Goal: Task Accomplishment & Management: Complete application form

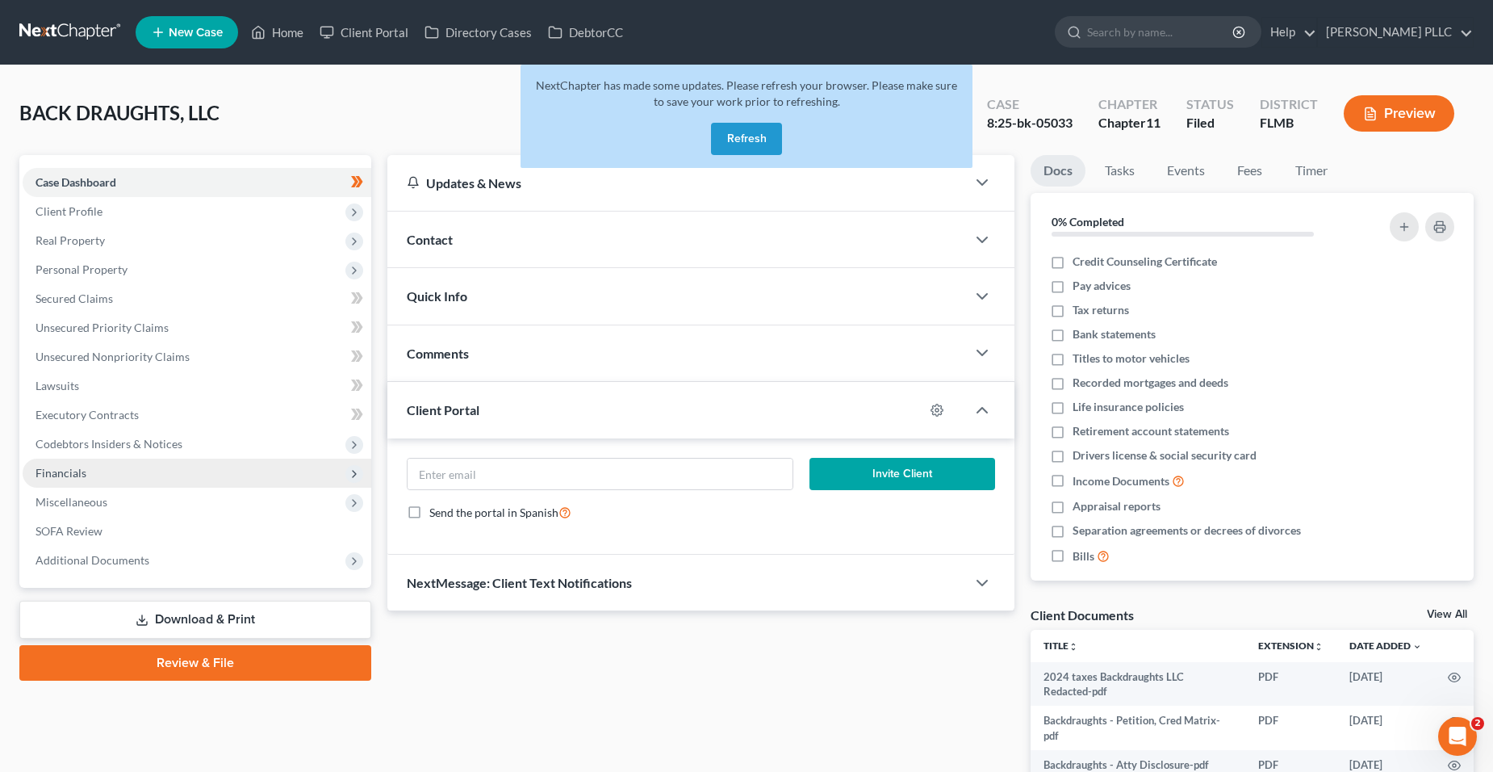
drag, startPoint x: 194, startPoint y: 489, endPoint x: 203, endPoint y: 475, distance: 15.9
click at [195, 489] on span "Miscellaneous" at bounding box center [197, 501] width 349 height 29
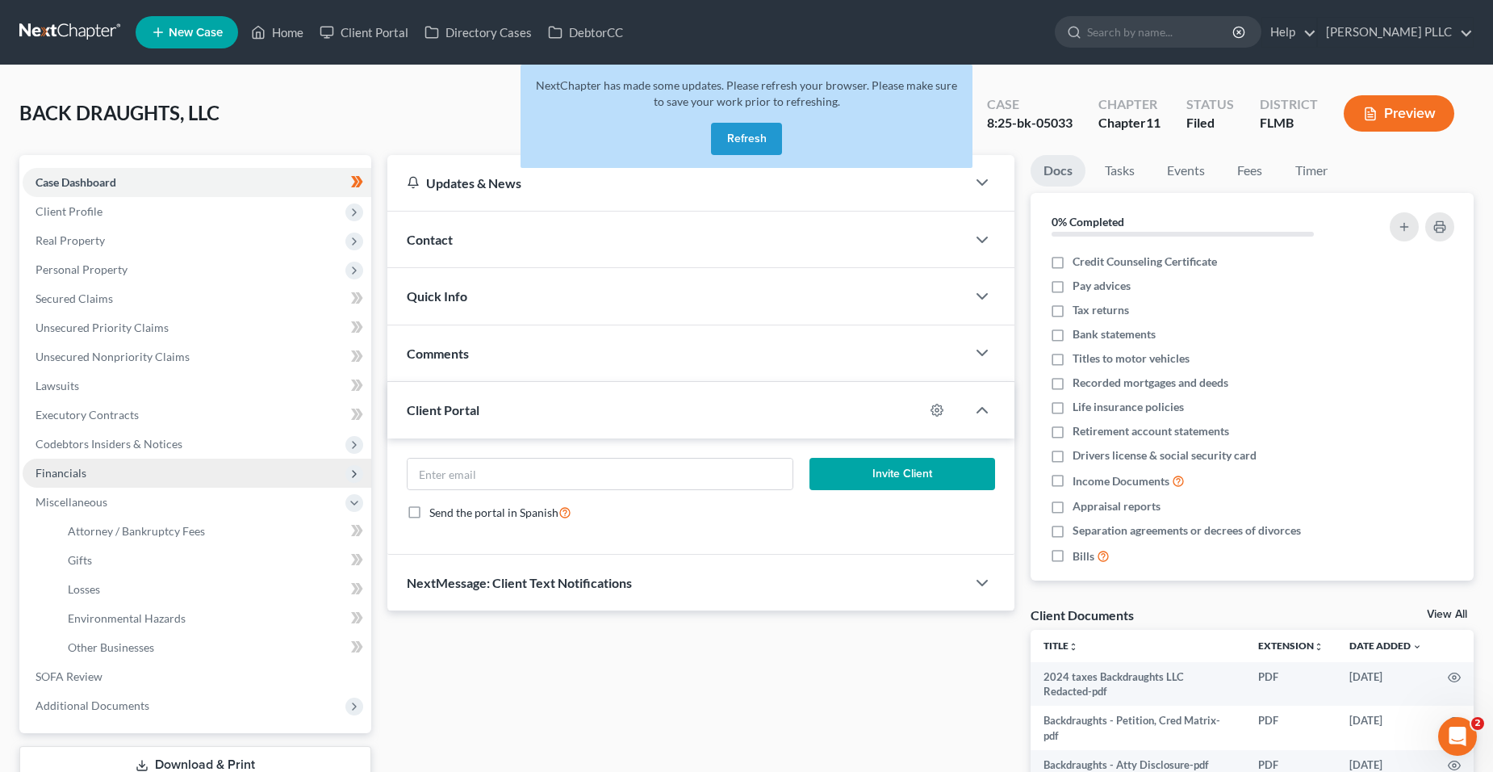
click at [203, 475] on span "Financials" at bounding box center [197, 472] width 349 height 29
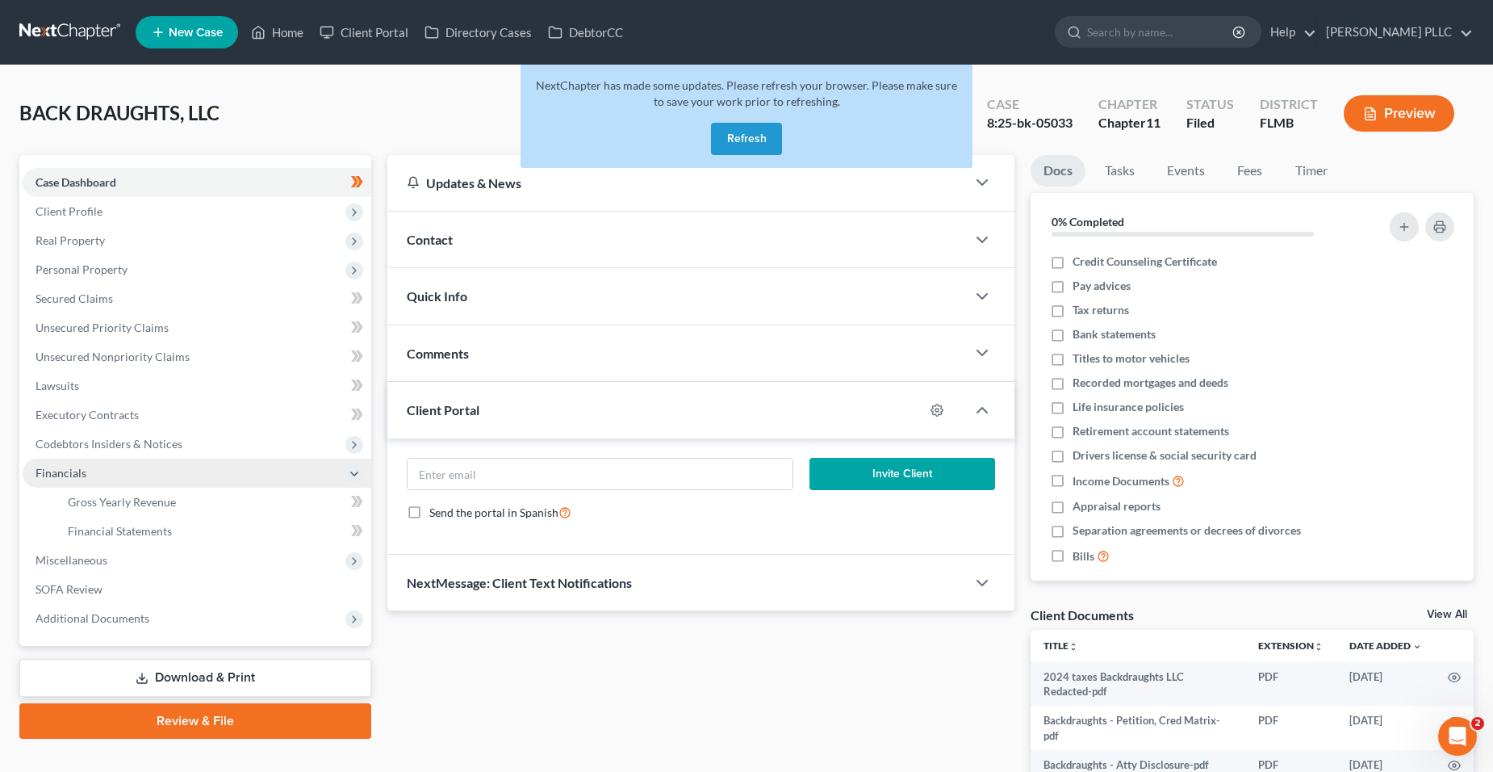
click at [203, 475] on span "Financials" at bounding box center [197, 472] width 349 height 29
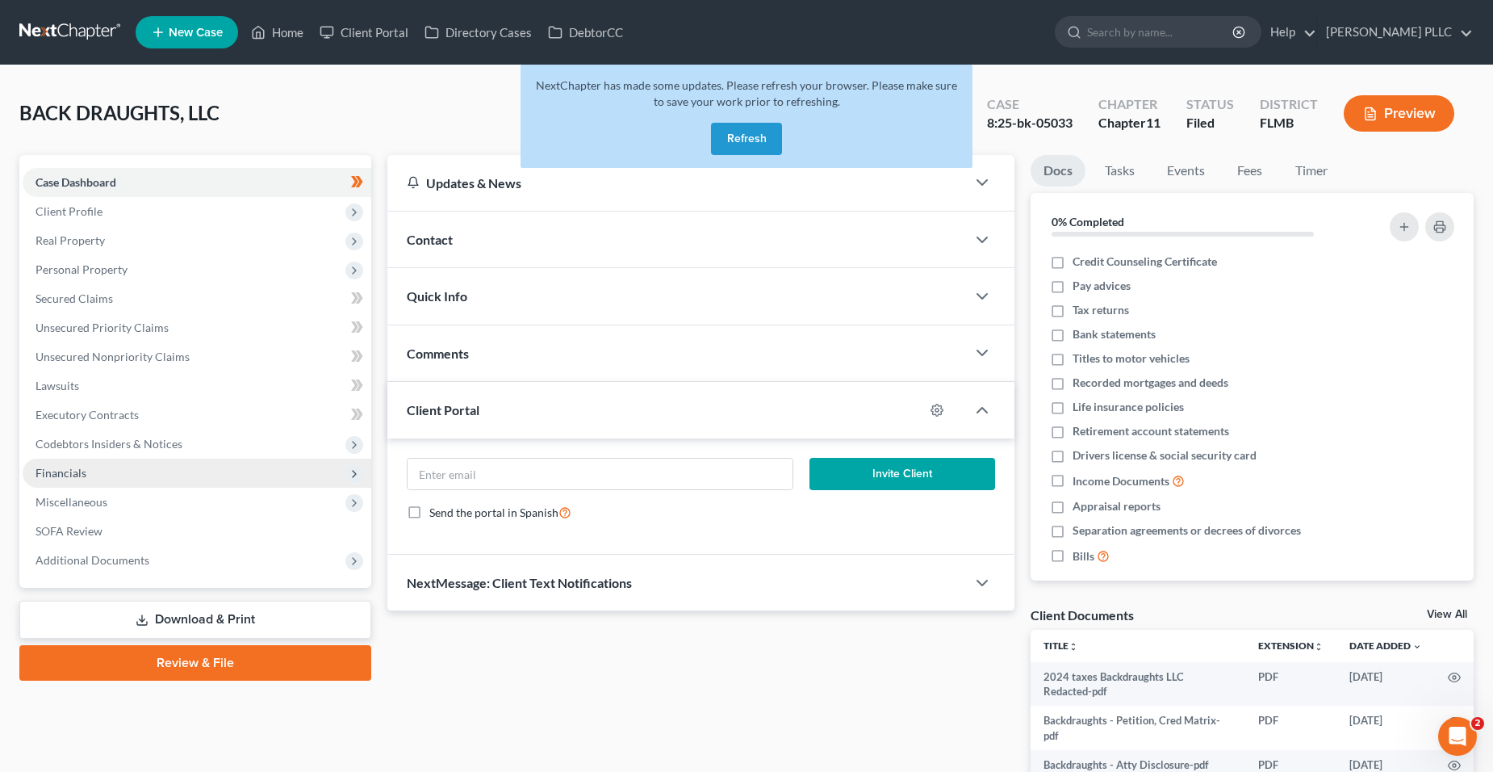
click at [213, 474] on span "Financials" at bounding box center [197, 472] width 349 height 29
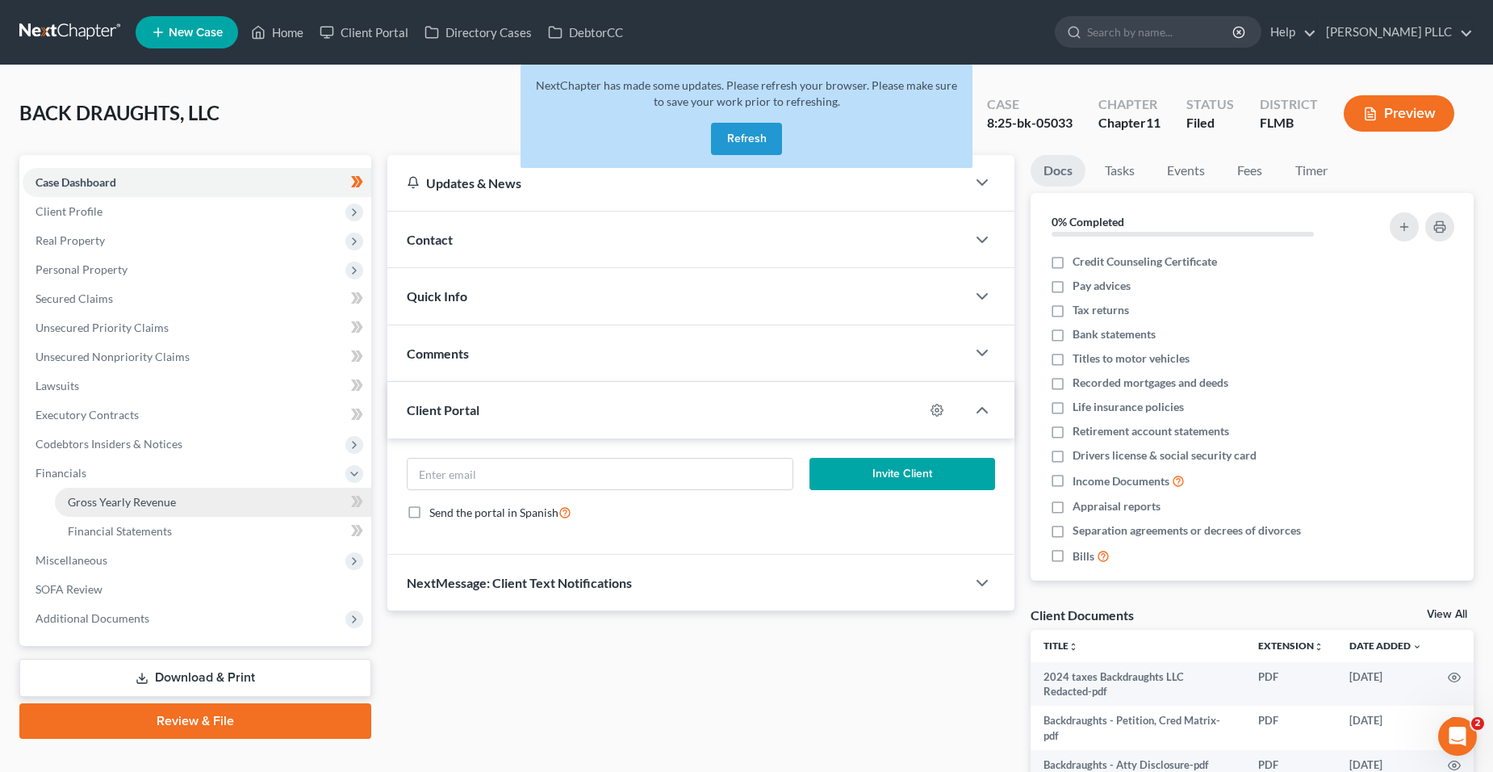
click at [218, 506] on link "Gross Yearly Revenue" at bounding box center [213, 501] width 316 height 29
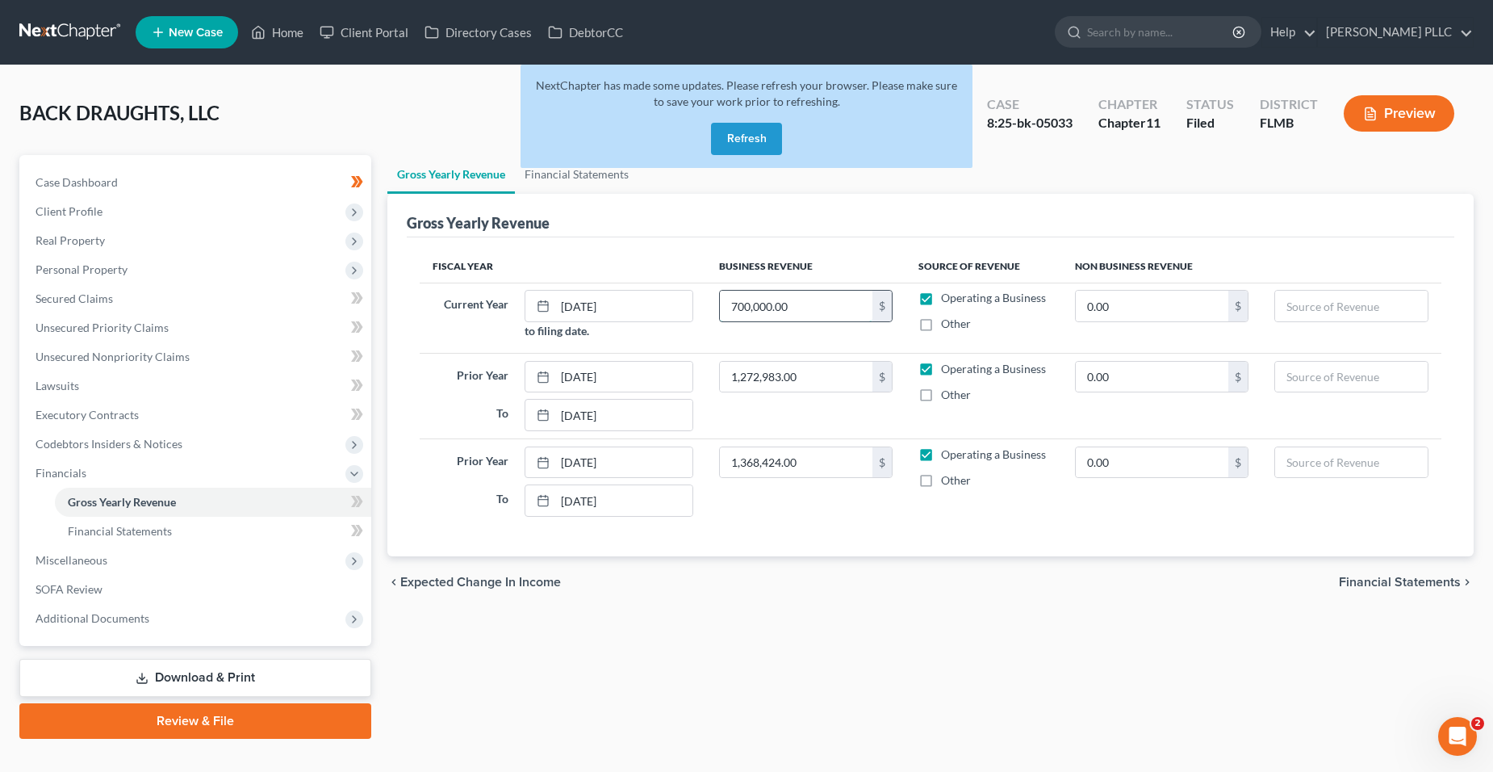
click at [791, 308] on input "700,000.00" at bounding box center [796, 306] width 153 height 31
drag, startPoint x: 805, startPoint y: 324, endPoint x: 809, endPoint y: 312, distance: 13.0
click at [807, 320] on td "821 $" at bounding box center [805, 317] width 199 height 70
click at [809, 312] on input "821" at bounding box center [796, 306] width 153 height 31
type input "3"
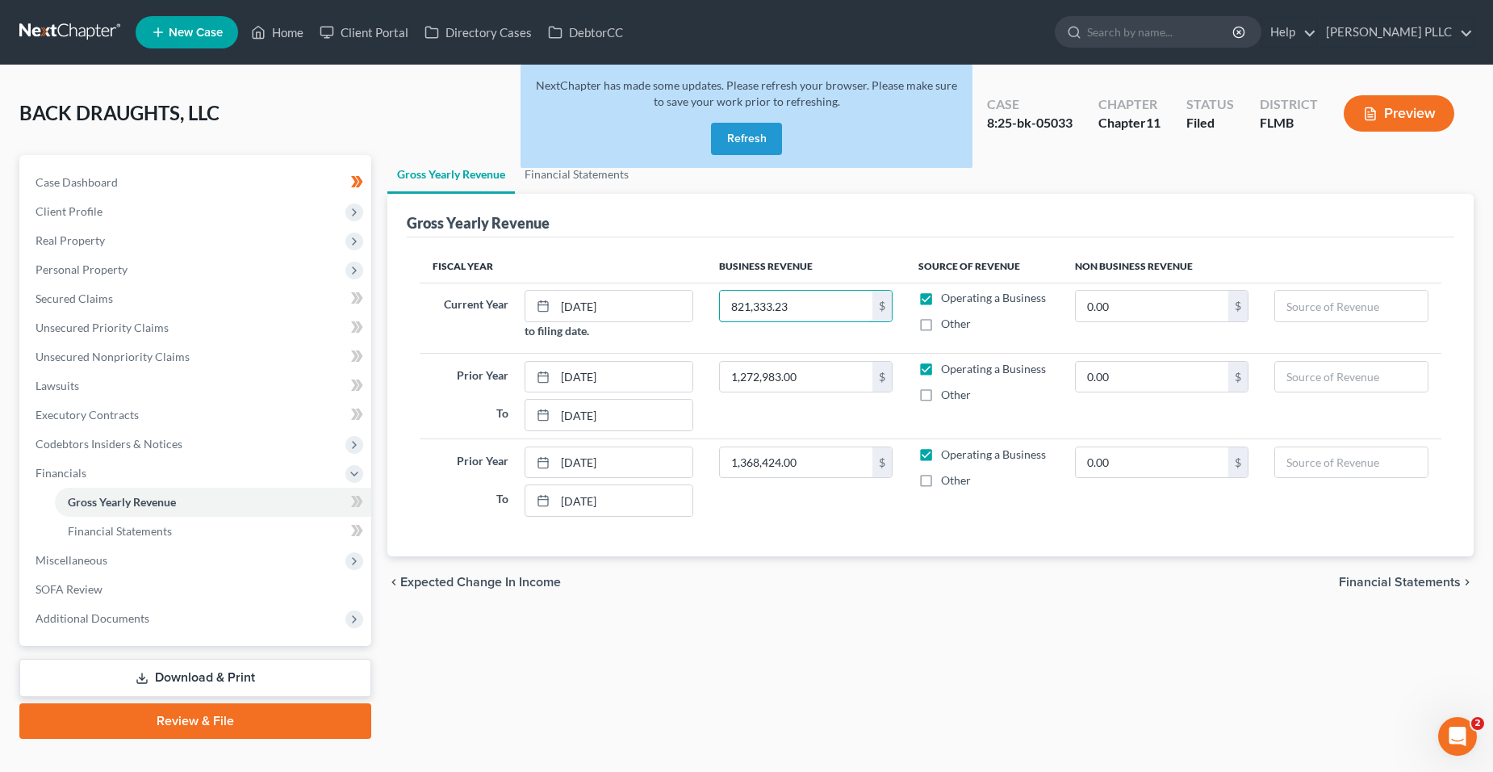
type input "821,333.23"
click at [941, 644] on div "Gross Yearly Revenue Financial Statements Gross Yearly Revenue Fiscal Year Busi…" at bounding box center [930, 446] width 1103 height 583
click at [172, 468] on span "Financials" at bounding box center [197, 472] width 349 height 29
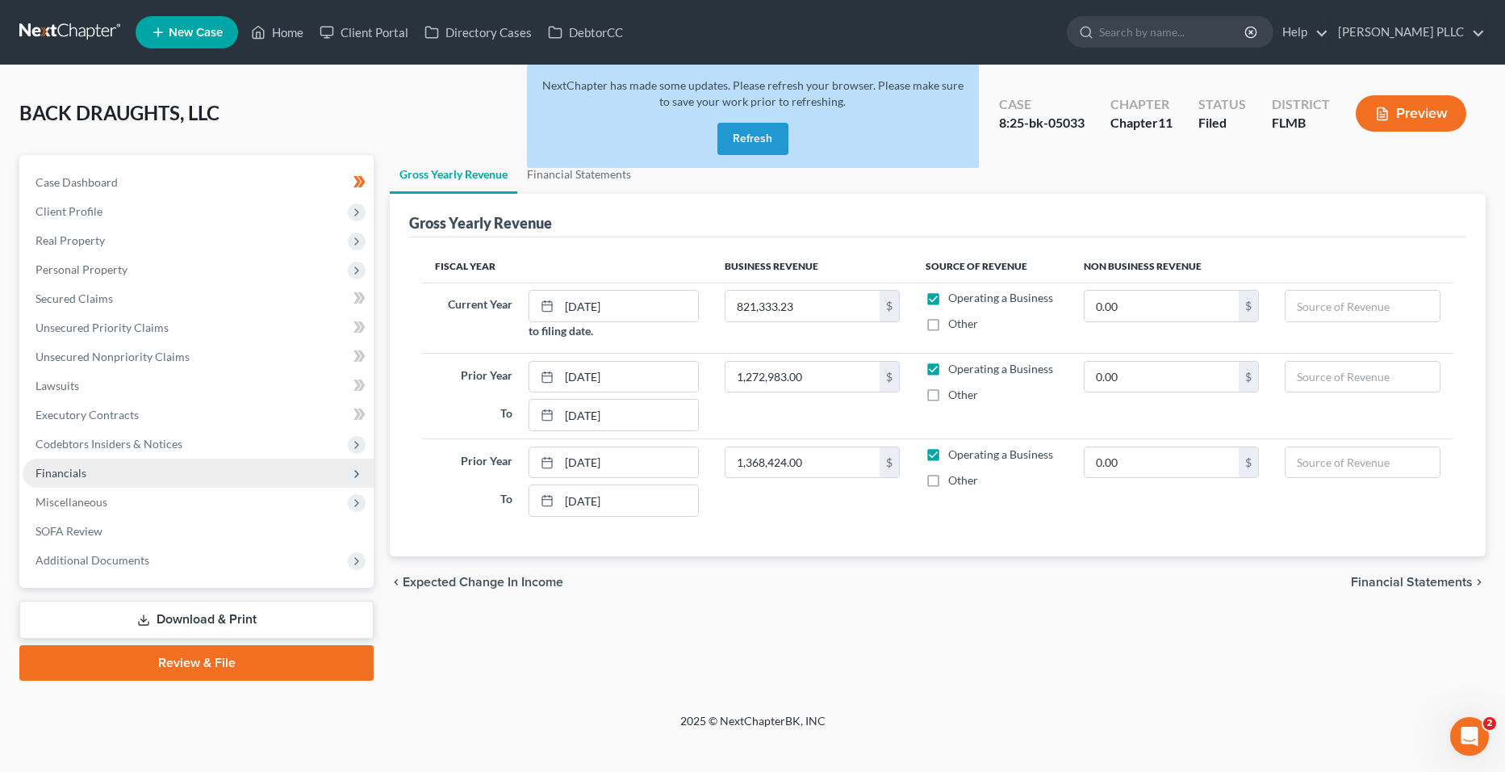
click at [169, 468] on span "Financials" at bounding box center [198, 472] width 351 height 29
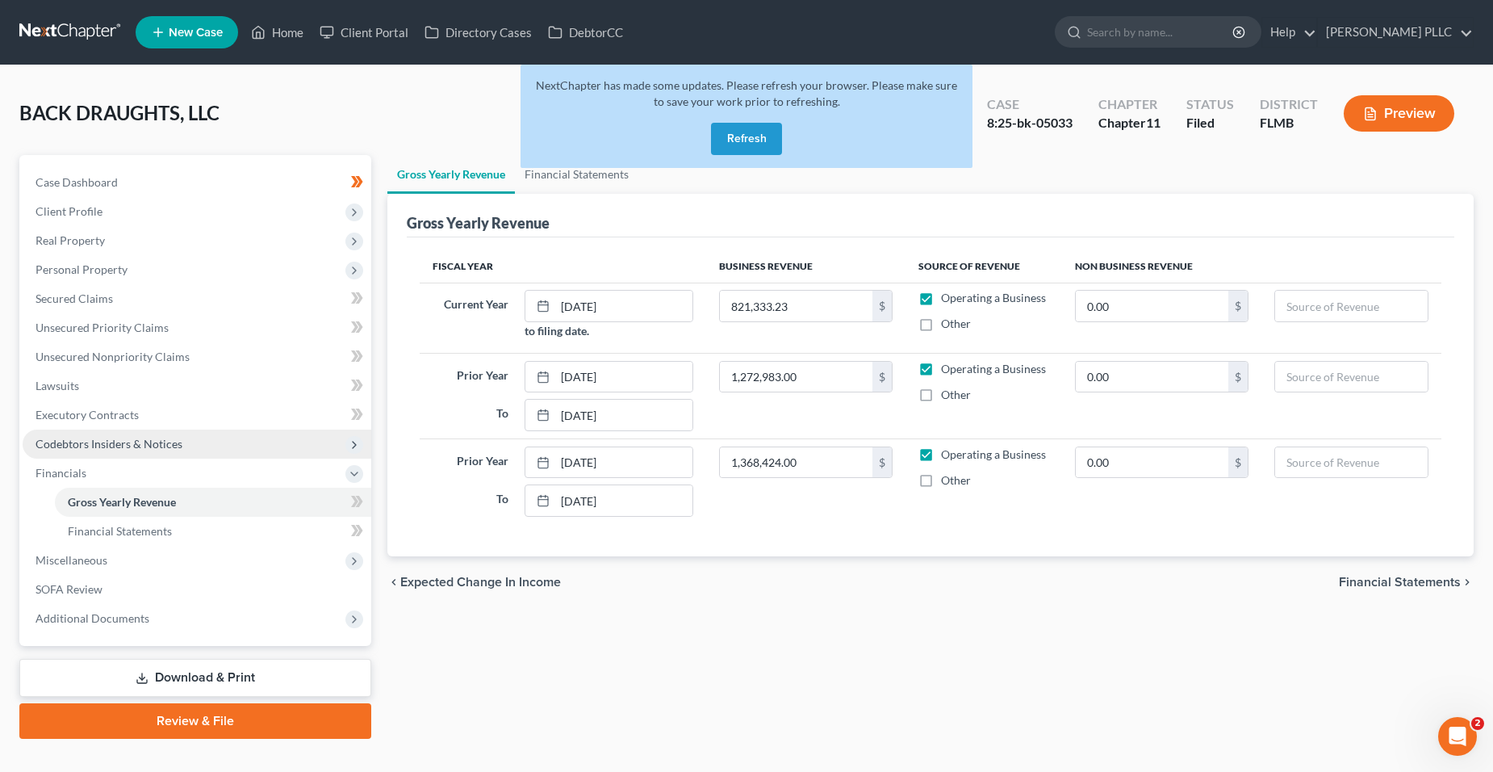
click at [184, 446] on span "Codebtors Insiders & Notices" at bounding box center [197, 443] width 349 height 29
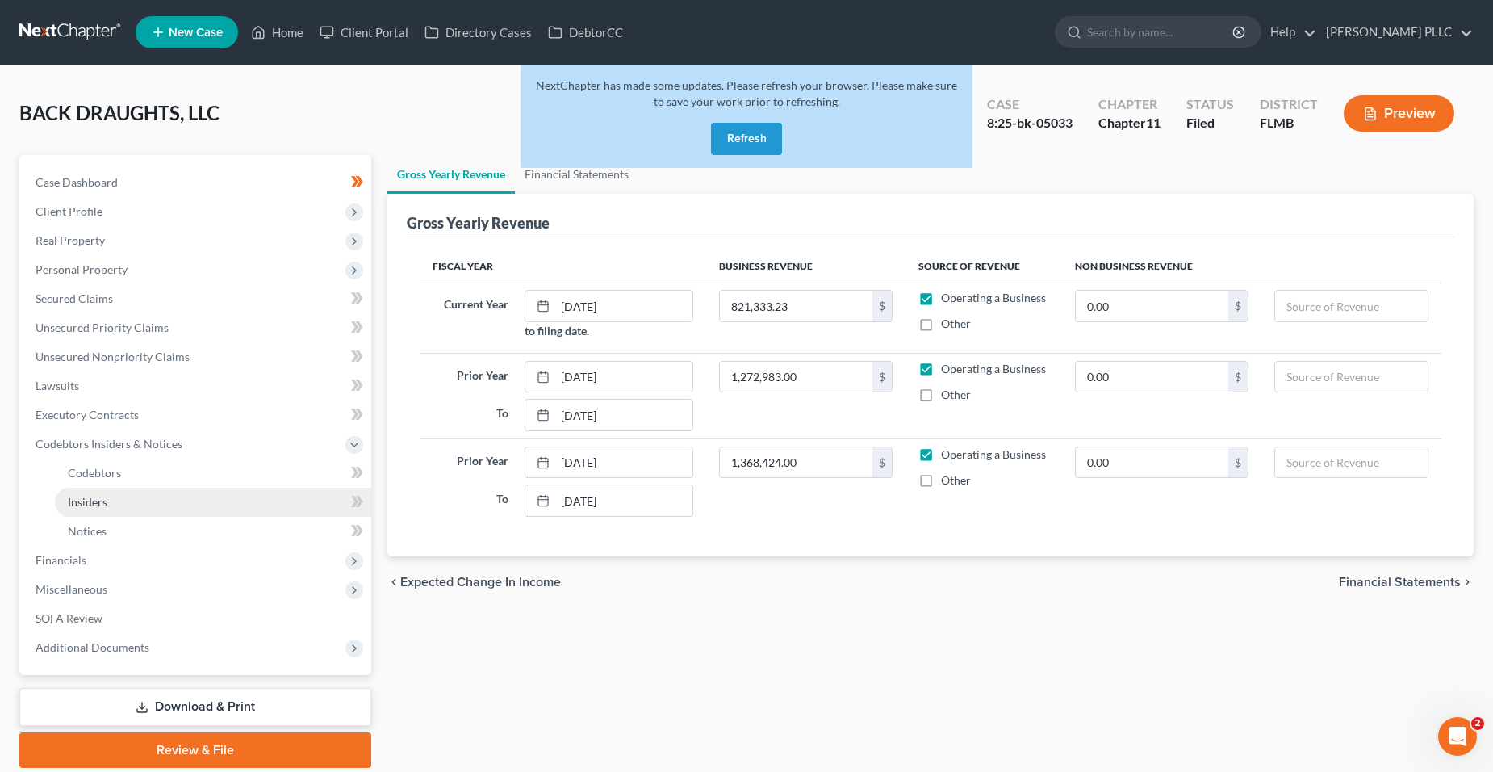
click at [198, 496] on link "Insiders" at bounding box center [213, 501] width 316 height 29
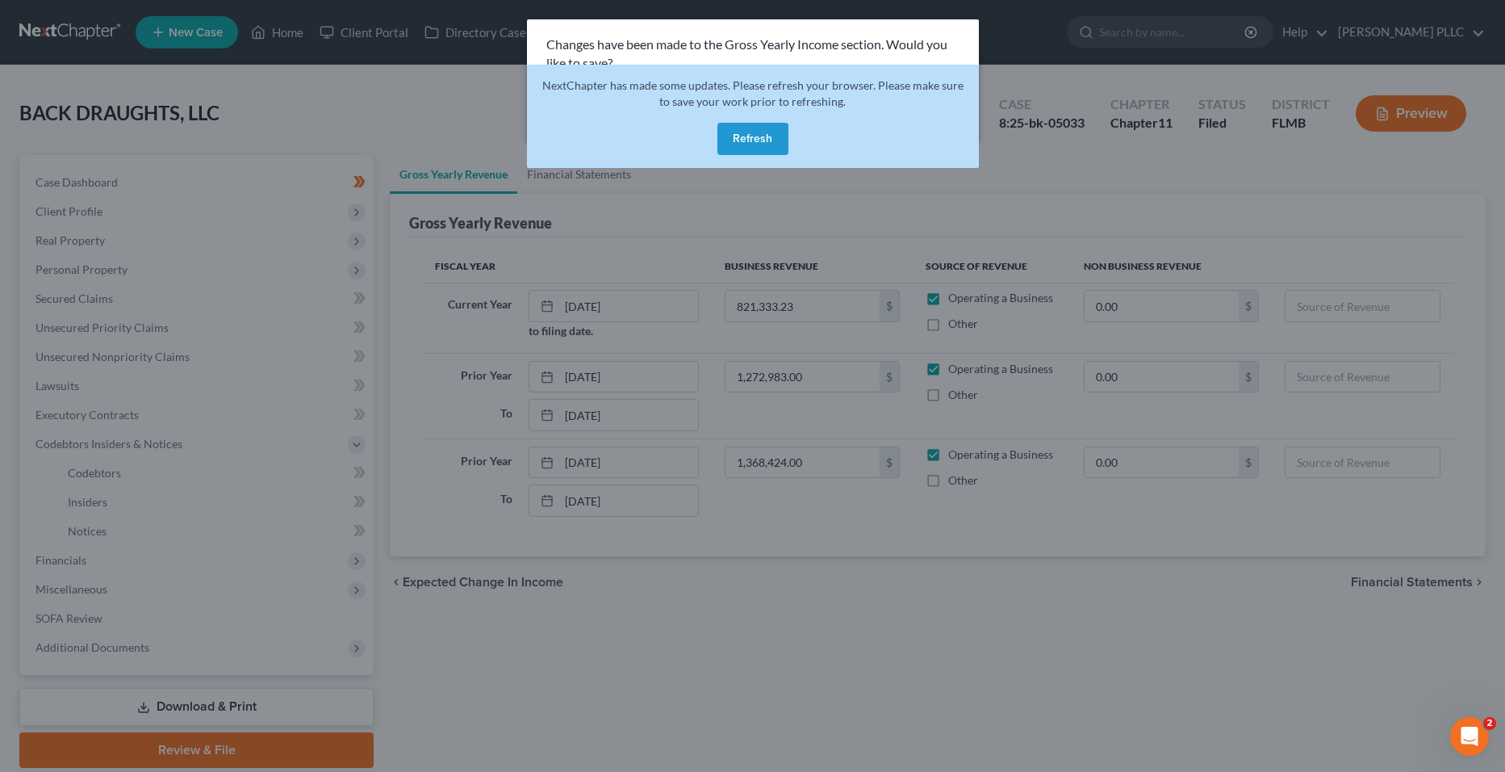
click at [750, 134] on button "Refresh" at bounding box center [752, 139] width 71 height 32
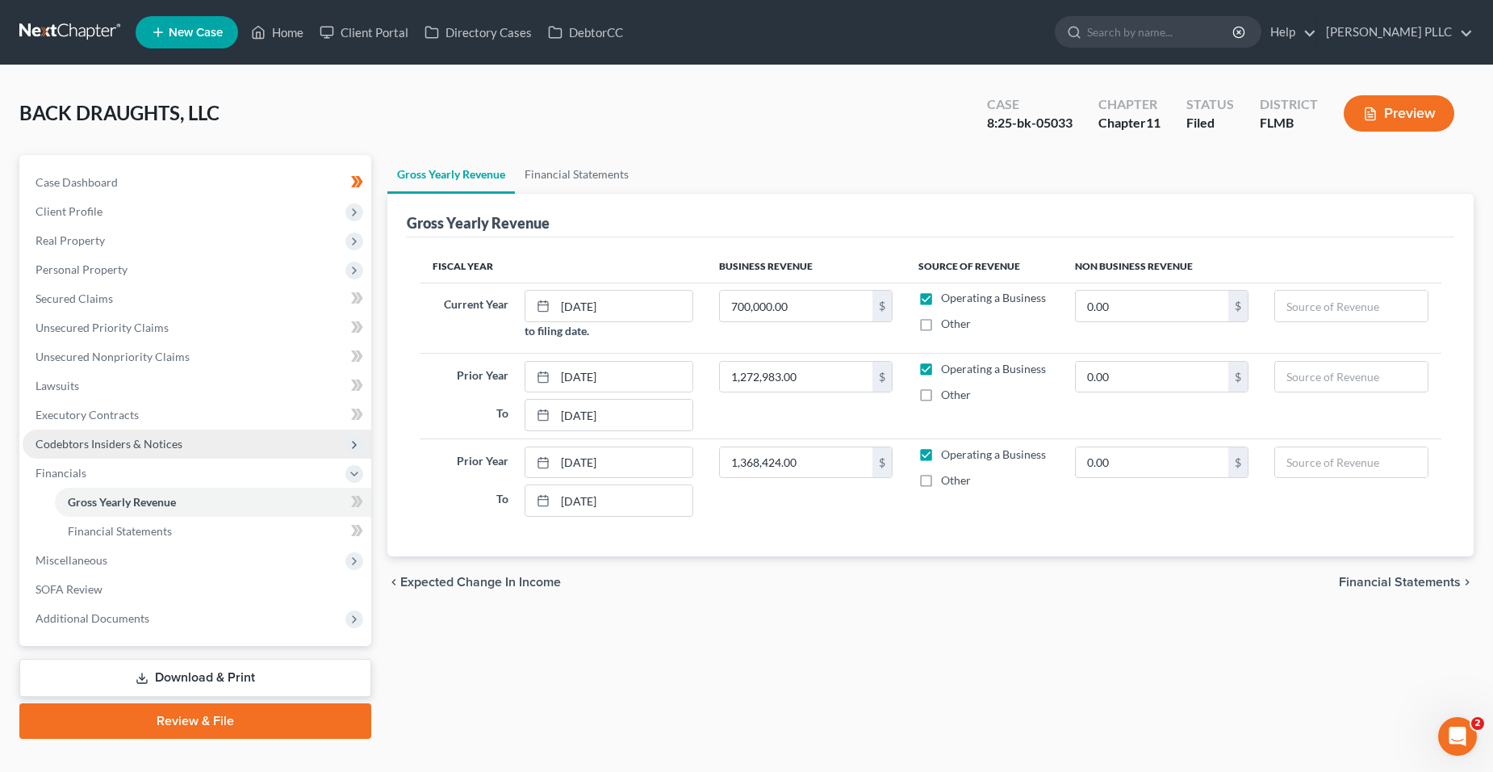
click at [175, 449] on span "Codebtors Insiders & Notices" at bounding box center [109, 444] width 147 height 14
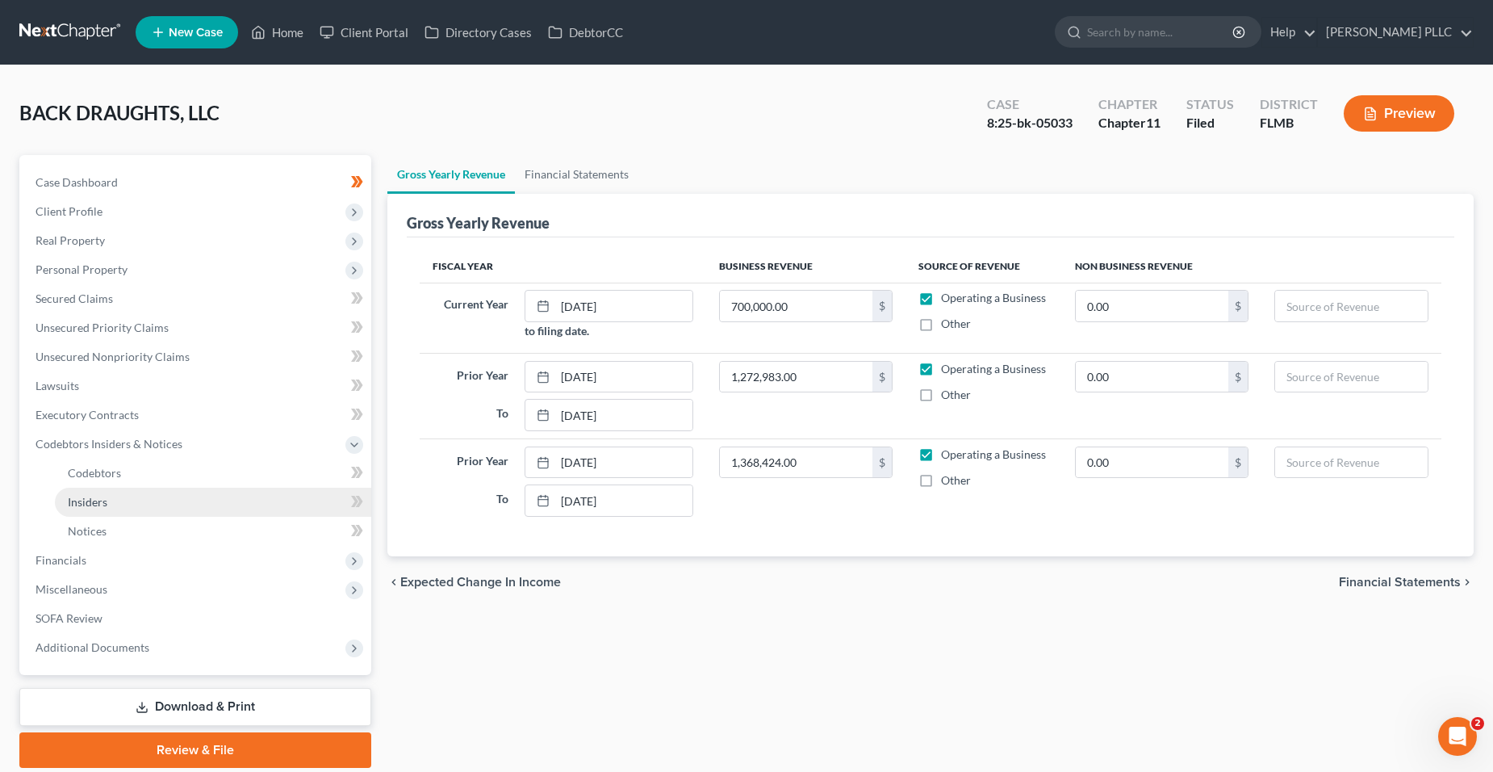
click at [215, 497] on link "Insiders" at bounding box center [213, 501] width 316 height 29
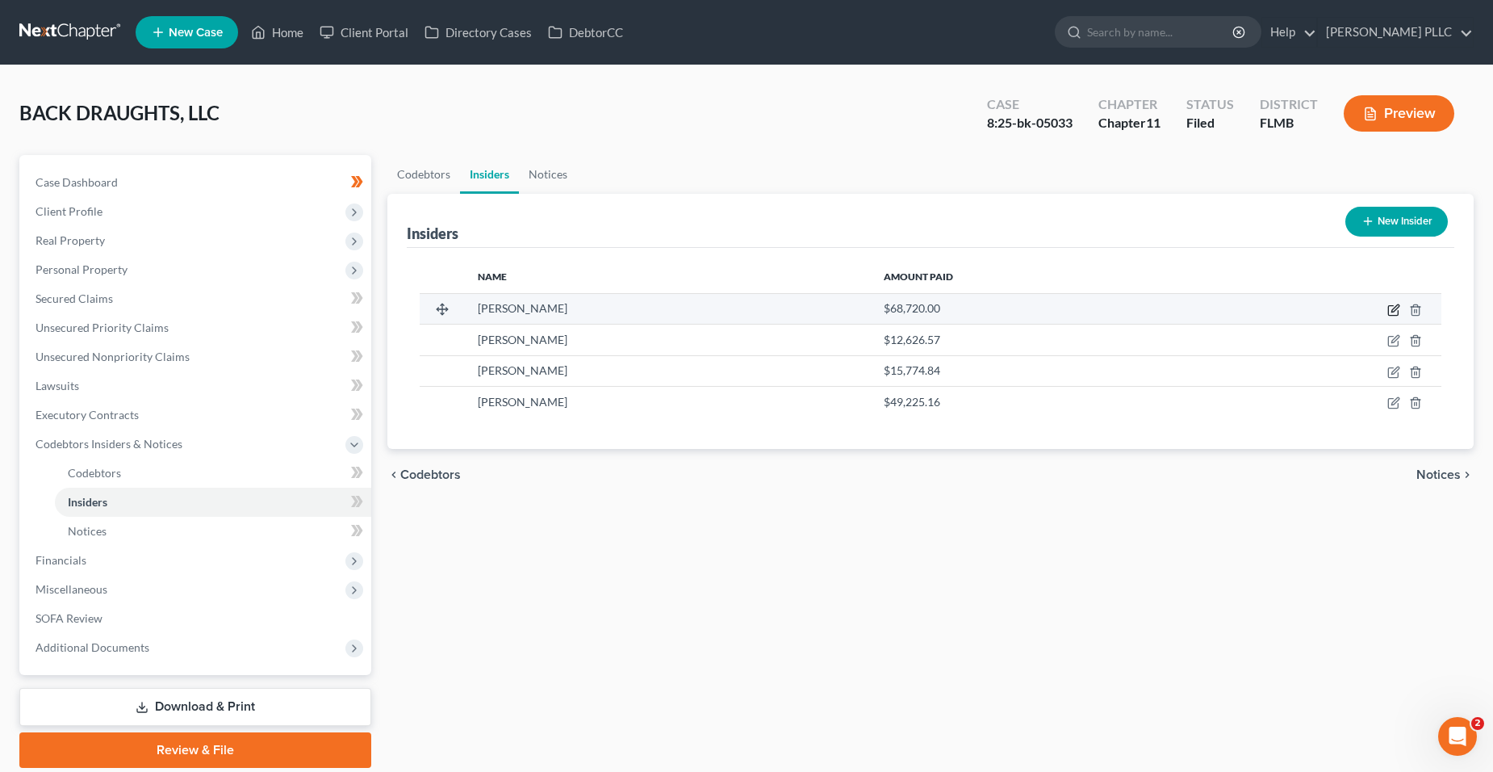
click at [1395, 315] on icon "button" at bounding box center [1393, 311] width 10 height 10
select select "9"
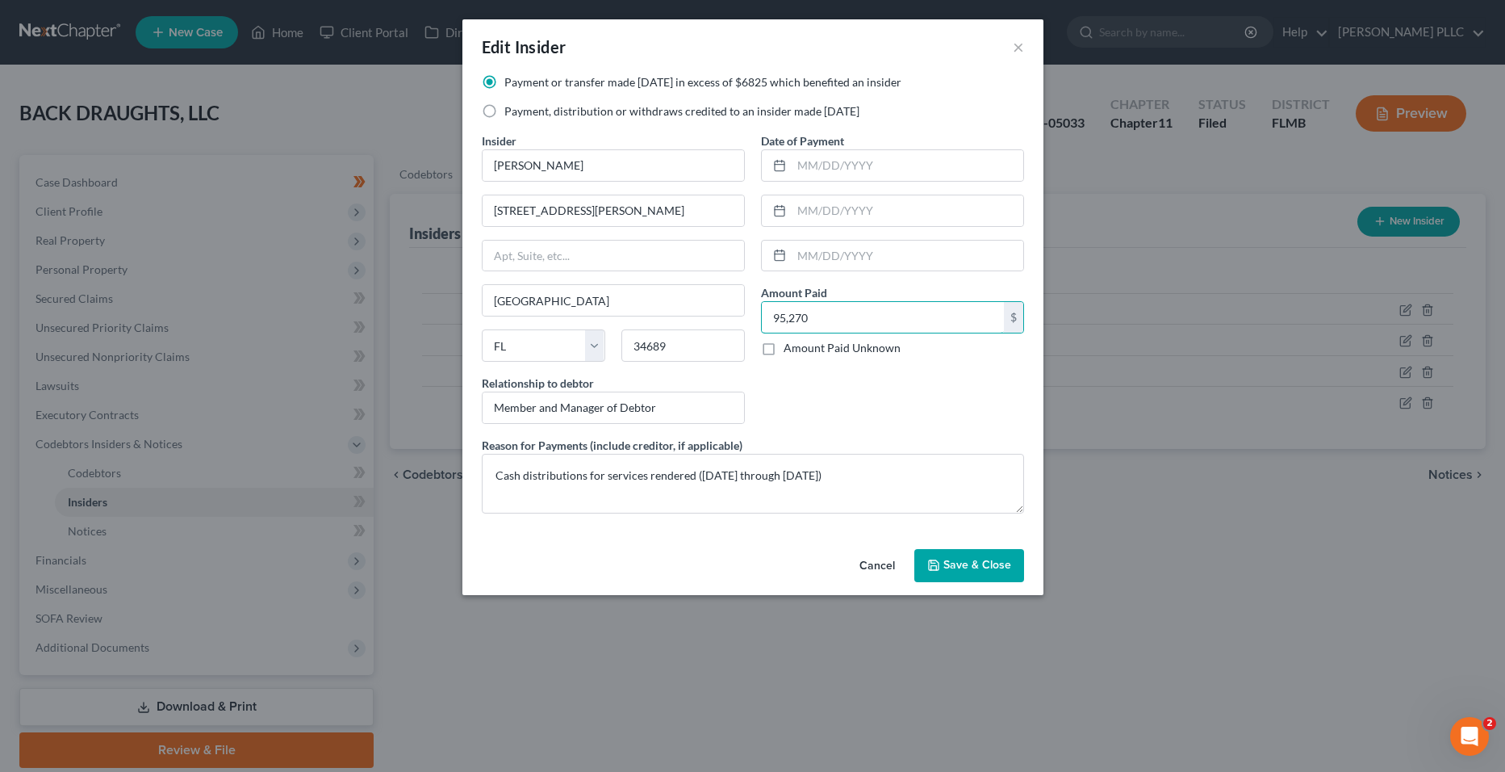
type input "95,270"
click at [1011, 558] on button "Save & Close" at bounding box center [969, 566] width 110 height 34
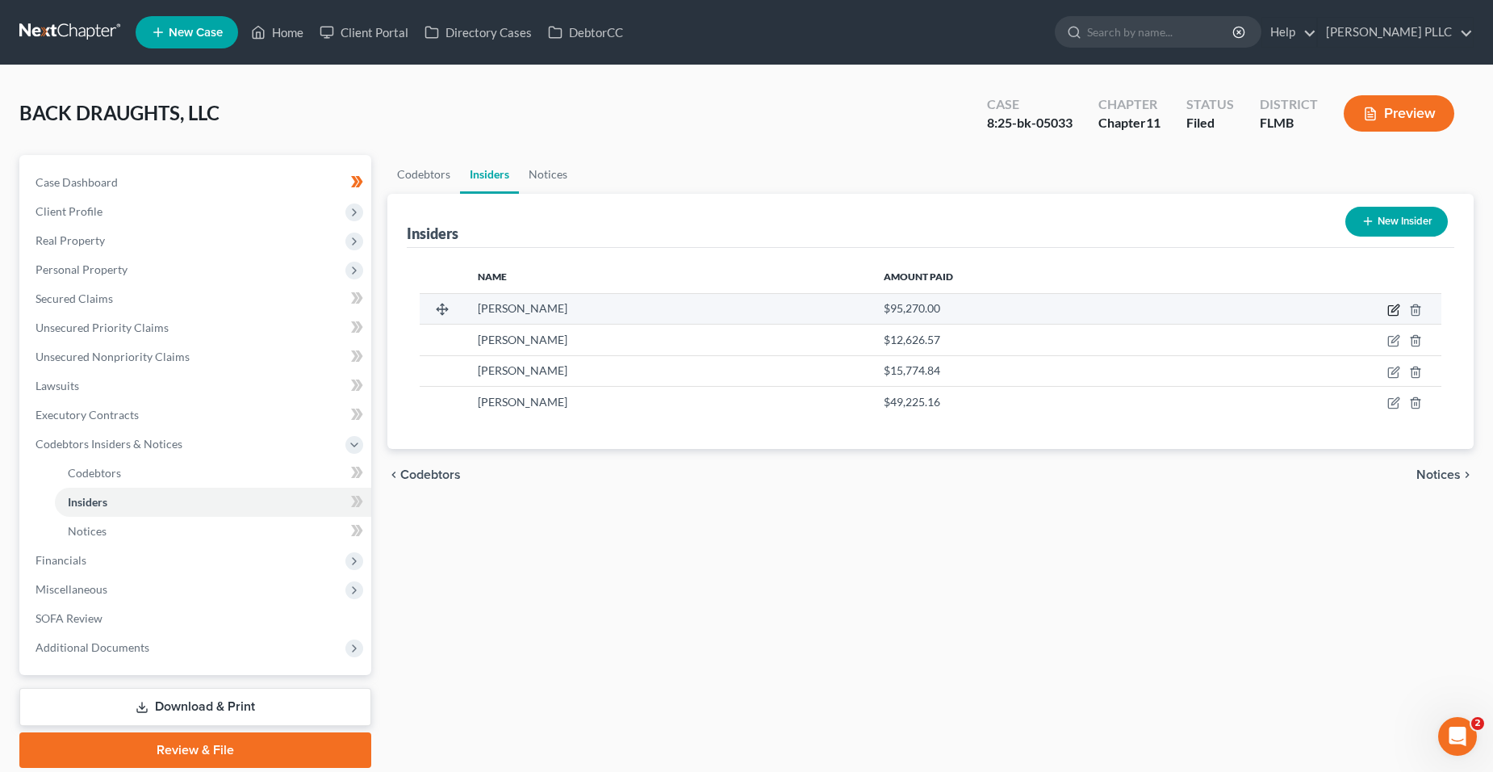
click at [1395, 308] on icon "button" at bounding box center [1394, 307] width 7 height 7
select select "9"
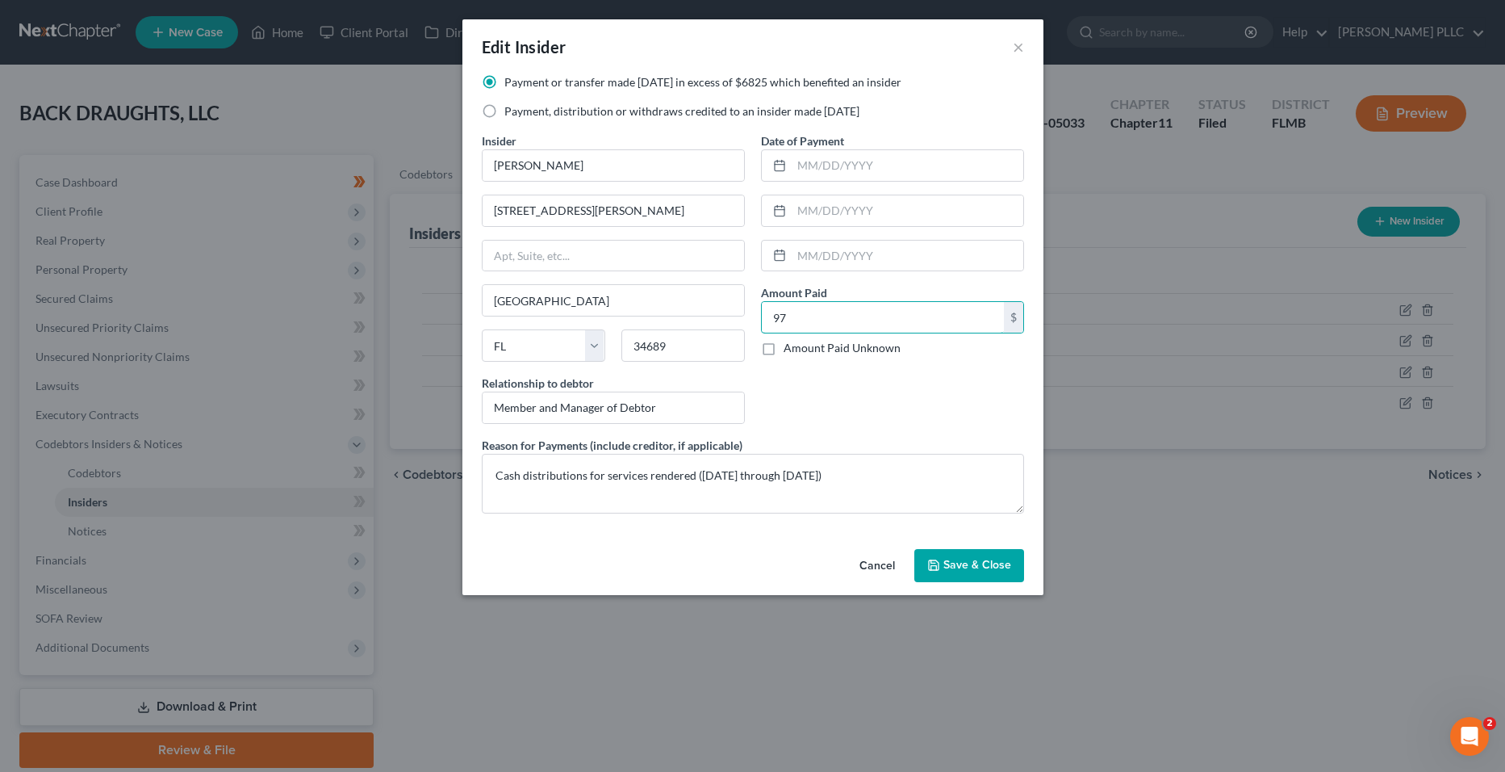
type input "9"
type input "87,070"
click at [944, 577] on button "Save & Close" at bounding box center [969, 566] width 110 height 34
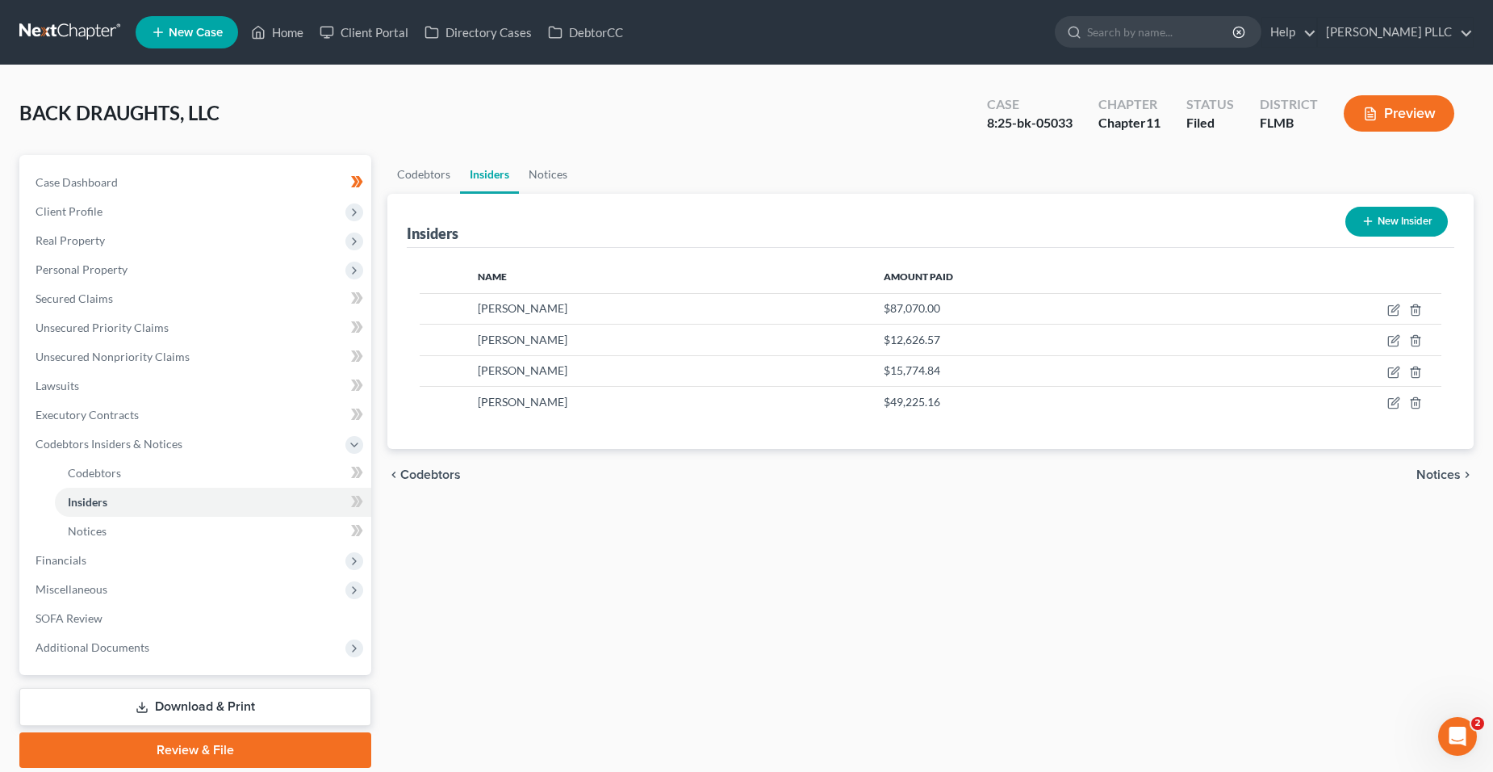
scroll to position [57, 0]
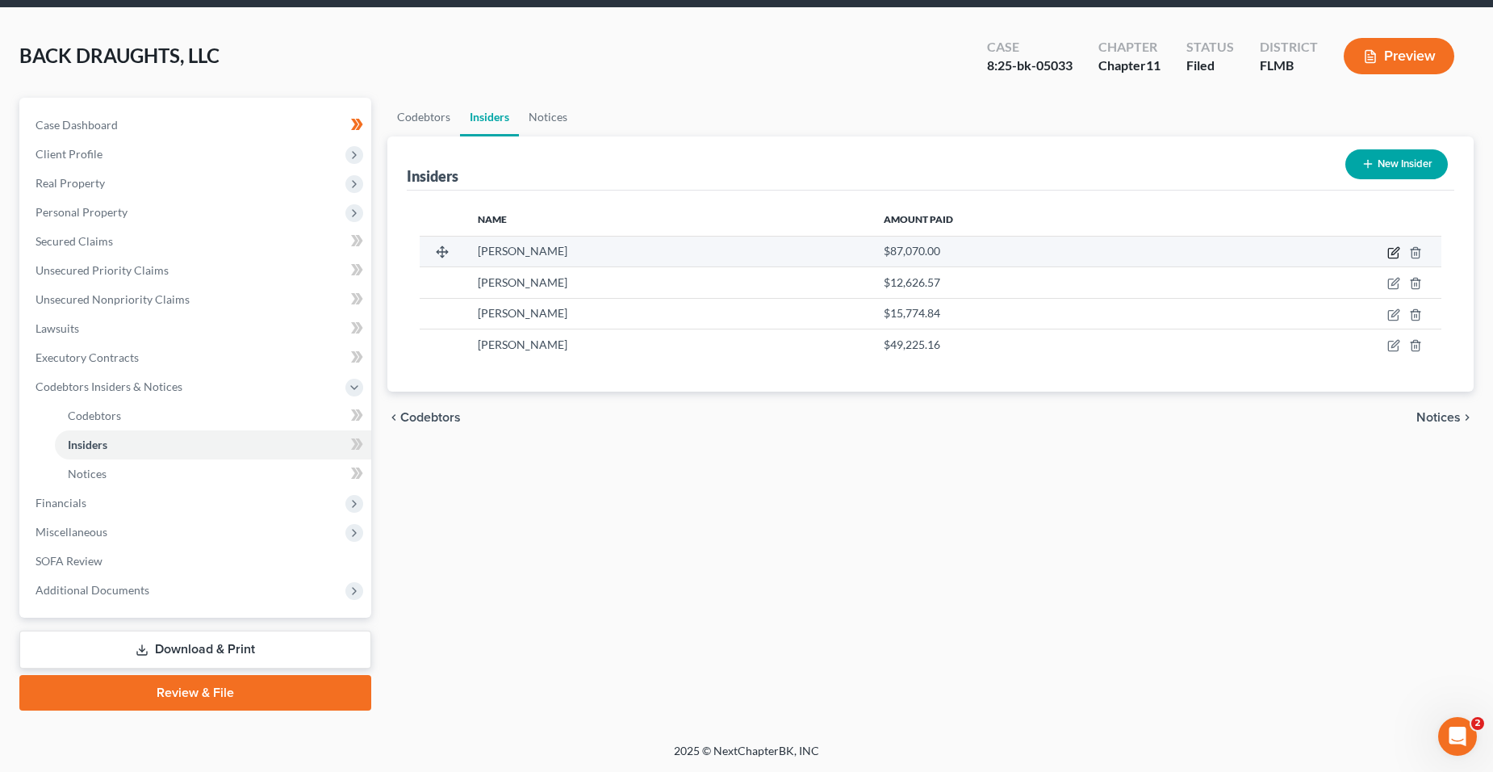
click at [1395, 253] on icon "button" at bounding box center [1394, 250] width 7 height 7
select select "9"
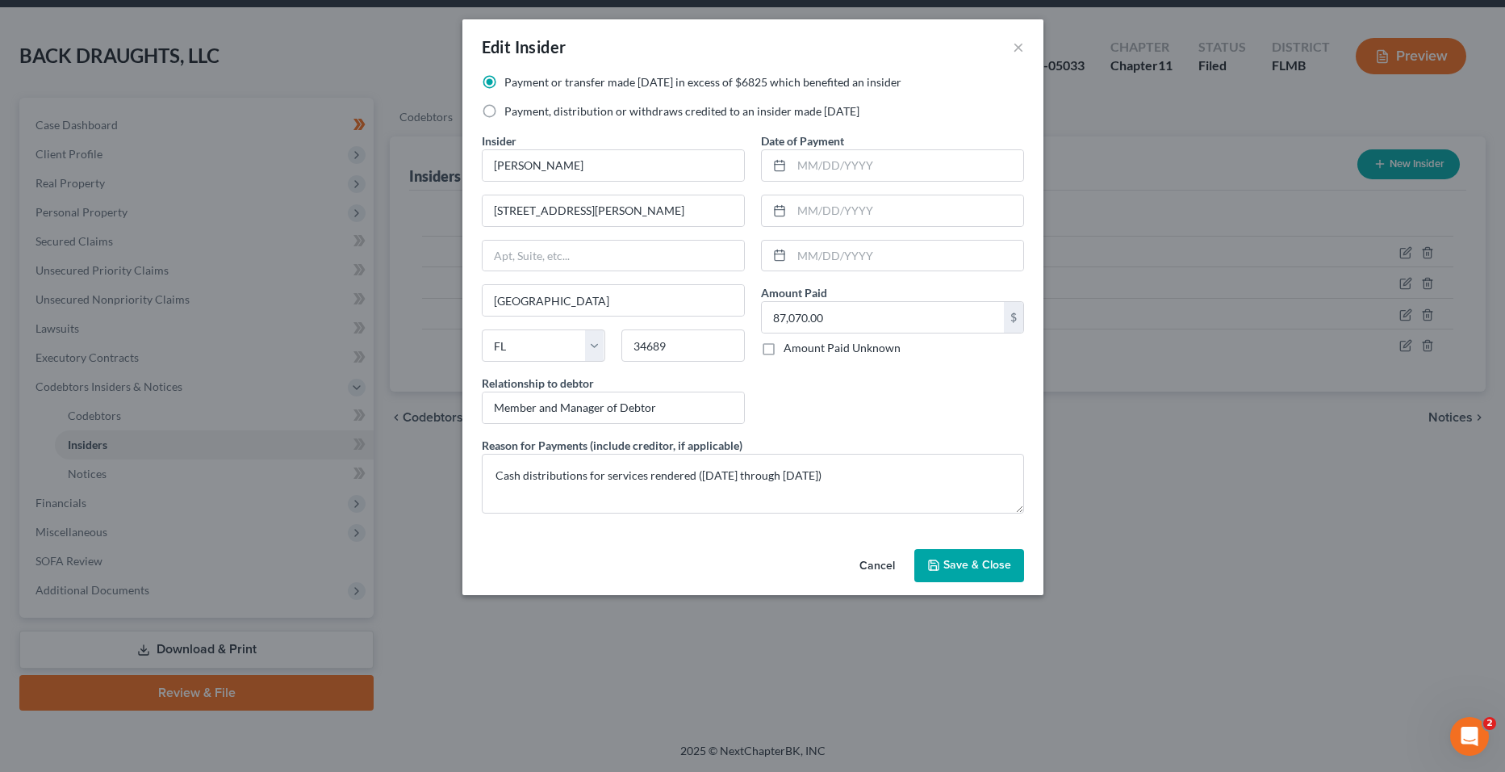
click at [987, 564] on span "Save & Close" at bounding box center [977, 565] width 68 height 14
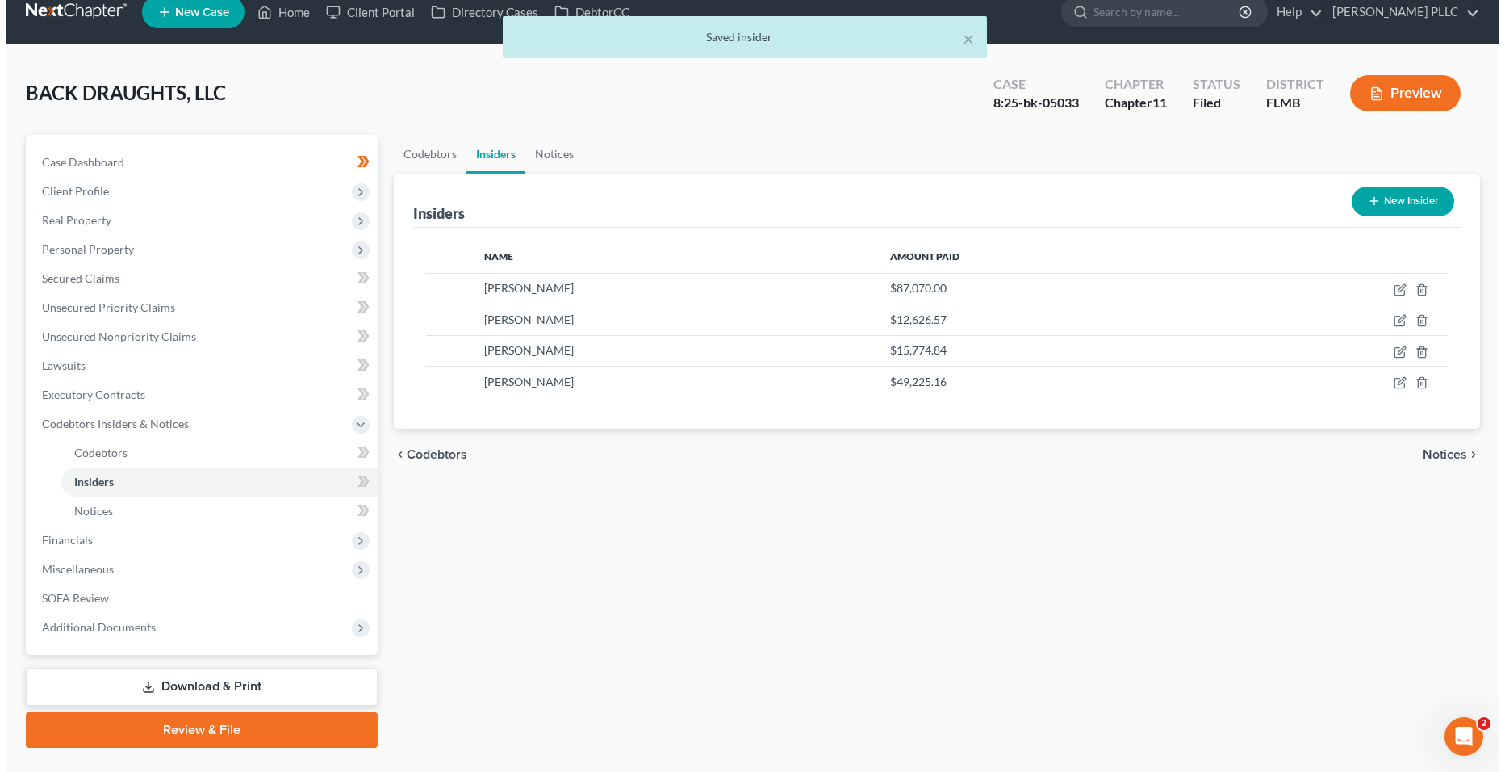
scroll to position [0, 0]
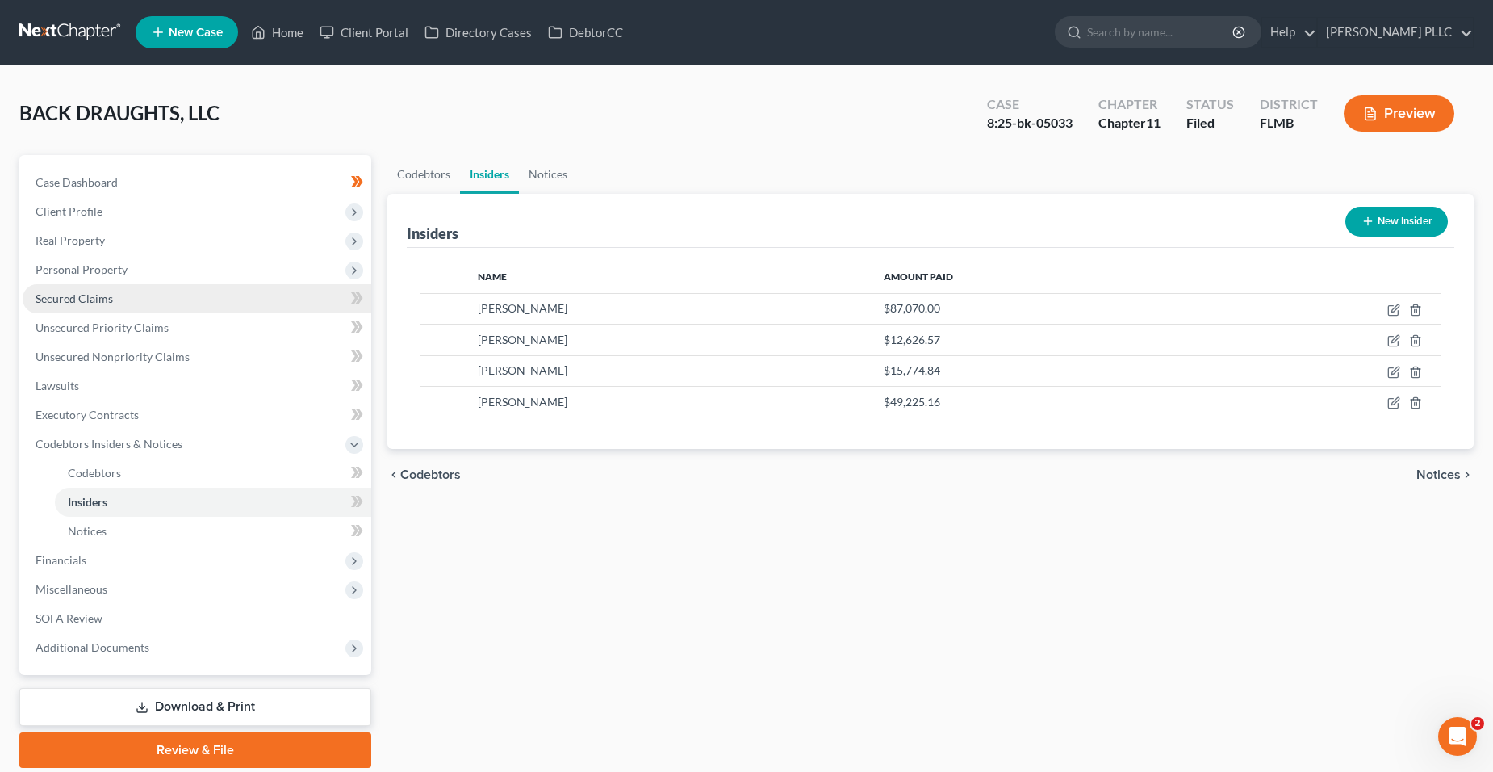
click at [196, 308] on link "Secured Claims" at bounding box center [197, 298] width 349 height 29
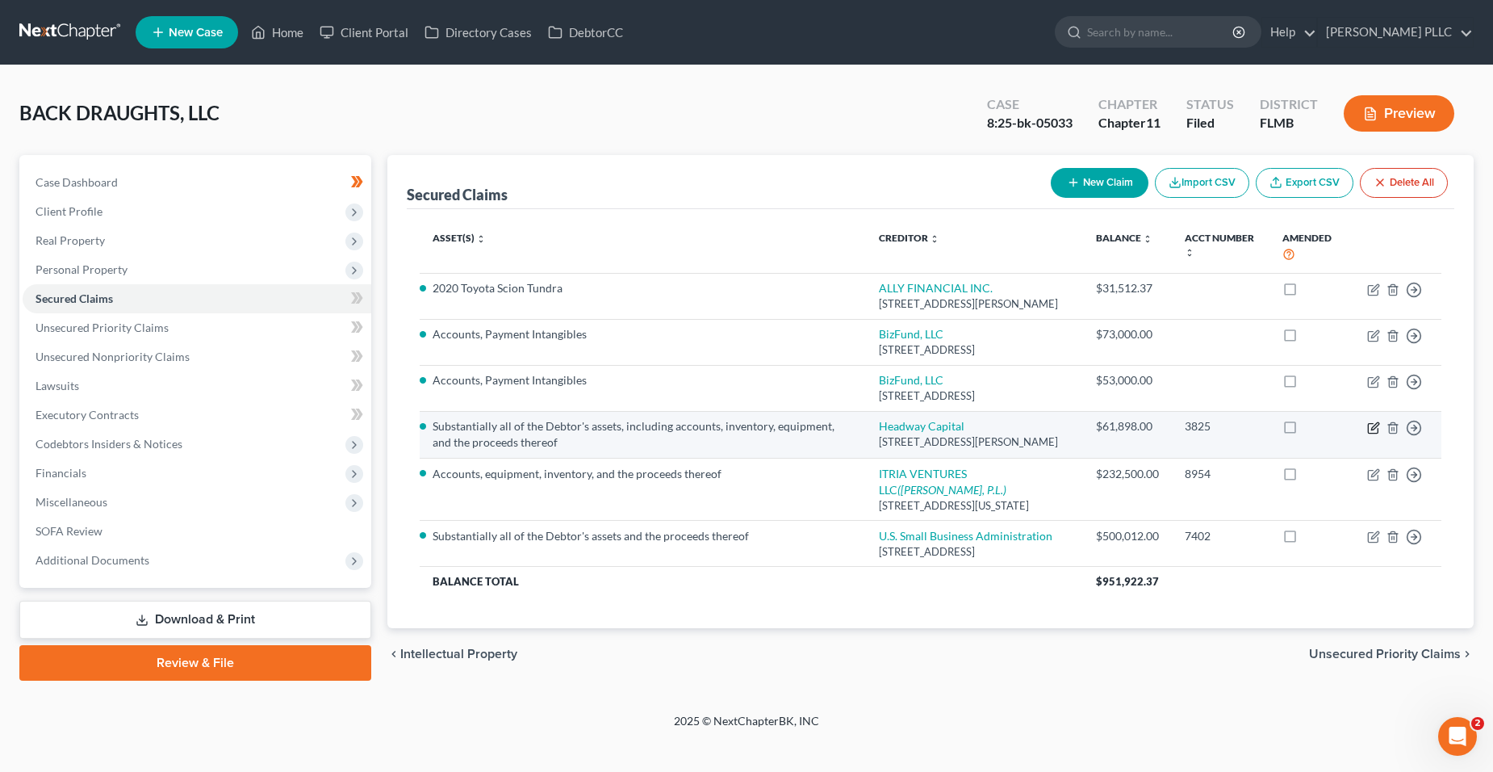
click at [1370, 434] on icon "button" at bounding box center [1373, 427] width 13 height 13
select select "14"
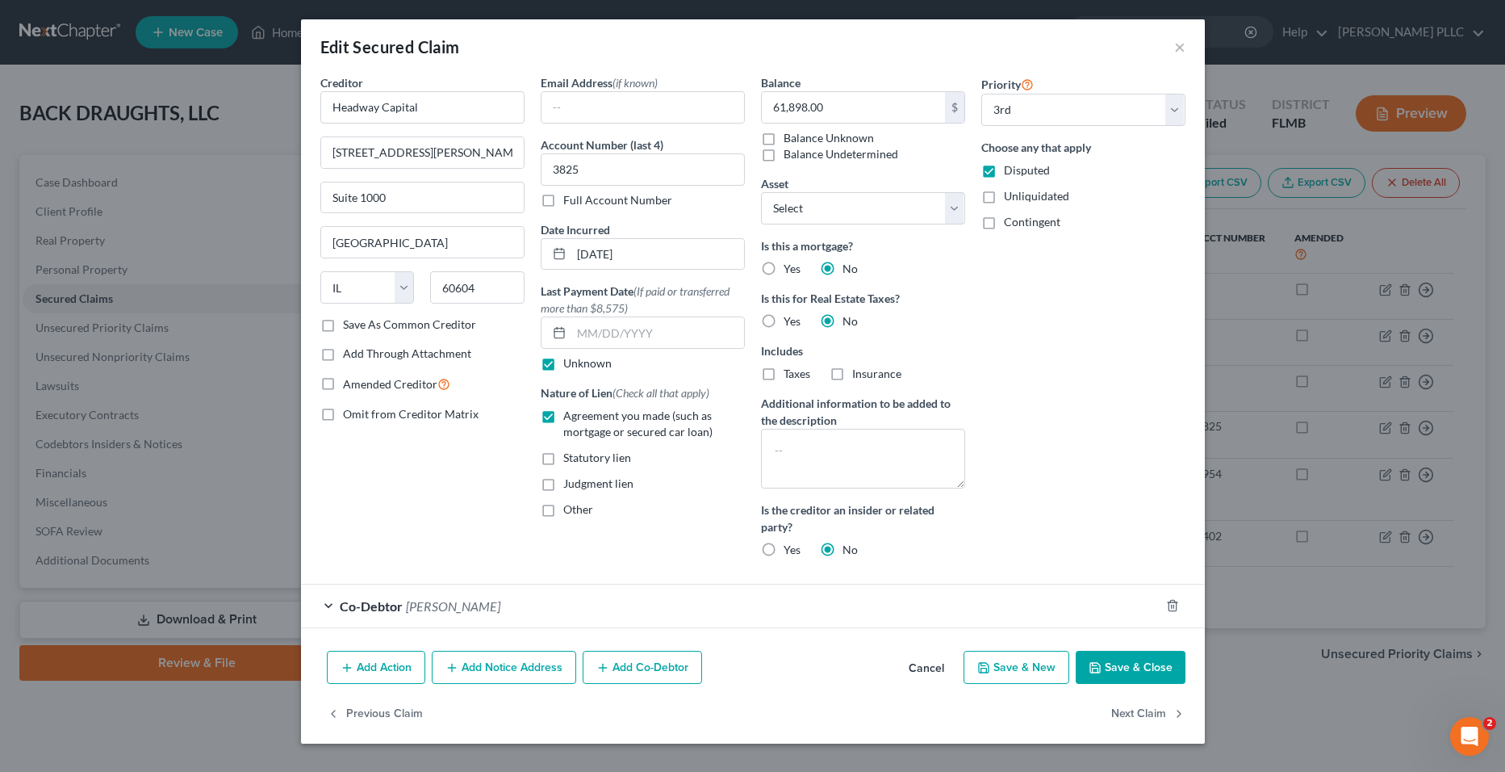
select select "2"
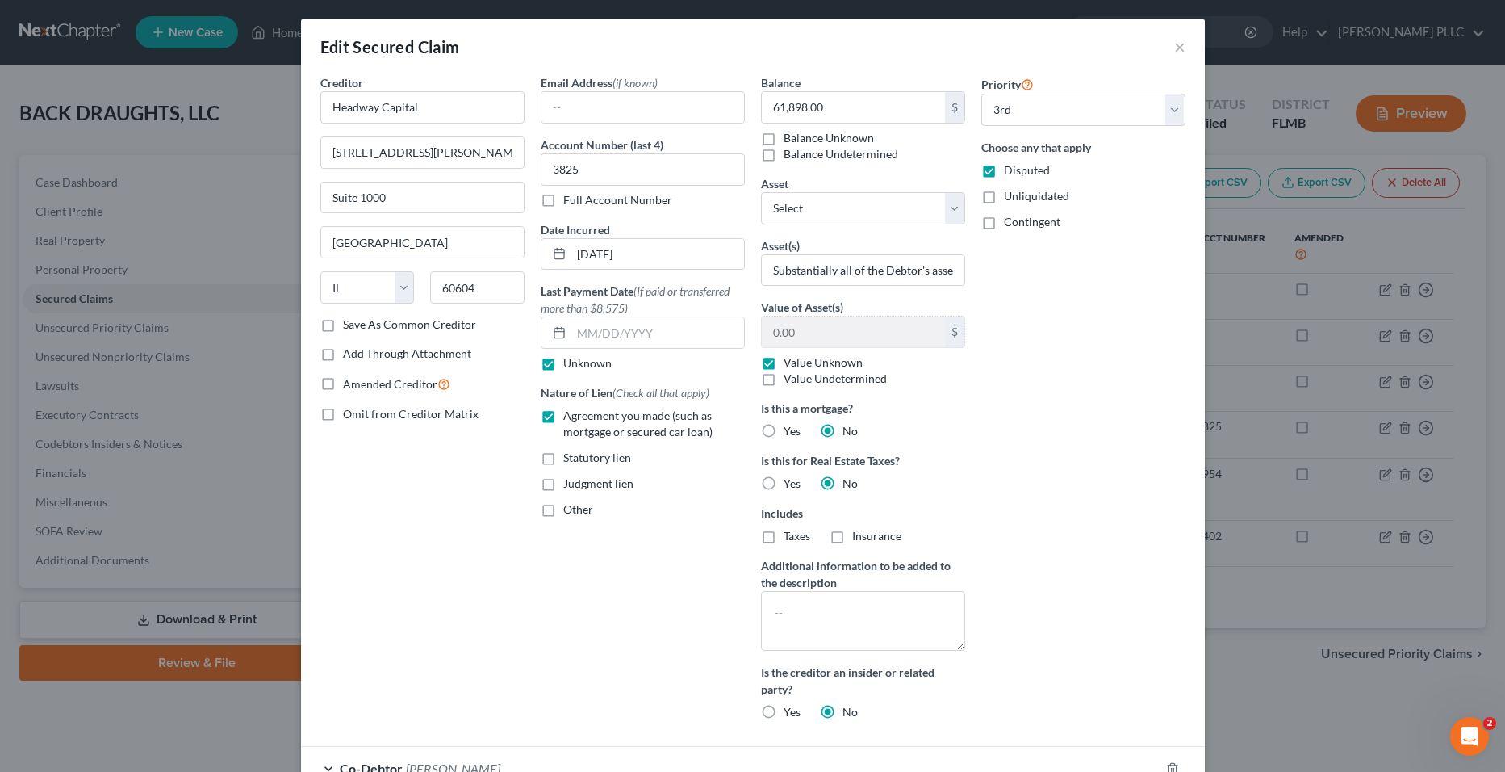
click at [1004, 174] on label "Disputed" at bounding box center [1027, 170] width 46 height 16
click at [1010, 173] on input "Disputed" at bounding box center [1015, 167] width 10 height 10
checkbox input "false"
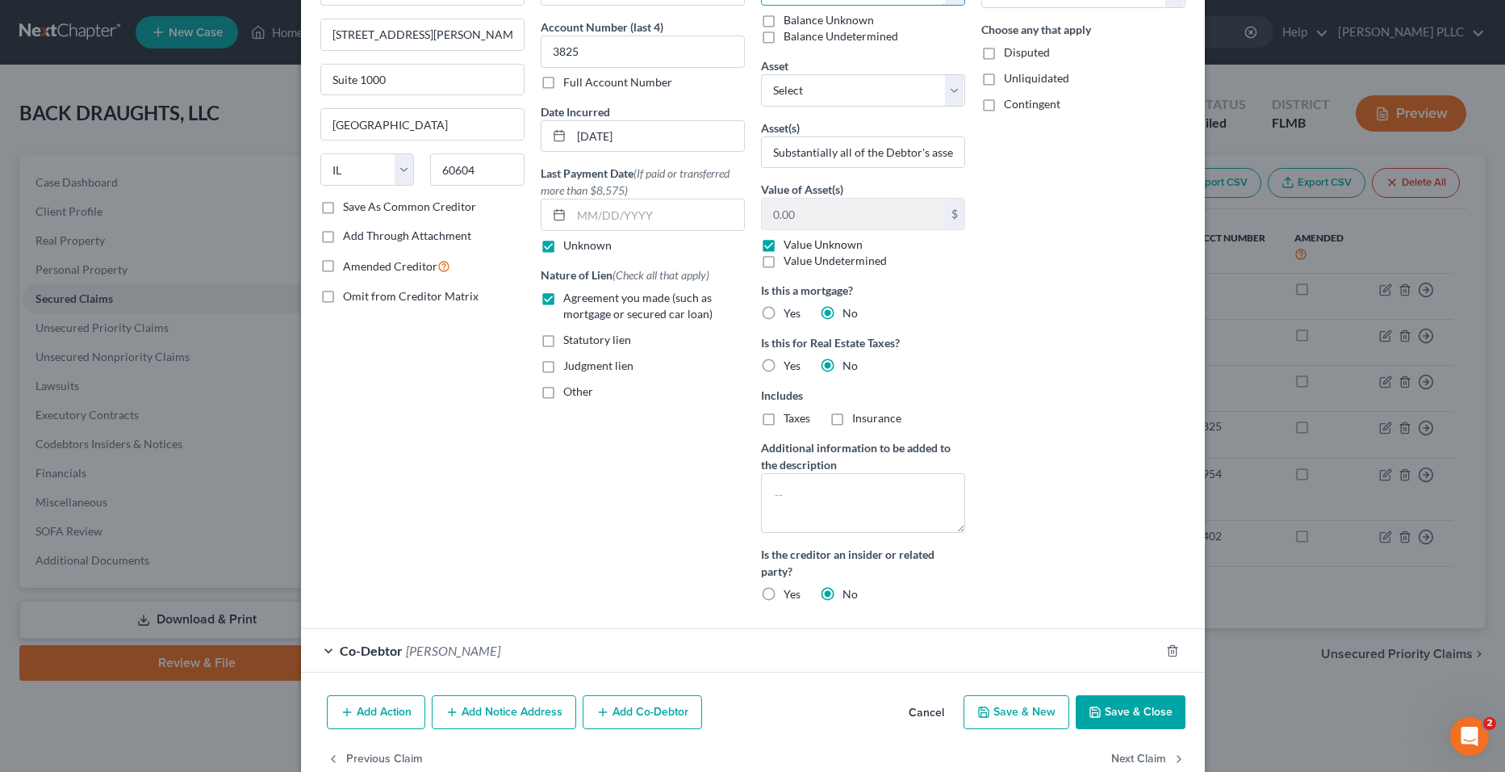
scroll to position [154, 0]
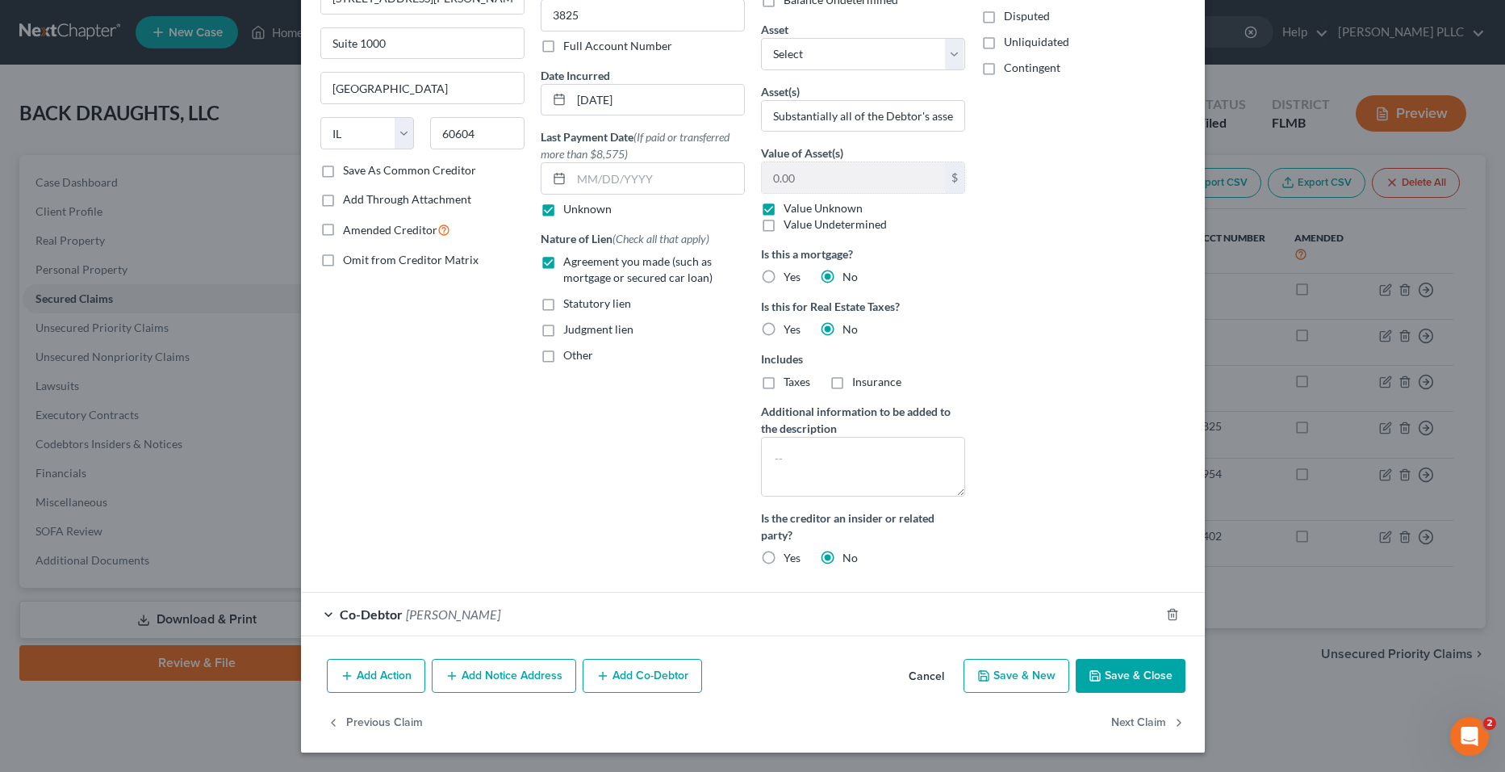
type input "66,477.27"
click at [1140, 685] on button "Save & Close" at bounding box center [1131, 676] width 110 height 34
select select "0"
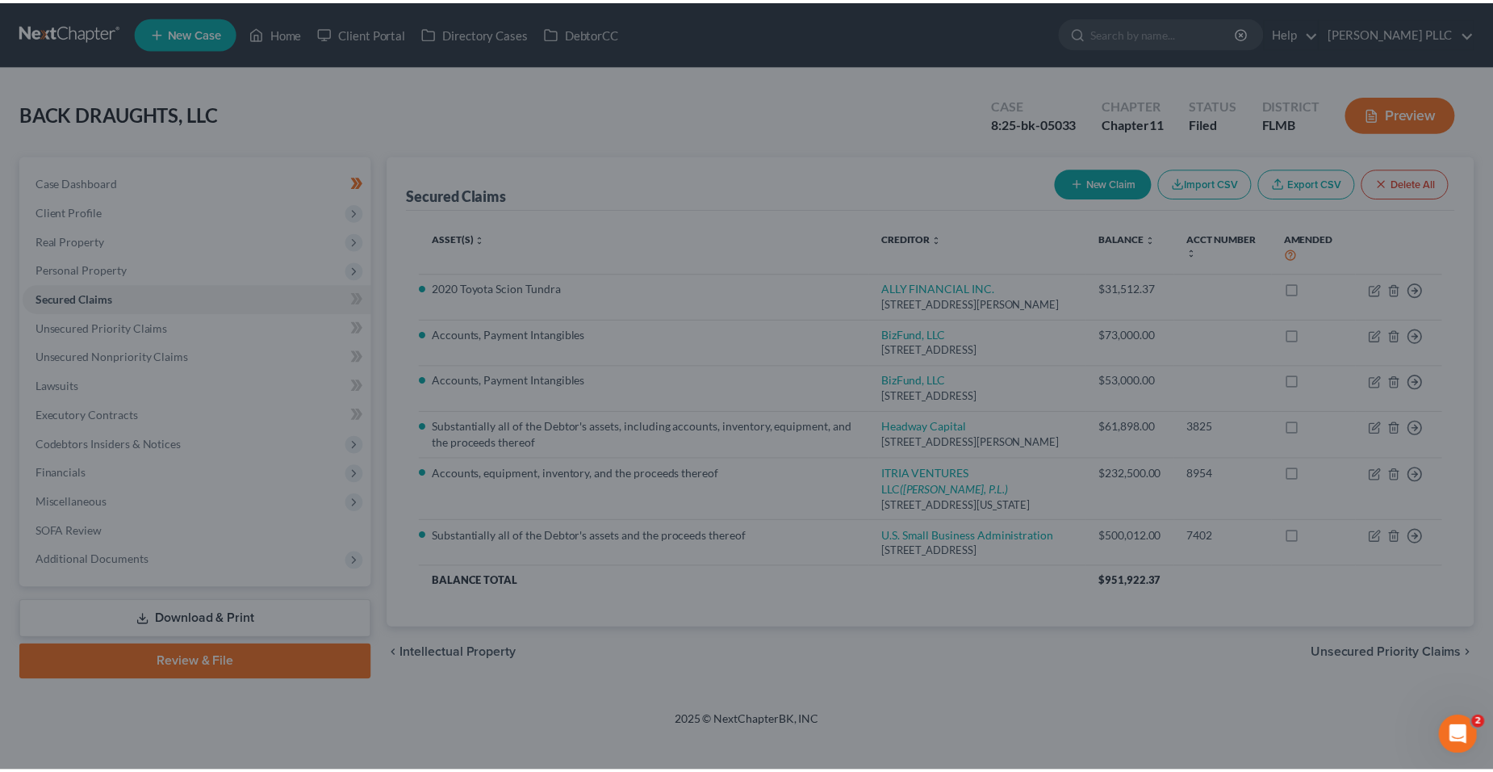
scroll to position [0, 0]
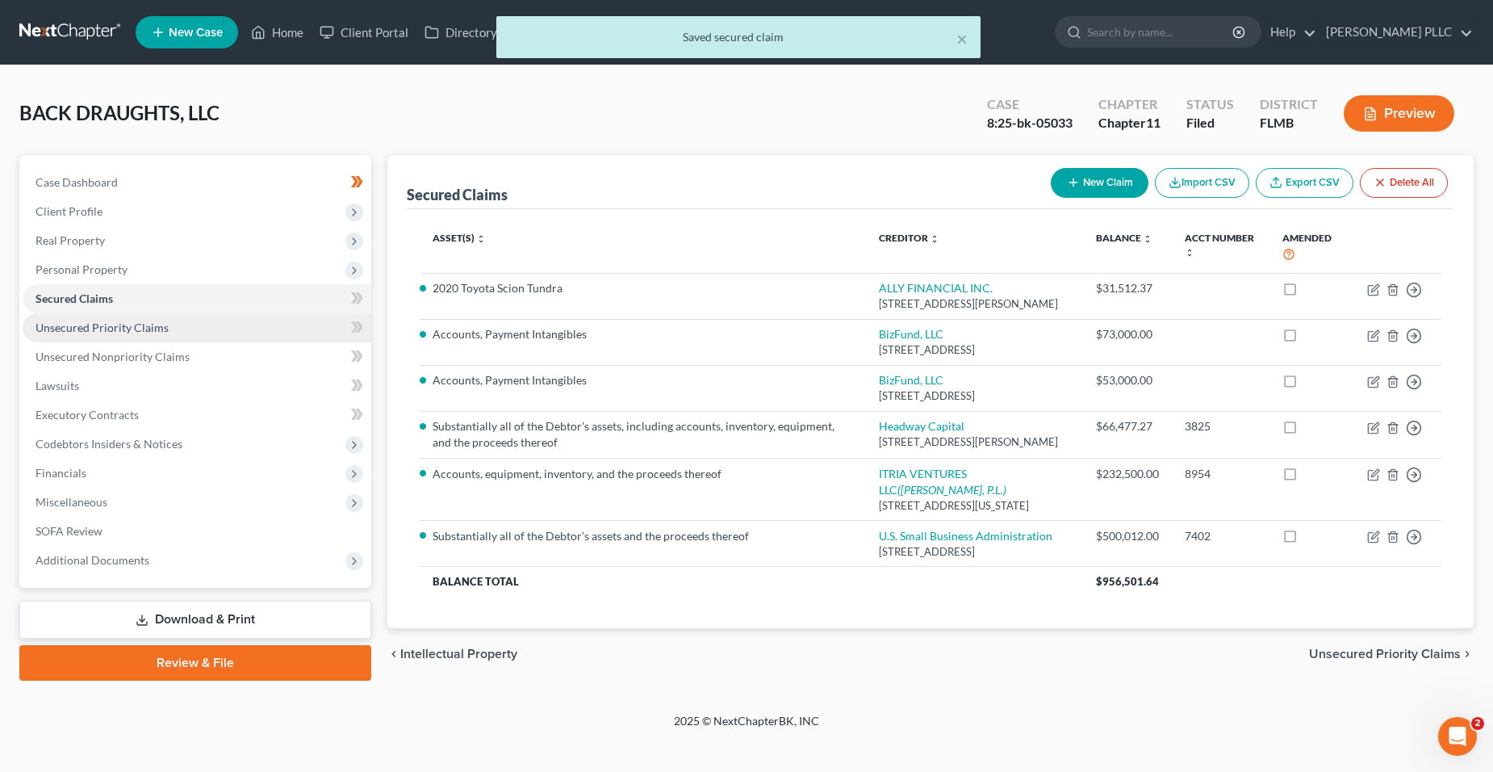
click at [205, 338] on link "Unsecured Priority Claims" at bounding box center [197, 327] width 349 height 29
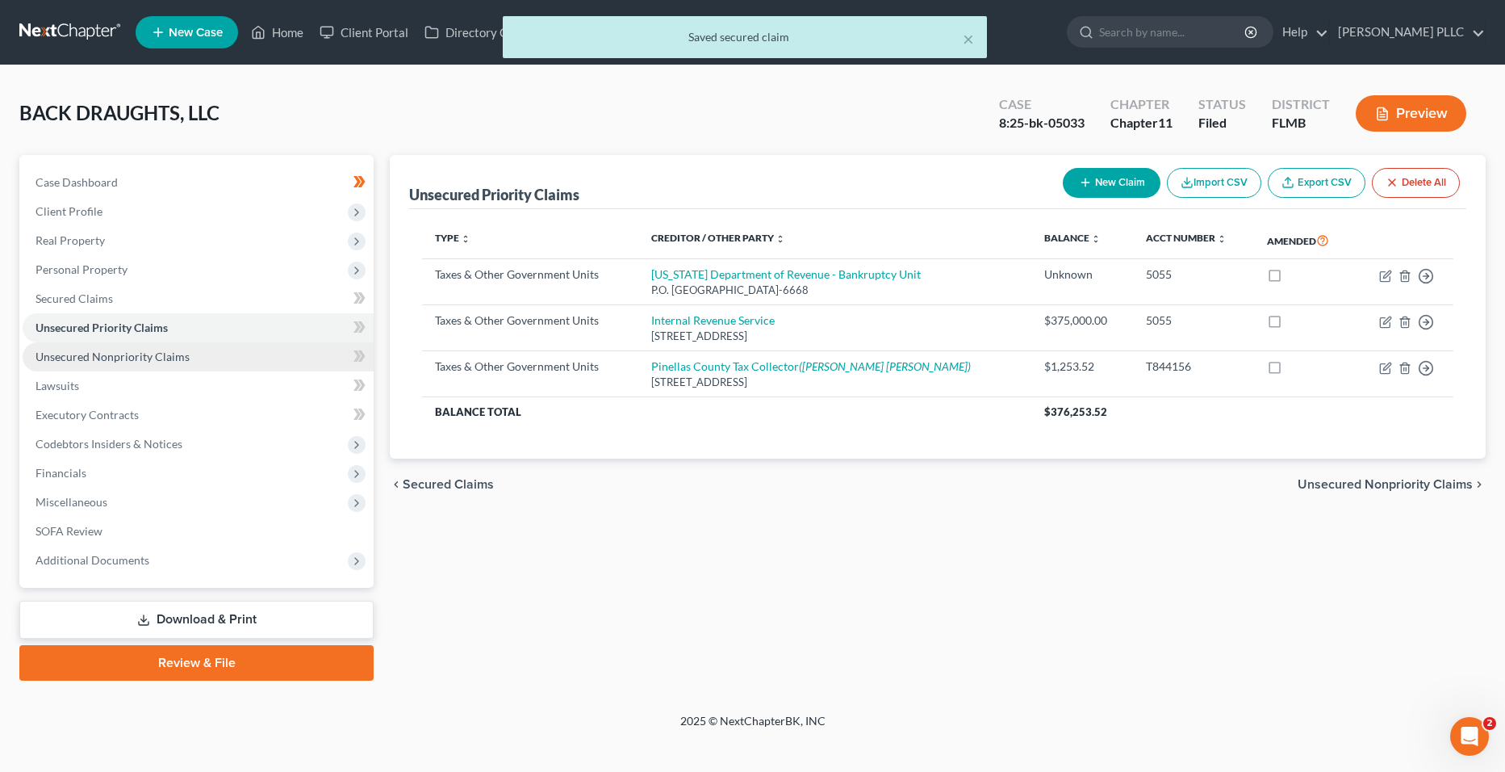
click at [199, 349] on link "Unsecured Nonpriority Claims" at bounding box center [198, 356] width 351 height 29
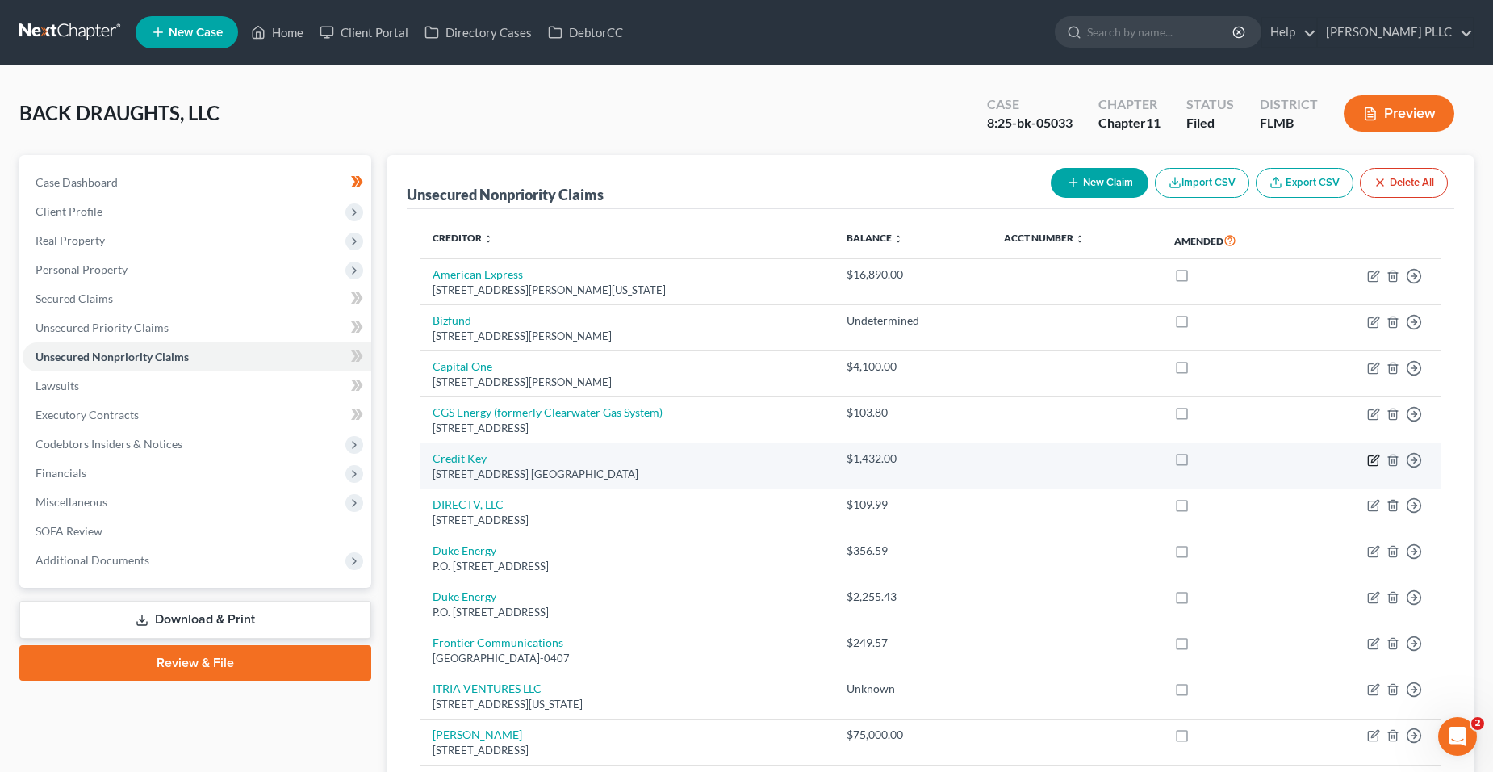
click at [1374, 458] on icon "button" at bounding box center [1373, 460] width 13 height 13
select select "4"
select select "2"
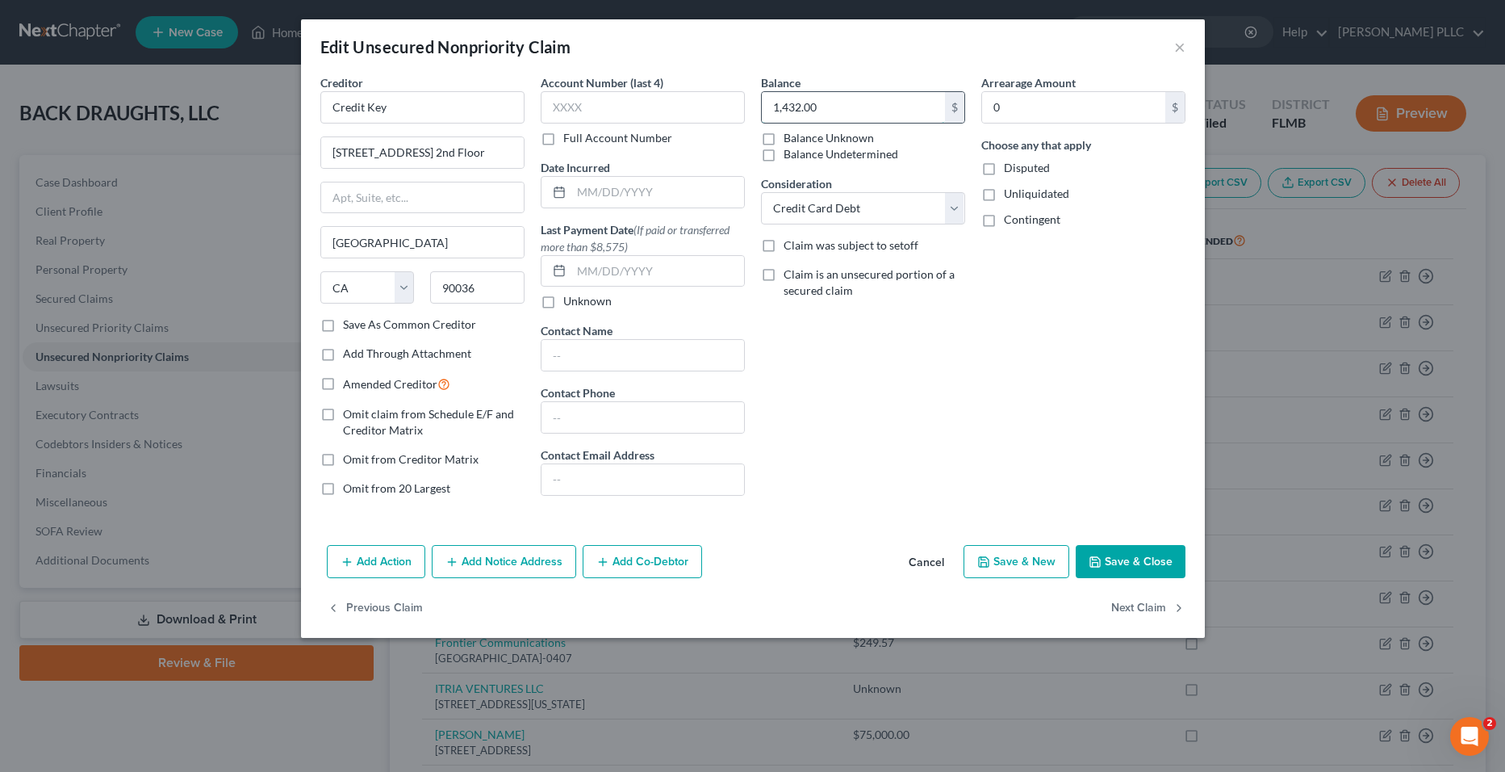
click at [792, 107] on input "1,432.00" at bounding box center [853, 107] width 183 height 31
click at [801, 109] on input "1,432.00" at bounding box center [853, 107] width 183 height 31
type input "1,381.00"
click at [1095, 567] on icon "button" at bounding box center [1095, 561] width 13 height 13
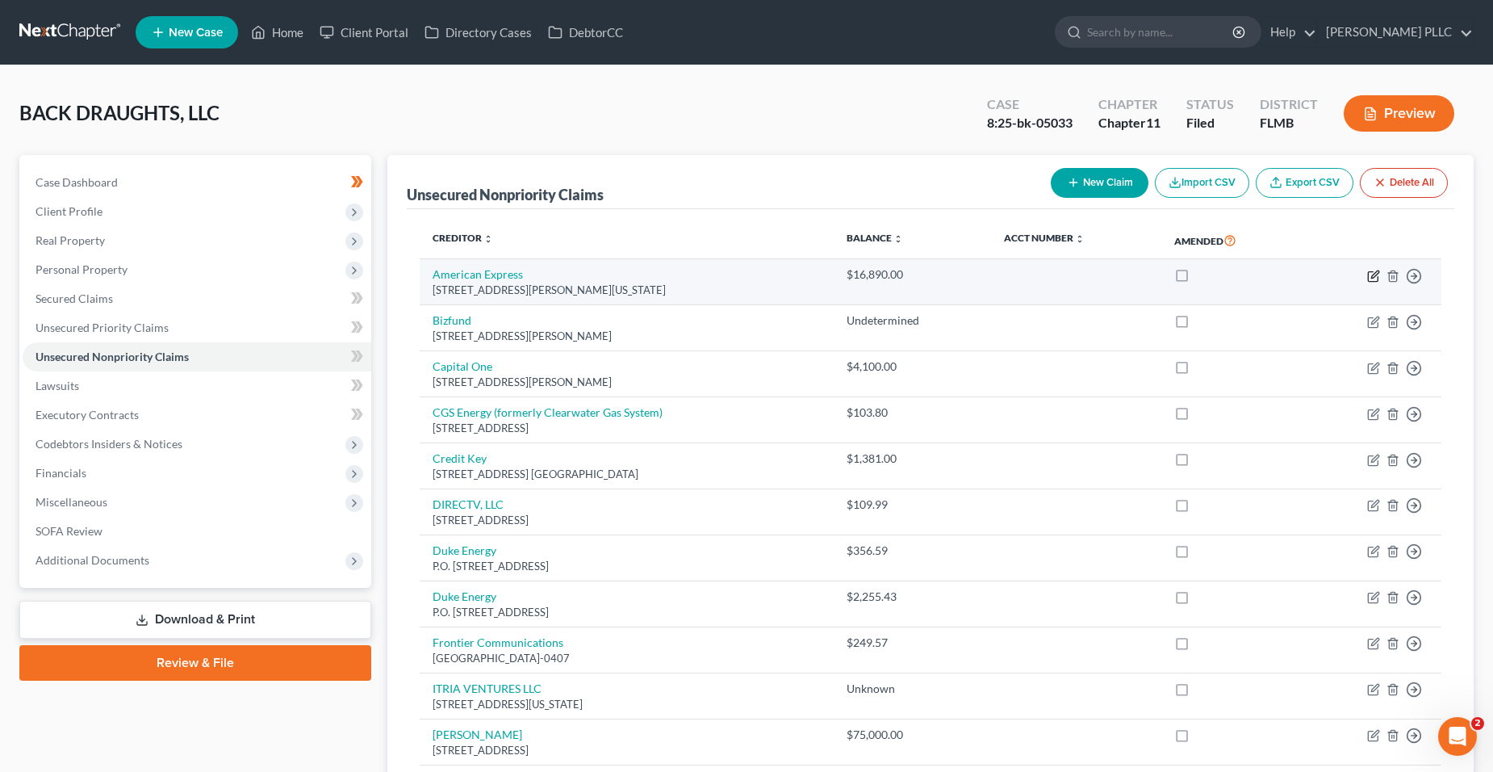
click at [1368, 272] on icon "button" at bounding box center [1373, 276] width 10 height 10
select select "35"
select select "2"
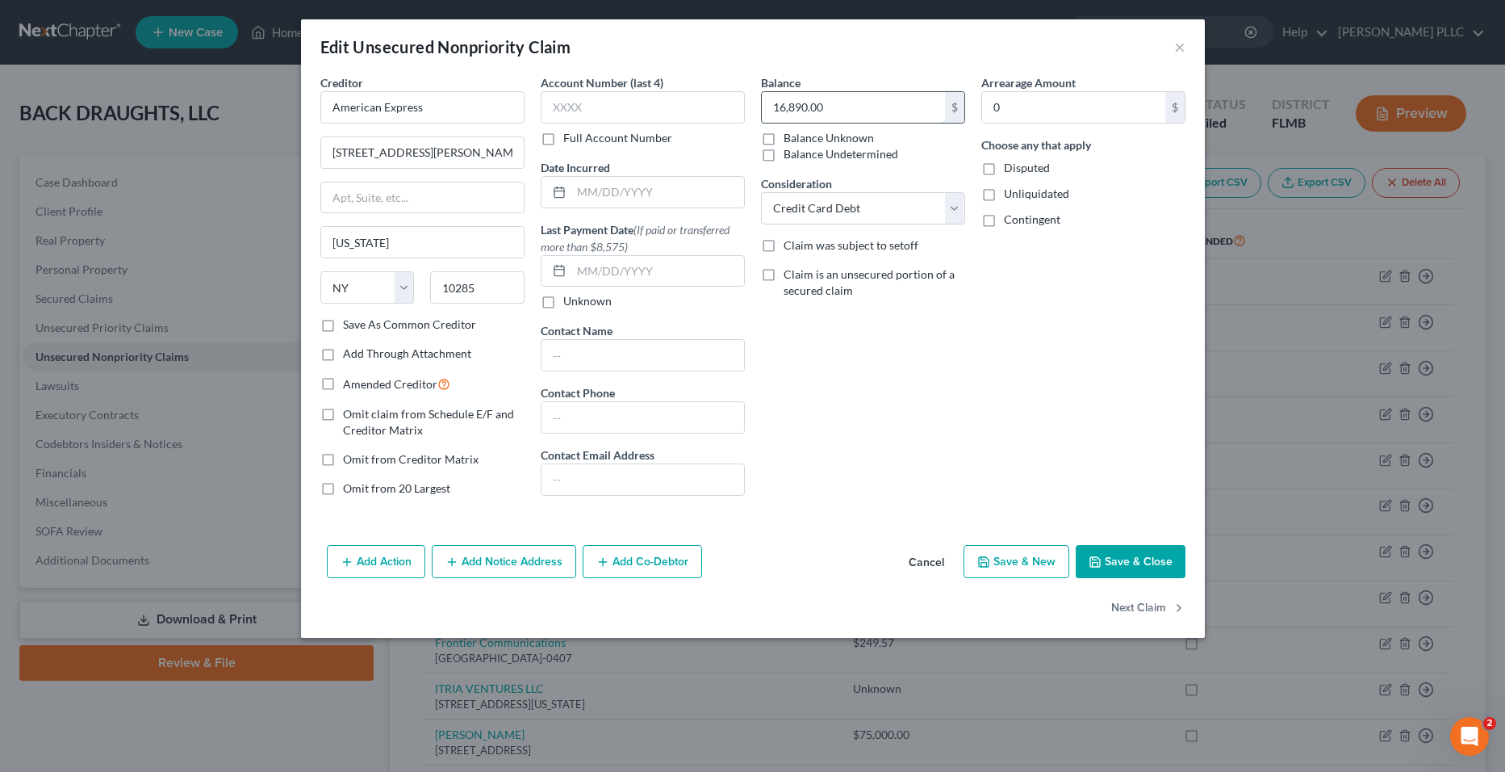
click at [805, 112] on input "16,890.00" at bounding box center [853, 107] width 183 height 31
click at [809, 114] on input "16,890.00" at bounding box center [853, 107] width 183 height 31
click at [806, 111] on input "16,890.00" at bounding box center [853, 107] width 183 height 31
click at [868, 140] on label "Balance Unknown" at bounding box center [829, 138] width 90 height 16
click at [801, 140] on input "Balance Unknown" at bounding box center [795, 135] width 10 height 10
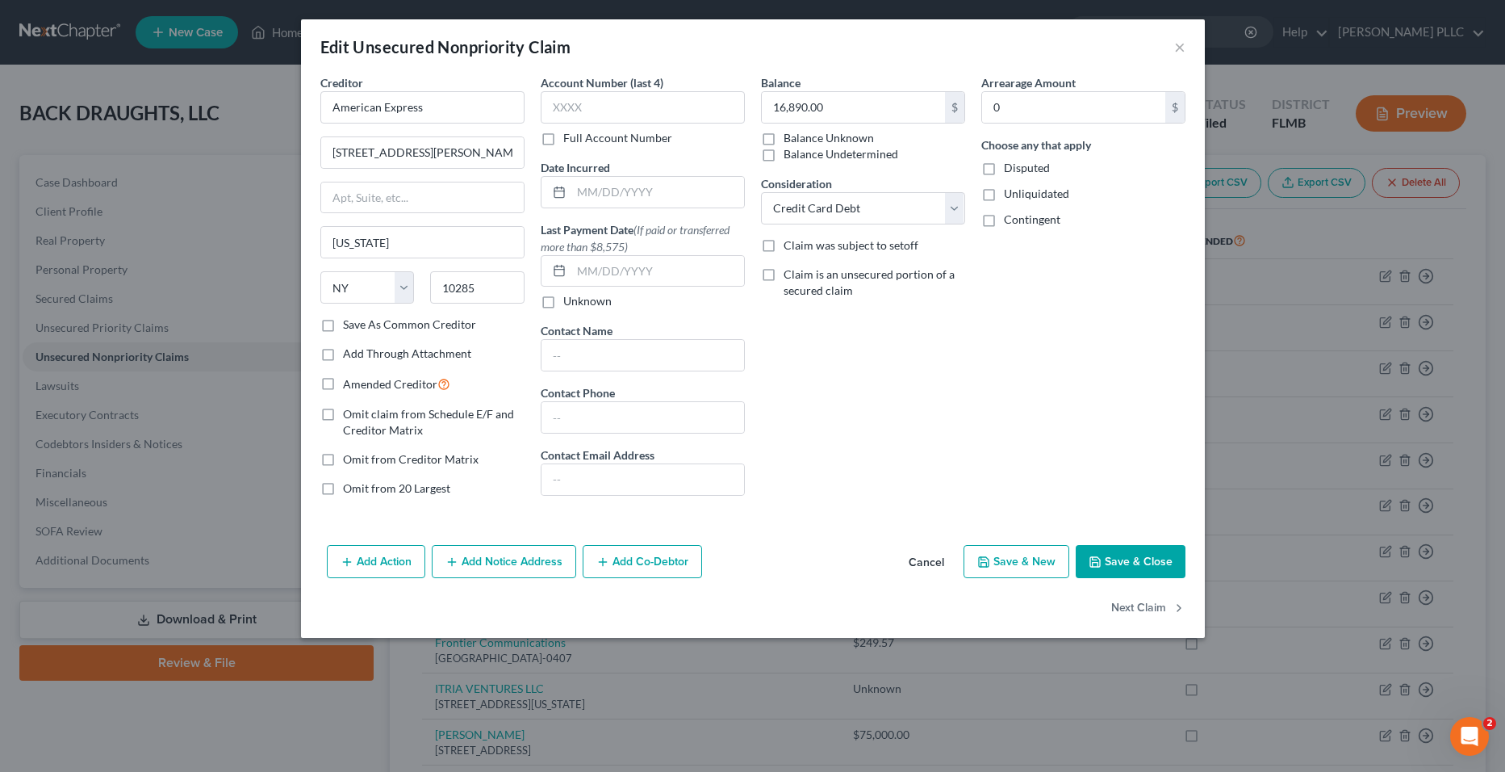
checkbox input "true"
type input "0.00"
click at [784, 153] on label "Balance Undetermined" at bounding box center [841, 154] width 115 height 16
click at [790, 153] on input "Balance Undetermined" at bounding box center [795, 151] width 10 height 10
checkbox input "true"
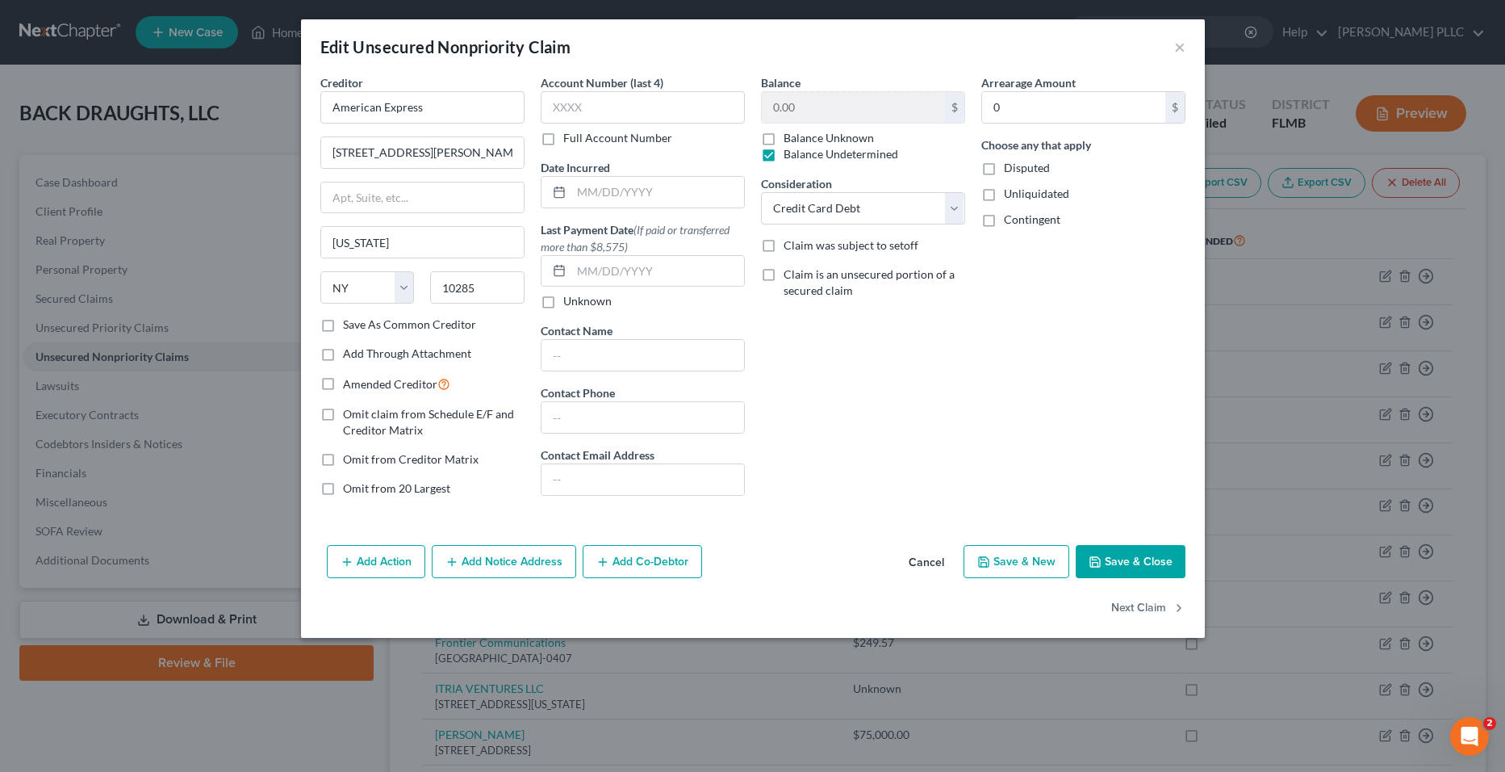
checkbox input "false"
click at [784, 153] on label "Balance Undetermined" at bounding box center [841, 154] width 115 height 16
click at [790, 153] on input "Balance Undetermined" at bounding box center [795, 151] width 10 height 10
checkbox input "false"
click at [804, 113] on input "0.00" at bounding box center [853, 107] width 183 height 31
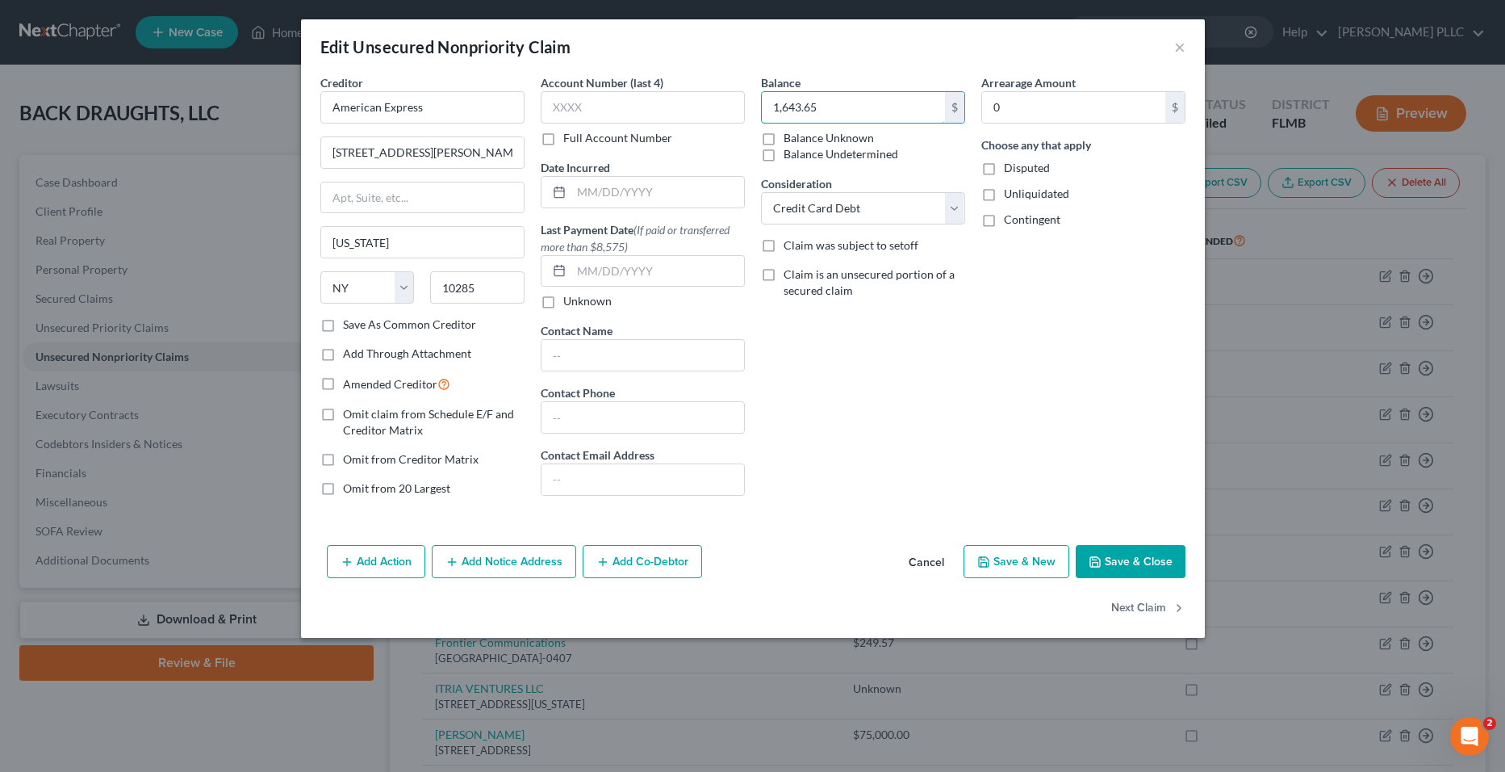
type input "1,643.65"
click at [1125, 555] on button "Save & Close" at bounding box center [1131, 562] width 110 height 34
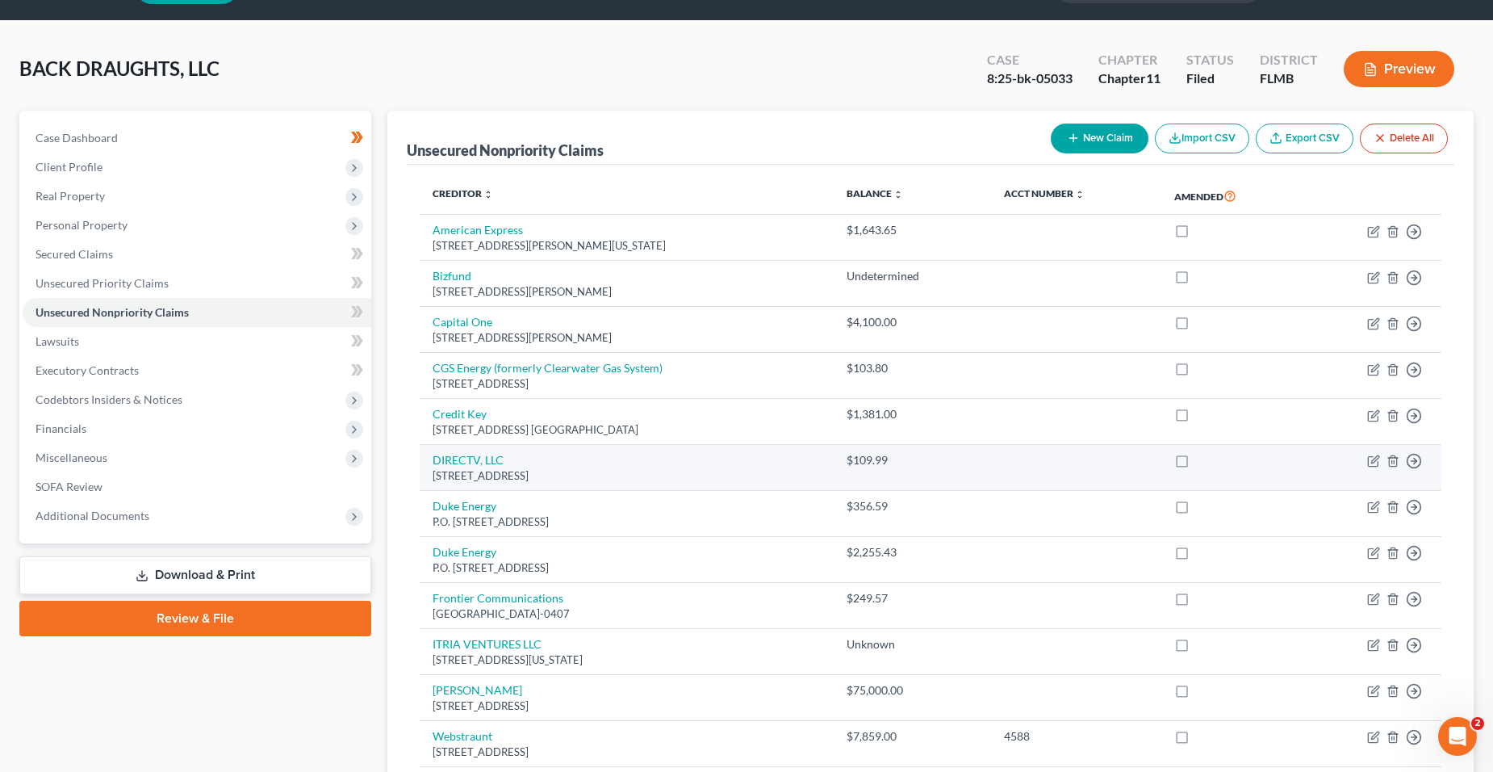
scroll to position [81, 0]
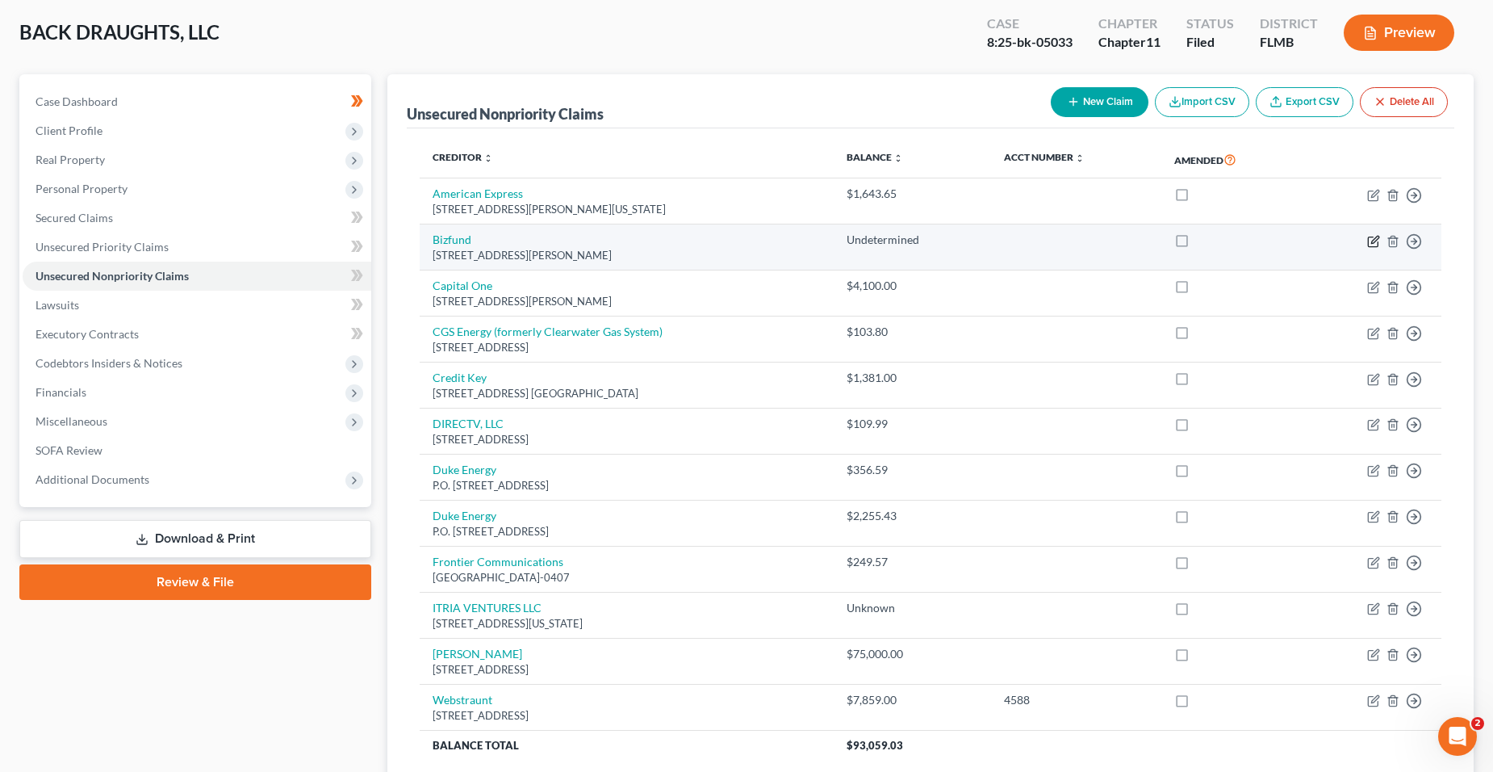
click at [1368, 236] on icon "button" at bounding box center [1373, 241] width 13 height 13
select select "35"
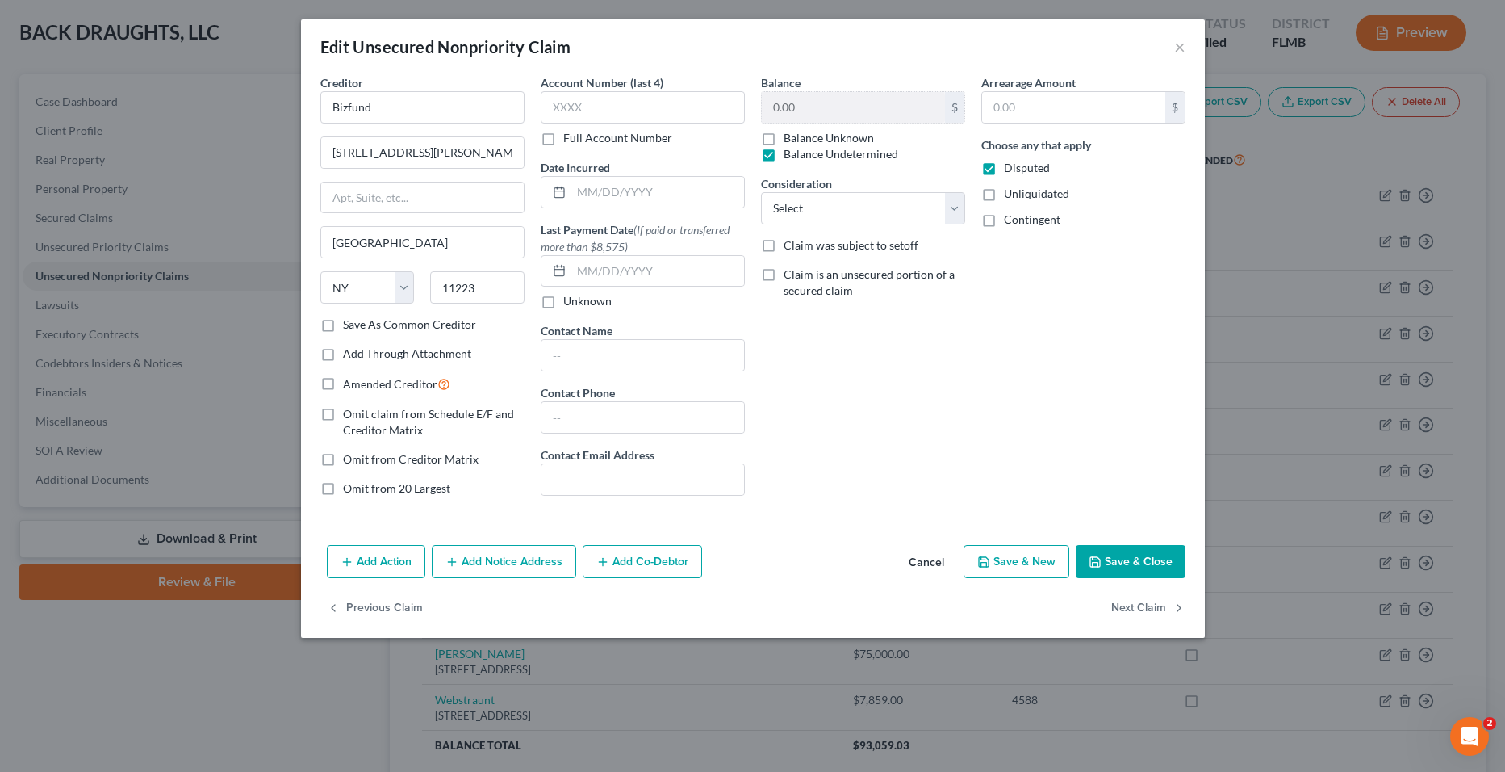
drag, startPoint x: 1090, startPoint y: 555, endPoint x: 1086, endPoint y: 403, distance: 152.6
click at [1090, 413] on div "Edit Unsecured Nonpriority Claim × Creditor * Bizfund [STREET_ADDRESS][PERSON_N…" at bounding box center [753, 328] width 904 height 618
click at [1132, 561] on button "Save & Close" at bounding box center [1131, 562] width 110 height 34
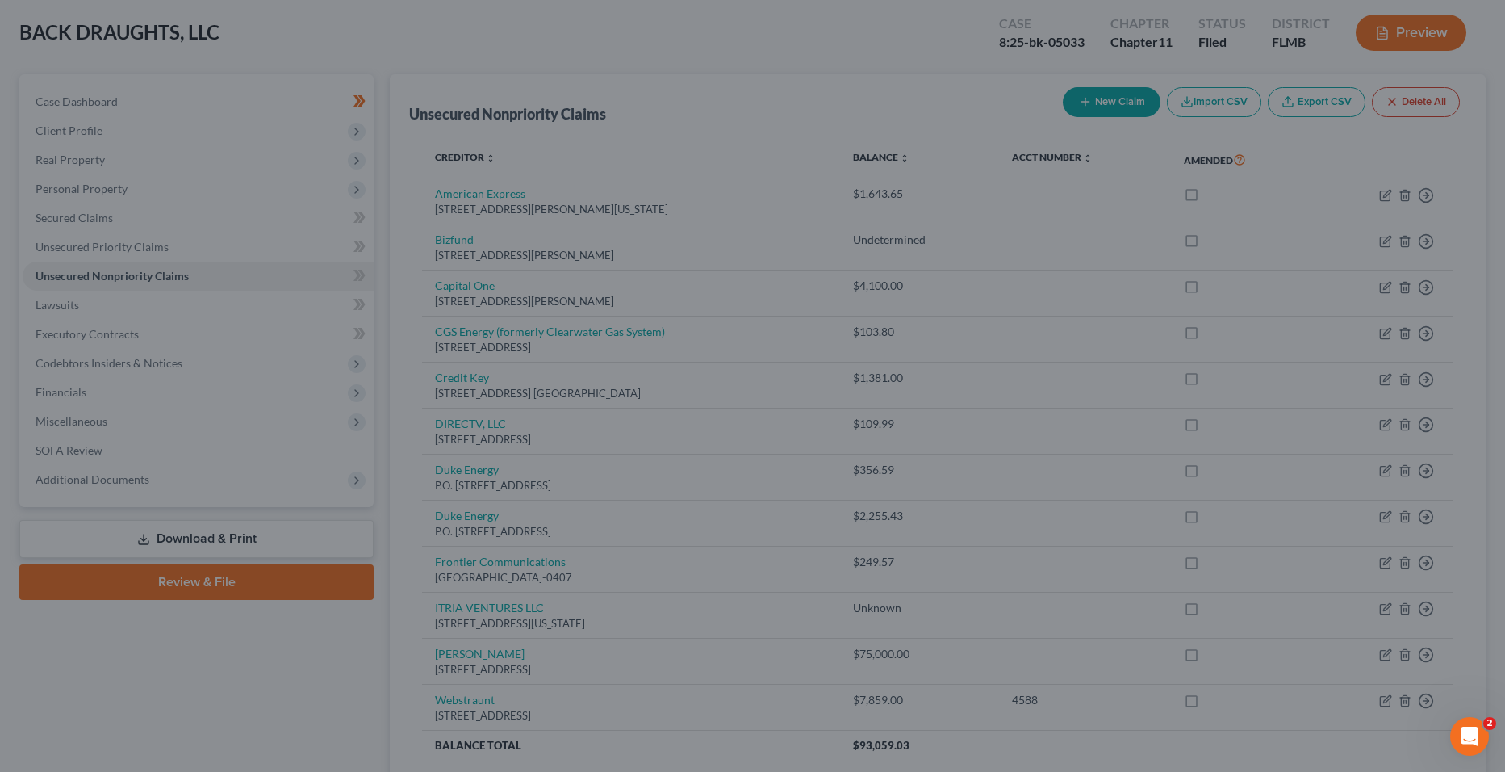
type input "0"
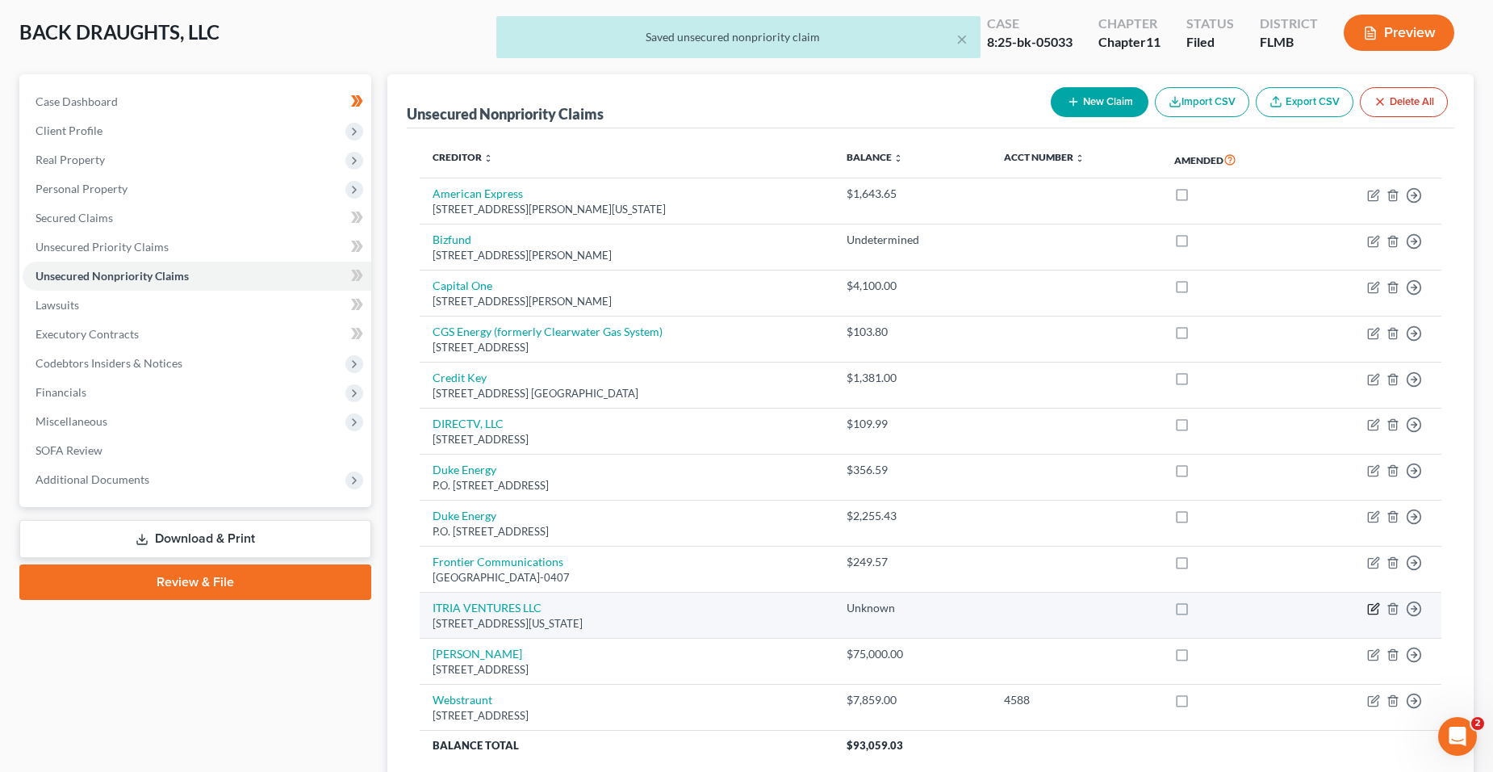
click at [1371, 607] on icon "button" at bounding box center [1373, 608] width 13 height 13
select select "35"
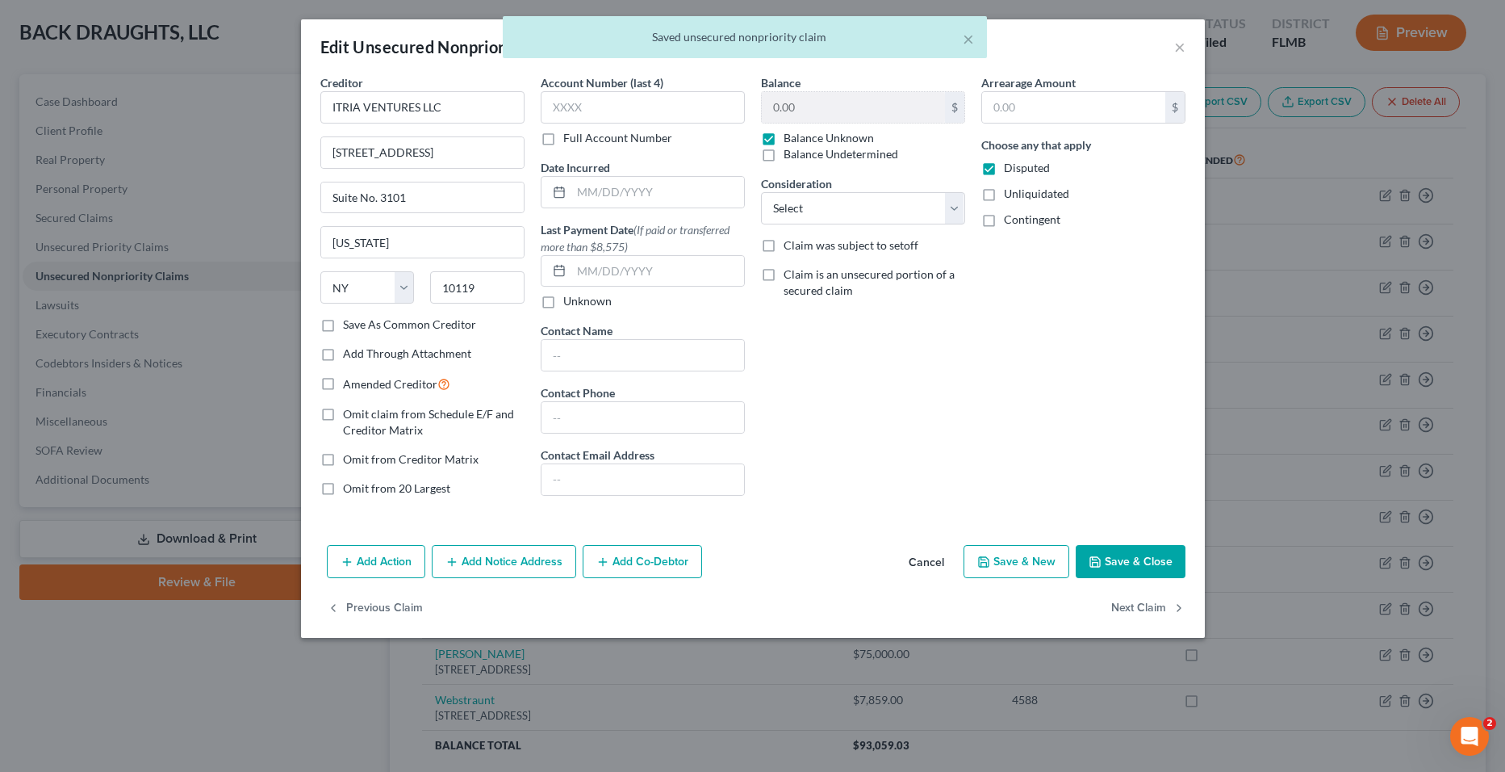
click at [855, 157] on label "Balance Undetermined" at bounding box center [841, 154] width 115 height 16
click at [801, 157] on input "Balance Undetermined" at bounding box center [795, 151] width 10 height 10
checkbox input "true"
checkbox input "false"
click at [1115, 569] on button "Save & Close" at bounding box center [1131, 562] width 110 height 34
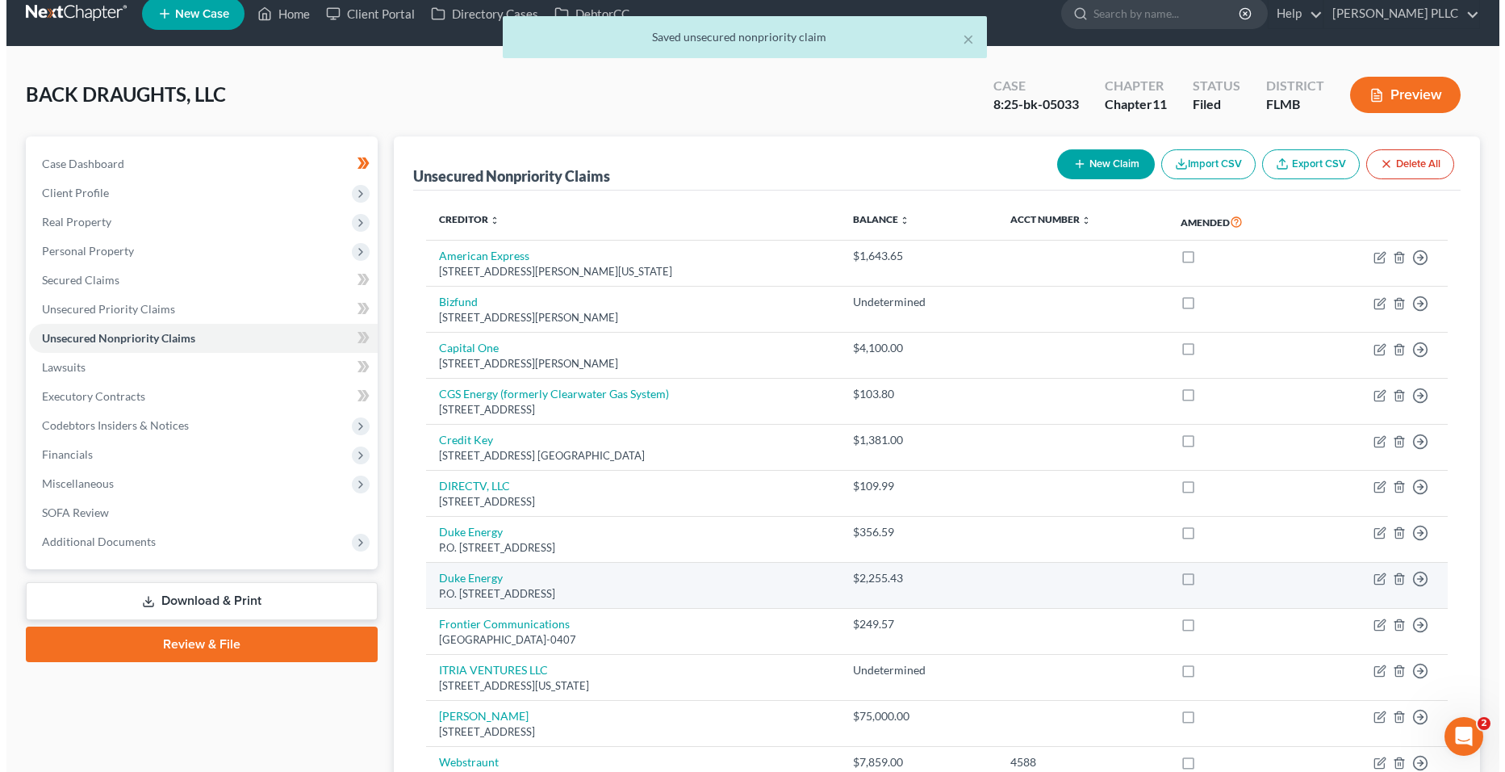
scroll to position [0, 0]
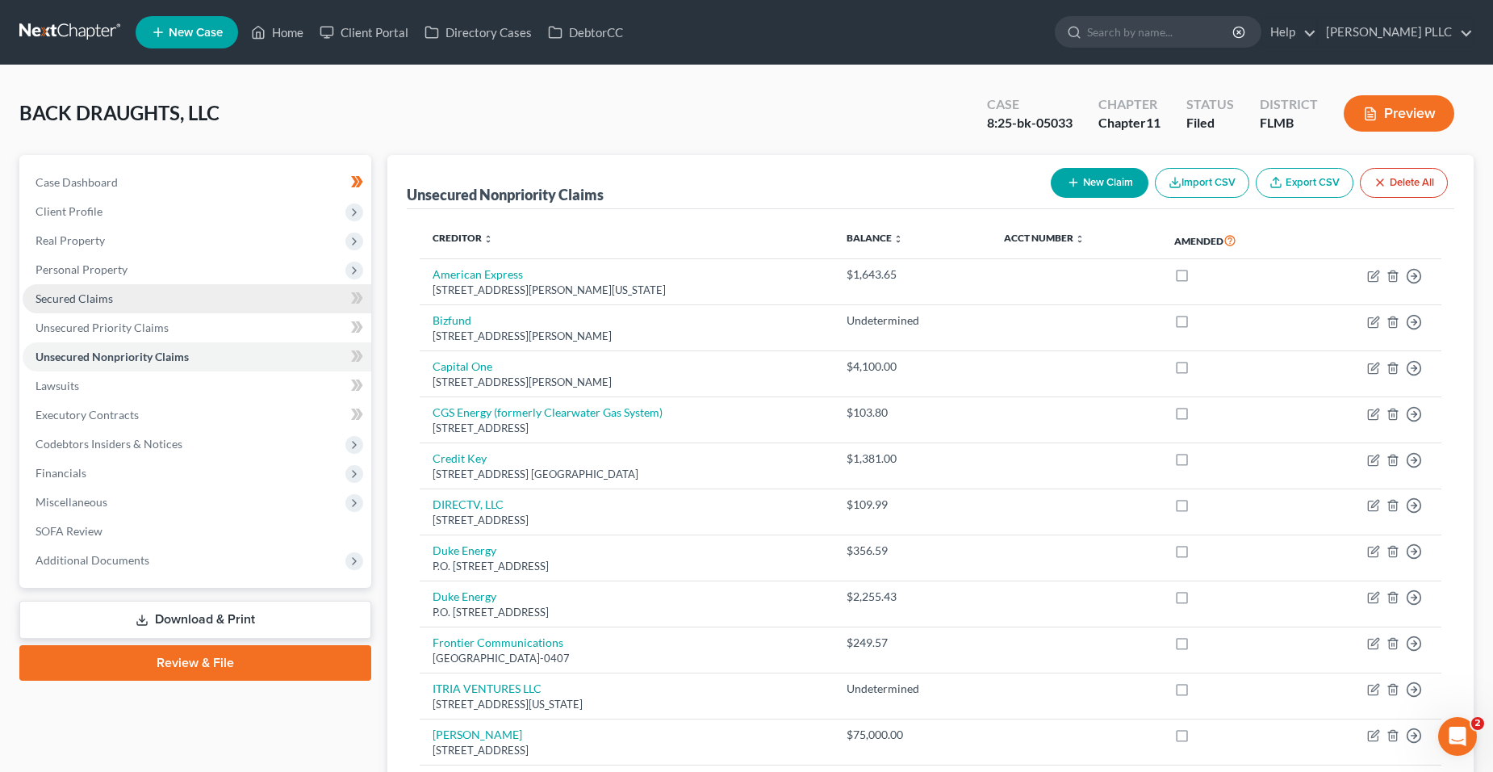
click at [202, 284] on link "Secured Claims" at bounding box center [197, 298] width 349 height 29
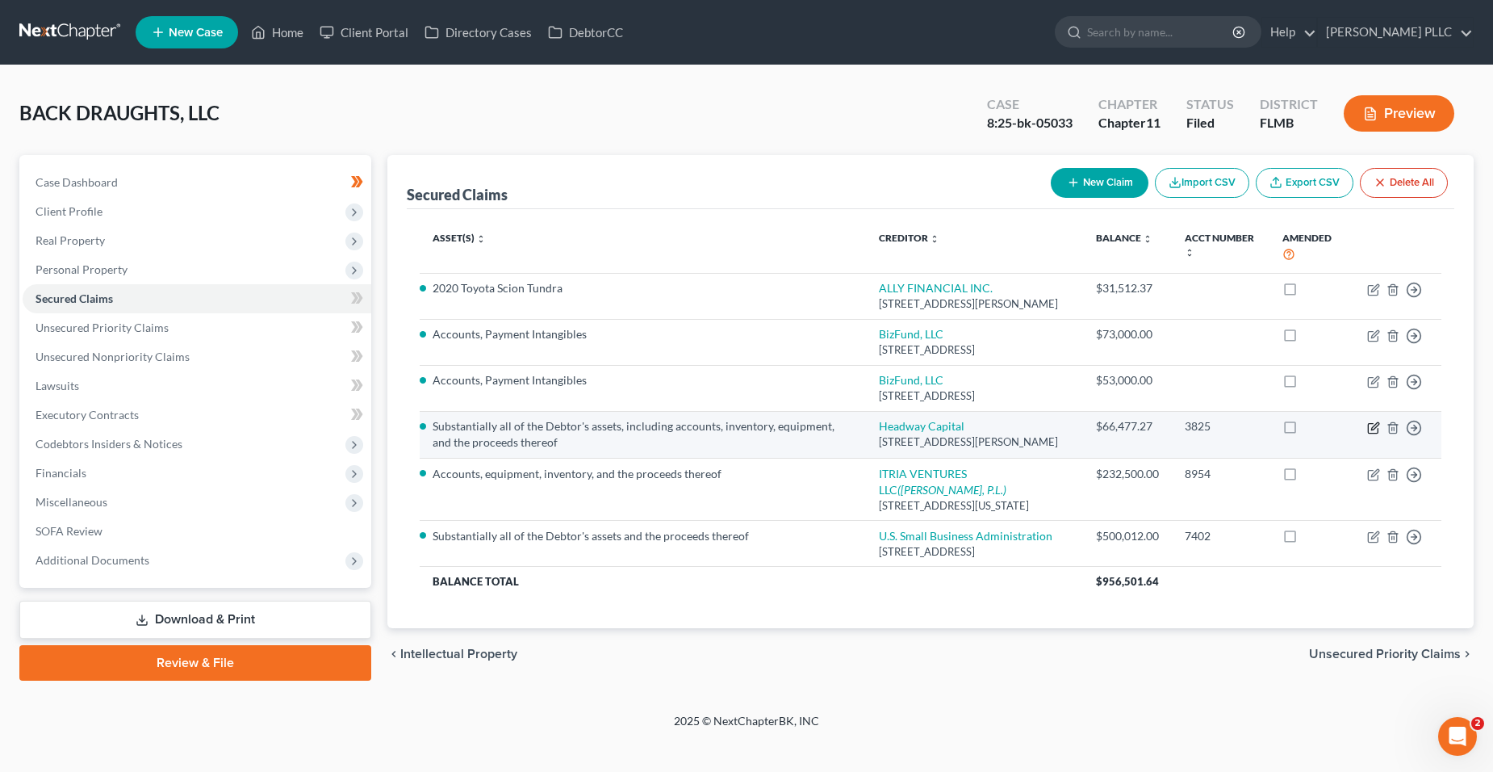
click at [1372, 434] on icon "button" at bounding box center [1373, 427] width 13 height 13
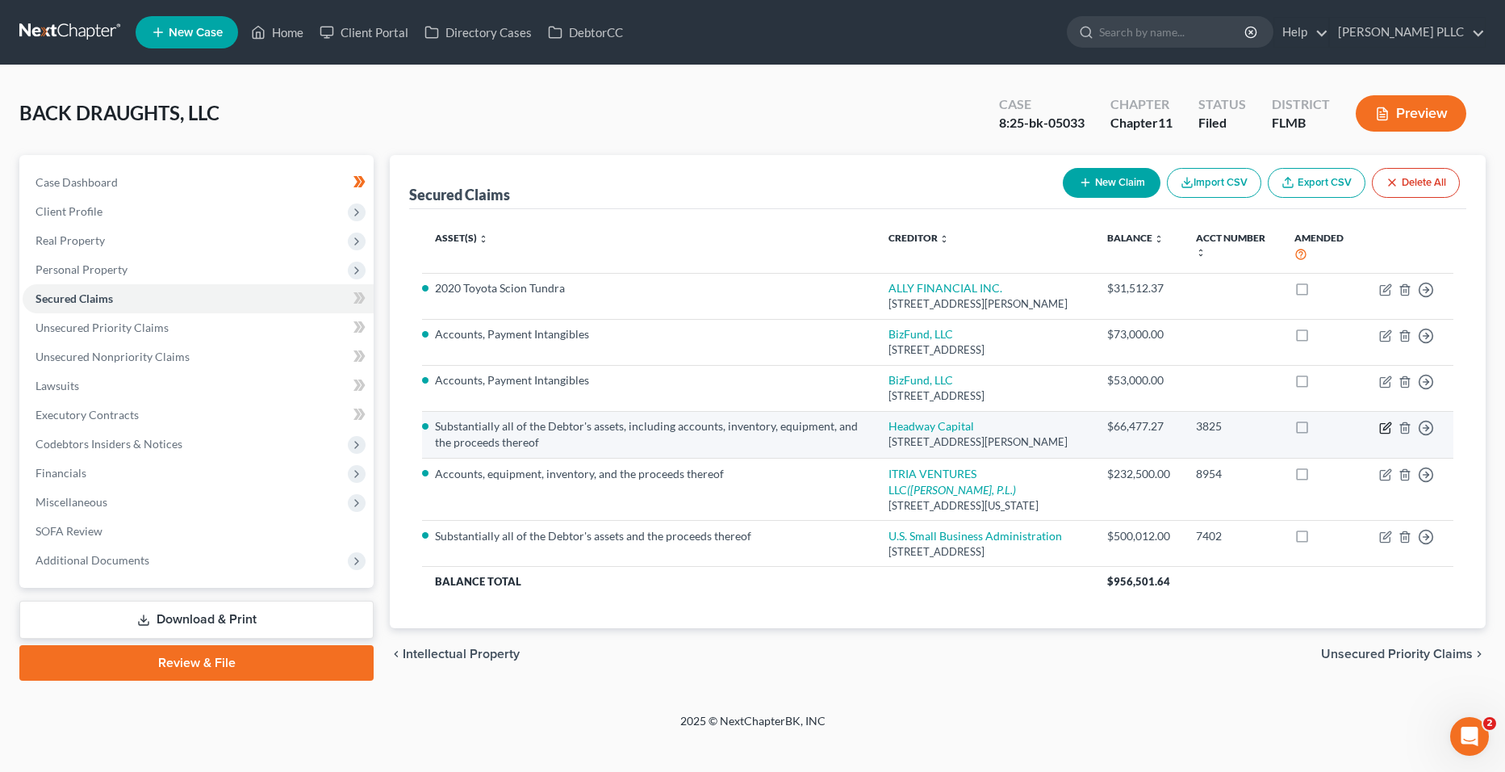
select select "14"
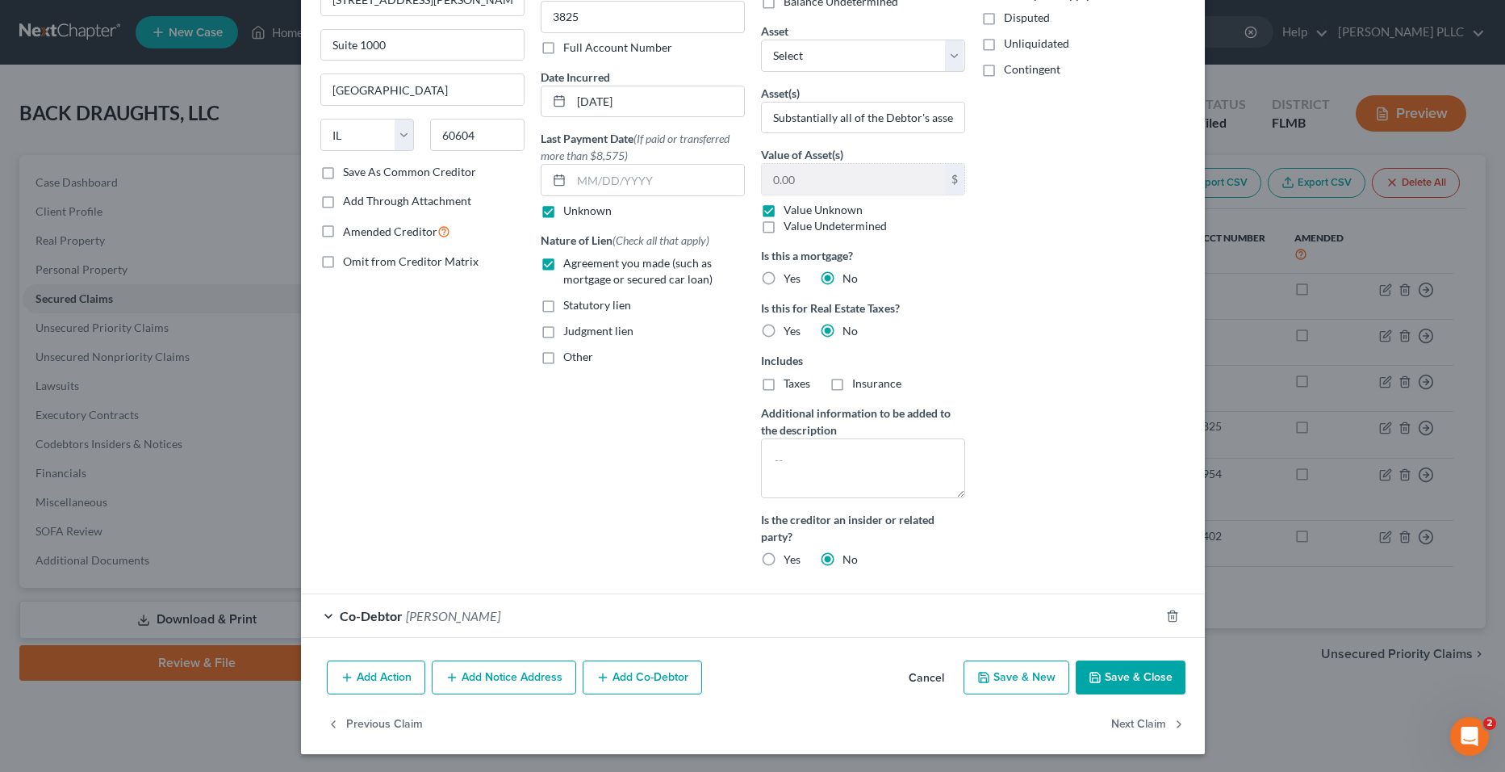
scroll to position [154, 0]
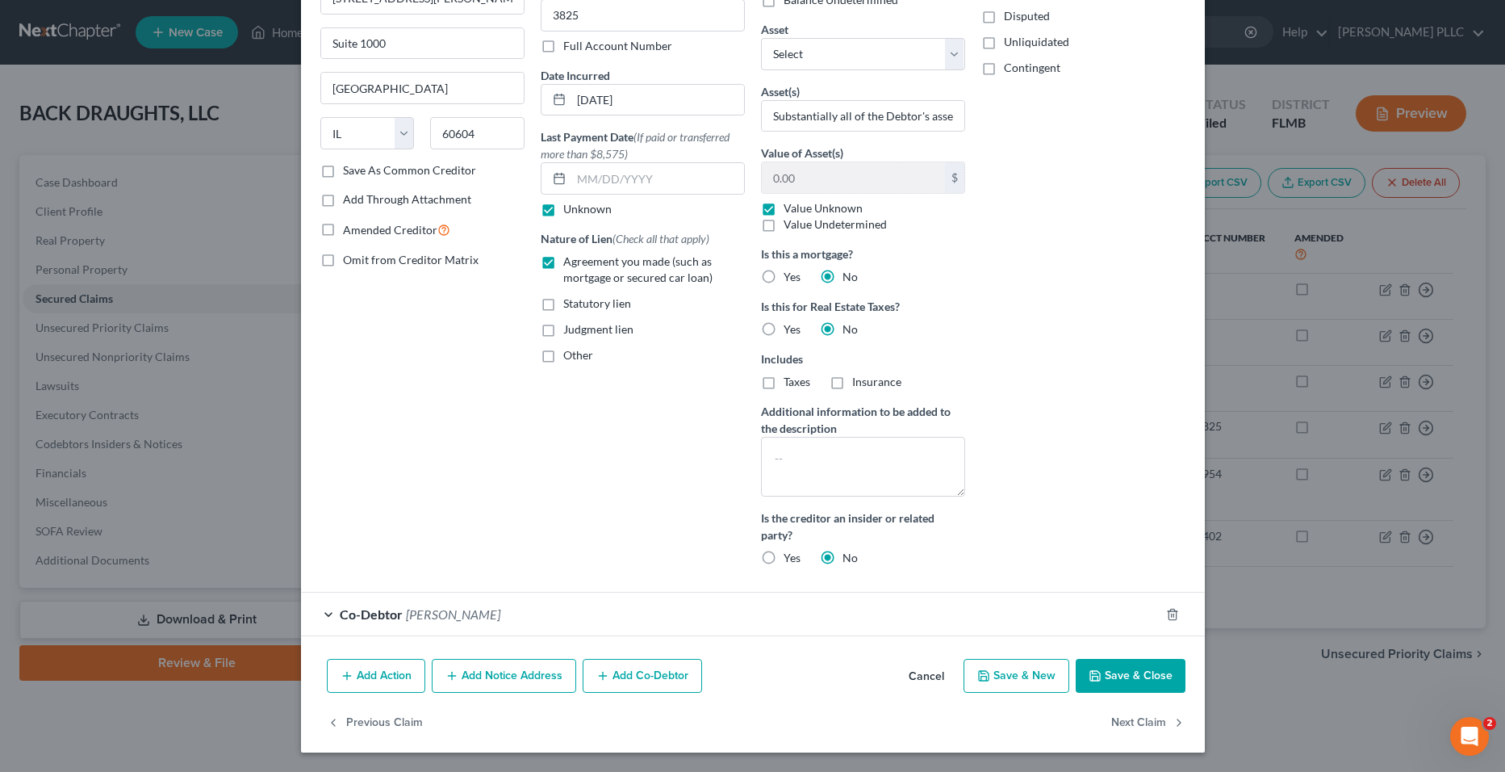
click at [1142, 684] on button "Save & Close" at bounding box center [1131, 676] width 110 height 34
select select "0"
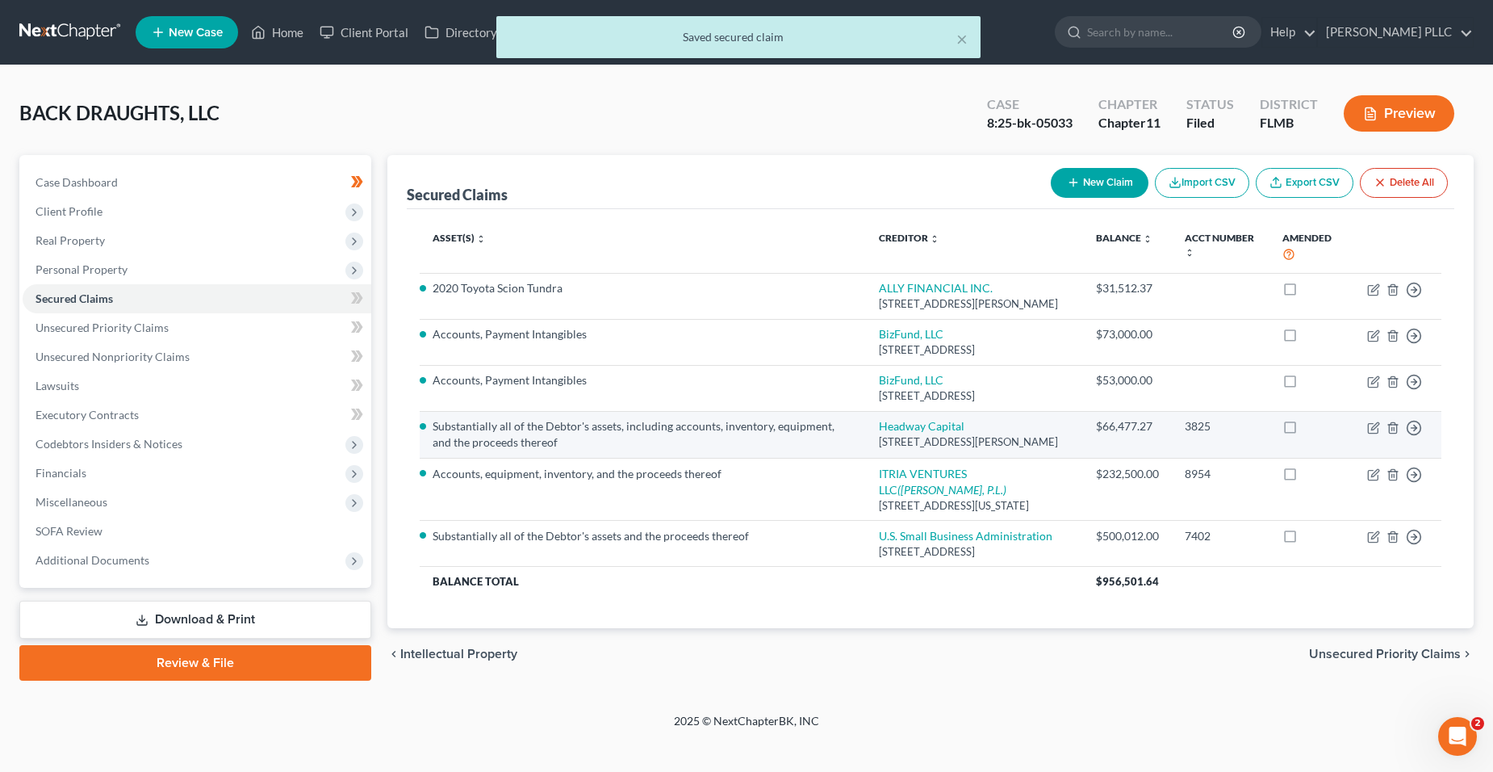
scroll to position [0, 0]
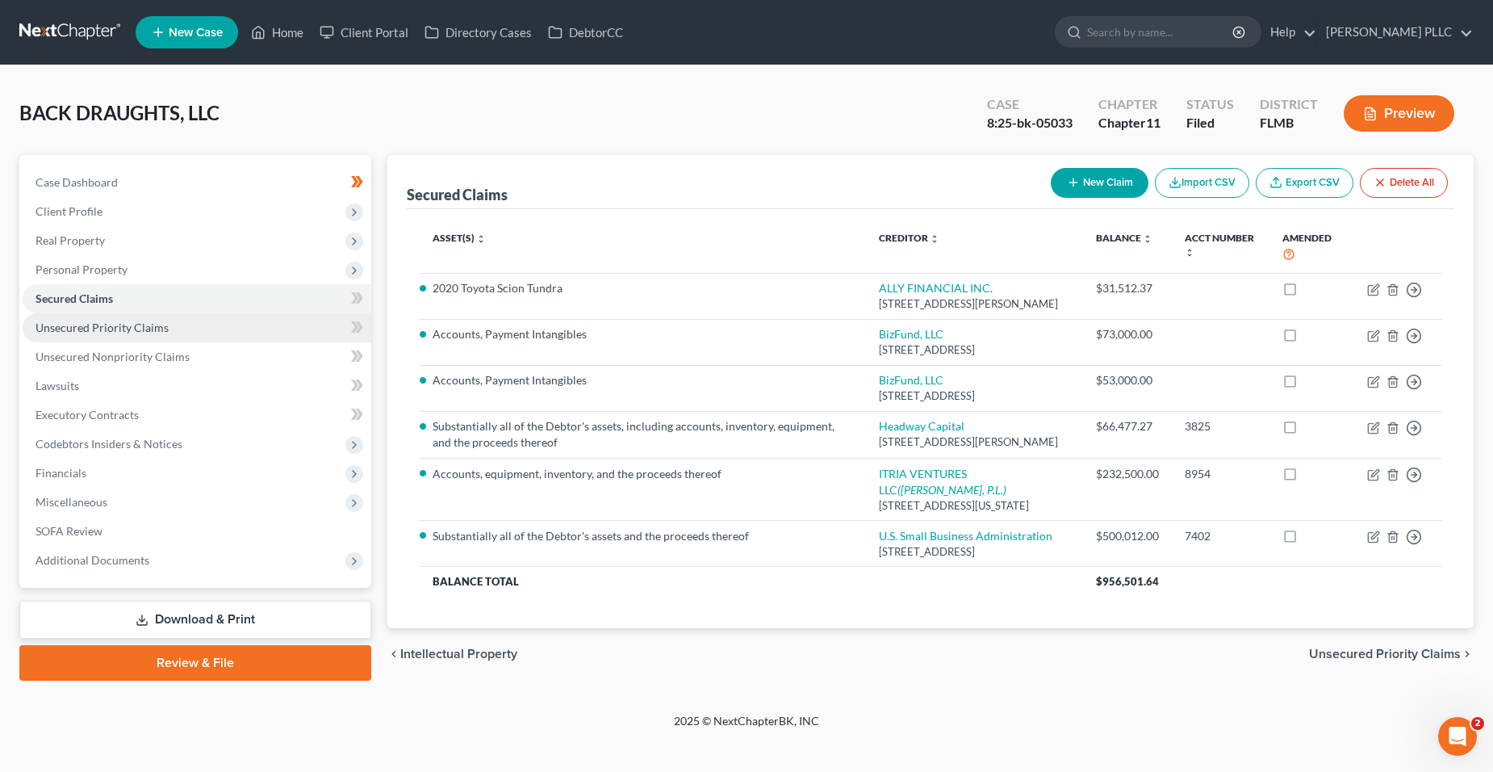
click at [86, 324] on span "Unsecured Priority Claims" at bounding box center [102, 327] width 133 height 14
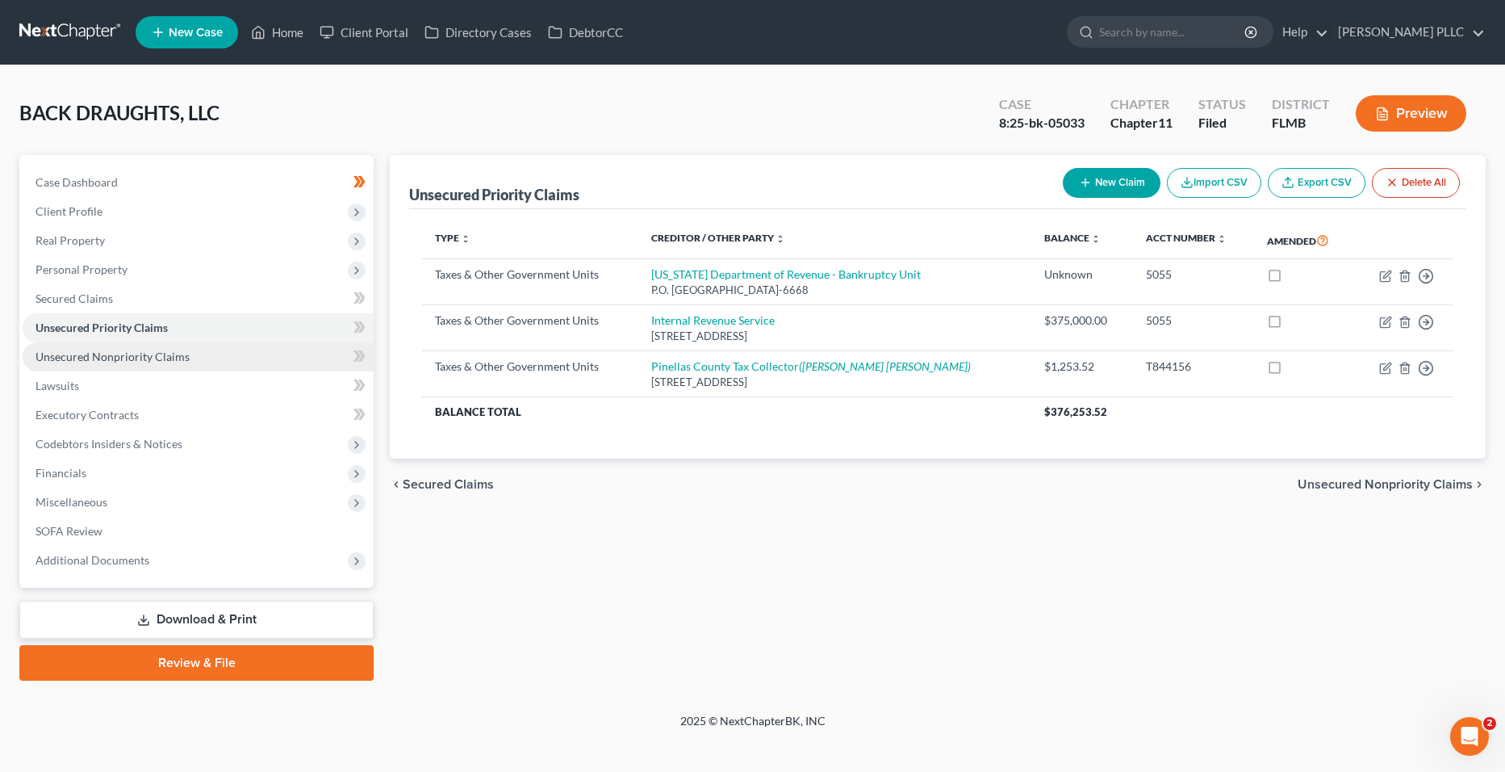
click at [258, 357] on link "Unsecured Nonpriority Claims" at bounding box center [198, 356] width 351 height 29
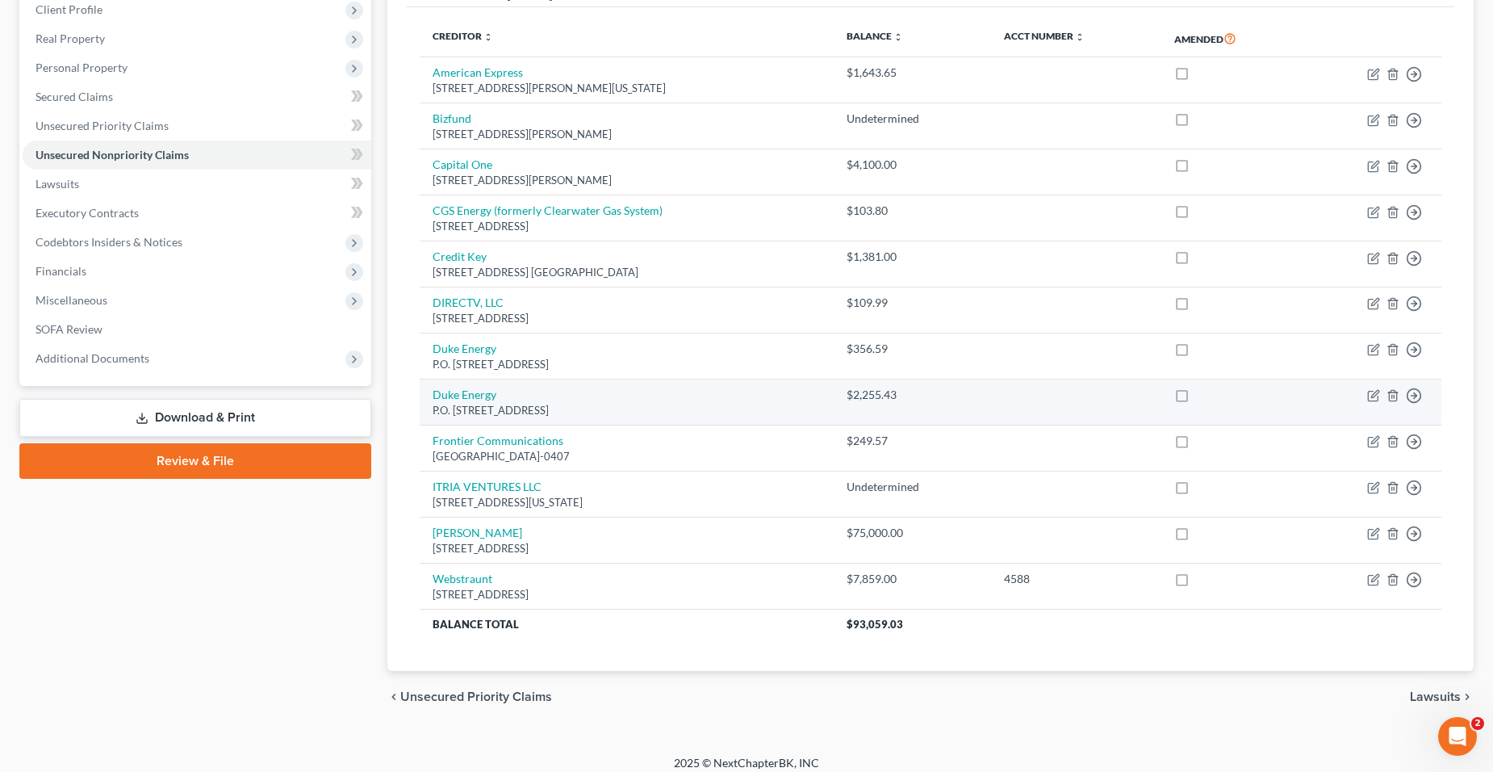
scroll to position [214, 0]
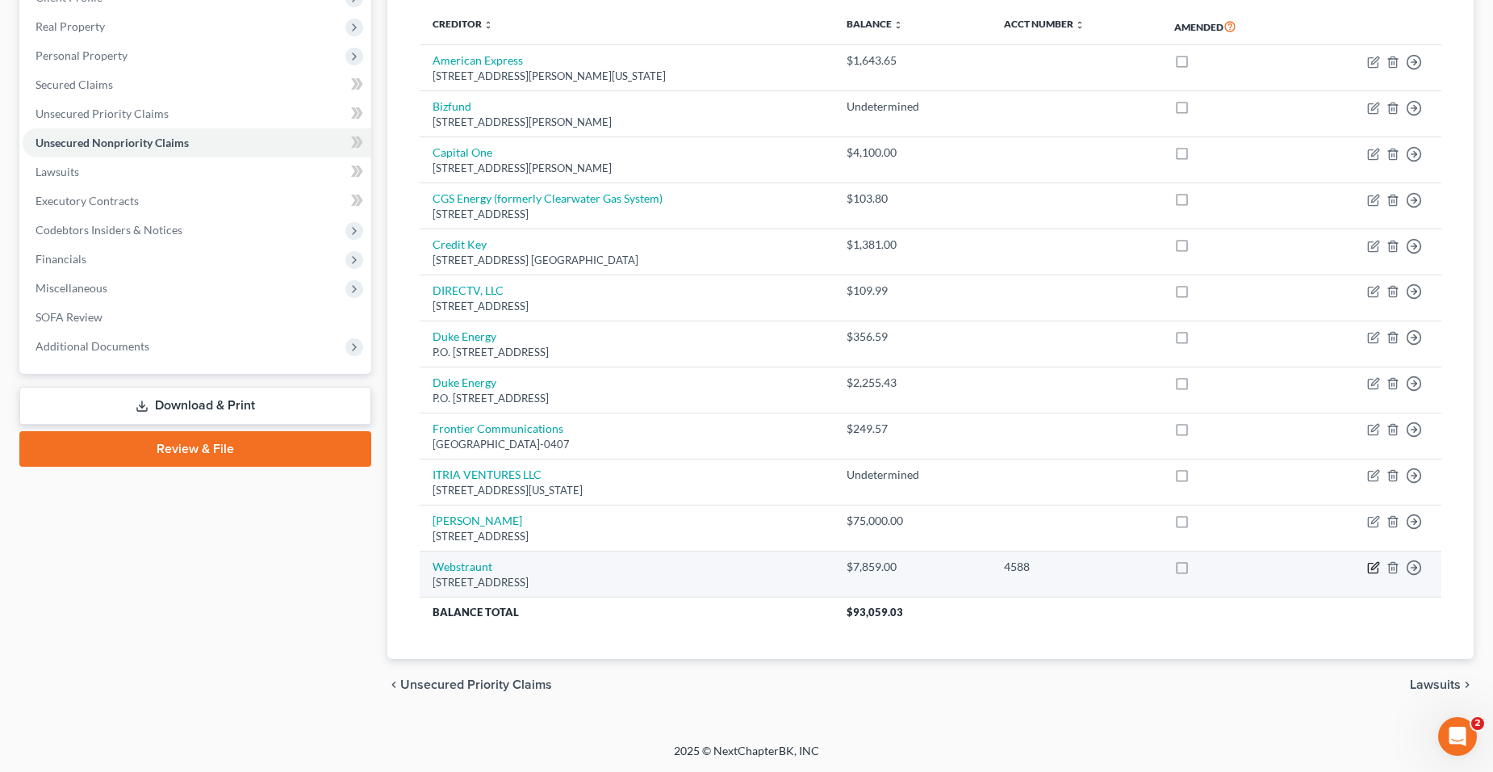
click at [1375, 573] on icon "button" at bounding box center [1373, 568] width 10 height 10
select select "39"
select select "2"
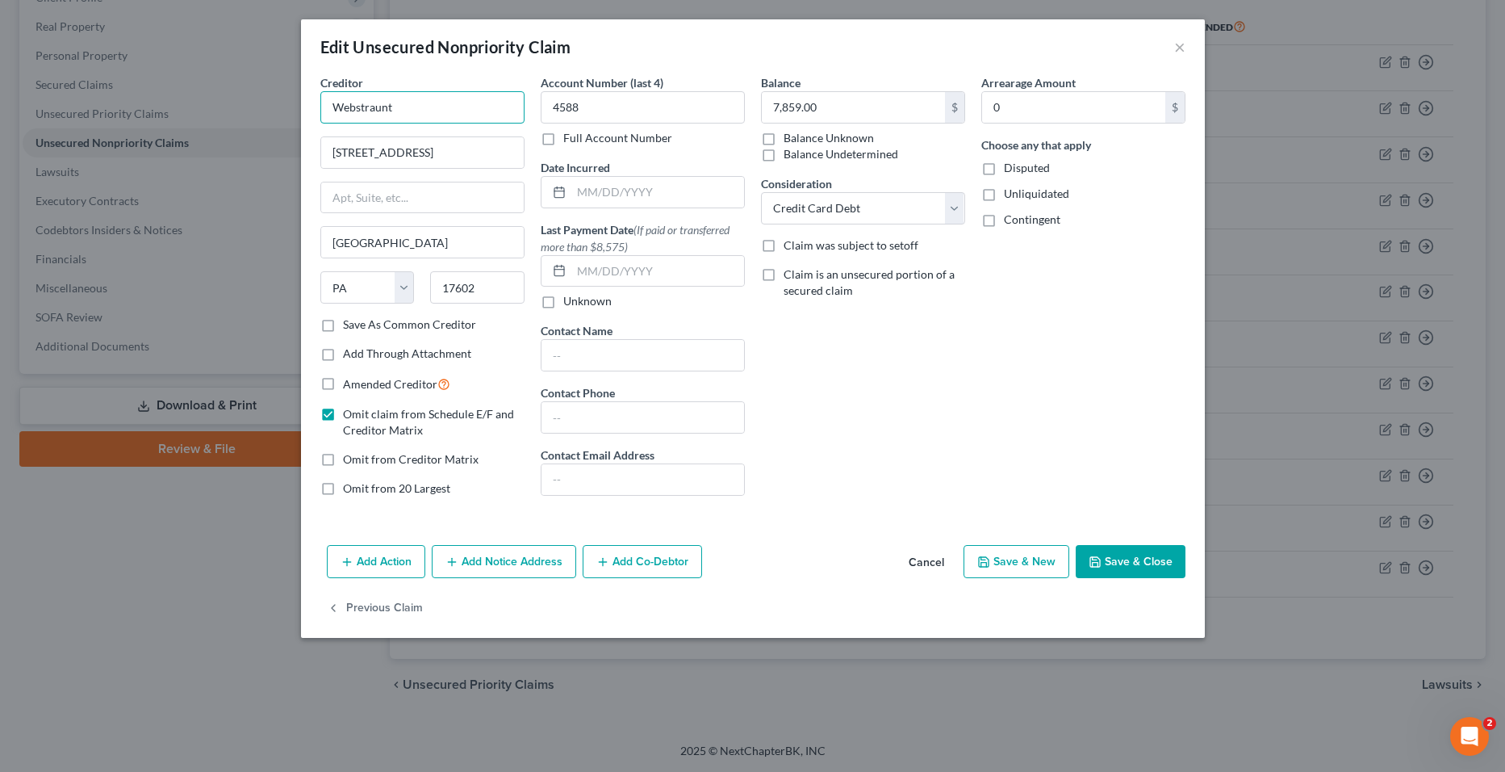
click at [415, 106] on input "Webstraunt" at bounding box center [422, 107] width 204 height 32
type input "WebstrauntStore, Inc."
click at [876, 106] on input "7,859.00" at bounding box center [853, 107] width 183 height 31
type input "1,432.90"
click at [563, 194] on icon at bounding box center [559, 192] width 13 height 13
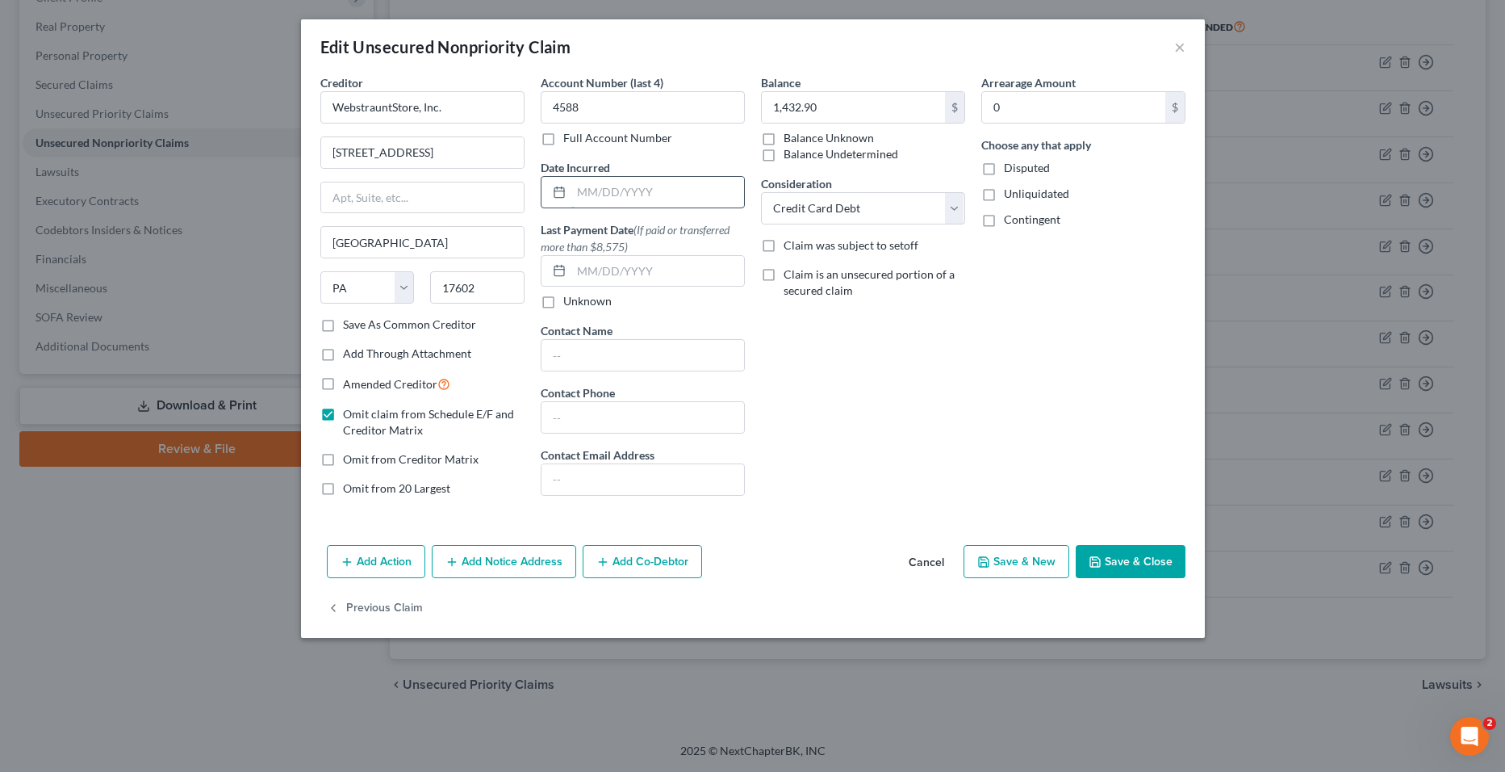
click at [589, 194] on input "text" at bounding box center [657, 192] width 173 height 31
type input "[DATE]"
click at [1120, 565] on button "Save & Close" at bounding box center [1131, 562] width 110 height 34
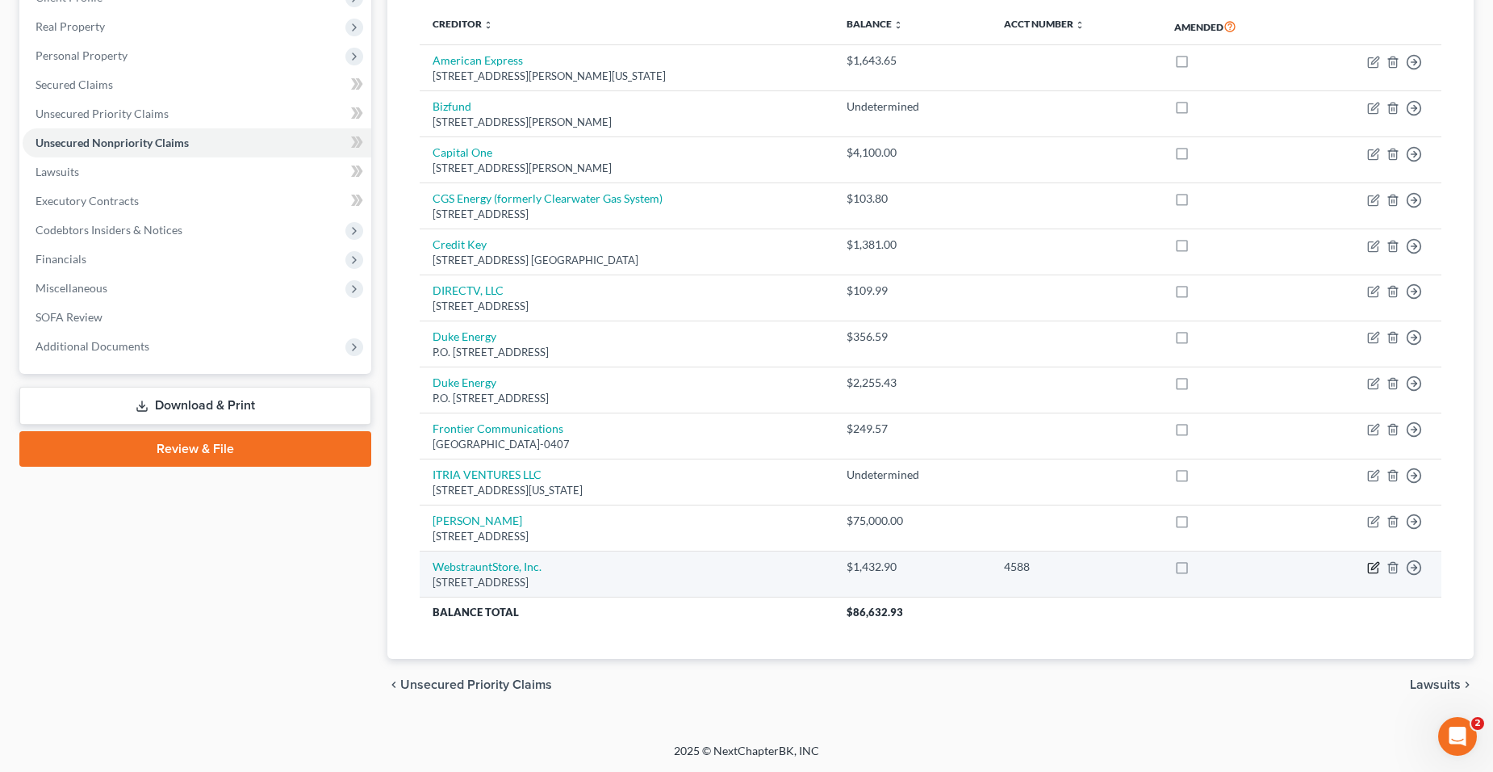
click at [1370, 565] on icon "button" at bounding box center [1373, 567] width 13 height 13
select select "39"
select select "2"
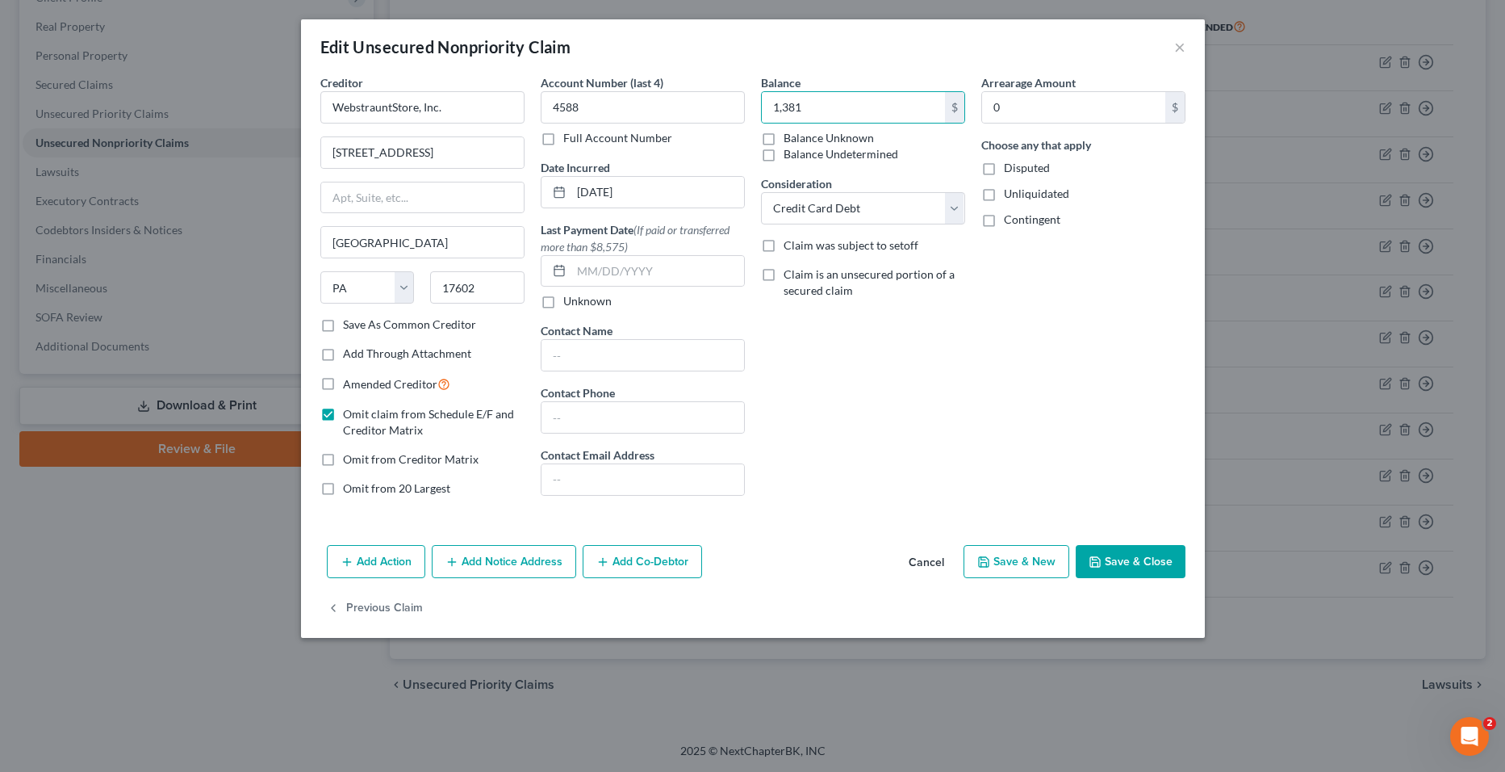
click at [1160, 567] on button "Save & Close" at bounding box center [1131, 562] width 110 height 34
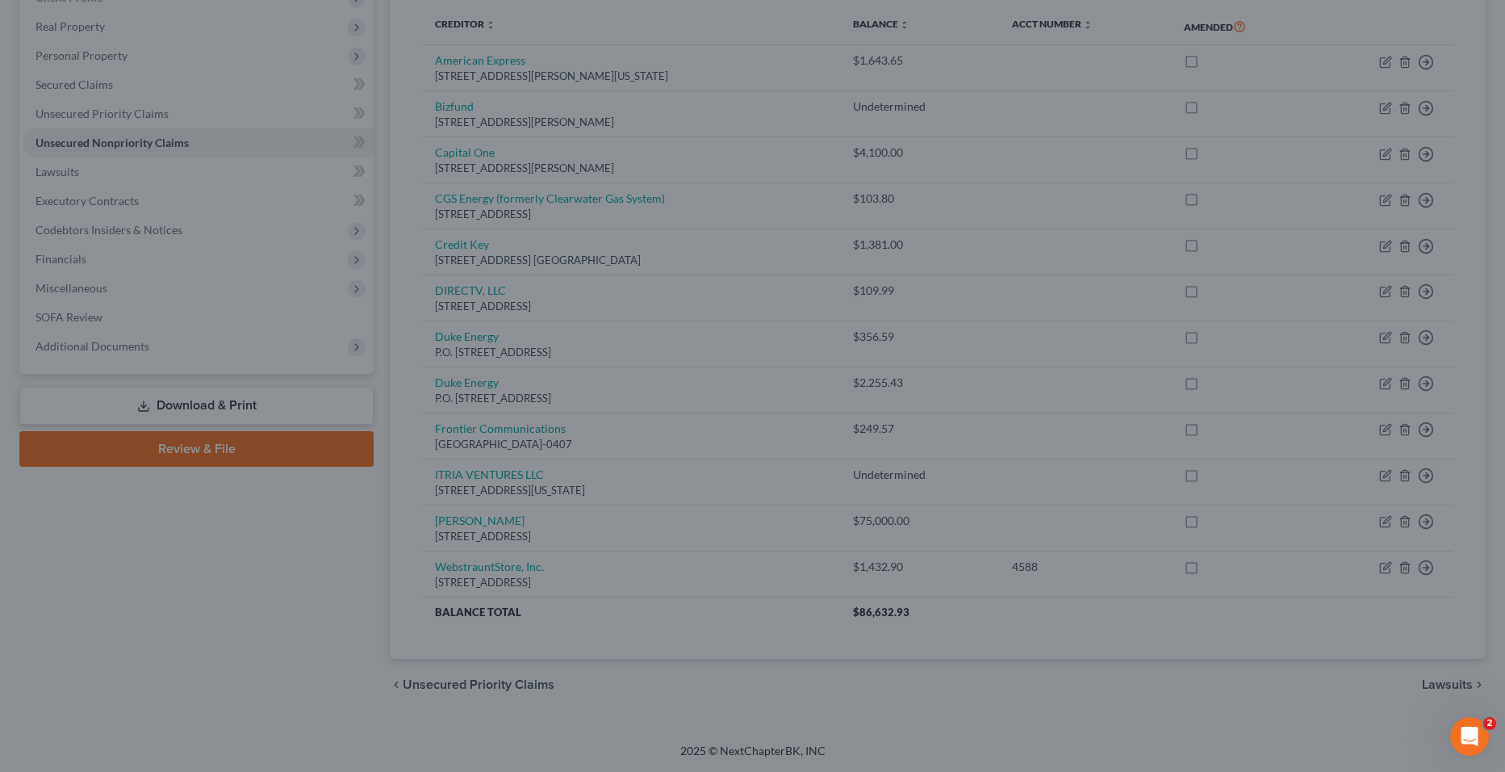
type input "1,381.00"
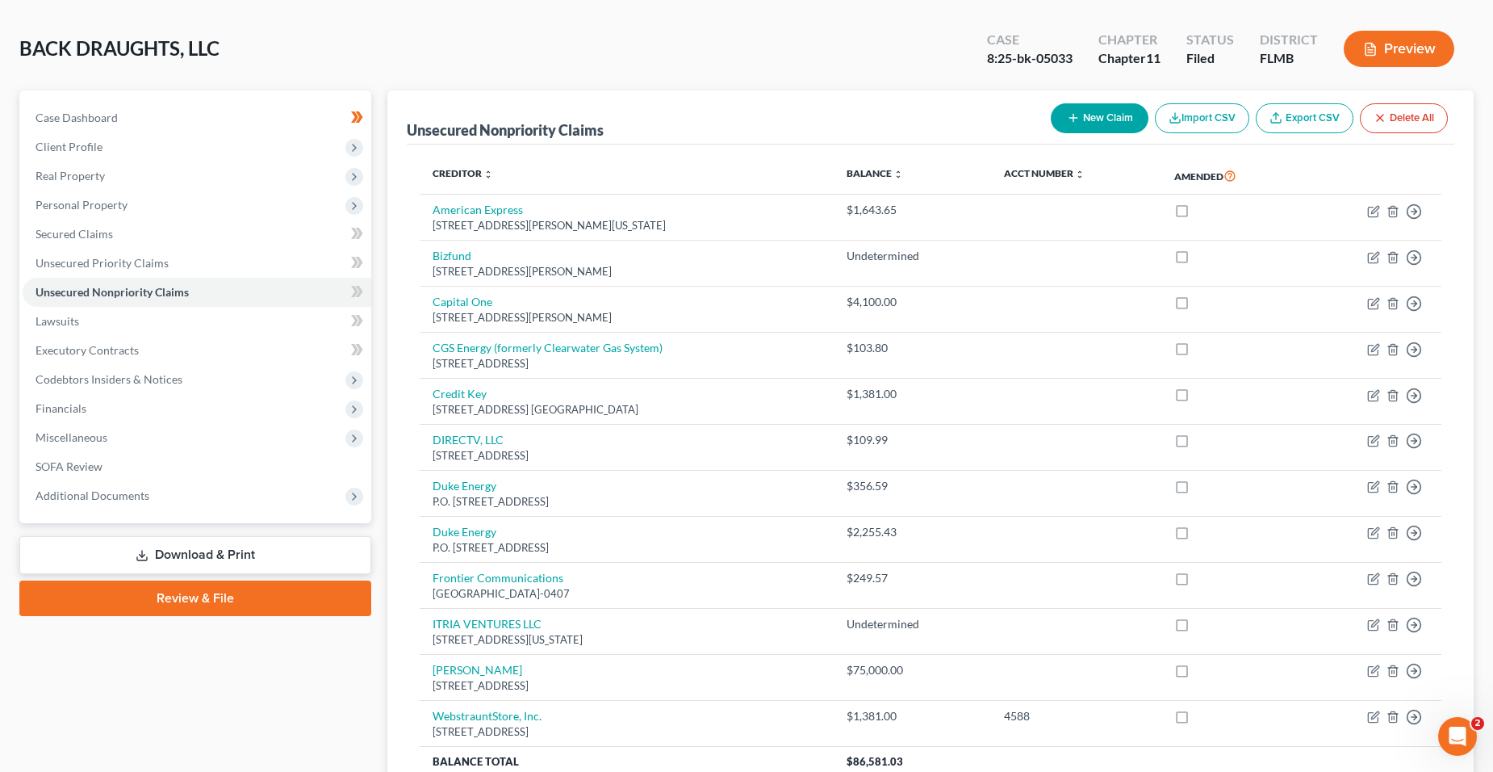
scroll to position [0, 0]
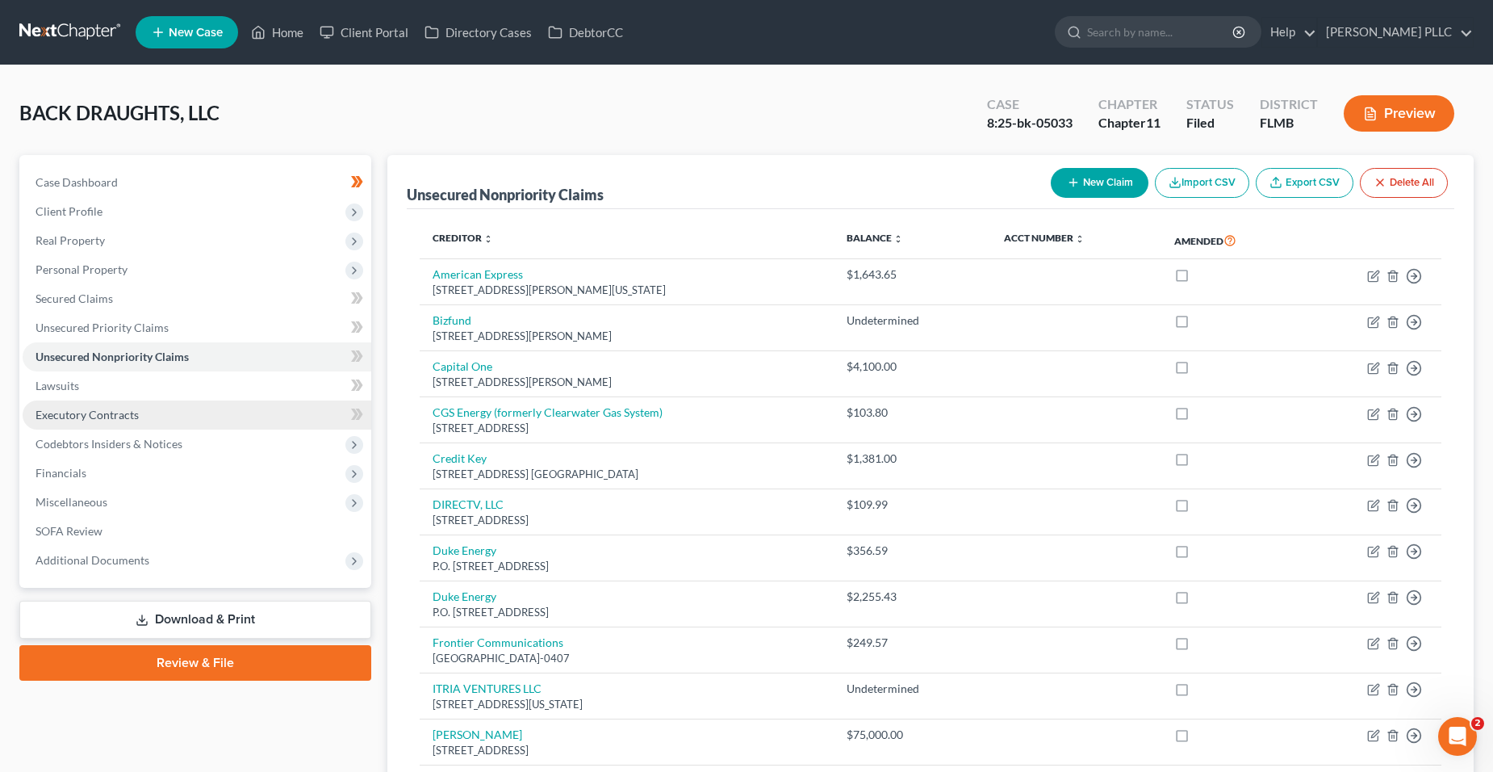
click at [112, 415] on span "Executory Contracts" at bounding box center [87, 415] width 103 height 14
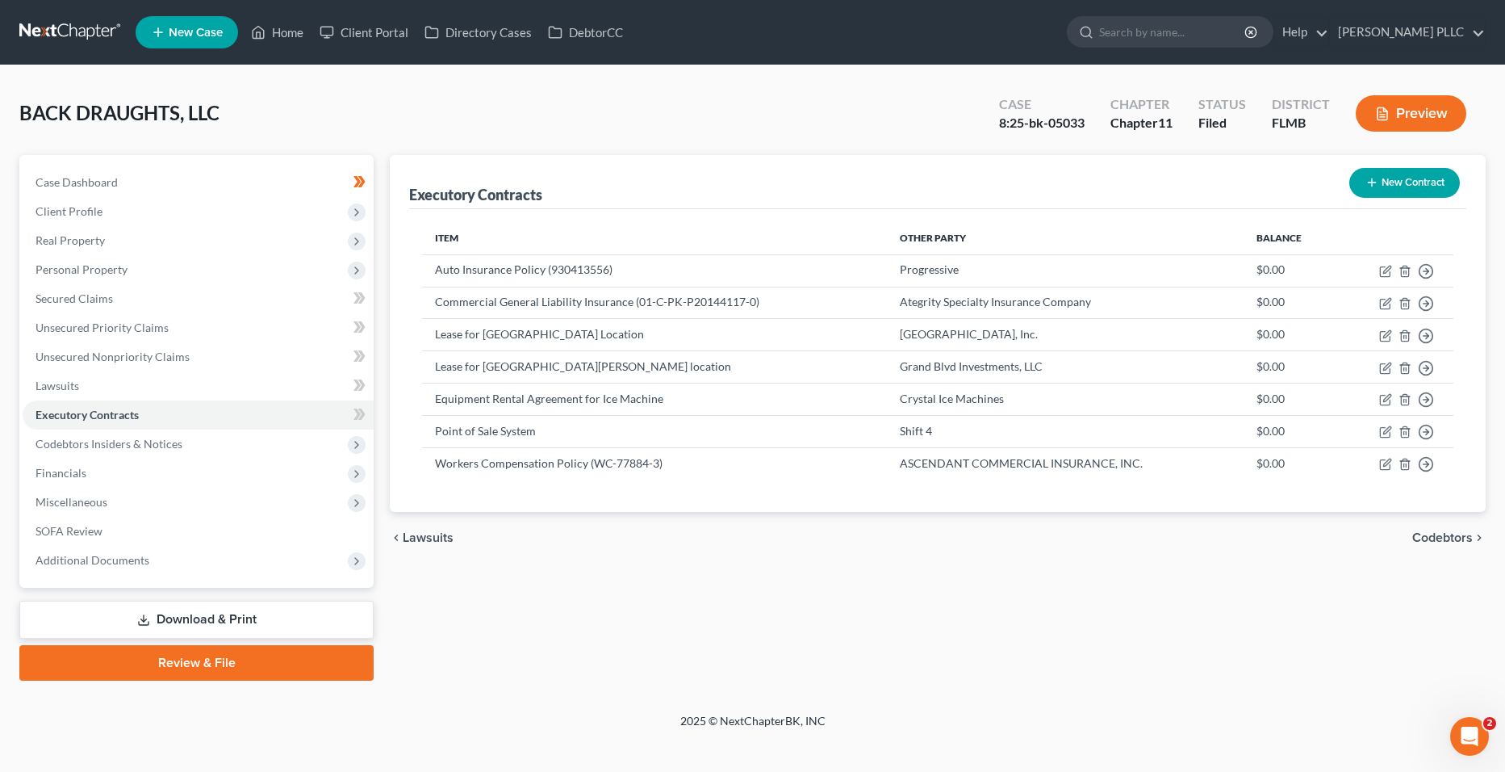
click at [260, 630] on link "Download & Print" at bounding box center [196, 619] width 354 height 38
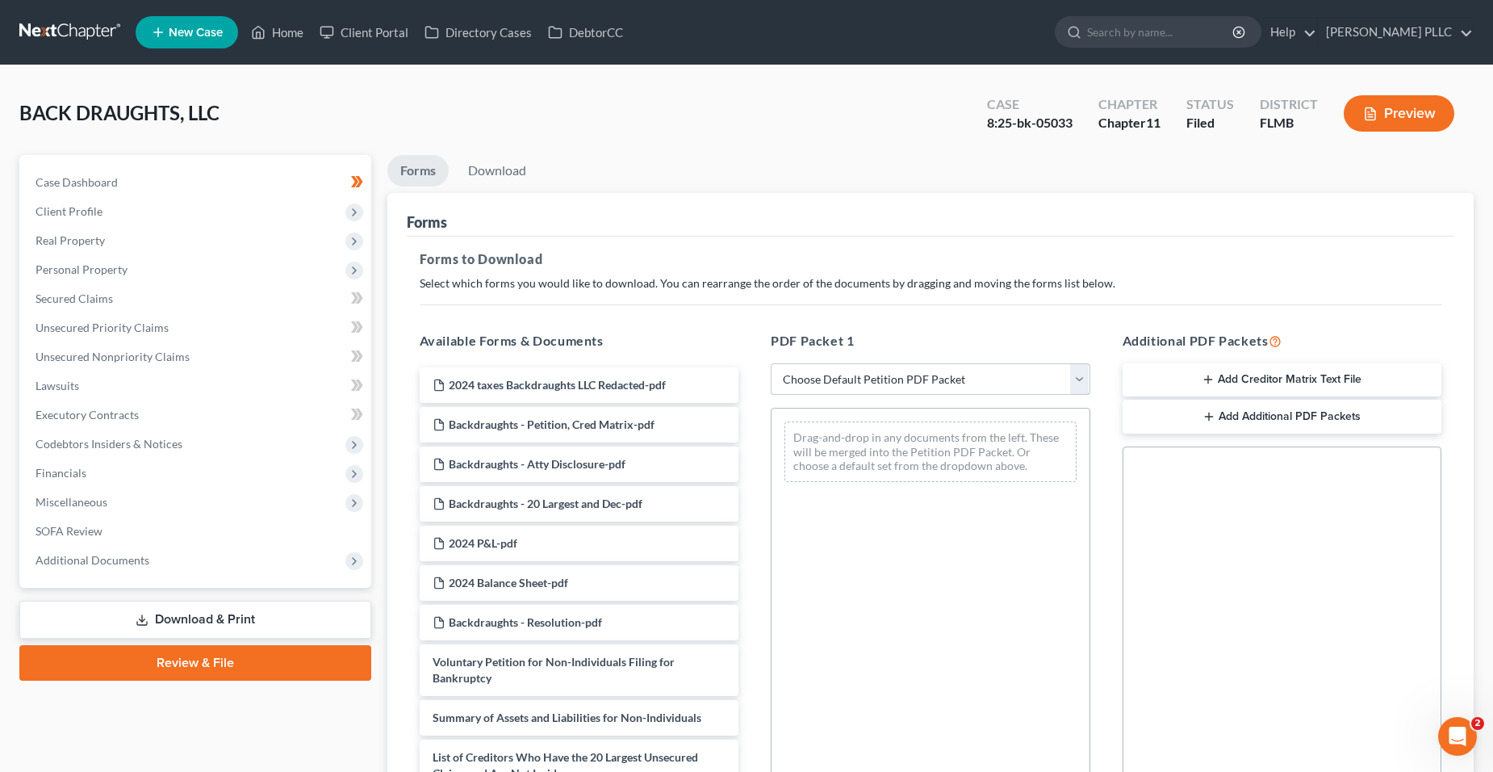
click at [843, 380] on select "Choose Default Petition PDF Packet Complete Bankruptcy Petition (all forms and …" at bounding box center [931, 379] width 320 height 32
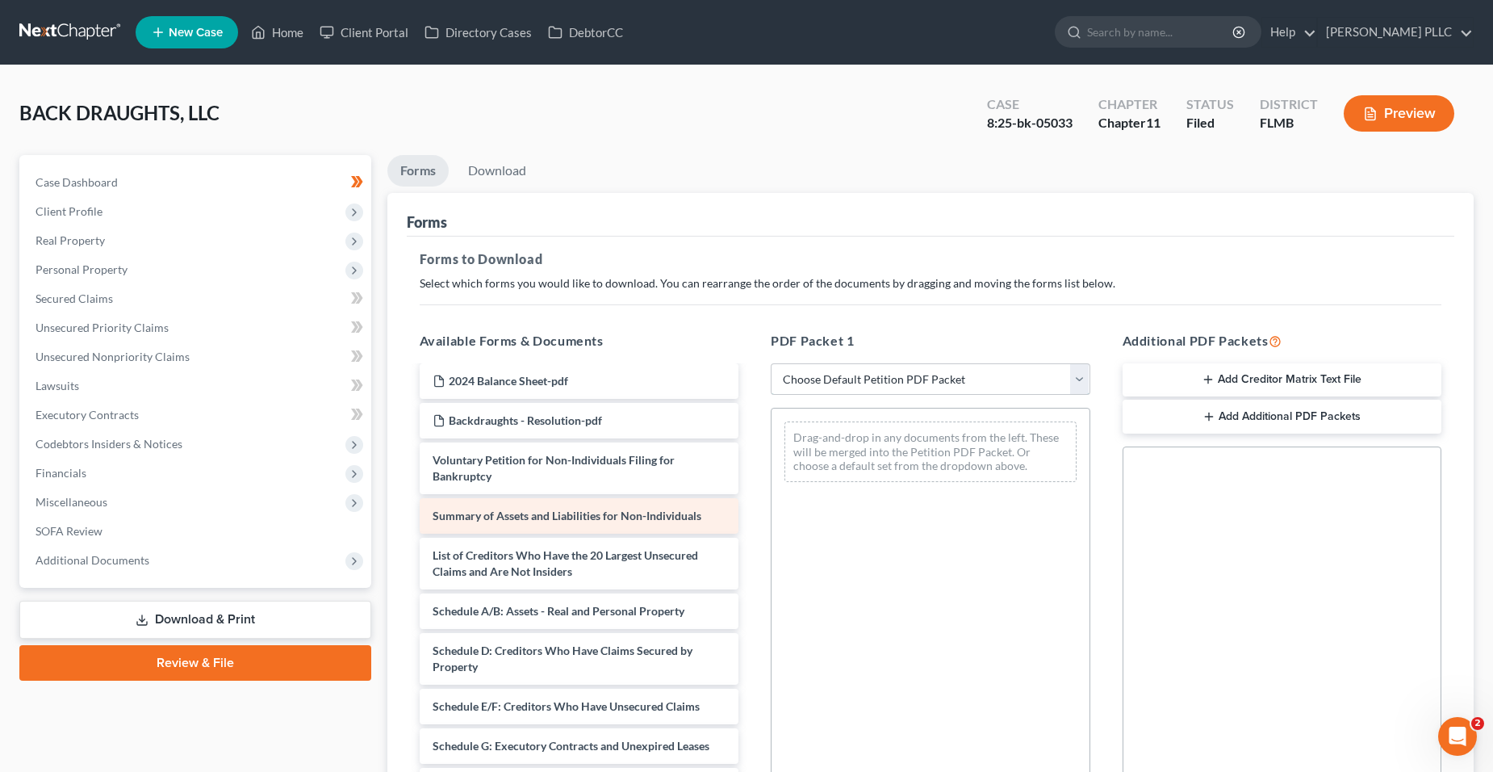
scroll to position [242, 0]
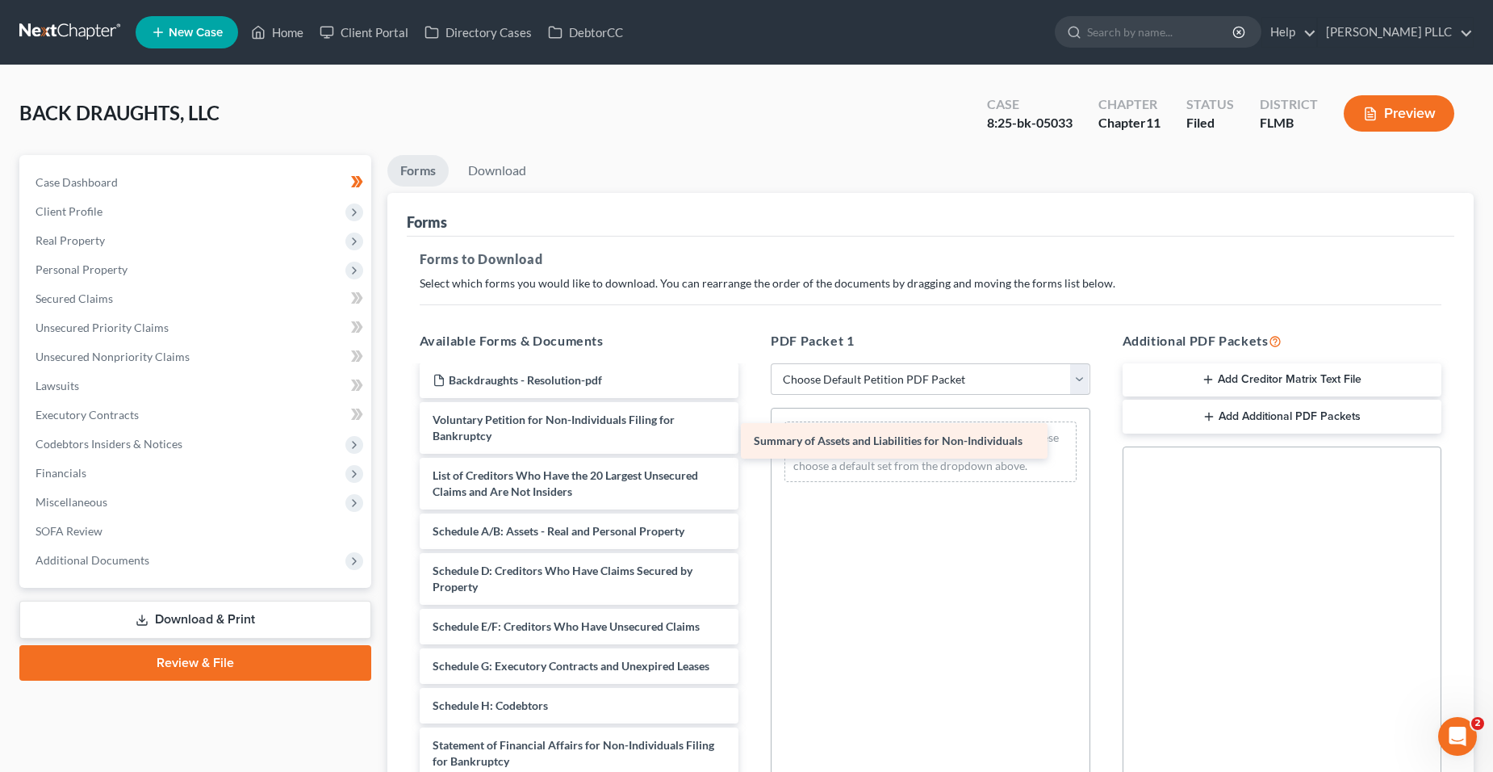
drag, startPoint x: 642, startPoint y: 483, endPoint x: 968, endPoint y: 444, distance: 328.3
click at [752, 444] on div "Summary of Assets and Liabilities for Non-Individuals 2024 taxes Backdraughts L…" at bounding box center [579, 559] width 345 height 868
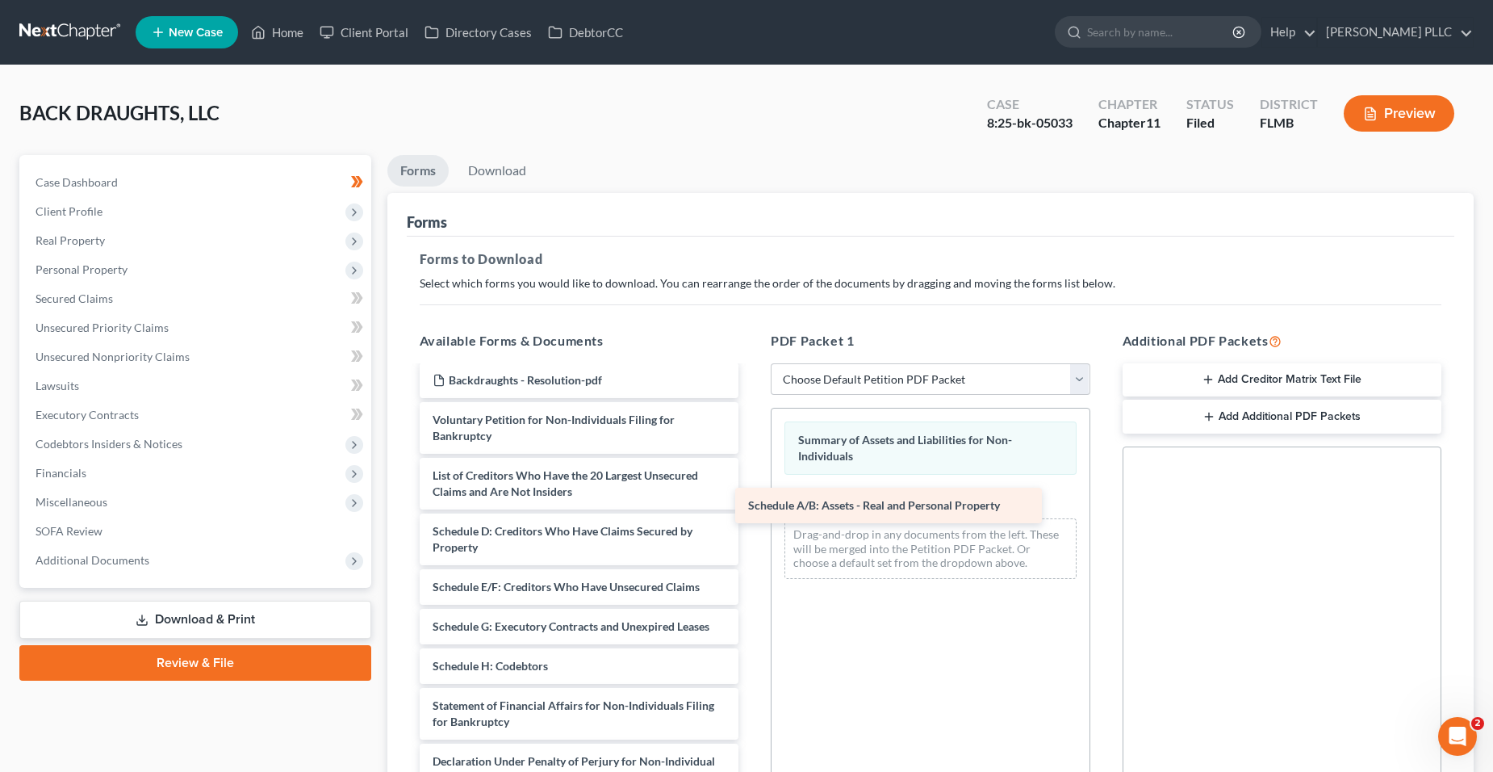
drag, startPoint x: 591, startPoint y: 543, endPoint x: 904, endPoint y: 517, distance: 314.2
click at [752, 517] on div "Schedule A/B: Assets - Real and Personal Property 2024 taxes Backdraughts LLC R…" at bounding box center [579, 539] width 345 height 828
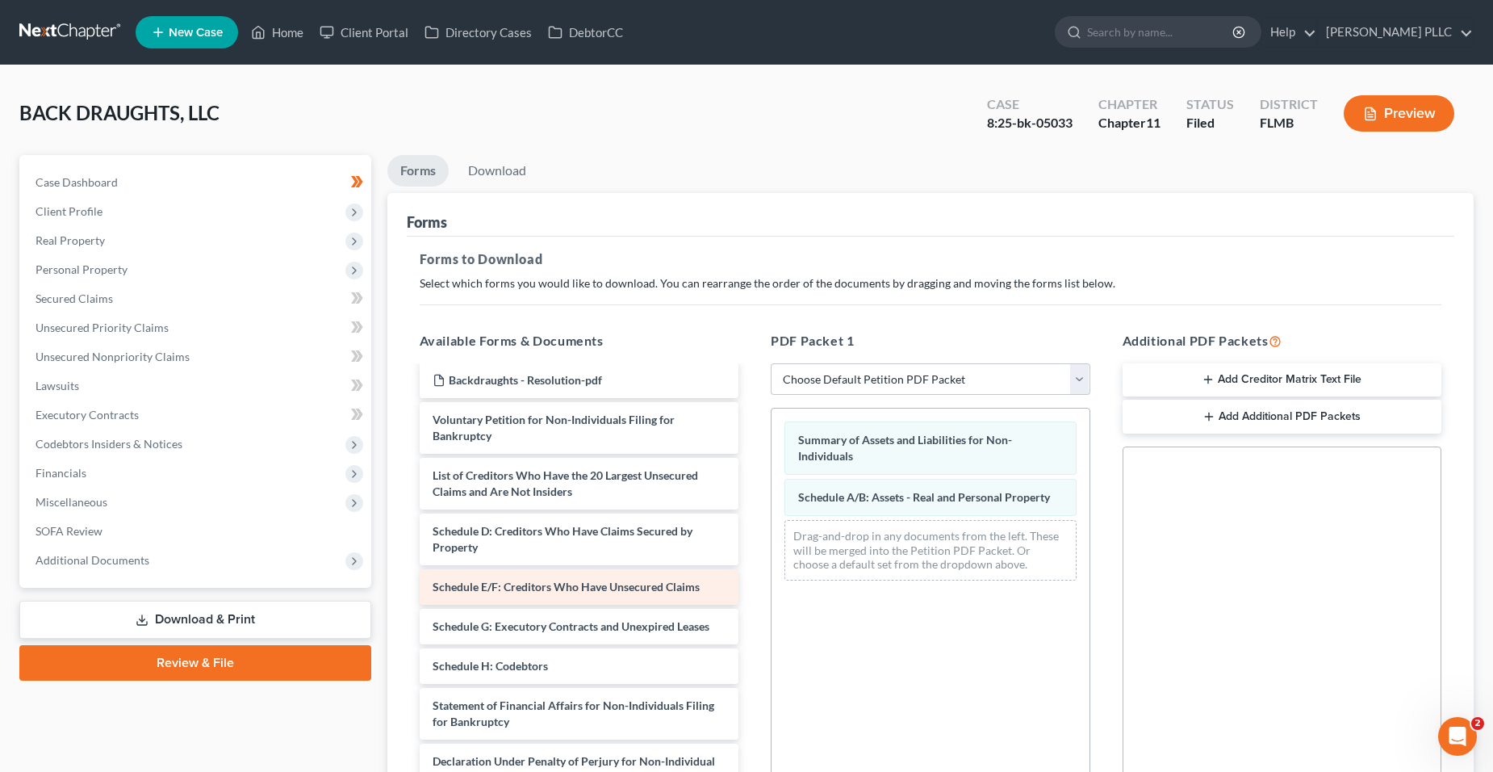
click at [591, 588] on span "Schedule E/F: Creditors Who Have Unsecured Claims" at bounding box center [566, 586] width 267 height 14
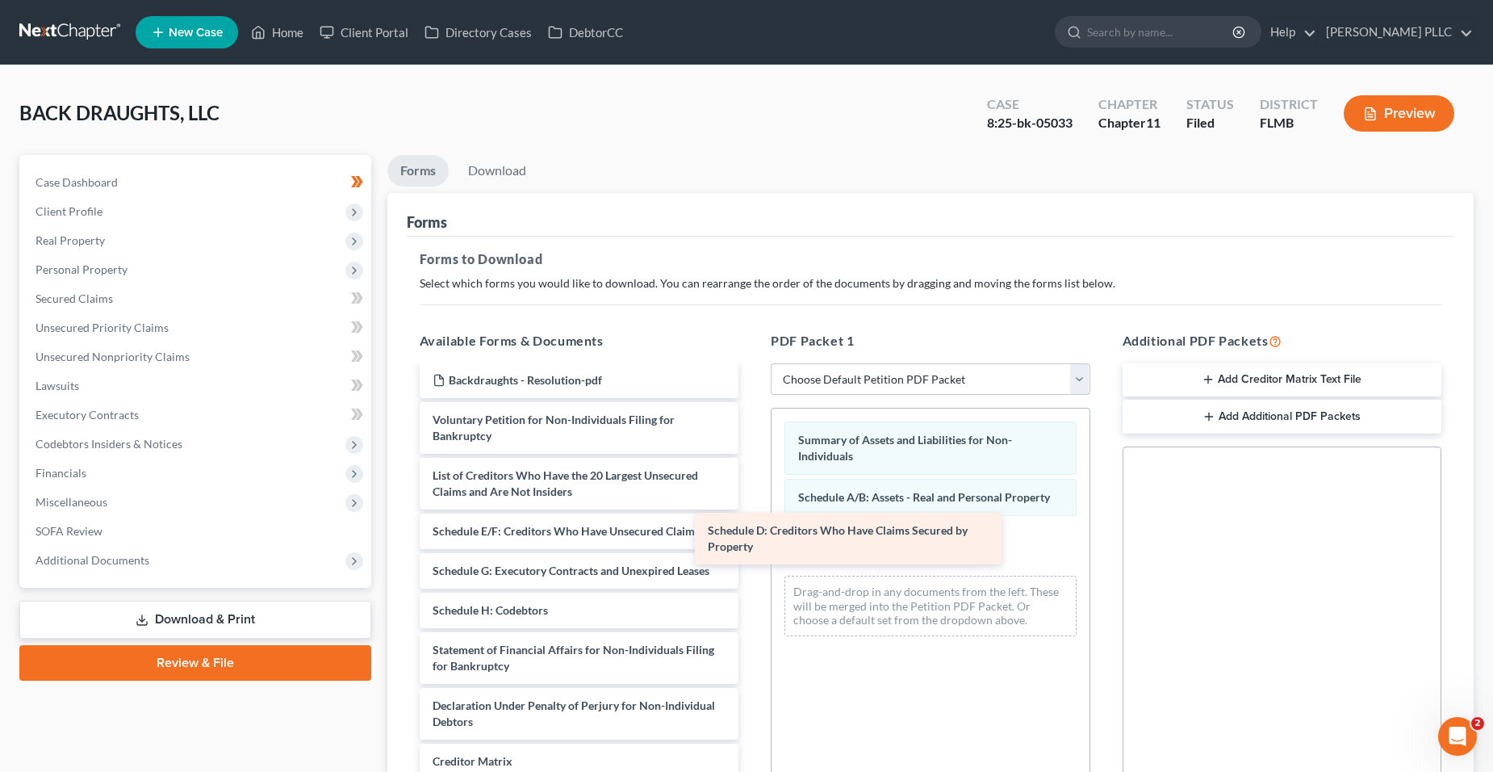
drag, startPoint x: 605, startPoint y: 554, endPoint x: 876, endPoint y: 554, distance: 271.2
click at [752, 554] on div "Schedule D: Creditors Who Have Claims Secured by Property 2024 taxes Backdraugh…" at bounding box center [579, 511] width 345 height 772
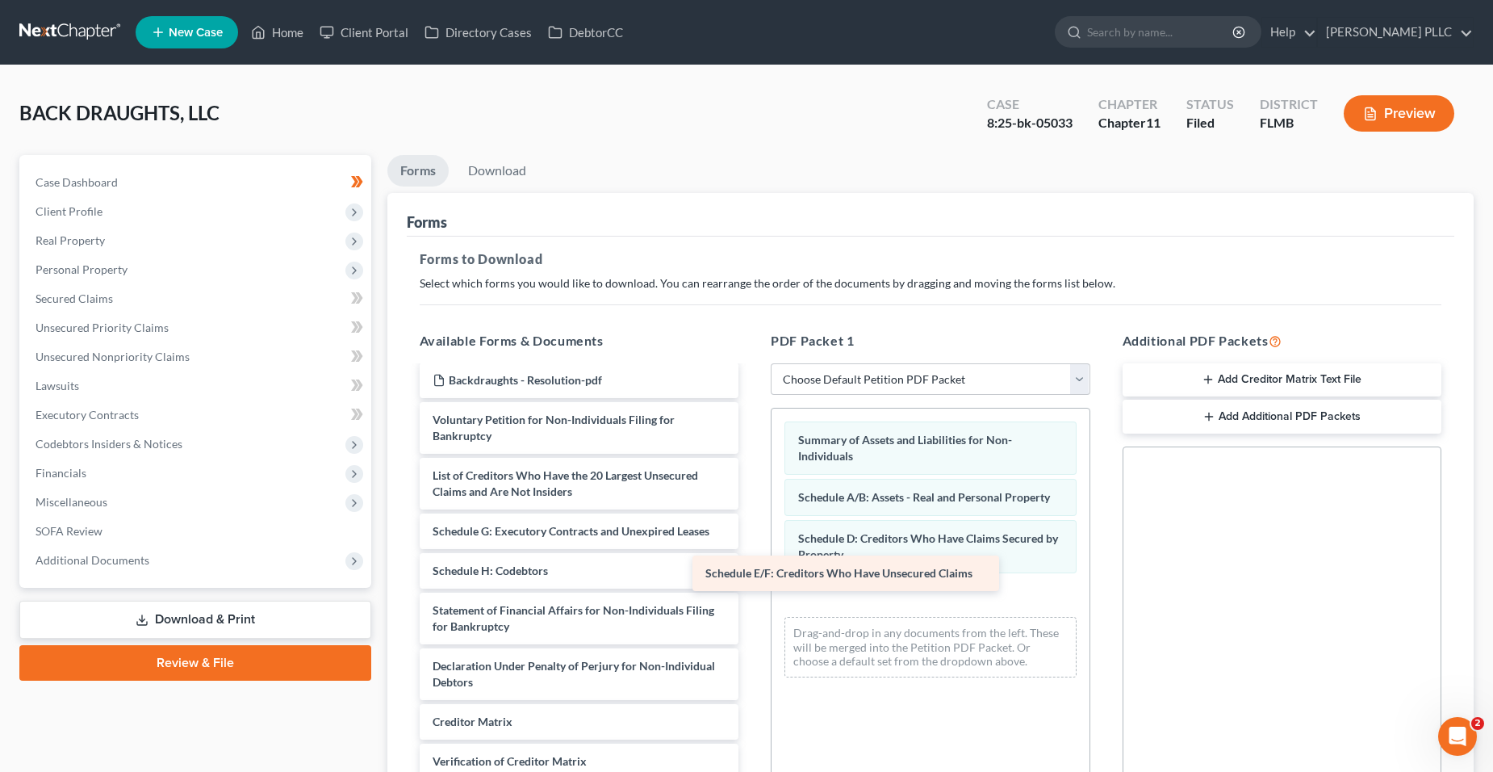
drag, startPoint x: 667, startPoint y: 545, endPoint x: 954, endPoint y: 591, distance: 291.0
click at [752, 591] on div "Schedule E/F: Creditors Who Have Unsecured Claims 2024 taxes Backdraughts LLC R…" at bounding box center [579, 491] width 345 height 733
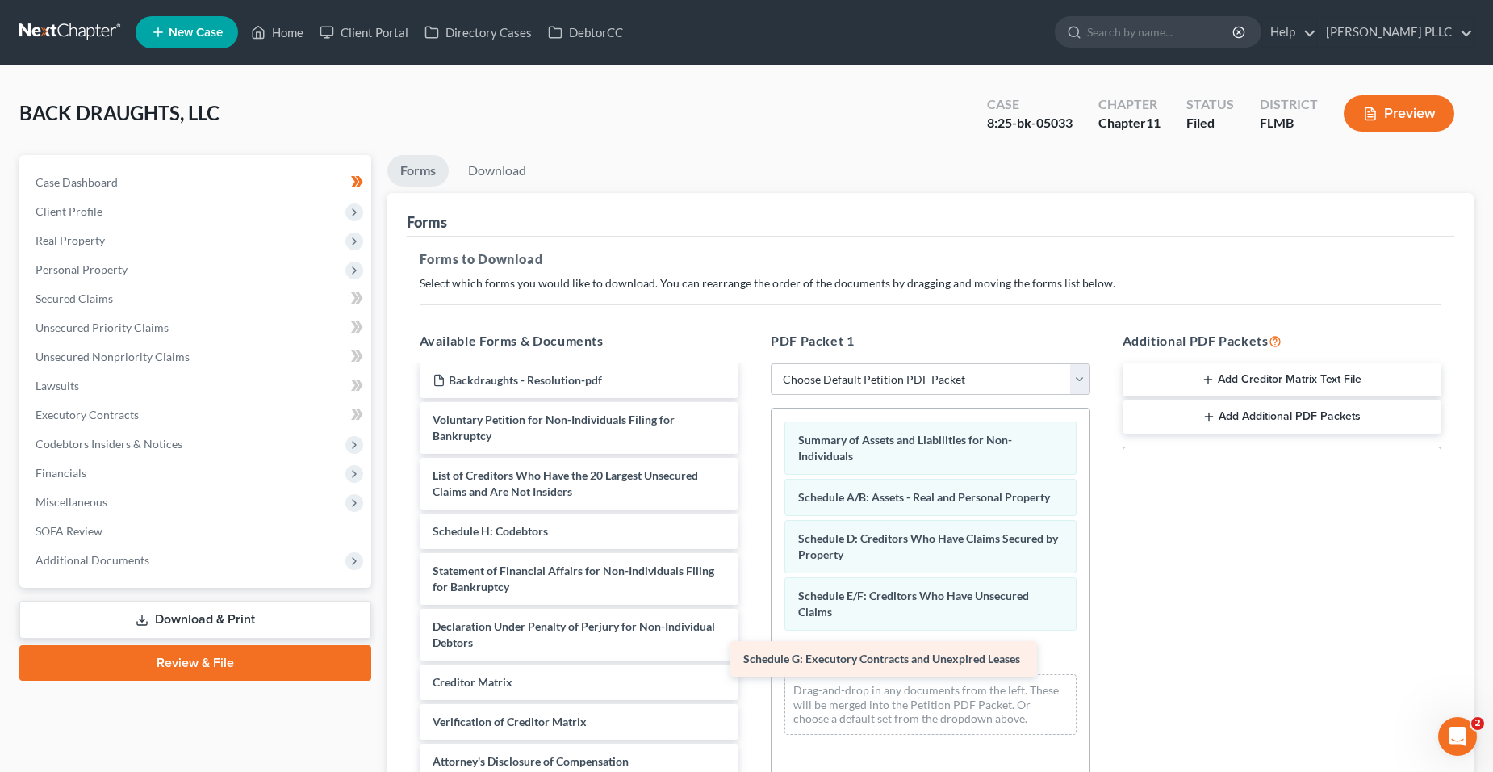
drag, startPoint x: 633, startPoint y: 535, endPoint x: 943, endPoint y: 663, distance: 335.9
click at [752, 663] on div "Schedule G: Executory Contracts and Unexpired Leases 2024 taxes Backdraughts LL…" at bounding box center [579, 471] width 345 height 693
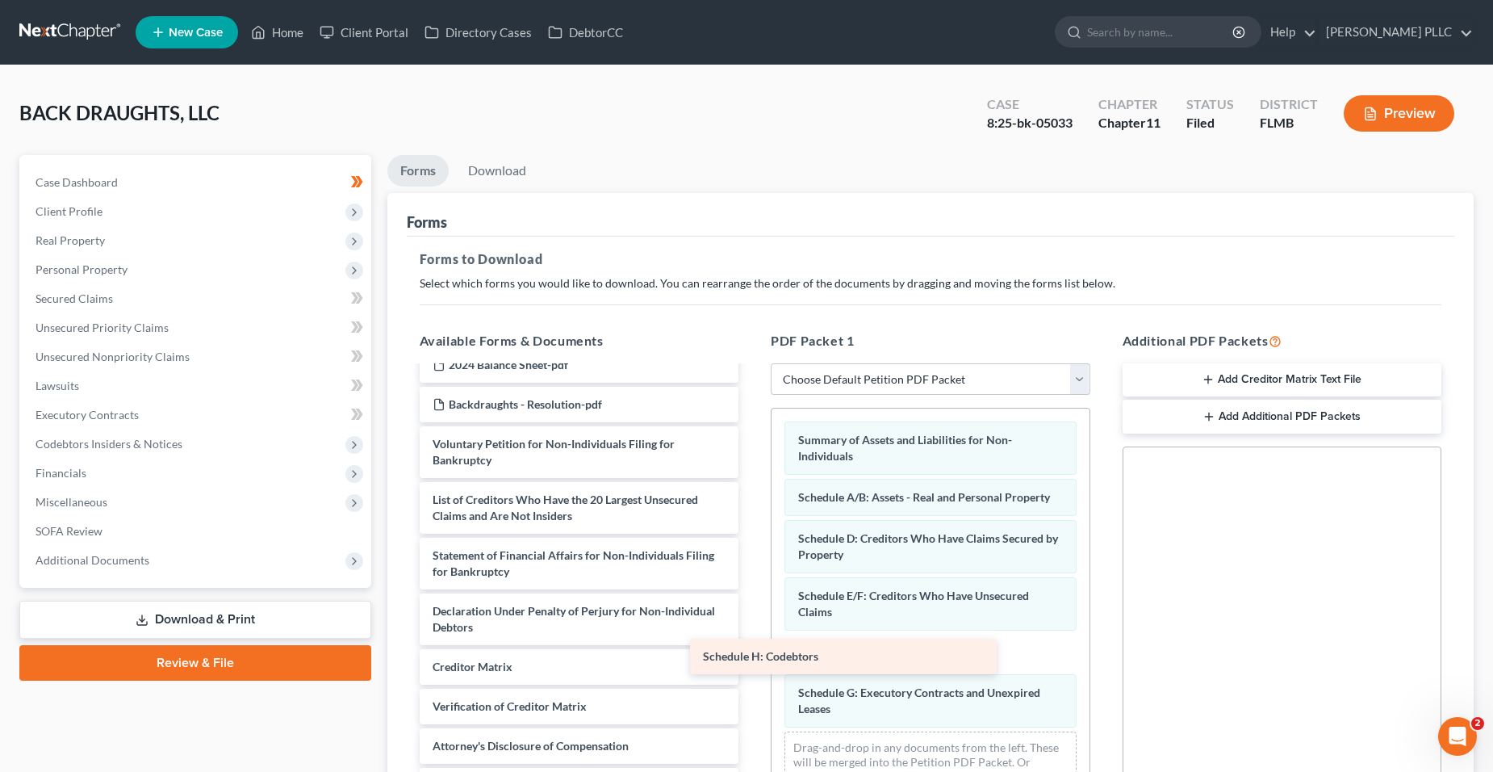
scroll to position [218, 0]
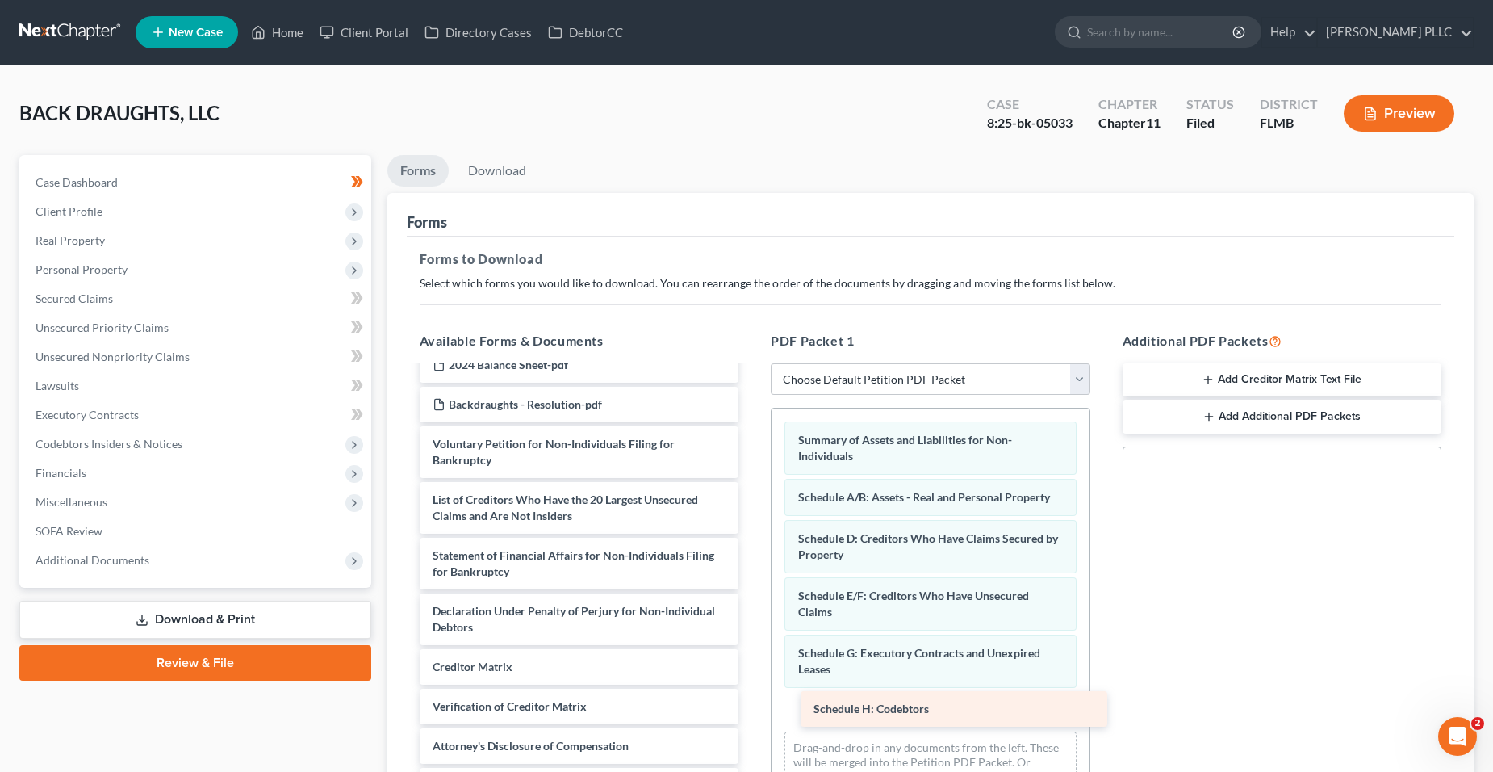
drag, startPoint x: 585, startPoint y: 534, endPoint x: 966, endPoint y: 712, distance: 420.3
click at [752, 712] on div "Schedule H: Codebtors 2024 taxes Backdraughts LLC Redacted-pdf Backdraughts - P…" at bounding box center [579, 476] width 345 height 654
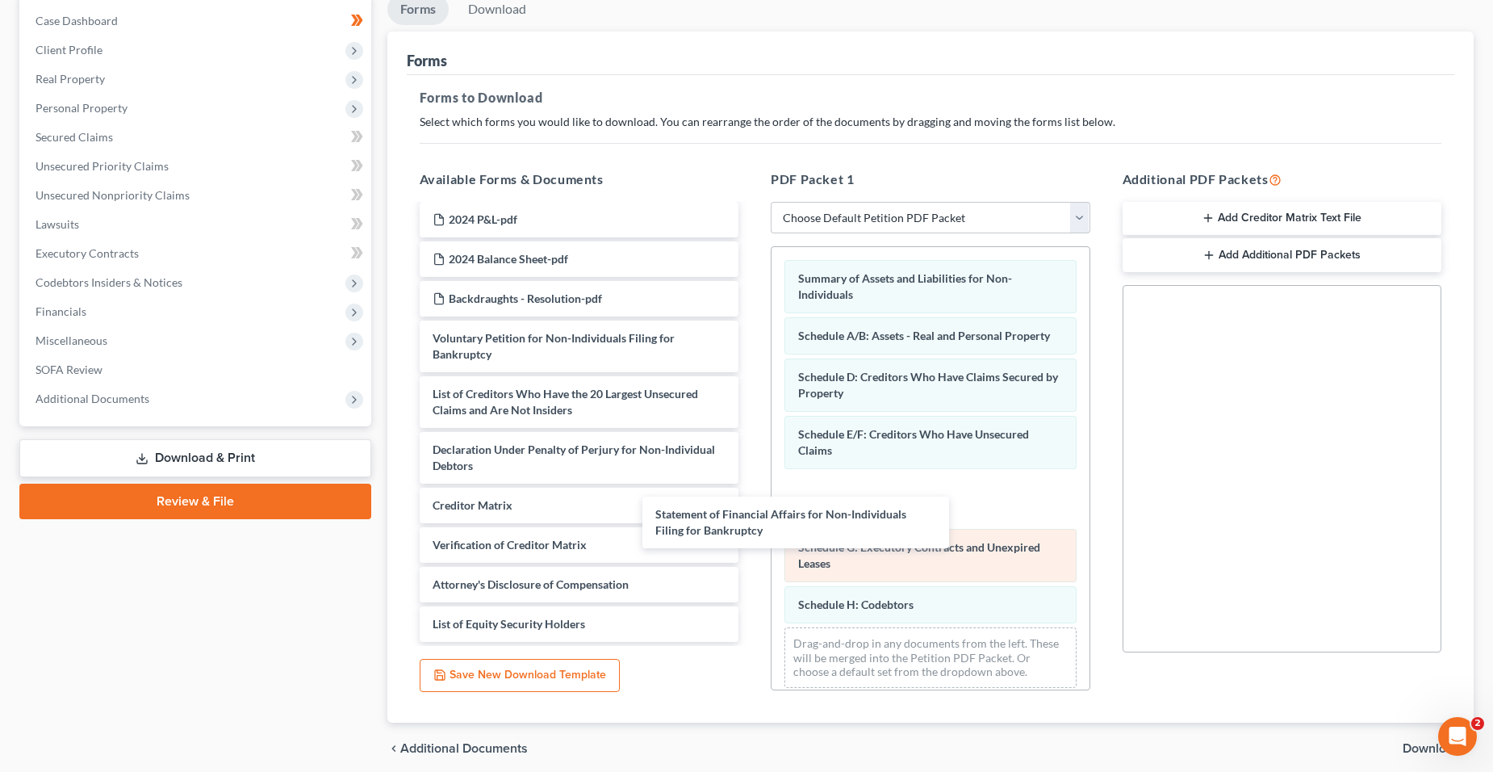
scroll to position [162, 0]
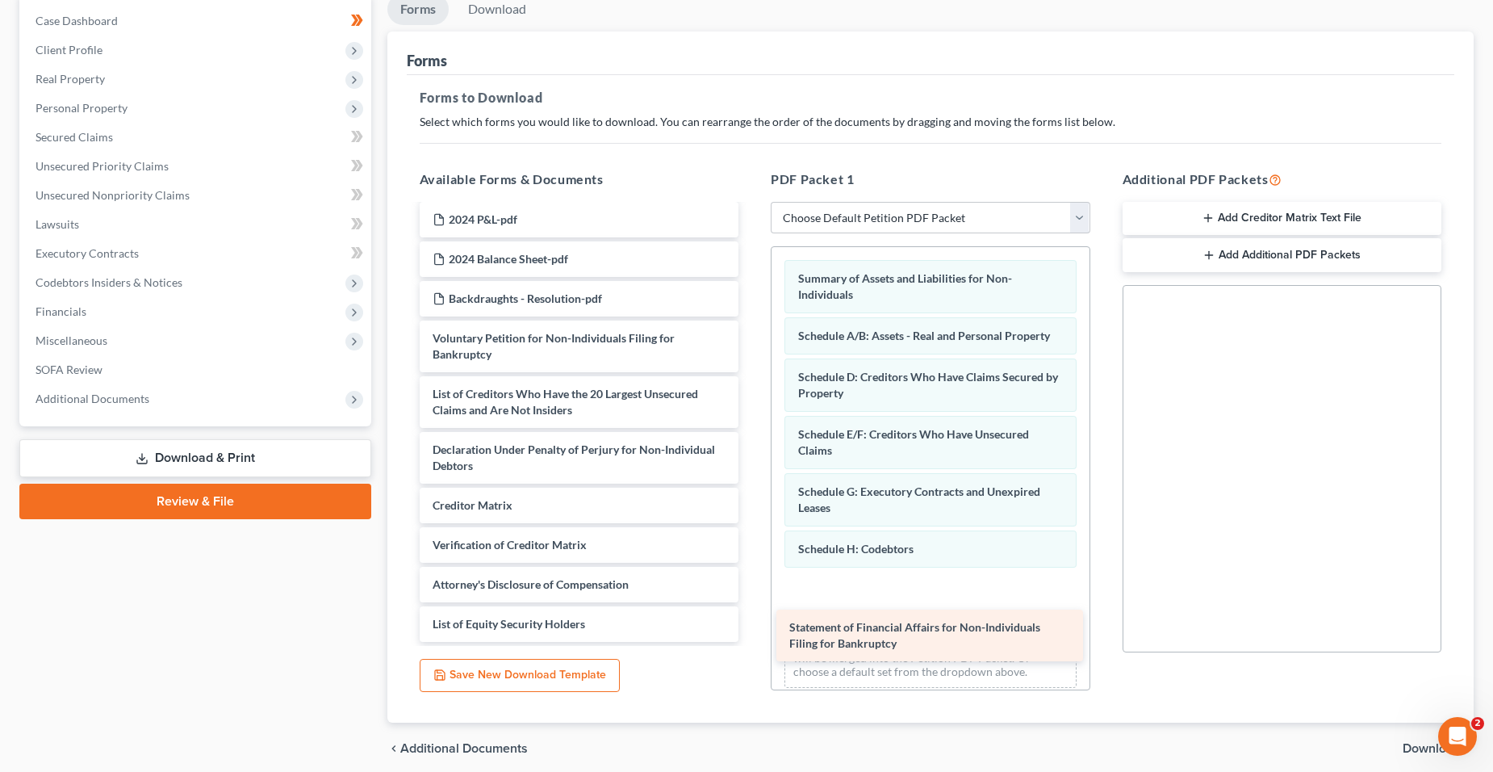
drag, startPoint x: 591, startPoint y: 412, endPoint x: 952, endPoint y: 631, distance: 421.9
click at [752, 631] on div "Statement of Financial Affairs for Non-Individuals Filing for Bankruptcy 2024 t…" at bounding box center [579, 343] width 345 height 598
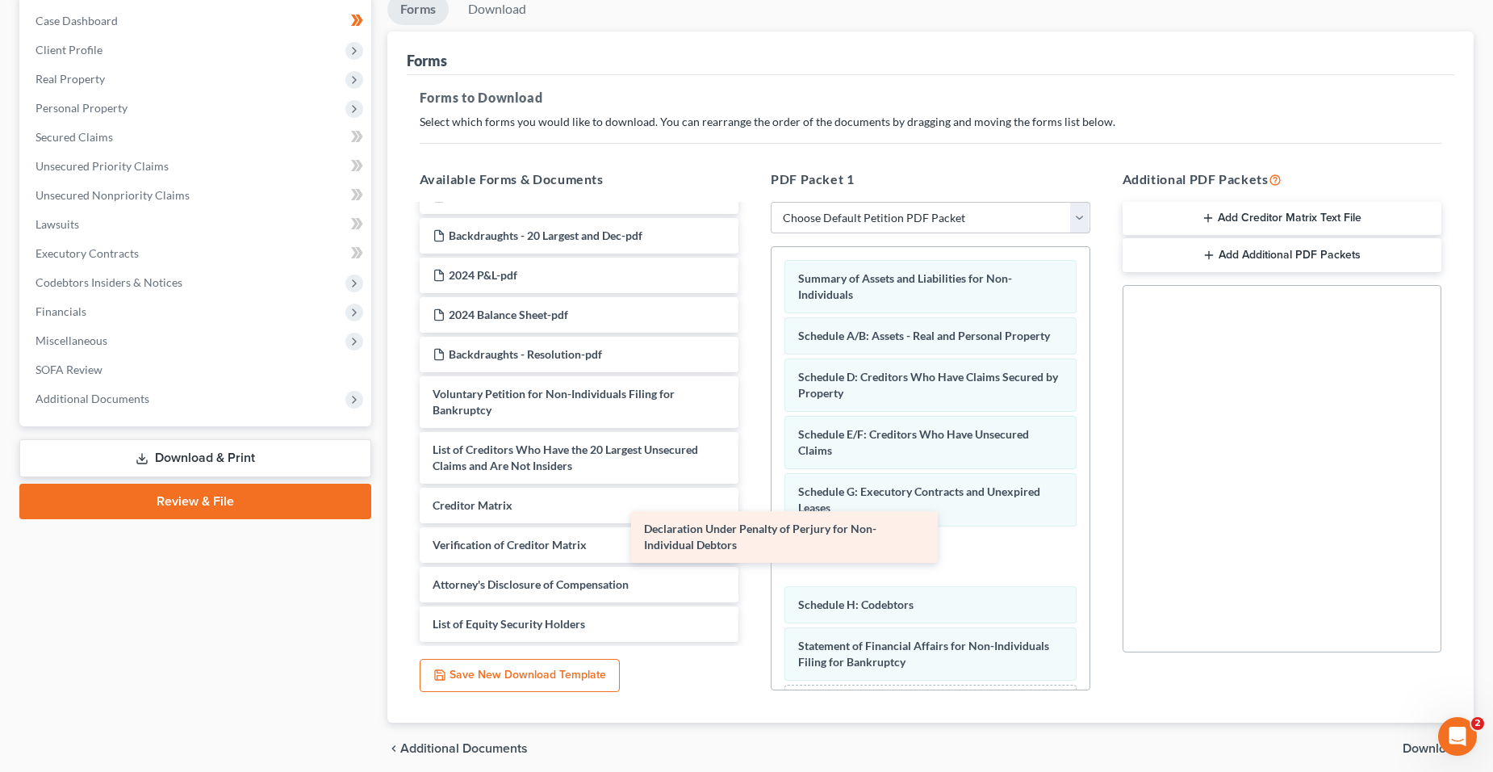
scroll to position [107, 0]
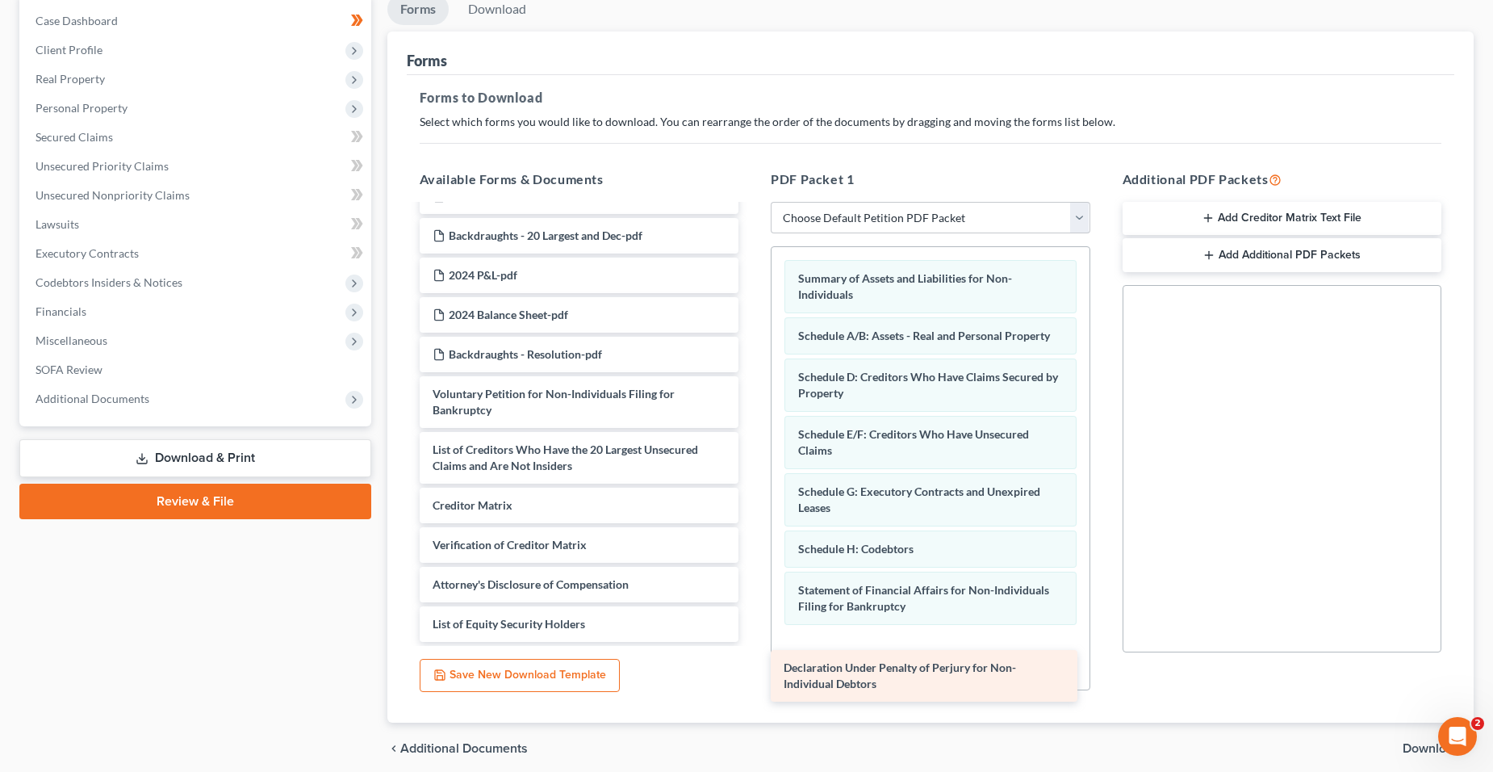
drag, startPoint x: 581, startPoint y: 464, endPoint x: 932, endPoint y: 682, distance: 413.2
click at [752, 642] on div "Declaration Under Penalty of Perjury for Non-Individual Debtors 2024 taxes Back…" at bounding box center [579, 370] width 345 height 542
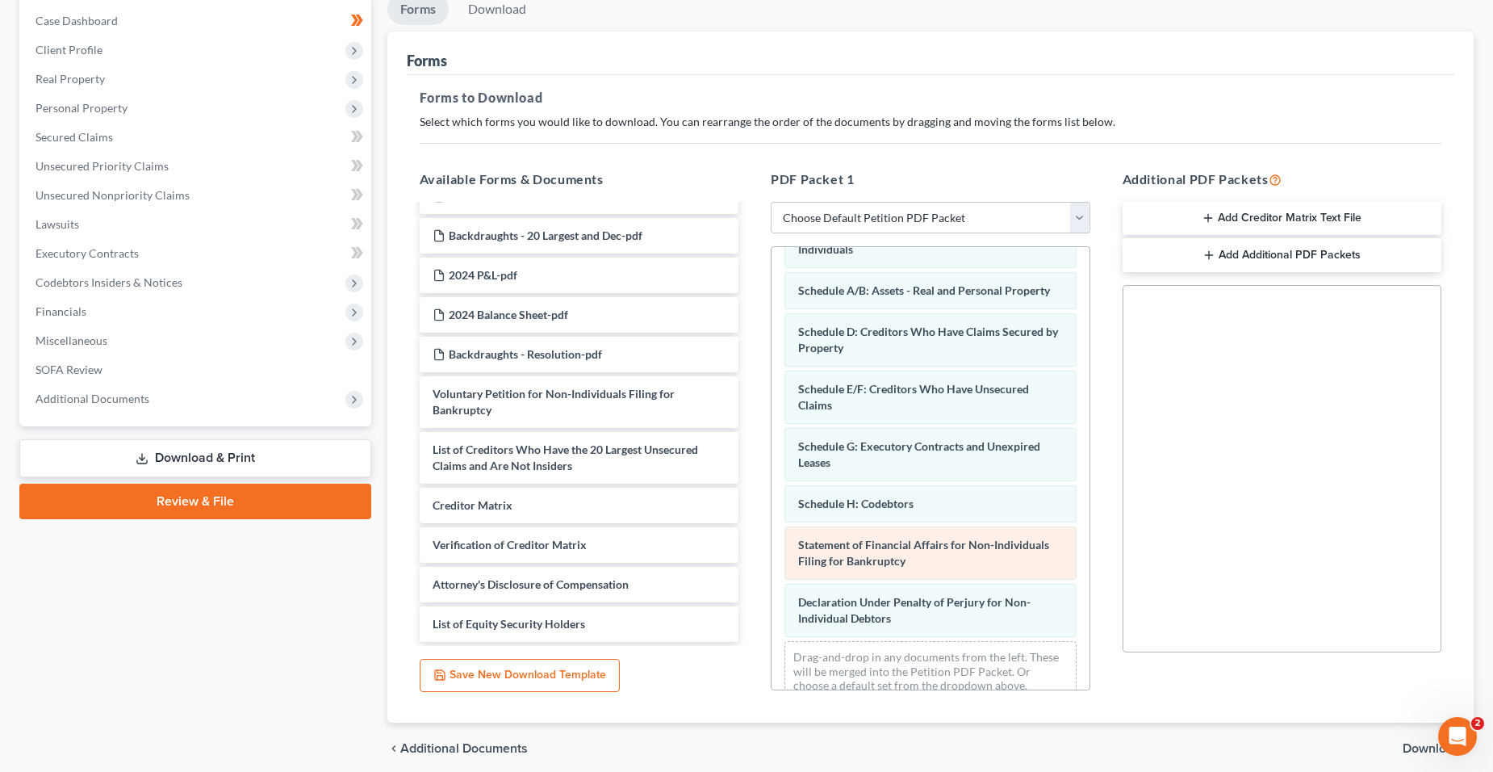
scroll to position [86, 0]
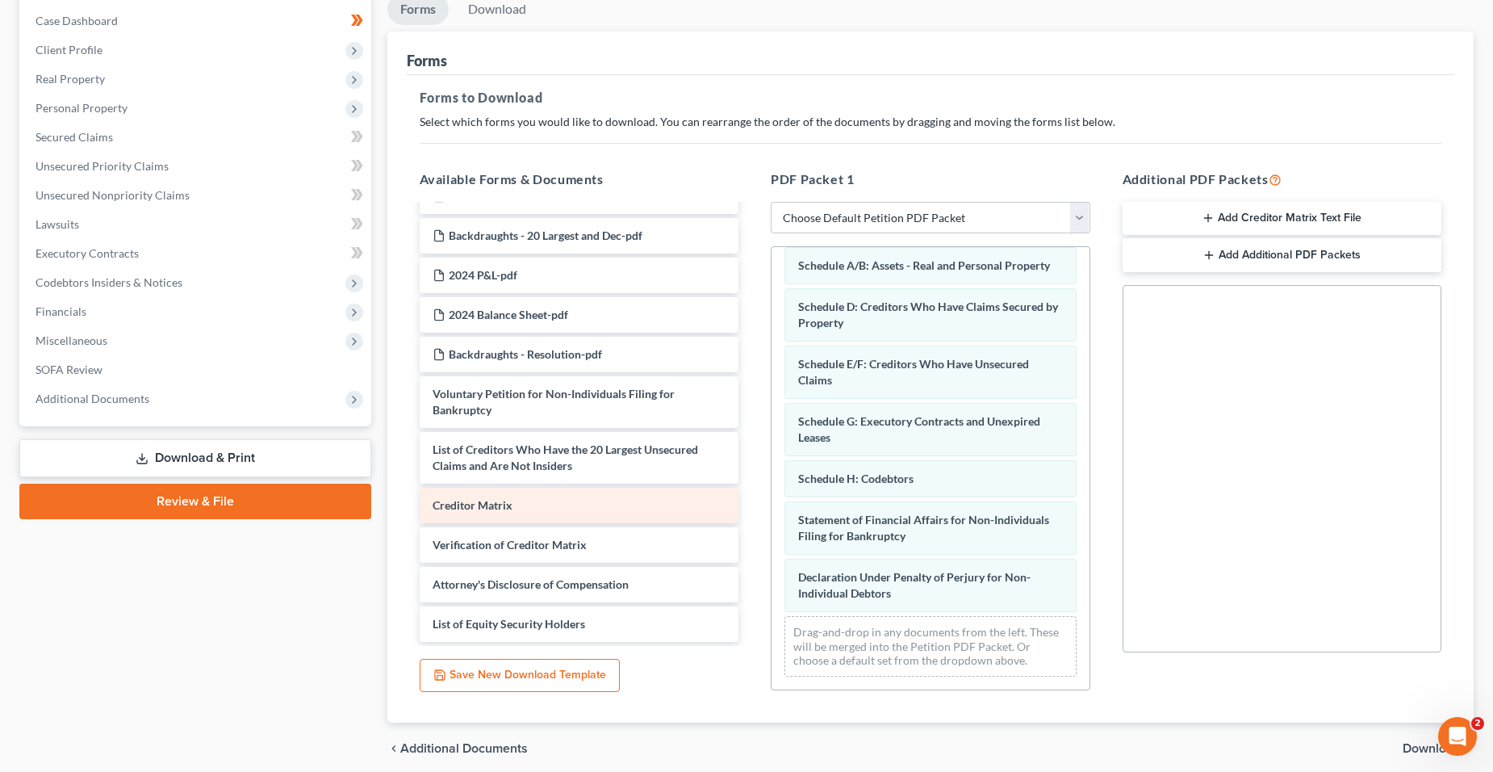
click at [609, 517] on div "Creditor Matrix" at bounding box center [580, 505] width 320 height 36
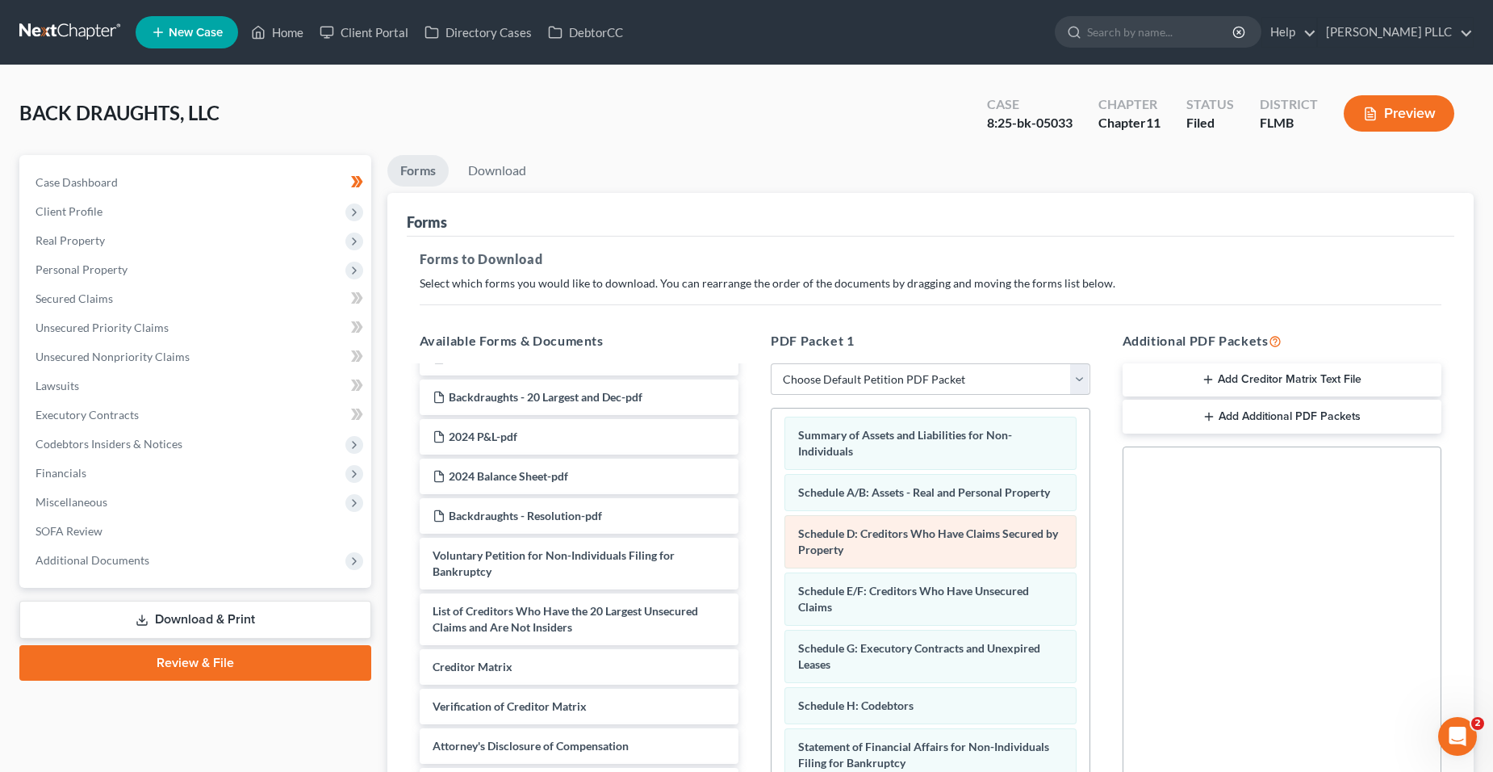
scroll to position [0, 0]
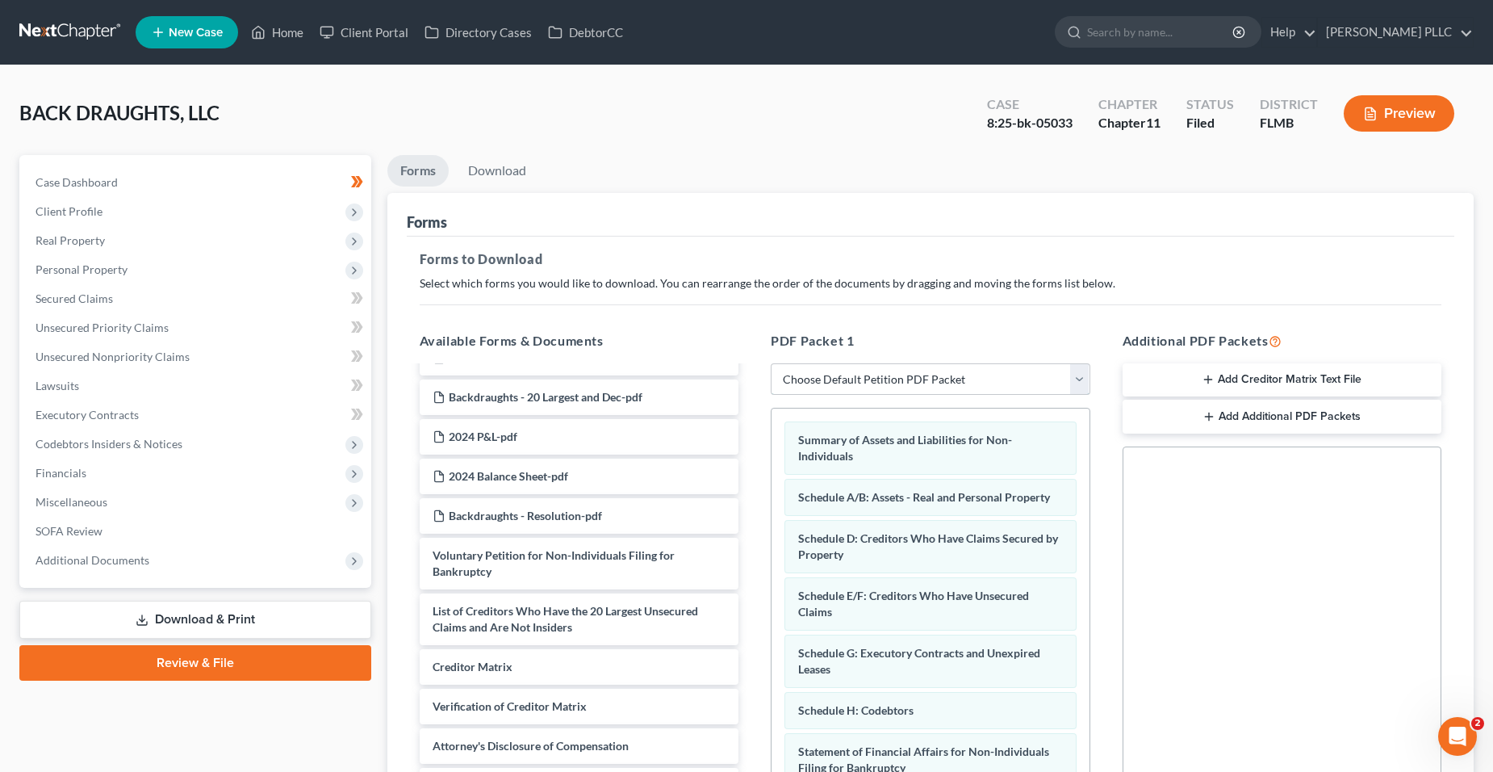
click at [980, 390] on select "Choose Default Petition PDF Packet Complete Bankruptcy Petition (all forms and …" at bounding box center [931, 379] width 320 height 32
click at [1015, 345] on h5 "PDF Packet 1" at bounding box center [931, 340] width 320 height 19
click at [521, 177] on link "Download" at bounding box center [497, 170] width 84 height 31
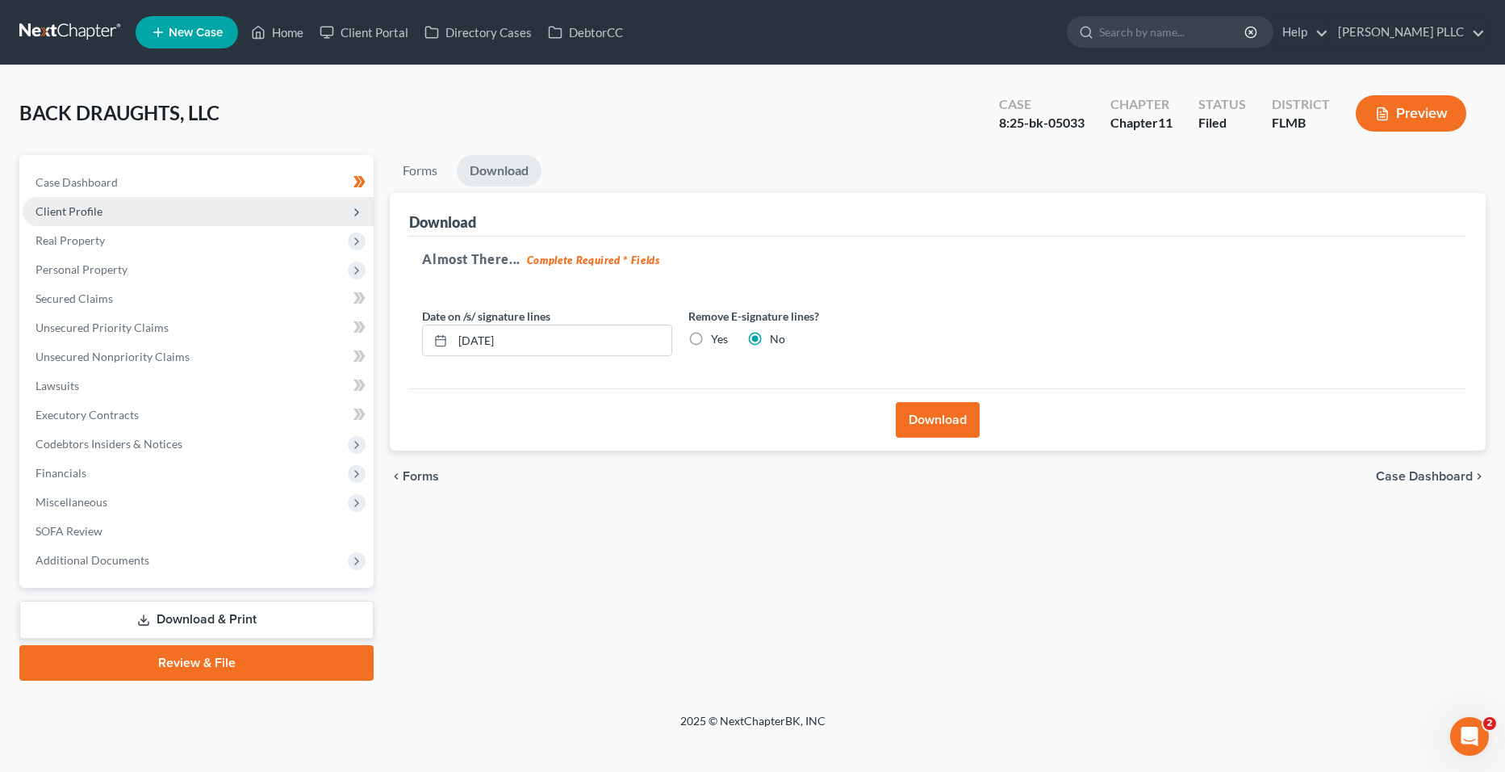
click at [170, 221] on span "Client Profile" at bounding box center [198, 211] width 351 height 29
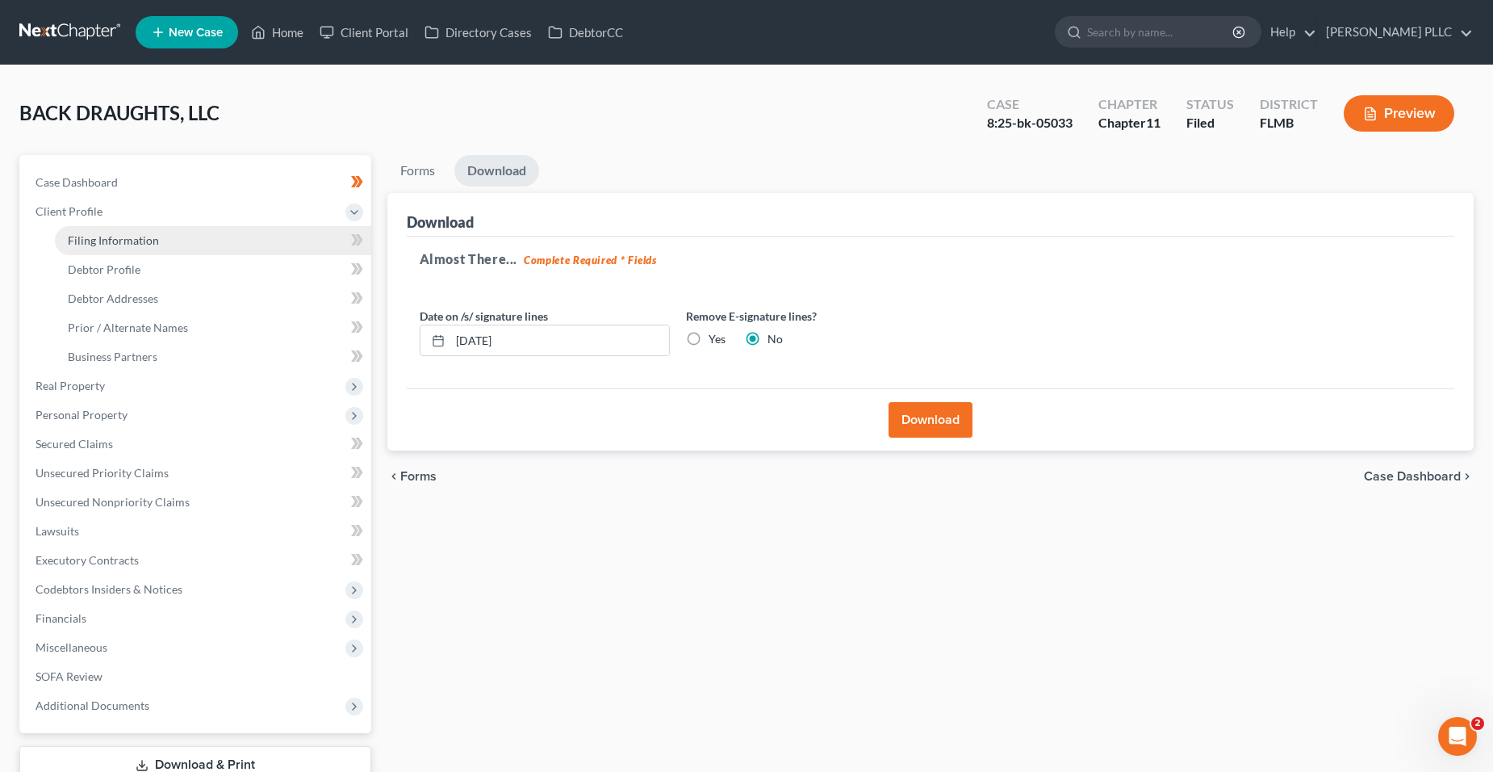
click at [172, 251] on link "Filing Information" at bounding box center [213, 240] width 316 height 29
select select "3"
select select "1"
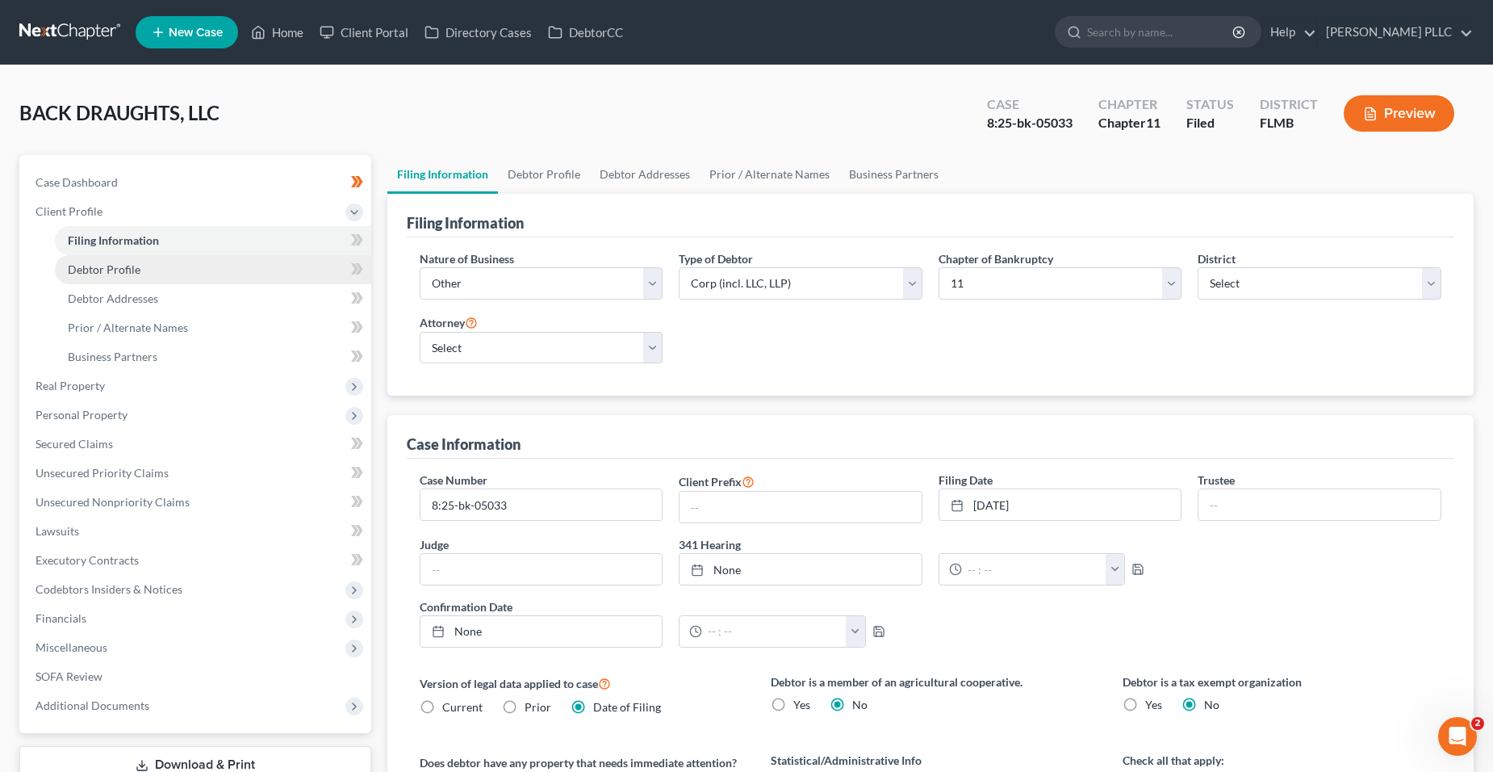
click at [172, 256] on link "Debtor Profile" at bounding box center [213, 269] width 316 height 29
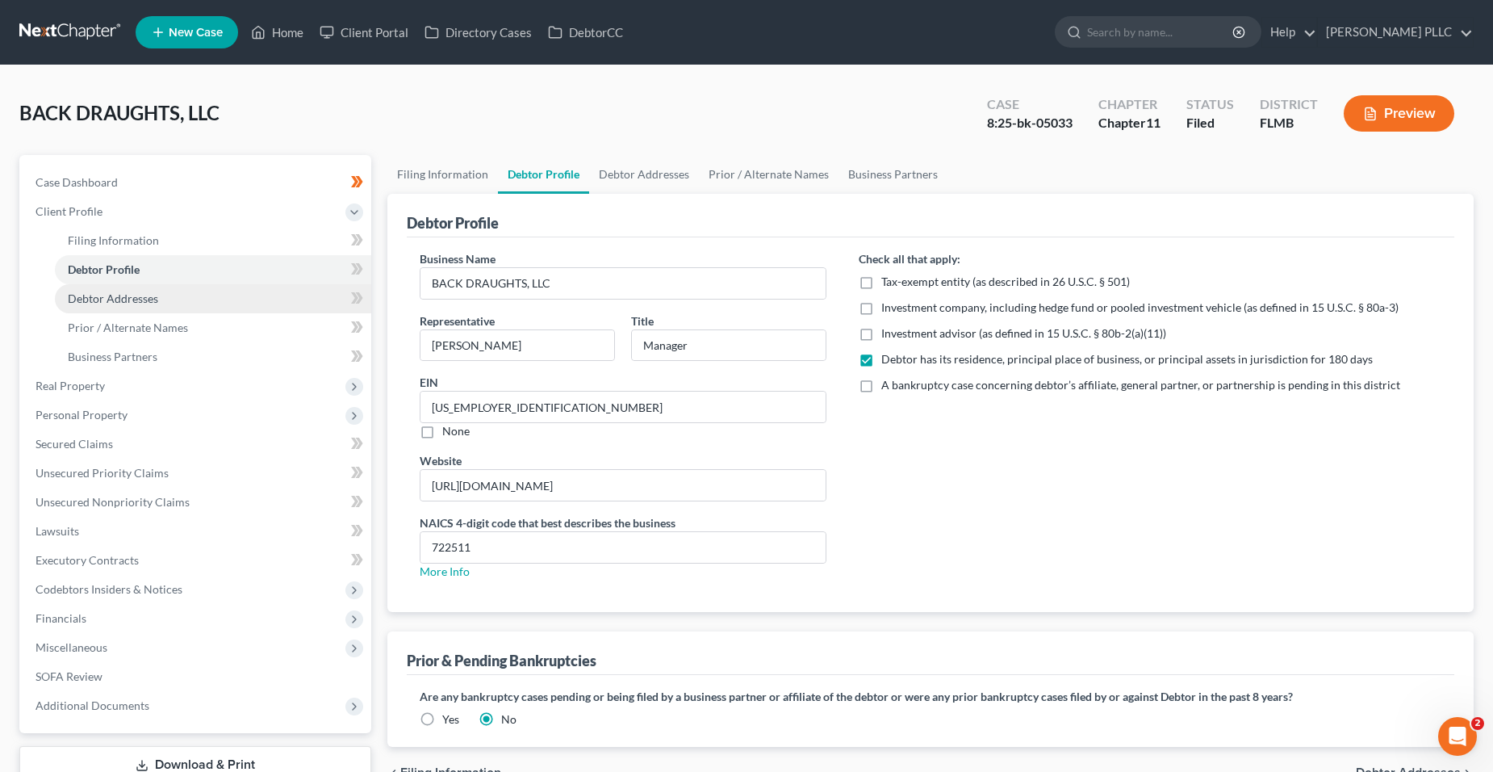
click at [174, 291] on link "Debtor Addresses" at bounding box center [213, 298] width 316 height 29
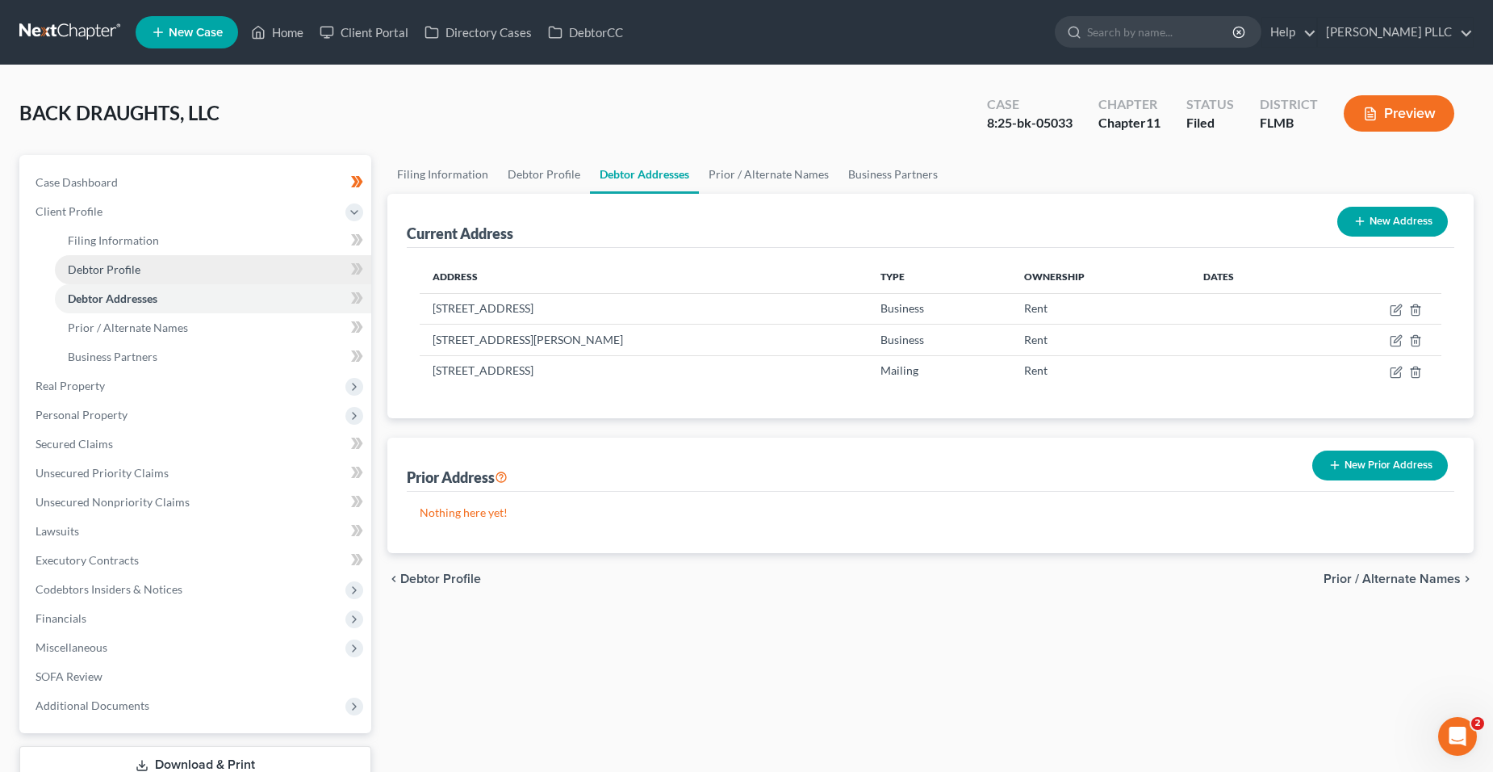
click at [200, 276] on link "Debtor Profile" at bounding box center [213, 269] width 316 height 29
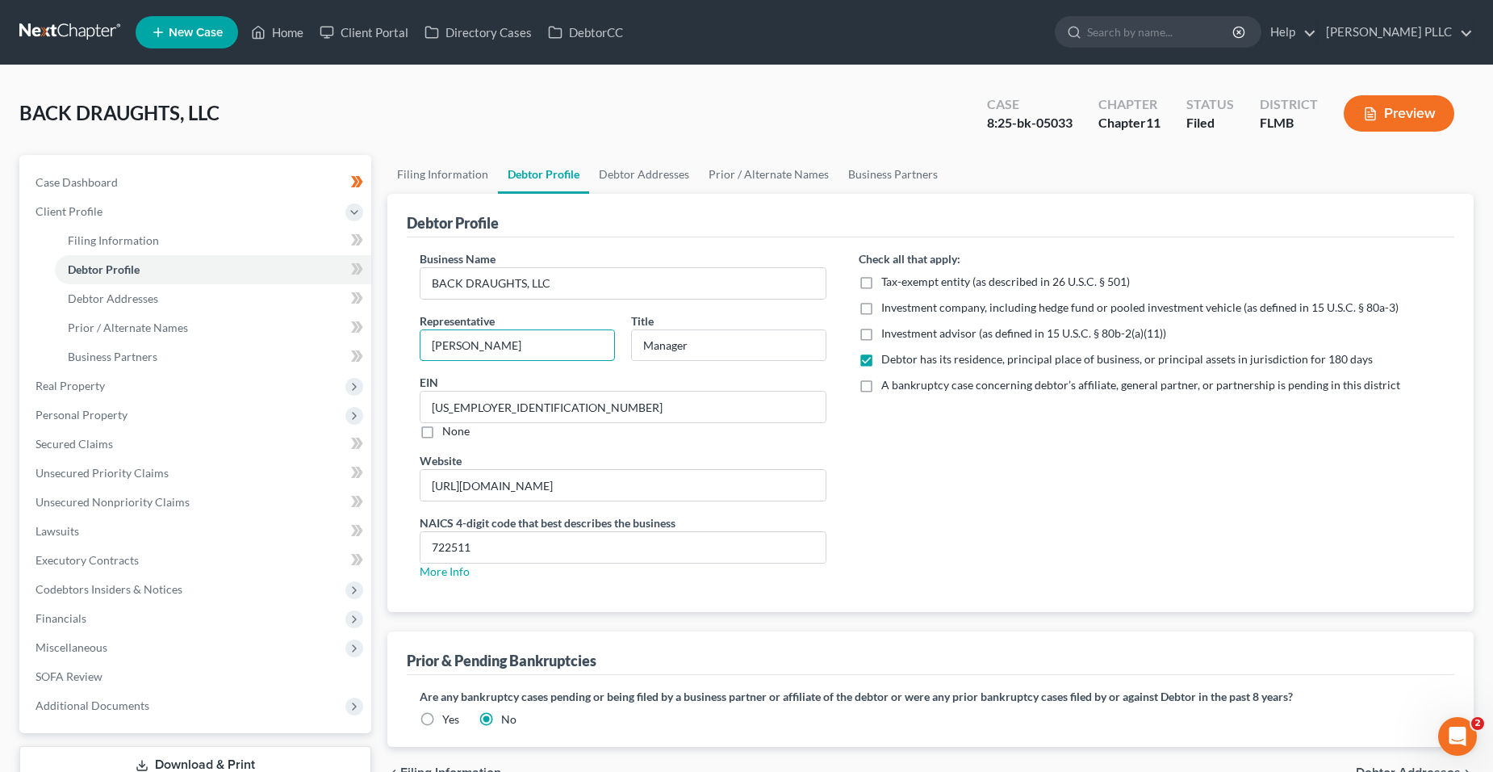
drag, startPoint x: 517, startPoint y: 341, endPoint x: 391, endPoint y: 333, distance: 127.0
click at [391, 333] on div "Debtor Profile Business Name BACK DRAUGHTS, LLC Representative [PERSON_NAME] Ti…" at bounding box center [930, 403] width 1087 height 418
type input "\"
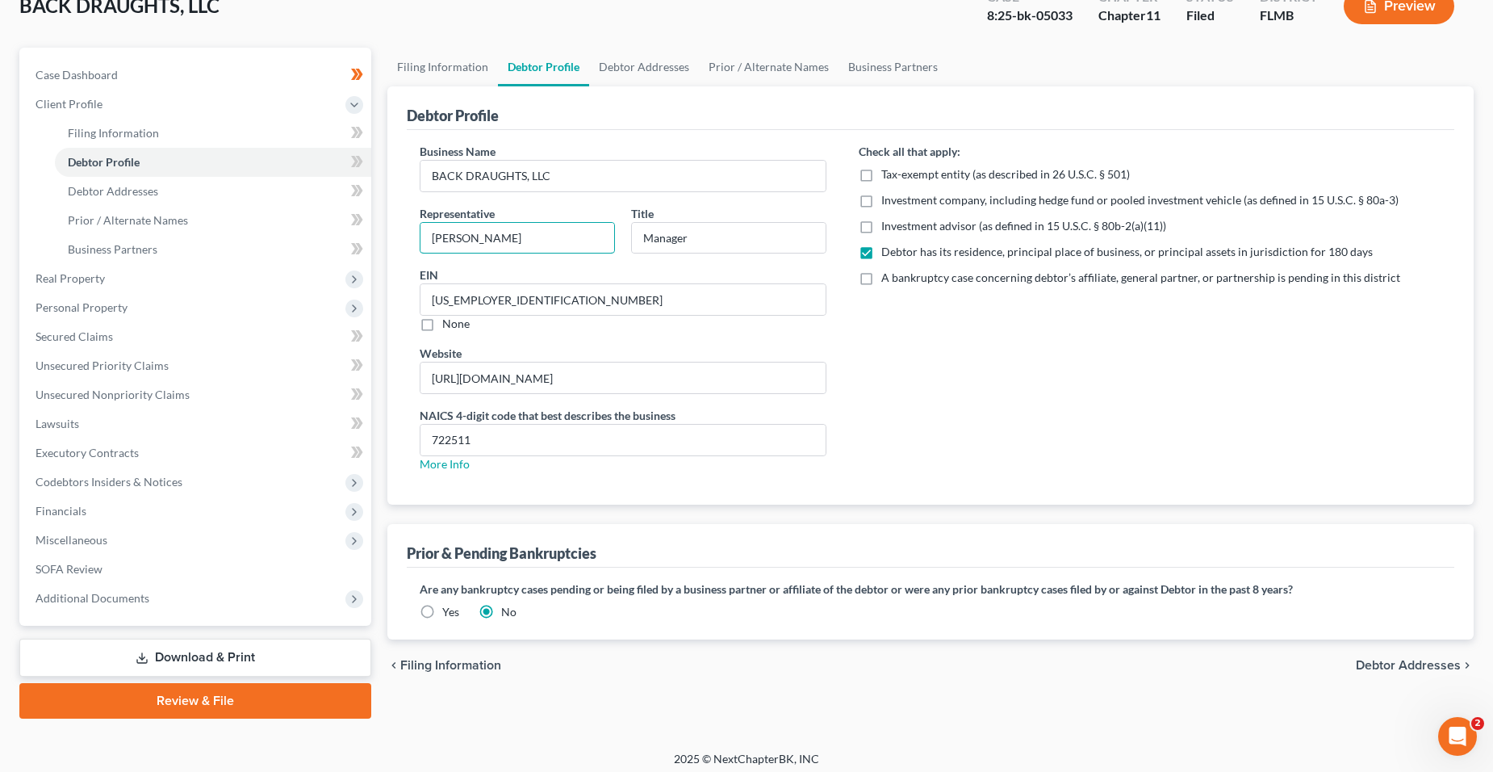
scroll to position [115, 0]
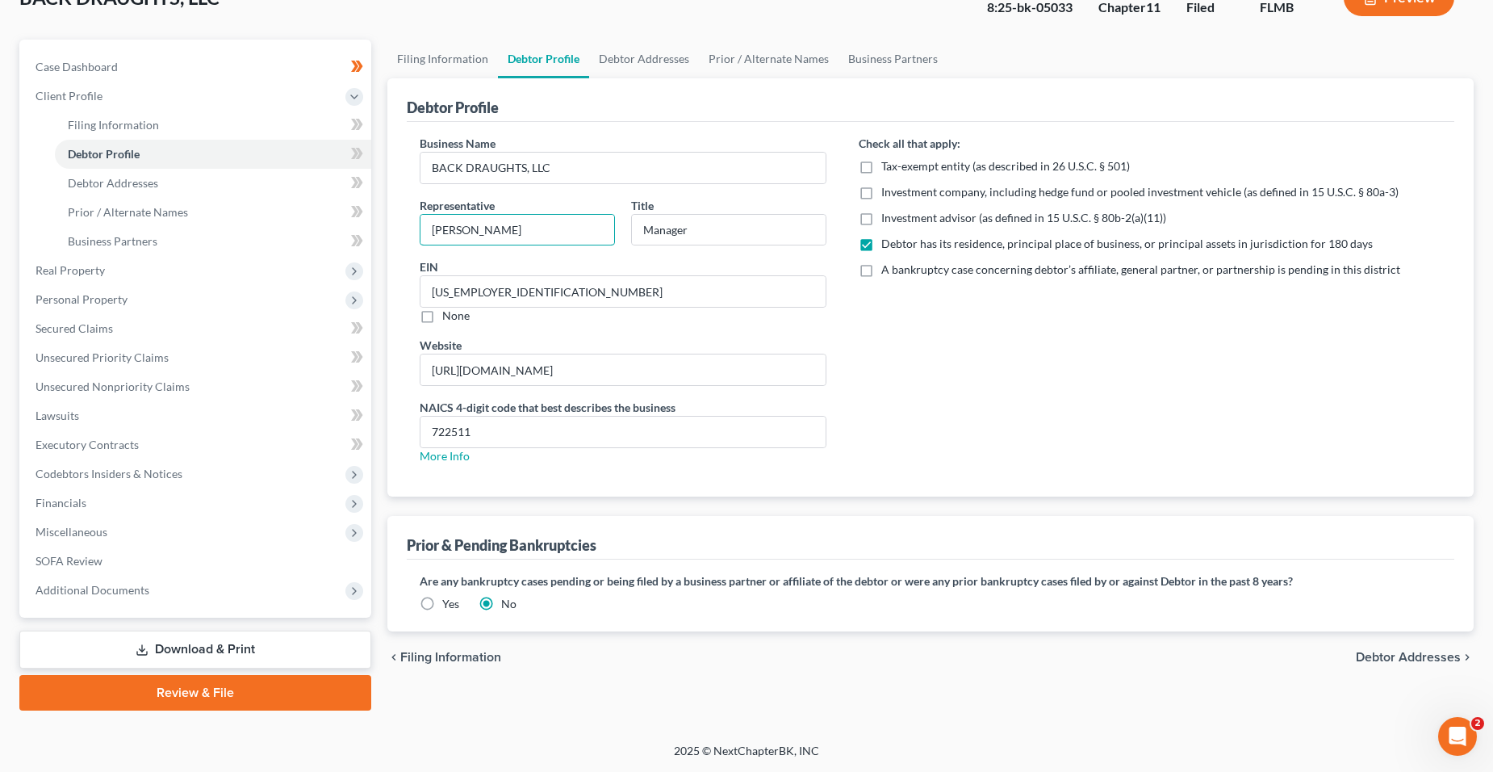
type input "[PERSON_NAME]"
click at [243, 646] on link "Download & Print" at bounding box center [195, 649] width 352 height 38
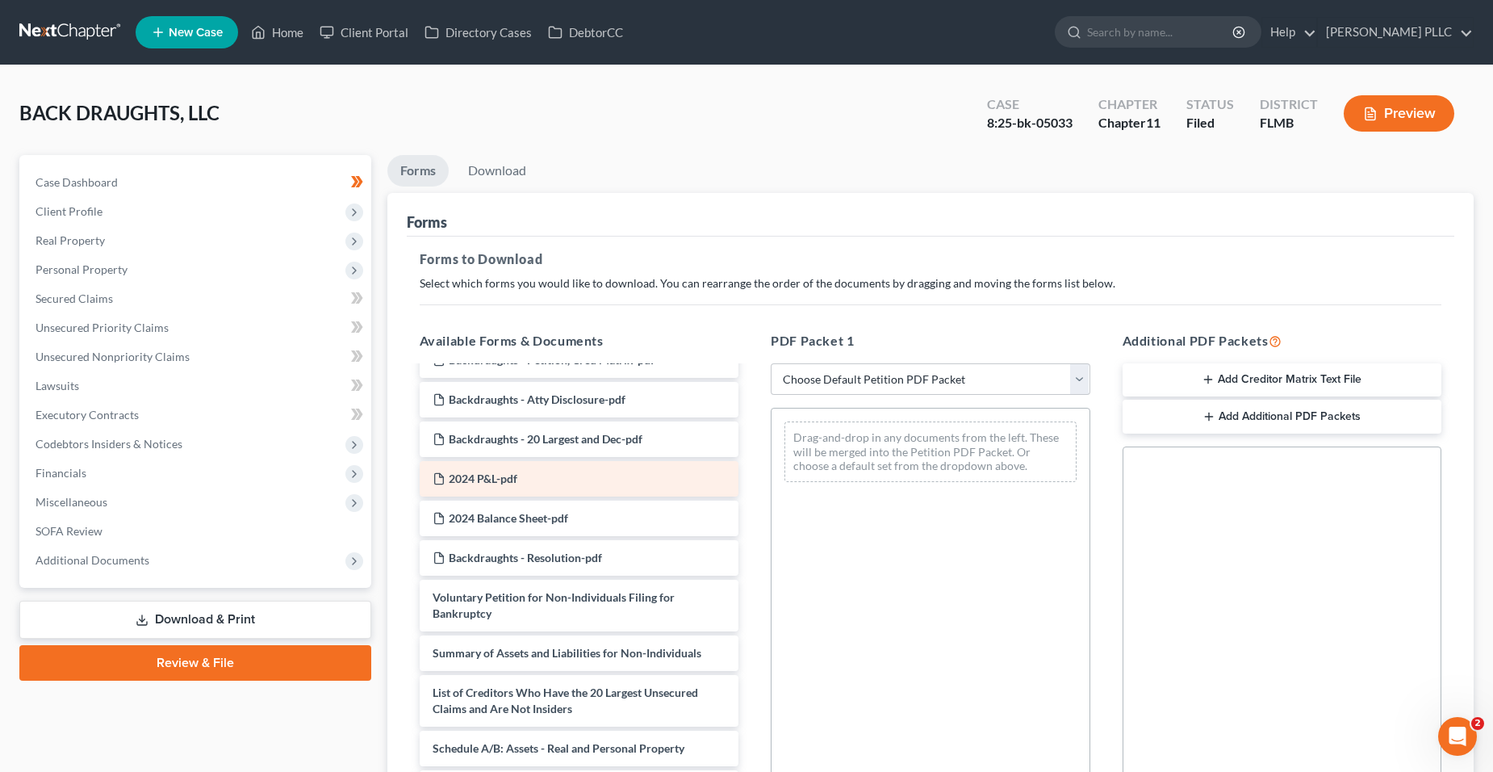
scroll to position [242, 0]
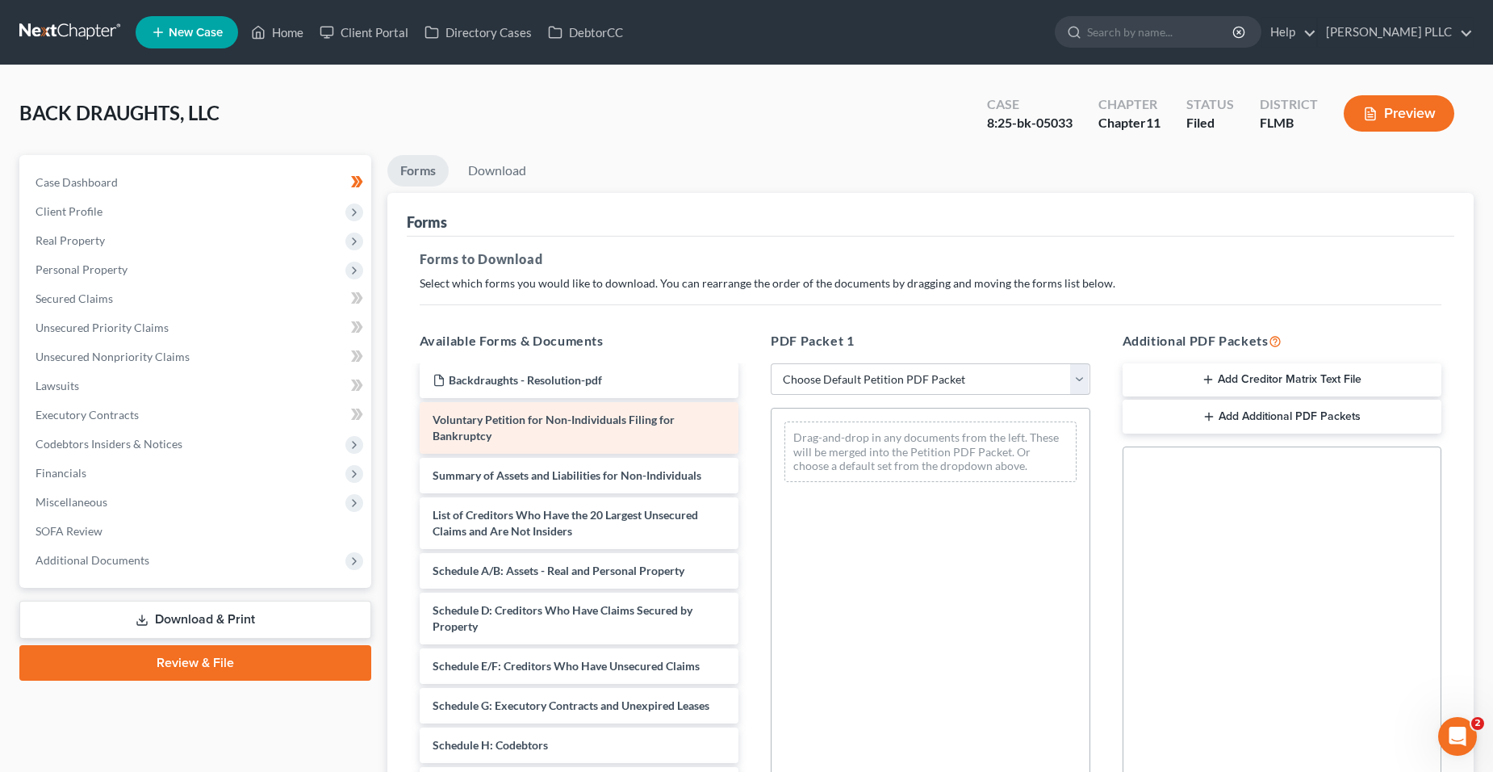
click at [630, 425] on span "Voluntary Petition for Non-Individuals Filing for Bankruptcy" at bounding box center [554, 427] width 242 height 30
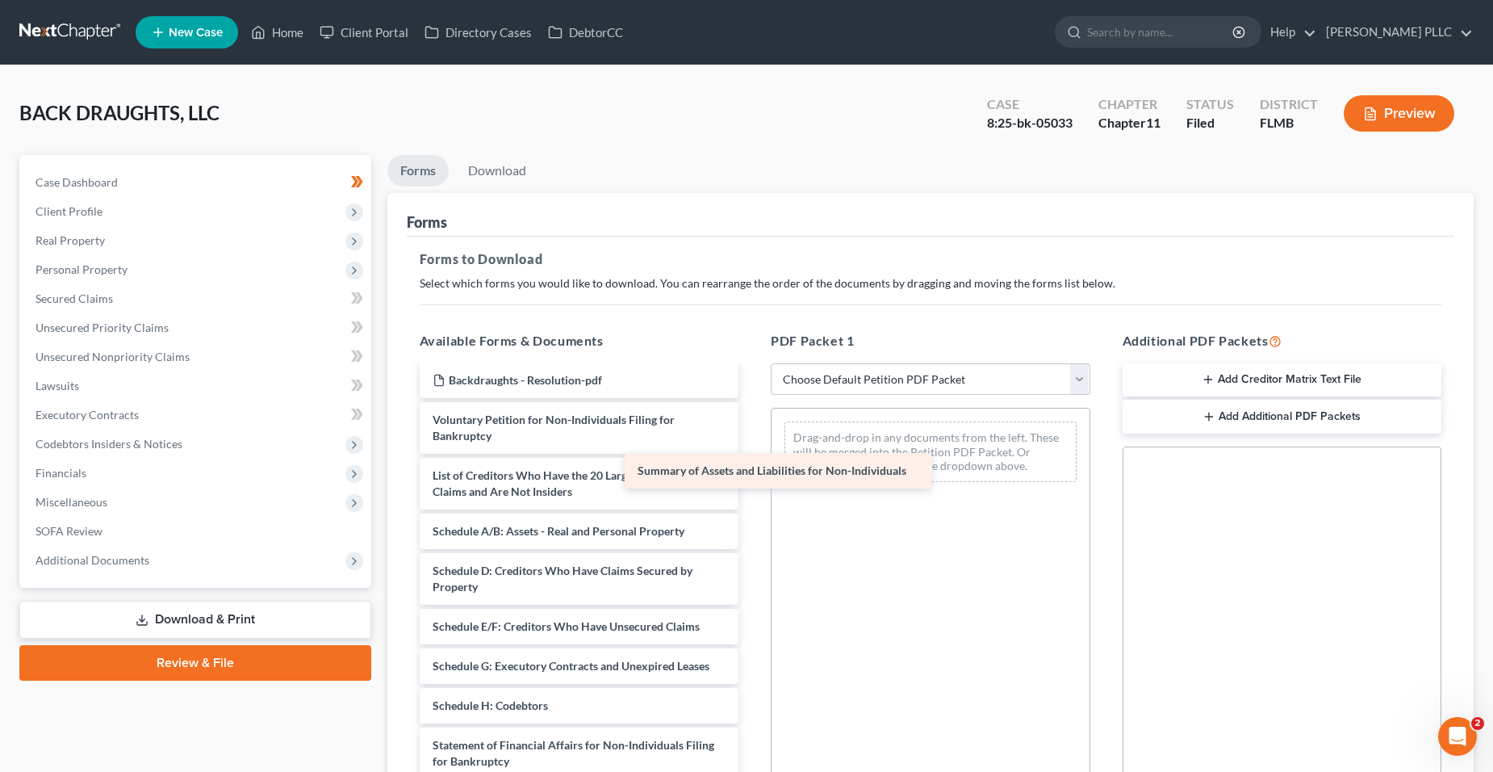
drag, startPoint x: 614, startPoint y: 466, endPoint x: 935, endPoint y: 441, distance: 322.2
click at [752, 441] on div "Summary of Assets and Liabilities for Non-Individuals 2024 taxes Backdraughts L…" at bounding box center [579, 559] width 345 height 868
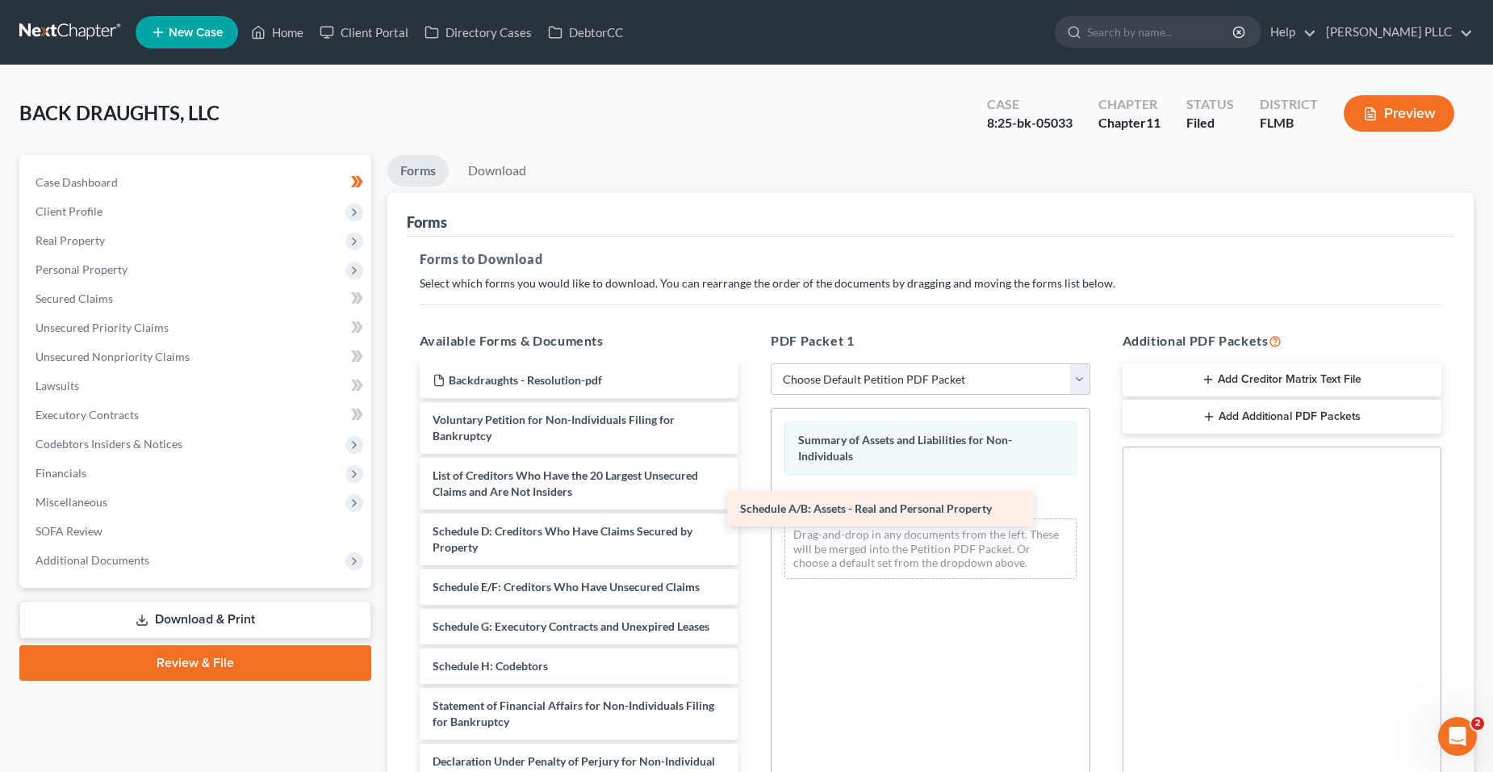
drag, startPoint x: 600, startPoint y: 530, endPoint x: 907, endPoint y: 508, distance: 308.3
click at [752, 508] on div "Schedule A/B: Assets - Real and Personal Property 2024 taxes Backdraughts LLC R…" at bounding box center [579, 539] width 345 height 828
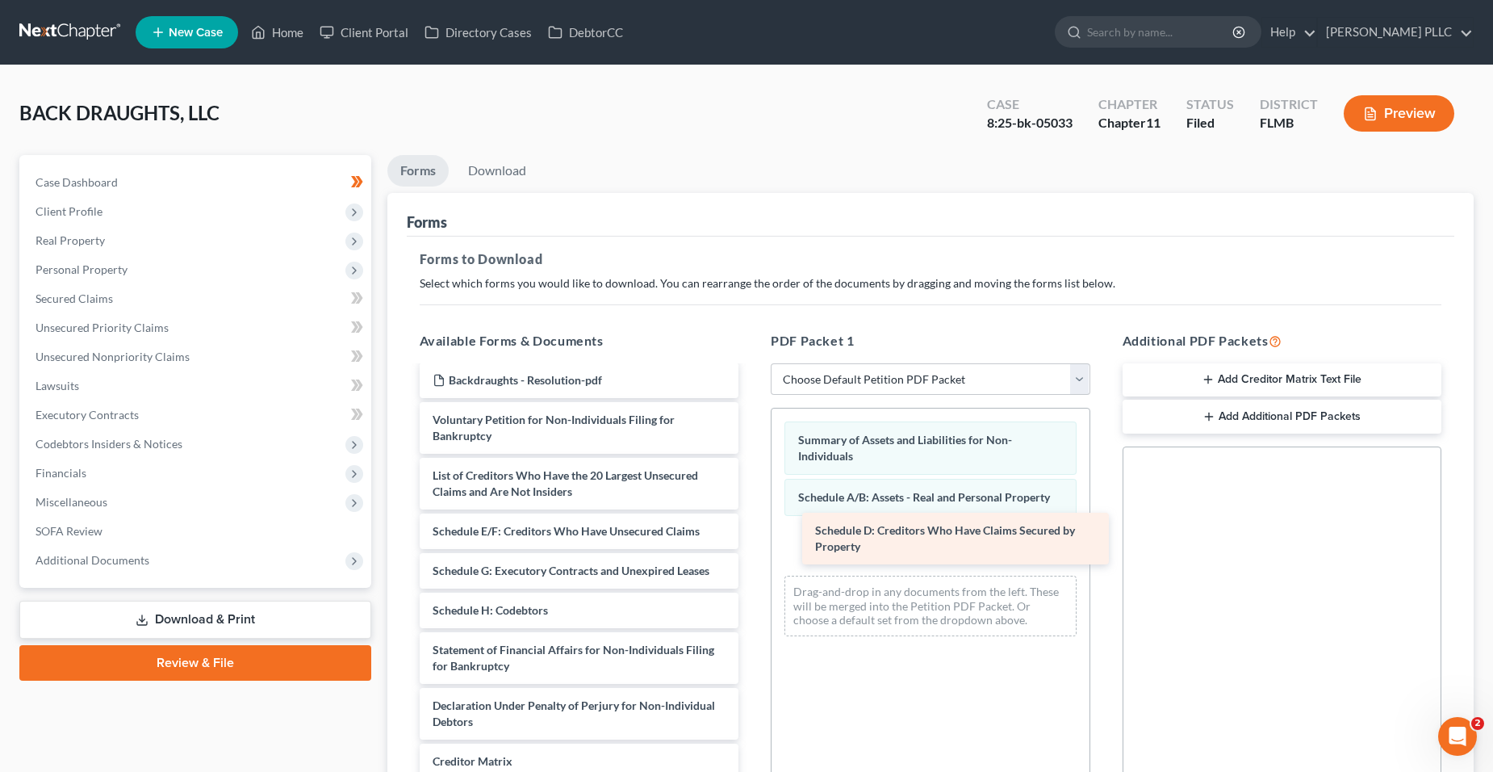
drag, startPoint x: 629, startPoint y: 540, endPoint x: 989, endPoint y: 544, distance: 359.2
click at [752, 540] on div "Schedule D: Creditors Who Have Claims Secured by Property 2024 taxes Backdraugh…" at bounding box center [579, 511] width 345 height 772
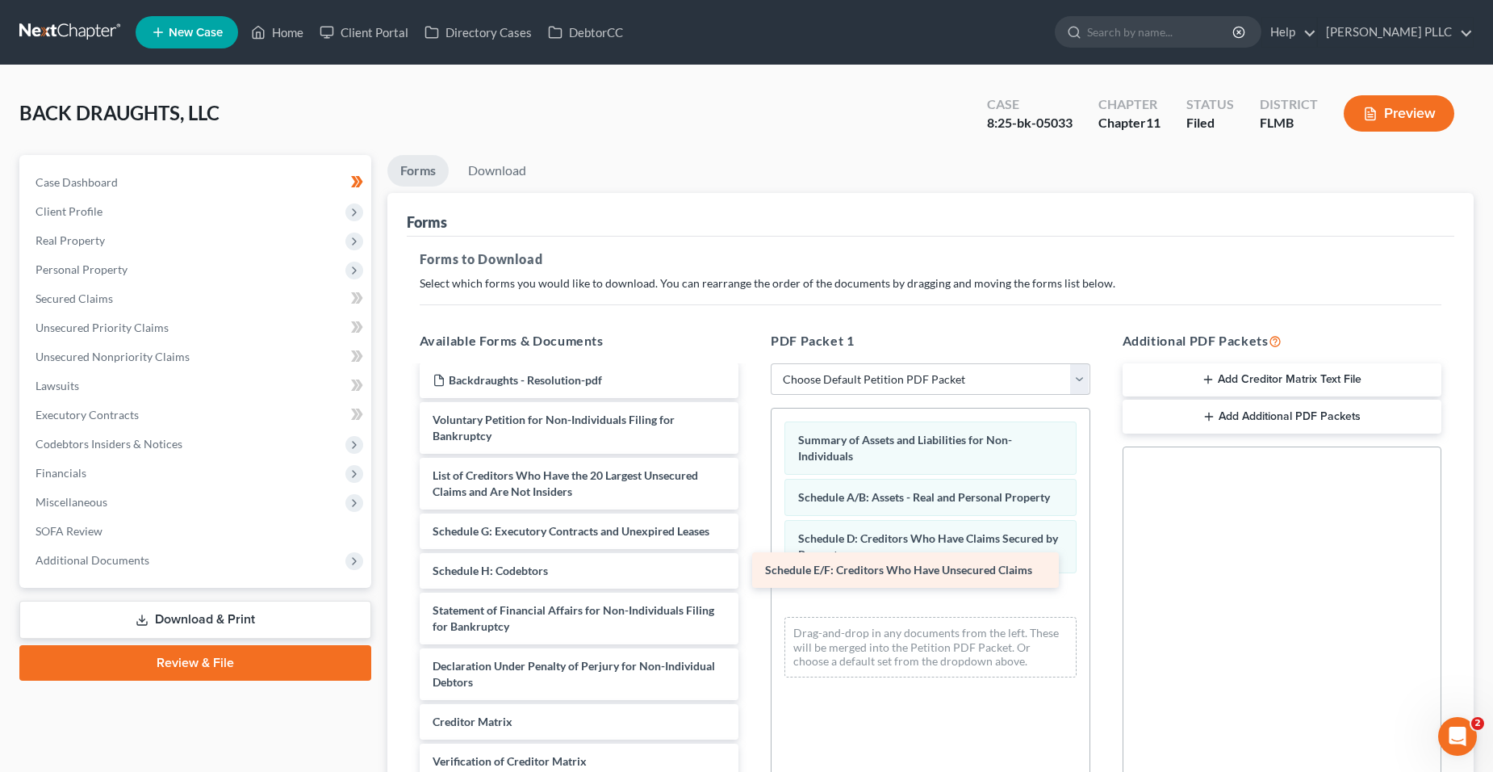
drag, startPoint x: 609, startPoint y: 538, endPoint x: 943, endPoint y: 579, distance: 335.7
click at [752, 579] on div "Schedule E/F: Creditors Who Have Unsecured Claims 2024 taxes Backdraughts LLC R…" at bounding box center [579, 491] width 345 height 733
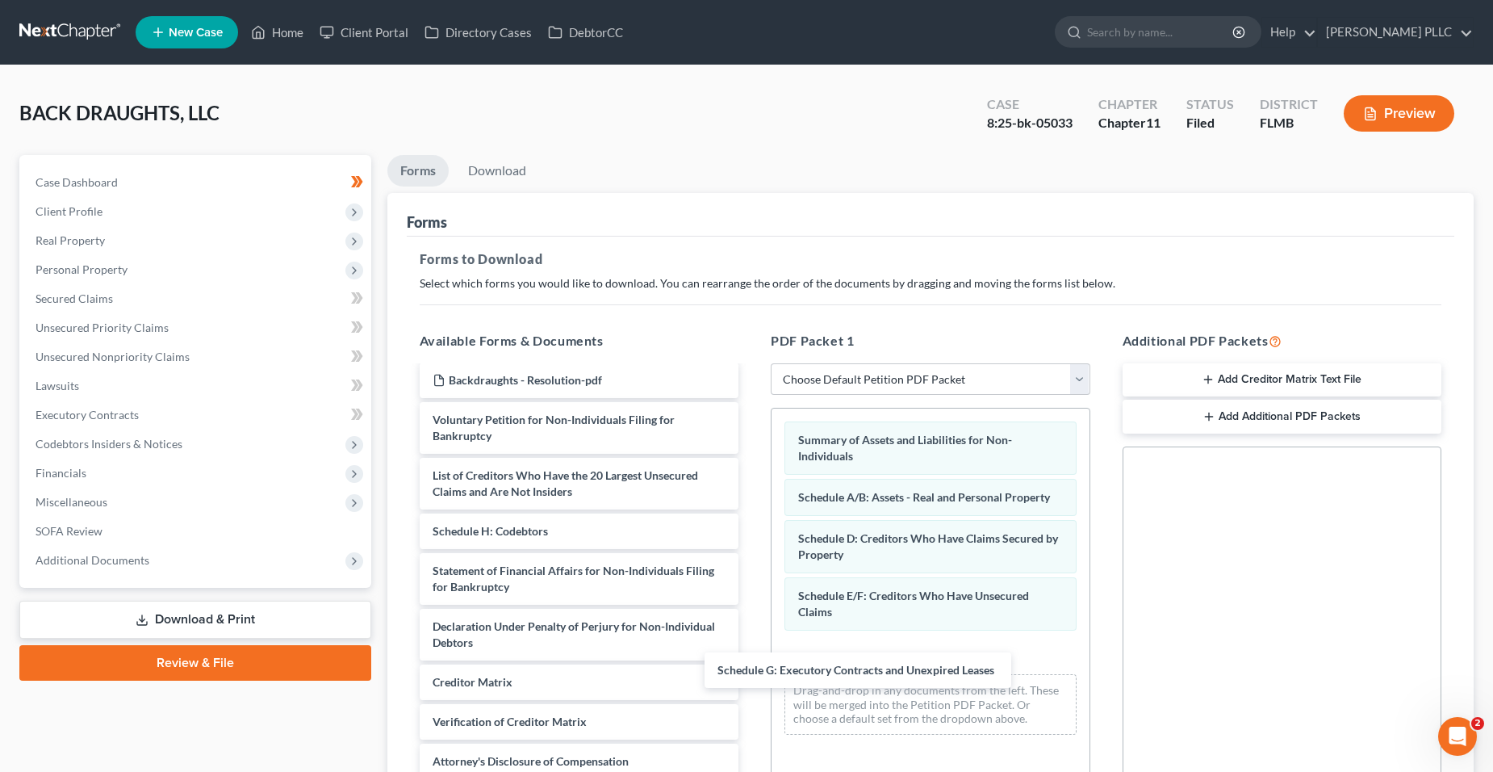
drag, startPoint x: 712, startPoint y: 569, endPoint x: 897, endPoint y: 678, distance: 215.2
click at [752, 680] on div "Schedule G: Executory Contracts and Unexpired Leases 2024 taxes Backdraughts LL…" at bounding box center [579, 471] width 345 height 693
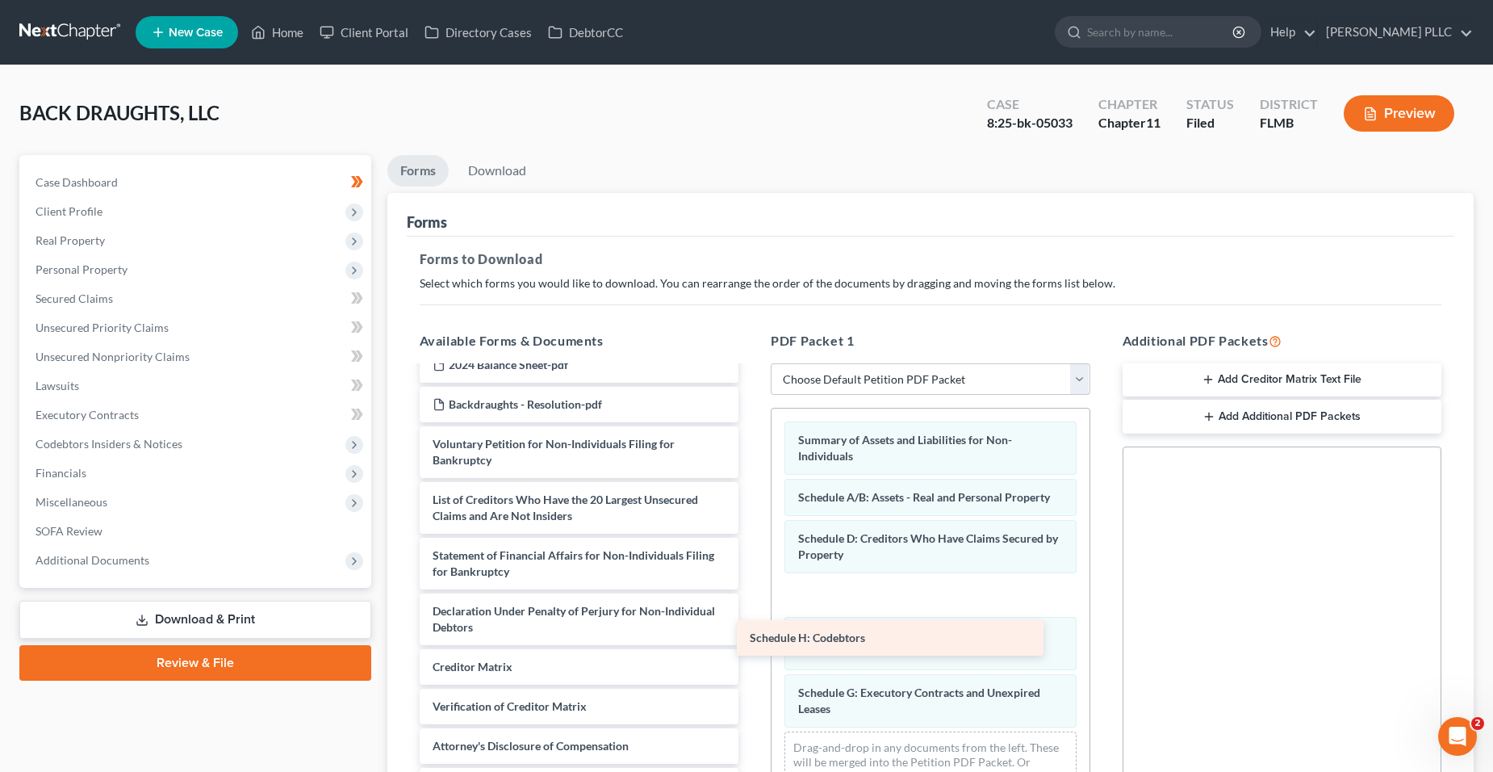
scroll to position [218, 0]
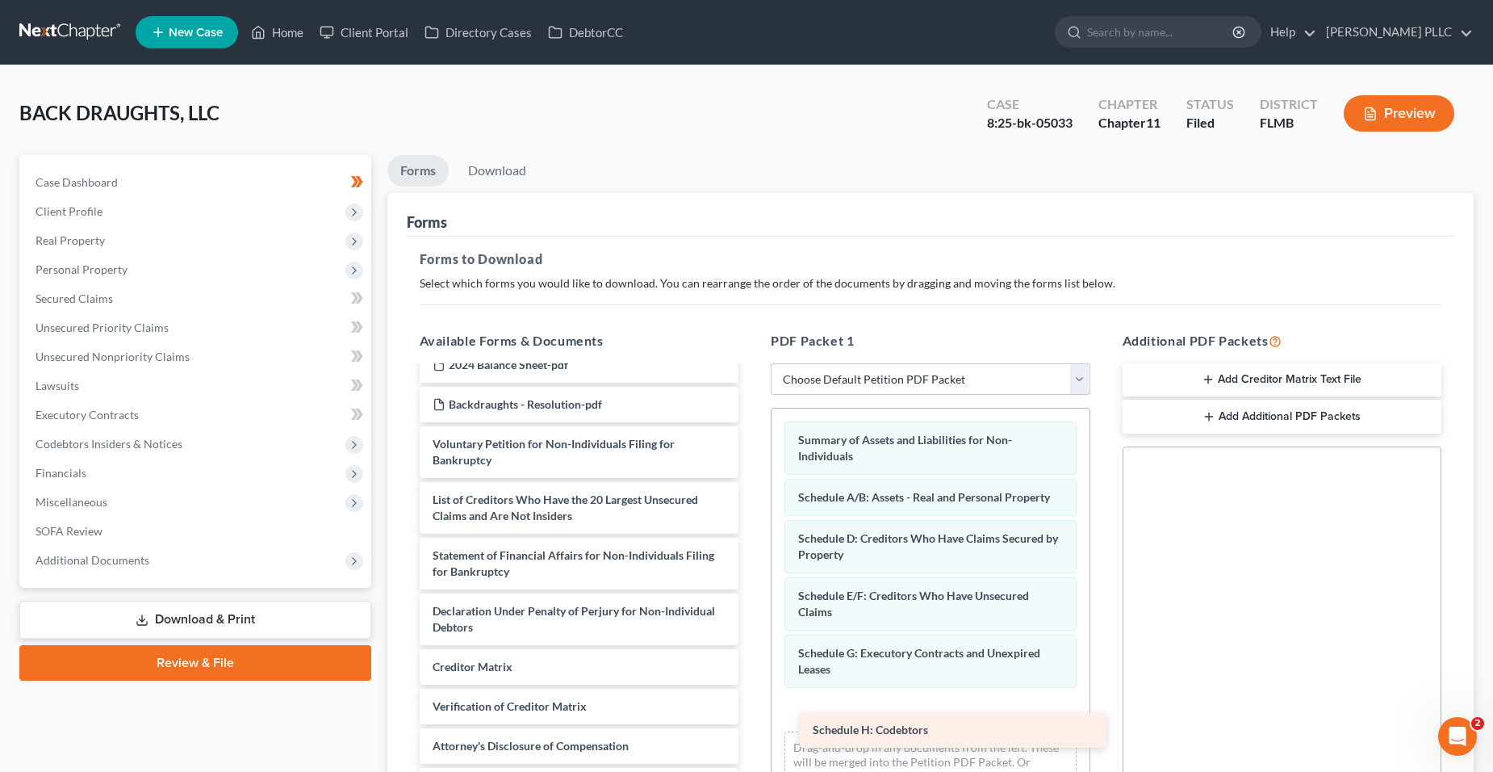
drag, startPoint x: 480, startPoint y: 525, endPoint x: 860, endPoint y: 721, distance: 427.7
click at [752, 721] on div "Schedule H: Codebtors 2024 taxes Backdraughts LLC Redacted-pdf Backdraughts - P…" at bounding box center [579, 476] width 345 height 654
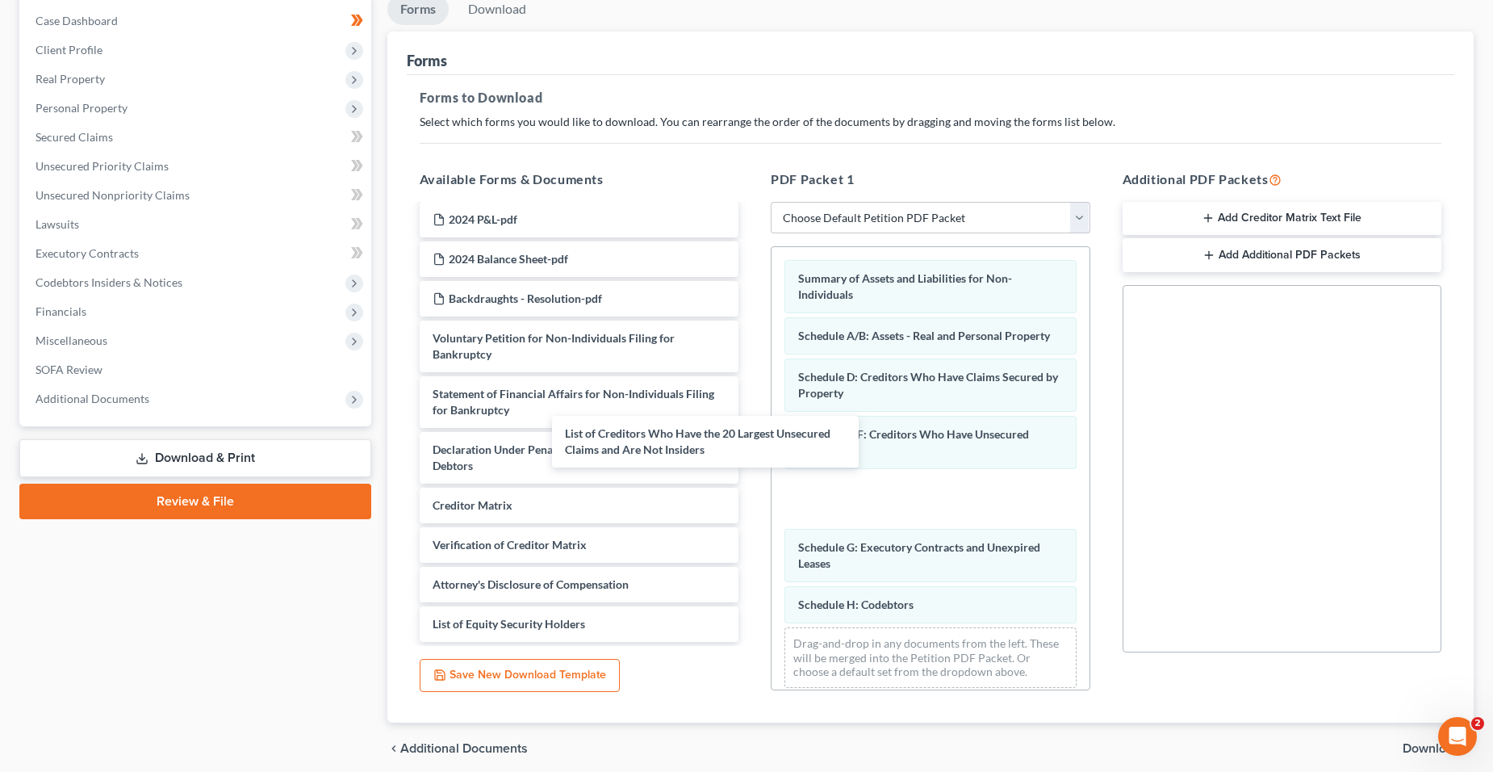
scroll to position [162, 0]
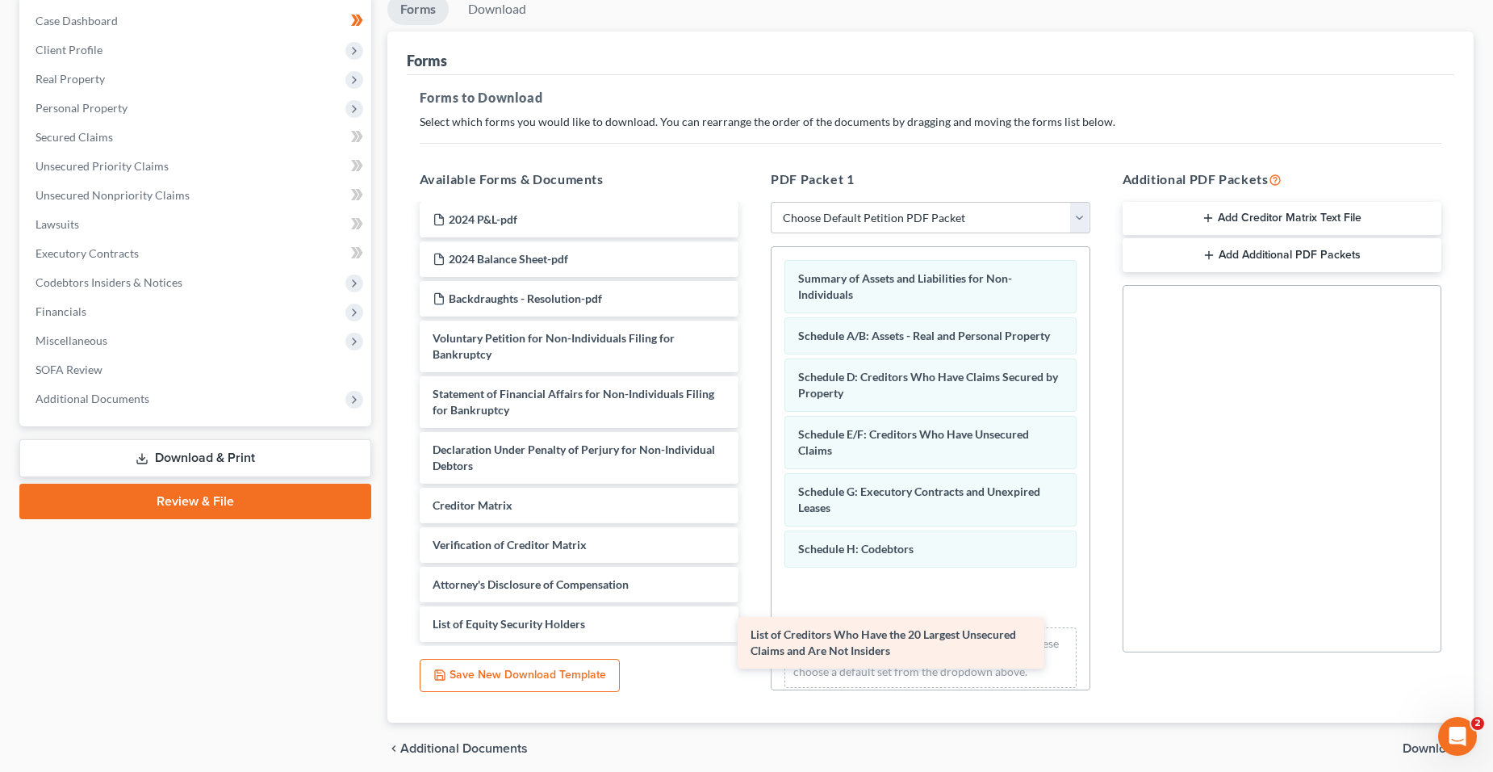
drag, startPoint x: 637, startPoint y: 358, endPoint x: 962, endPoint y: 635, distance: 427.1
click at [752, 637] on div "List of Creditors Who Have the 20 Largest Unsecured Claims and Are Not Insiders…" at bounding box center [579, 343] width 345 height 598
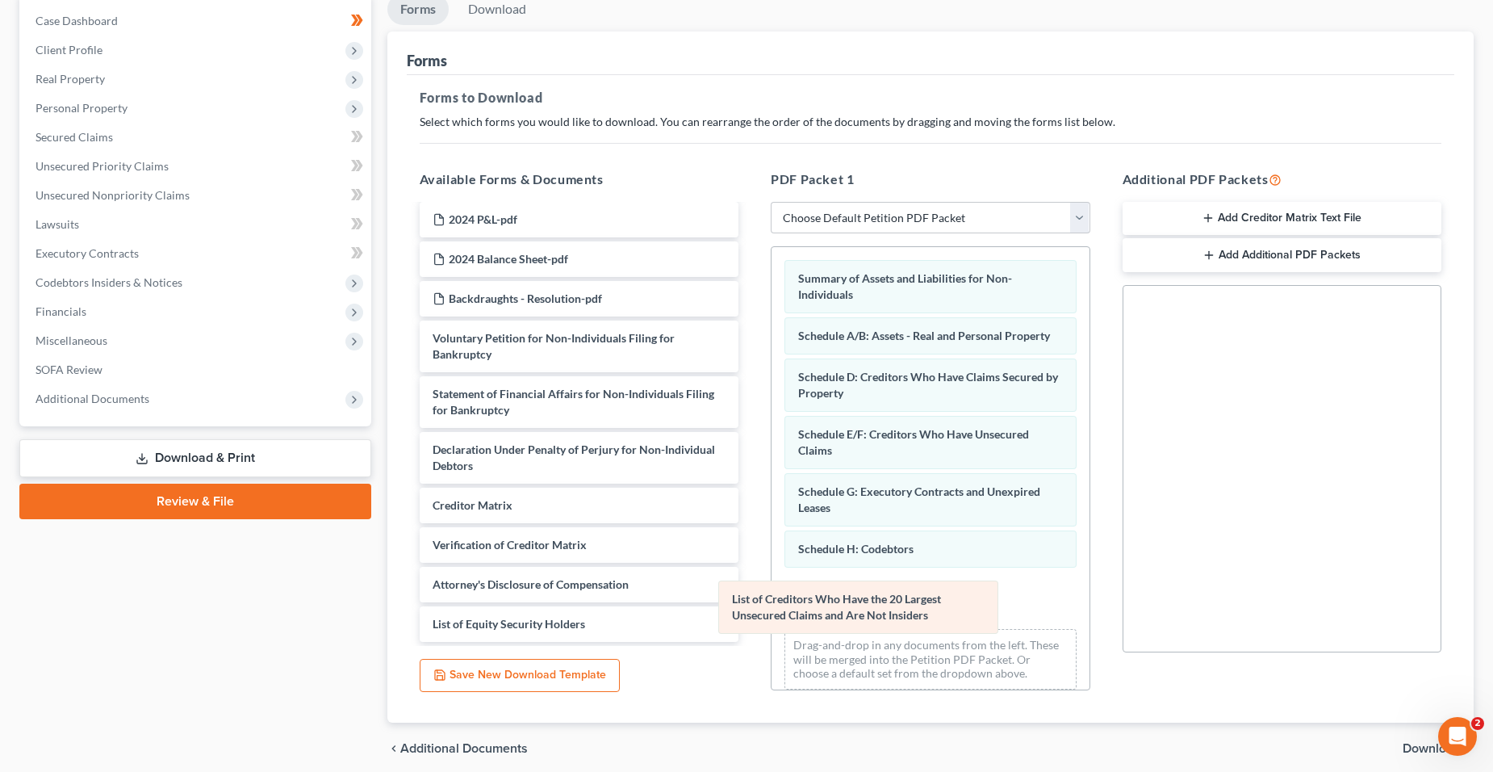
scroll to position [220, 0]
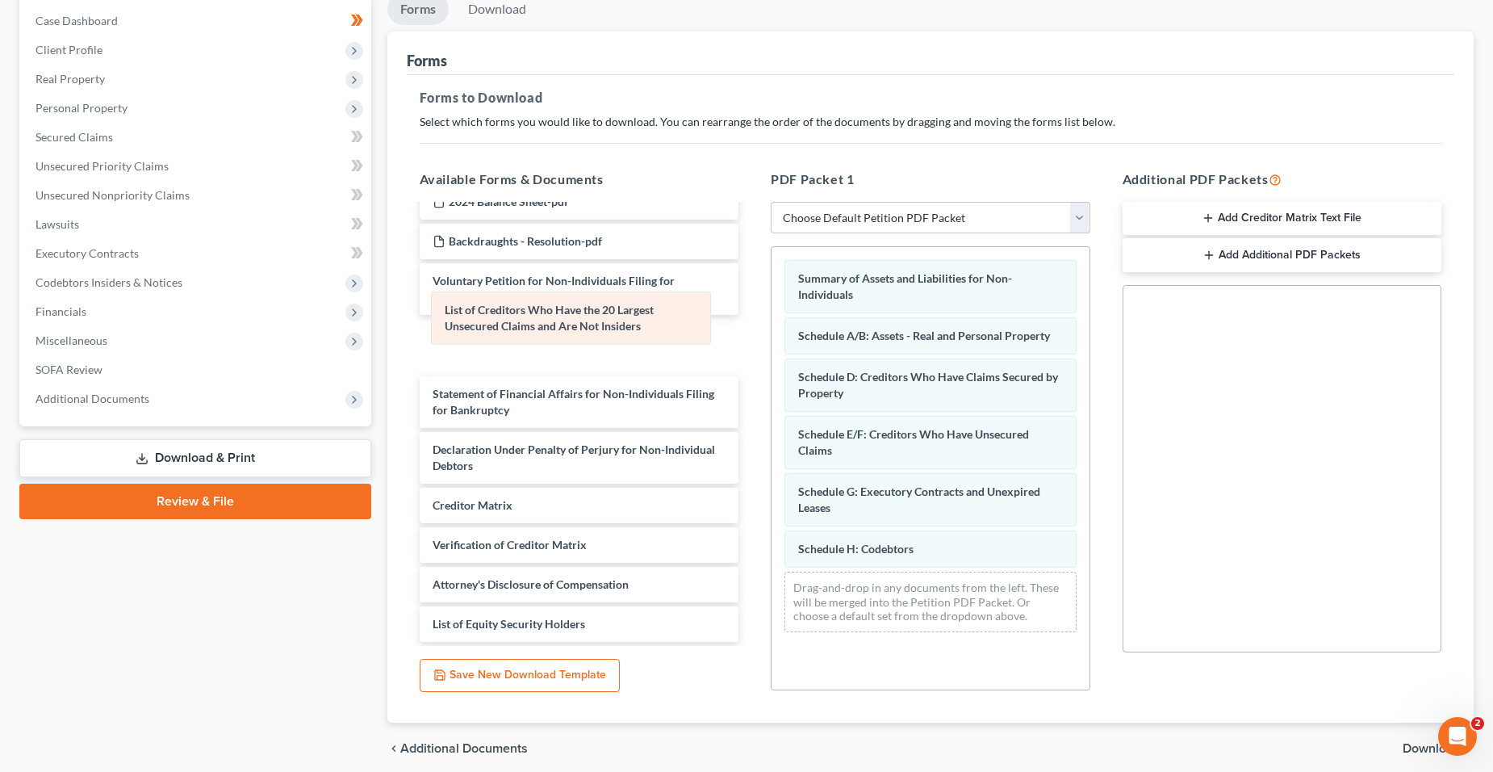
drag, startPoint x: 943, startPoint y: 626, endPoint x: 590, endPoint y: 331, distance: 460.6
click at [772, 331] on div "List of Creditors Who Have the 20 Largest Unsecured Claims and Are Not Insiders…" at bounding box center [931, 446] width 318 height 398
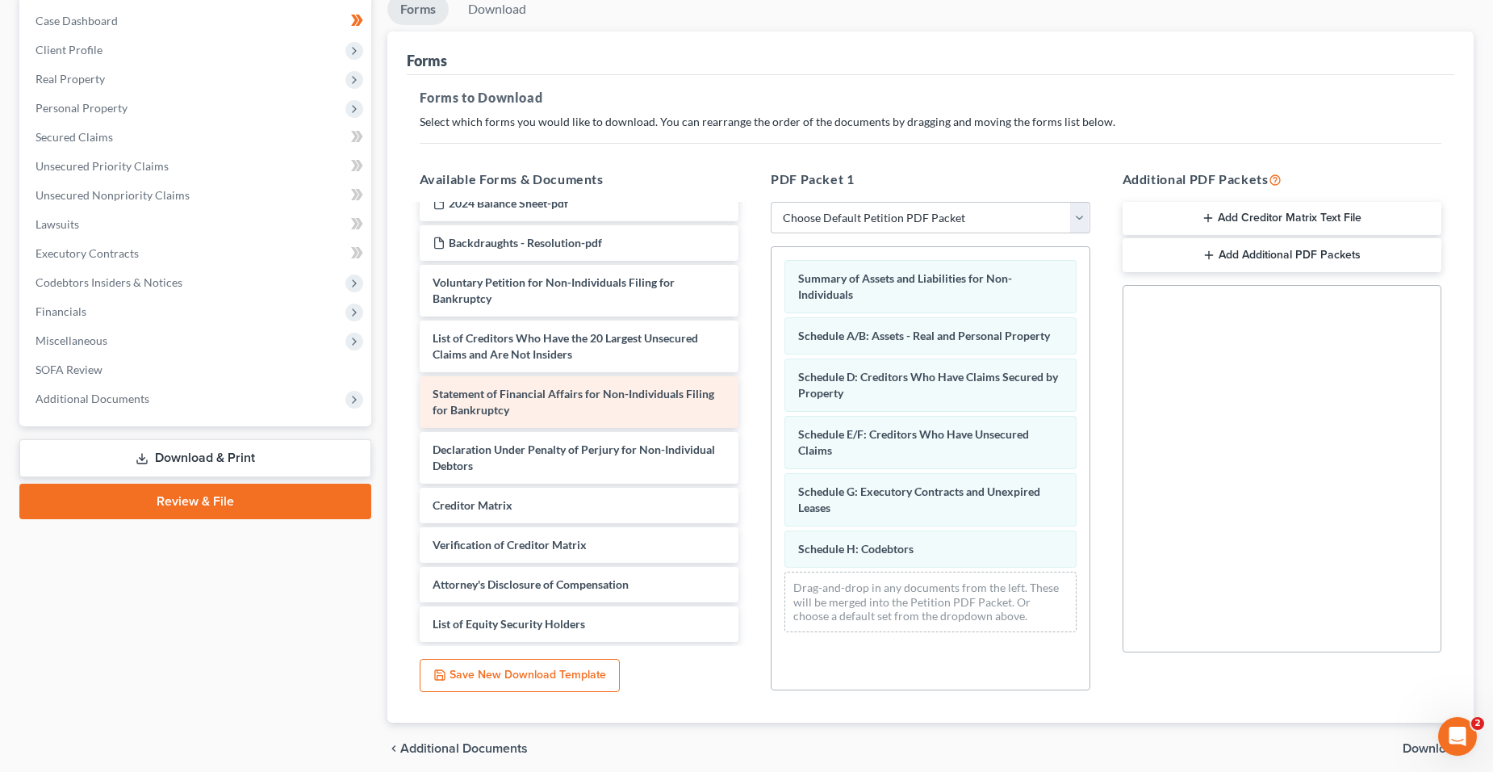
scroll to position [162, 0]
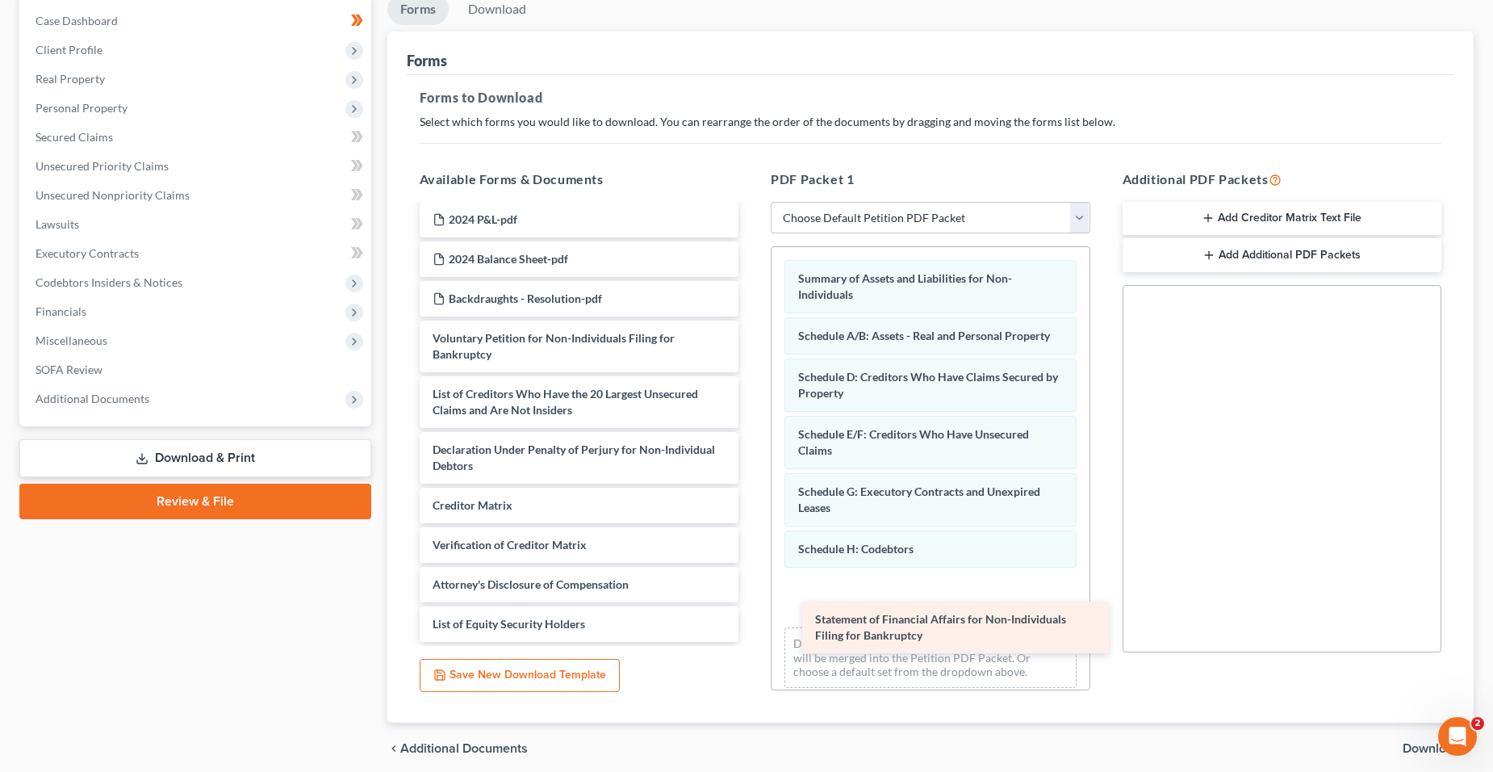
drag, startPoint x: 550, startPoint y: 396, endPoint x: 926, endPoint y: 619, distance: 437.8
click at [752, 621] on div "Statement of Financial Affairs for Non-Individuals Filing for Bankruptcy 2024 t…" at bounding box center [579, 343] width 345 height 598
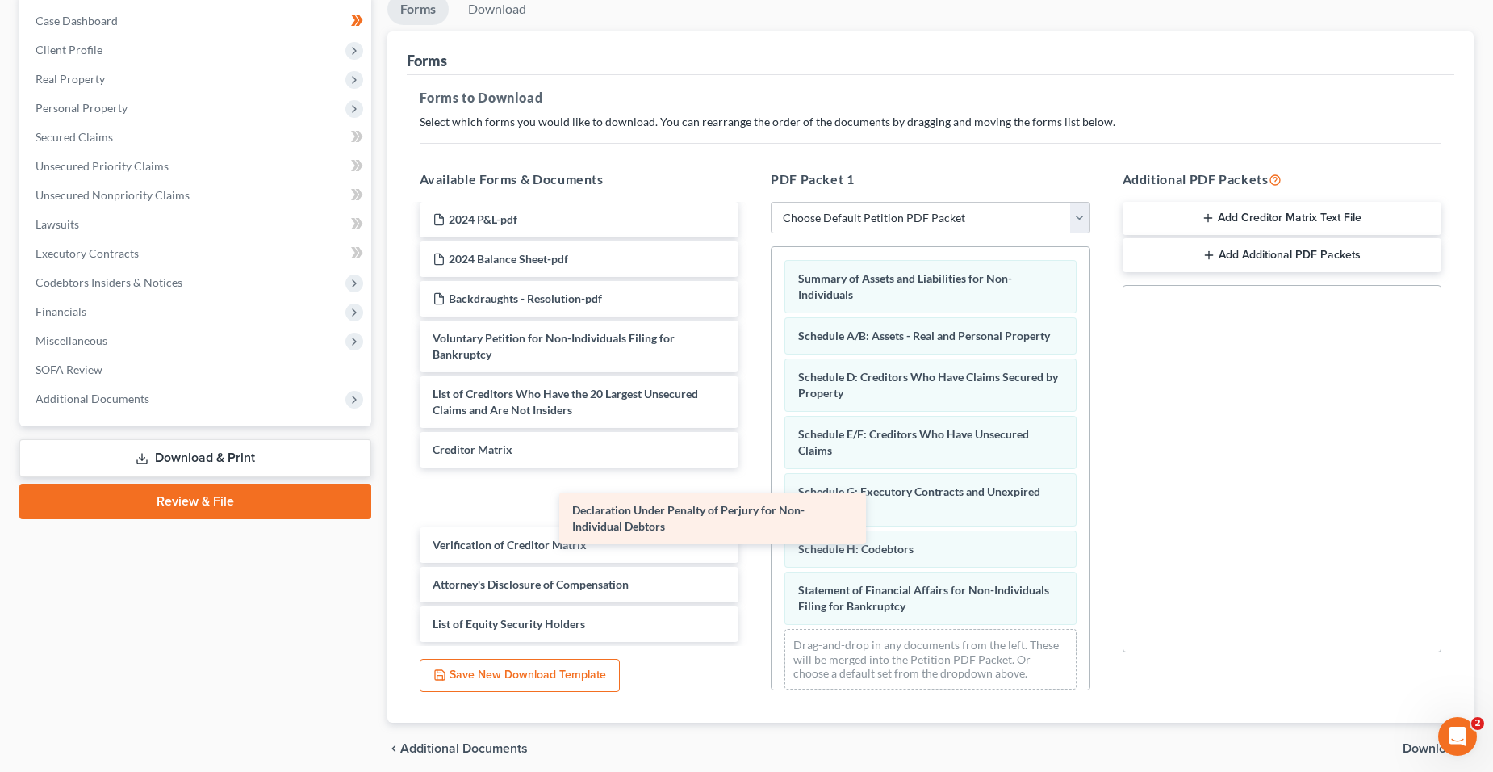
scroll to position [107, 0]
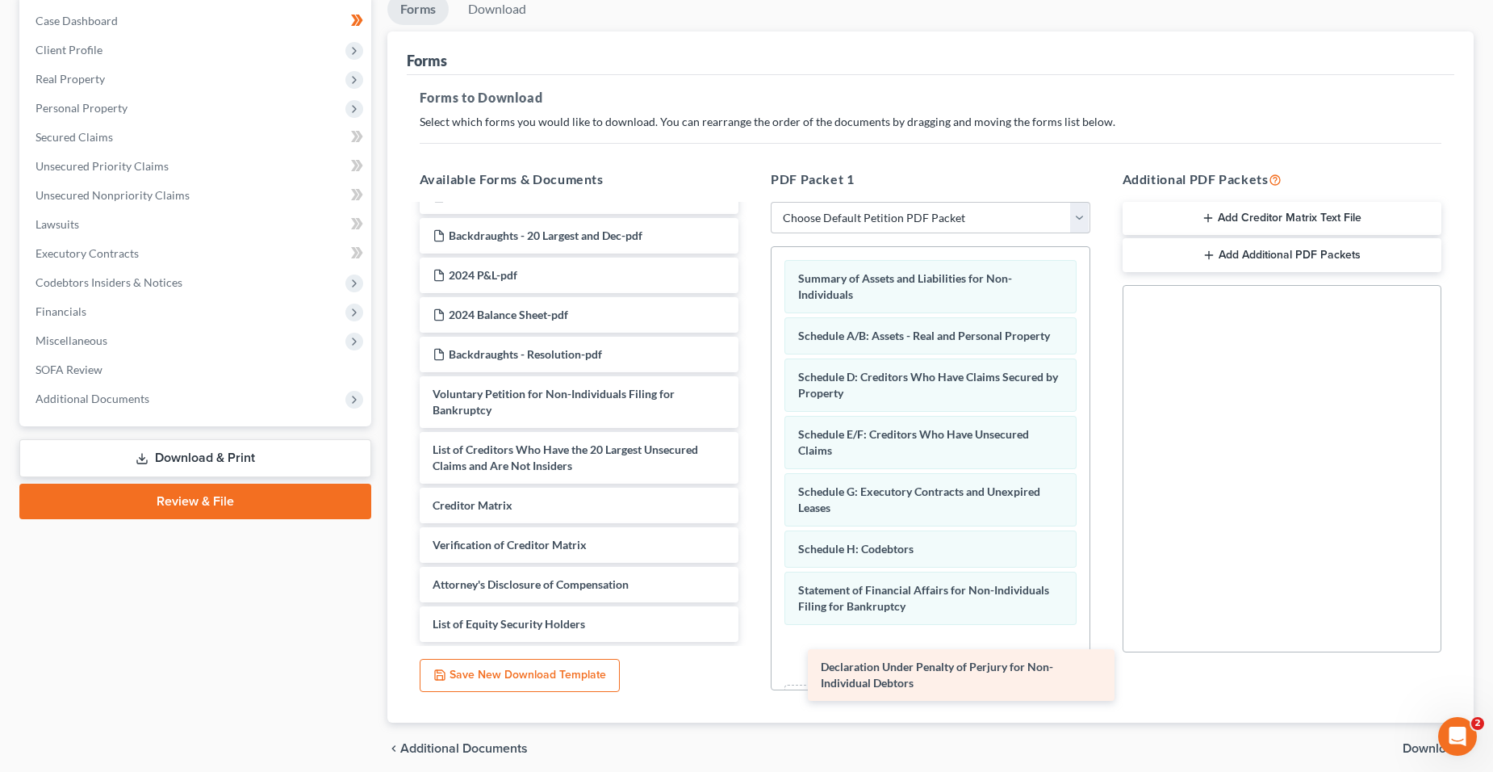
drag, startPoint x: 604, startPoint y: 453, endPoint x: 992, endPoint y: 670, distance: 444.8
click at [752, 642] on div "Declaration Under Penalty of Perjury for Non-Individual Debtors 2024 taxes Back…" at bounding box center [579, 370] width 345 height 542
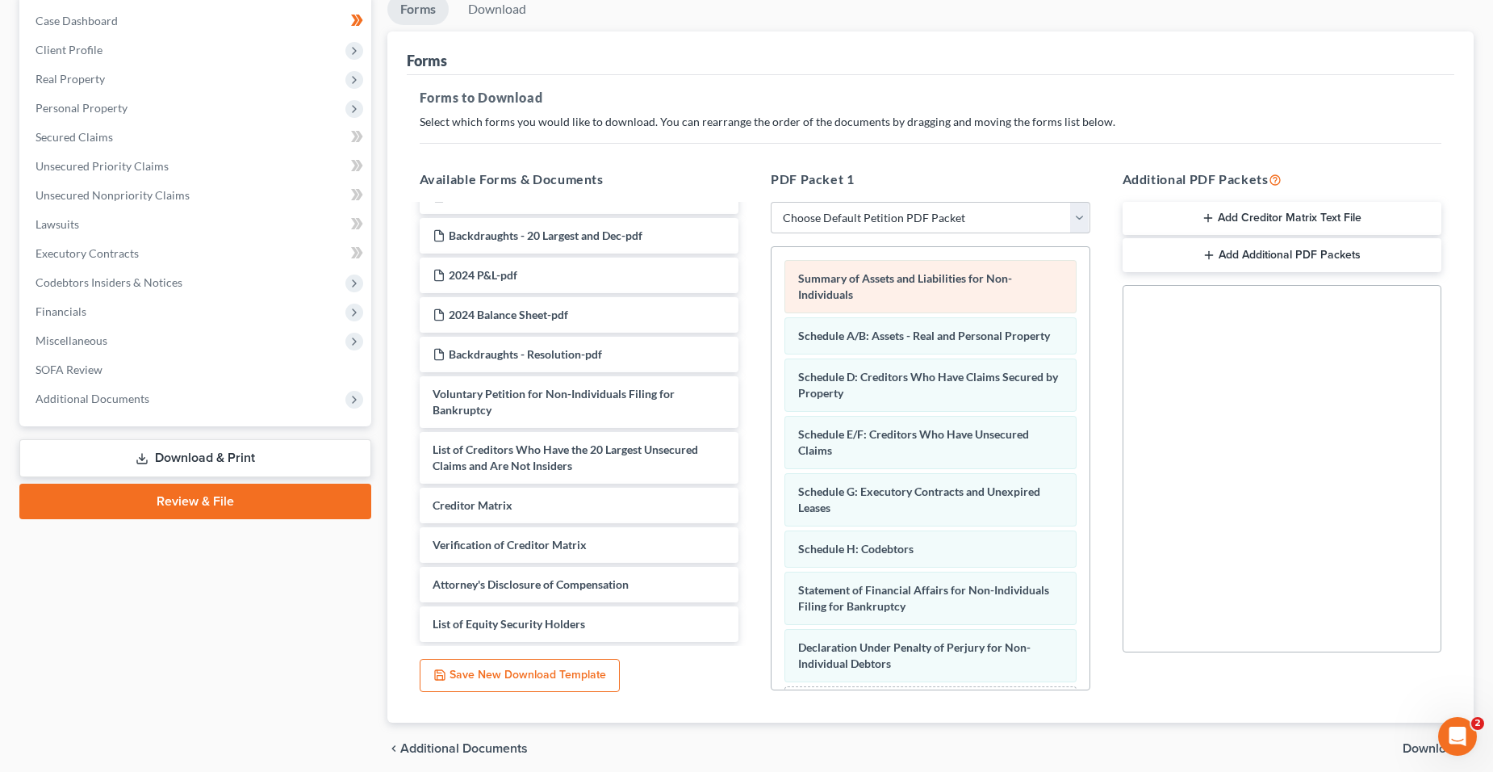
scroll to position [0, 0]
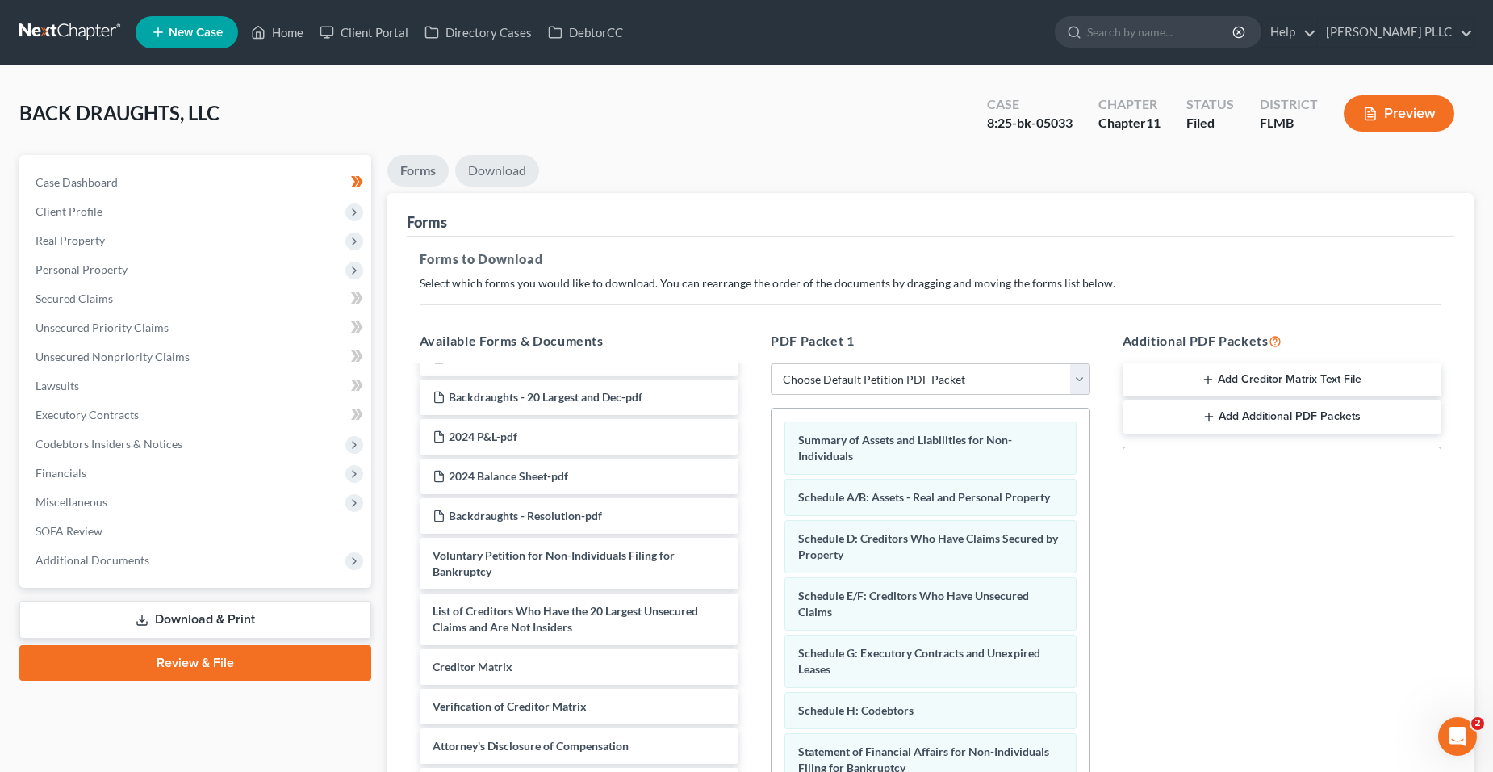
click at [509, 183] on link "Download" at bounding box center [497, 170] width 84 height 31
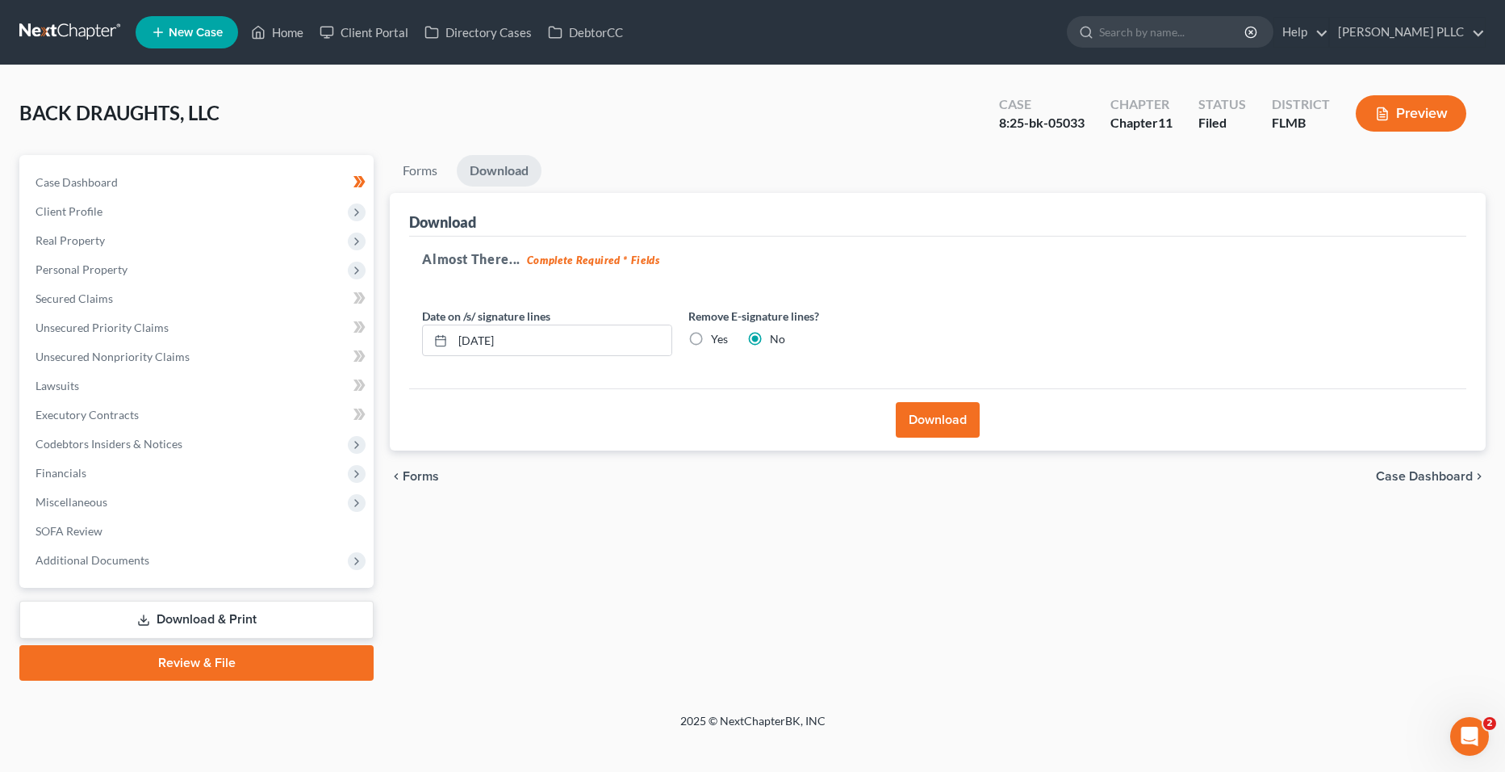
click at [974, 433] on button "Download" at bounding box center [938, 420] width 84 height 36
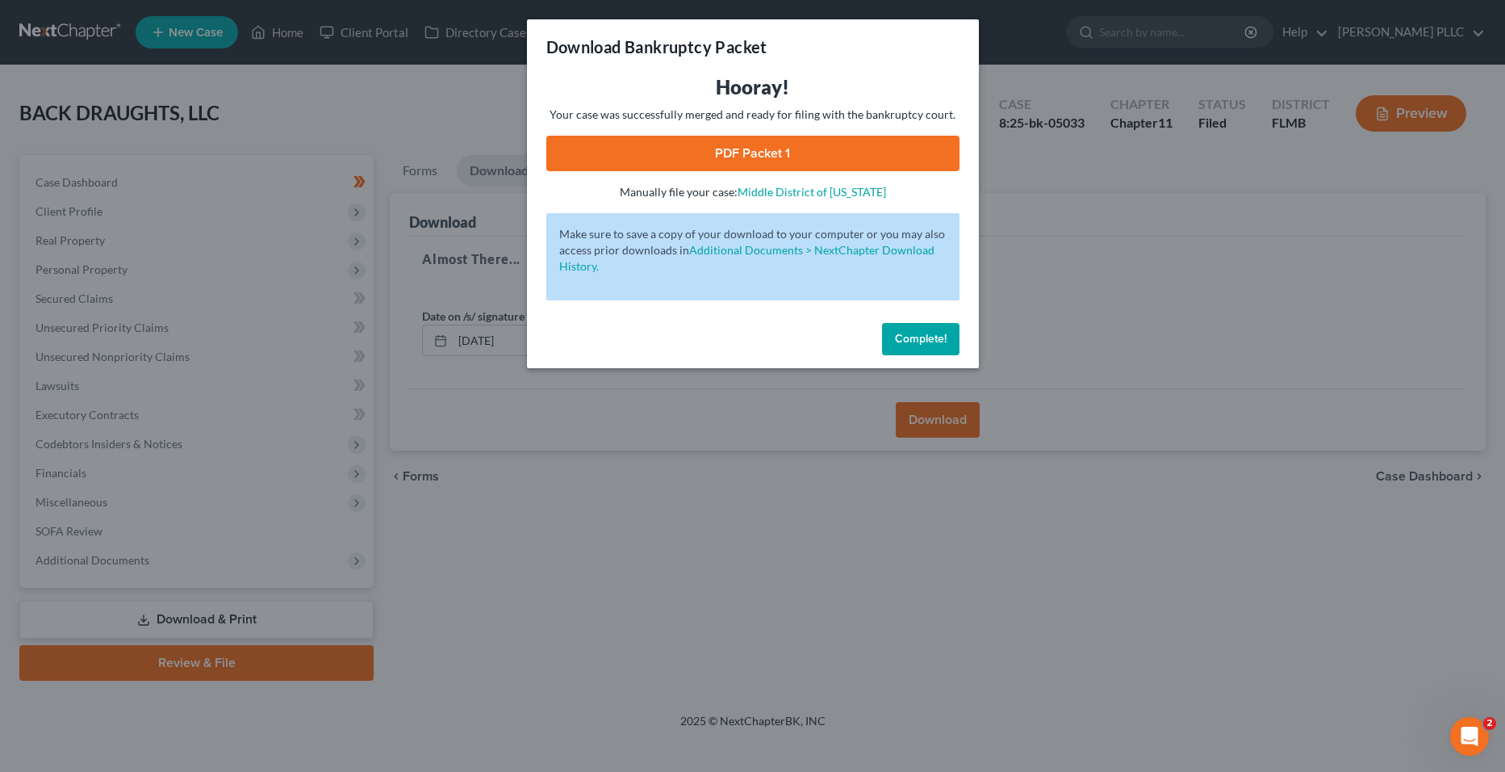
click at [830, 156] on link "PDF Packet 1" at bounding box center [752, 154] width 413 height 36
click at [583, 493] on div "Download Bankruptcy Packet Hooray! Your case was successfully merged and ready …" at bounding box center [752, 386] width 1505 height 772
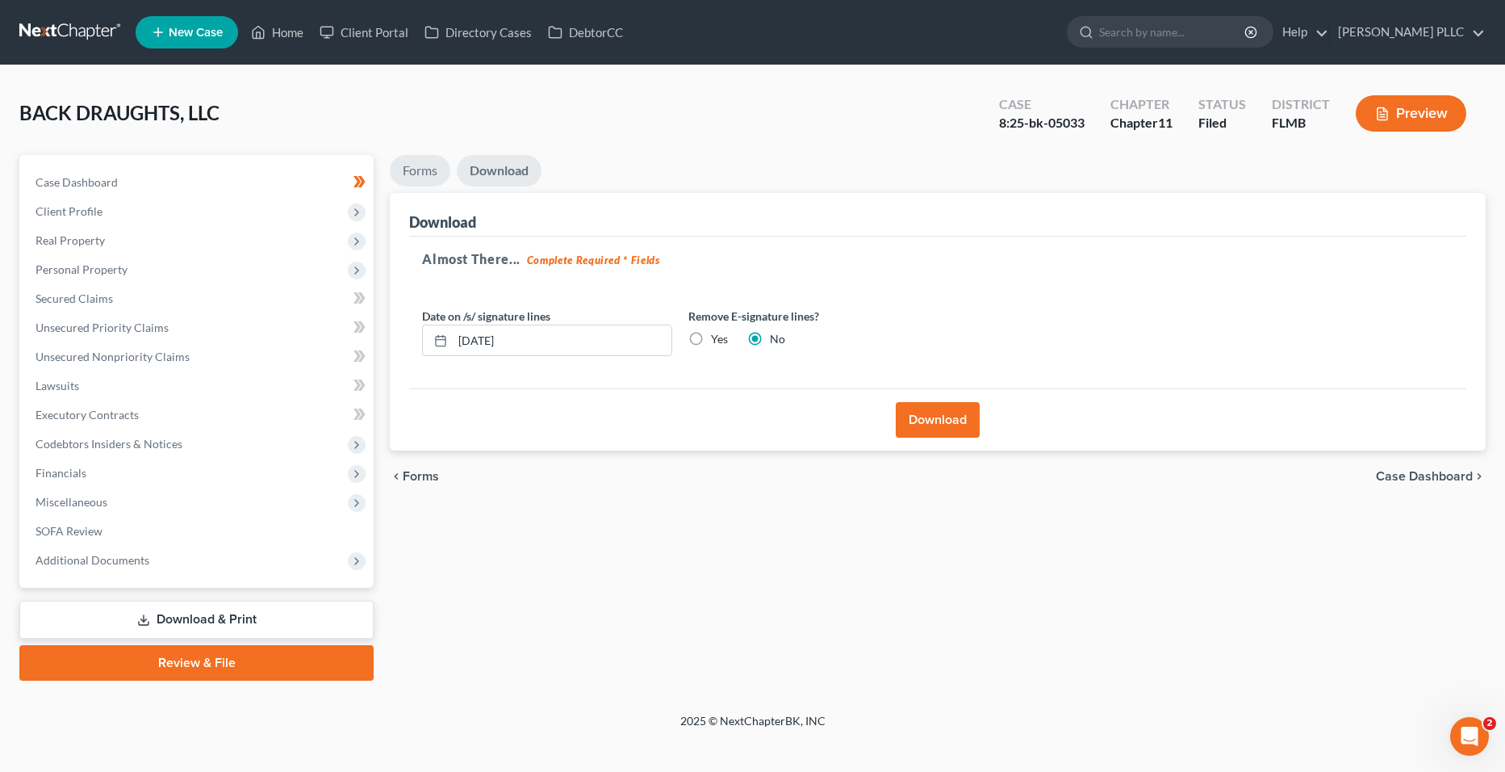
click at [436, 182] on link "Forms" at bounding box center [420, 170] width 61 height 31
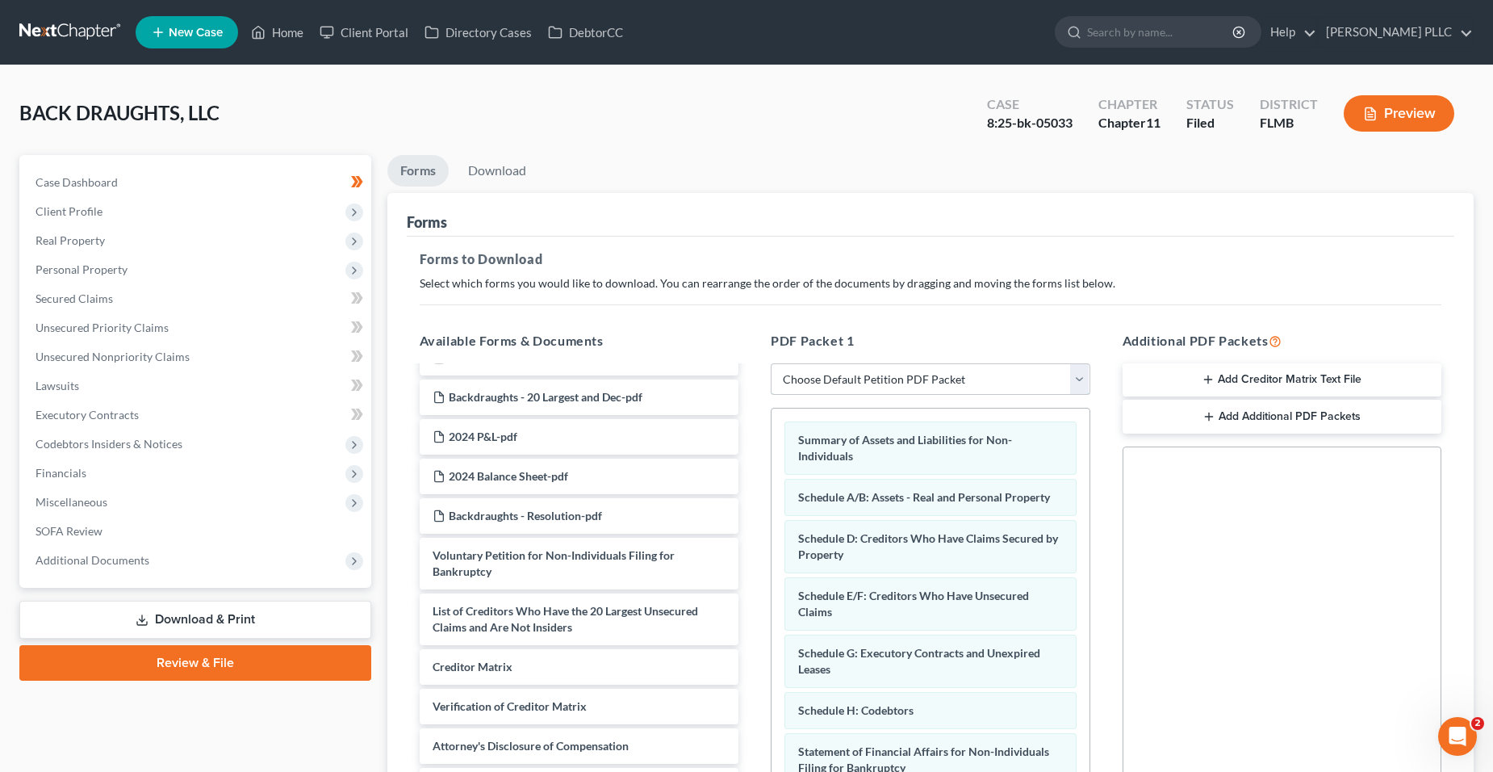
click at [866, 388] on select "Choose Default Petition PDF Packet Complete Bankruptcy Petition (all forms and …" at bounding box center [931, 379] width 320 height 32
select select "2"
click at [771, 363] on select "Choose Default Petition PDF Packet Complete Bankruptcy Petition (all forms and …" at bounding box center [931, 379] width 320 height 32
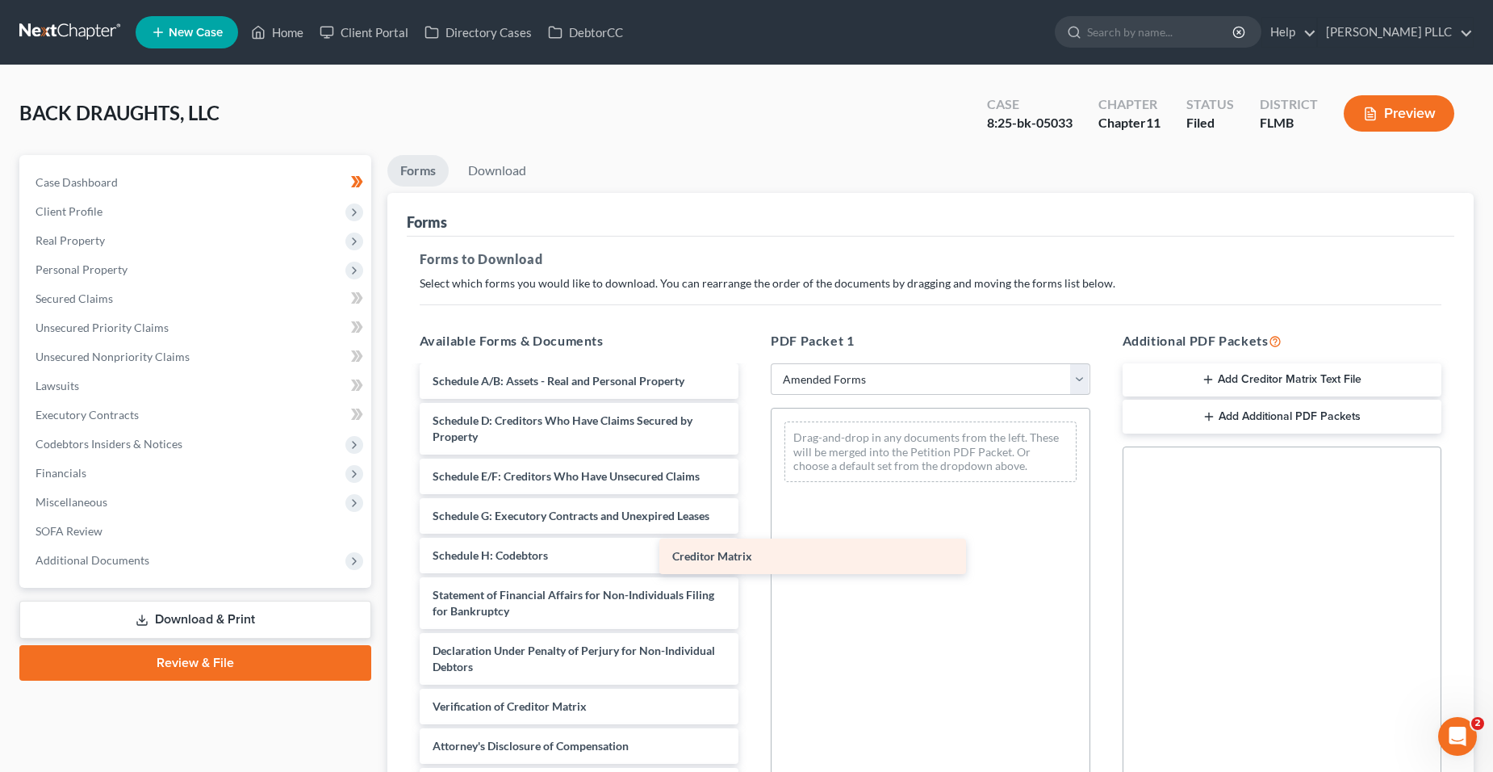
scroll to position [155, 0]
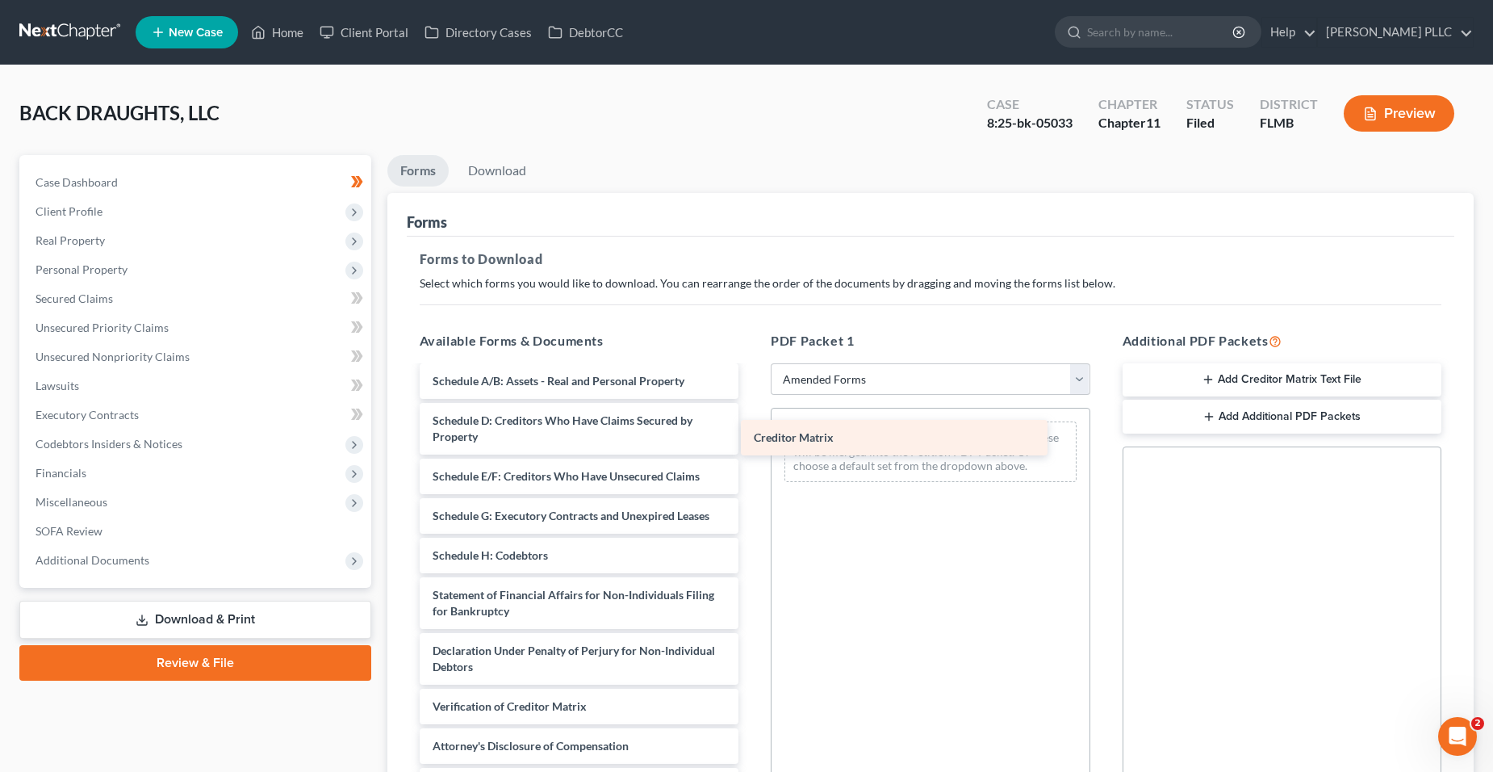
drag, startPoint x: 561, startPoint y: 660, endPoint x: 882, endPoint y: 431, distance: 394.6
click at [752, 431] on div "Creditor Matrix Voluntary Petition for Non-Individuals Filing for Bankruptcy Su…" at bounding box center [579, 507] width 345 height 591
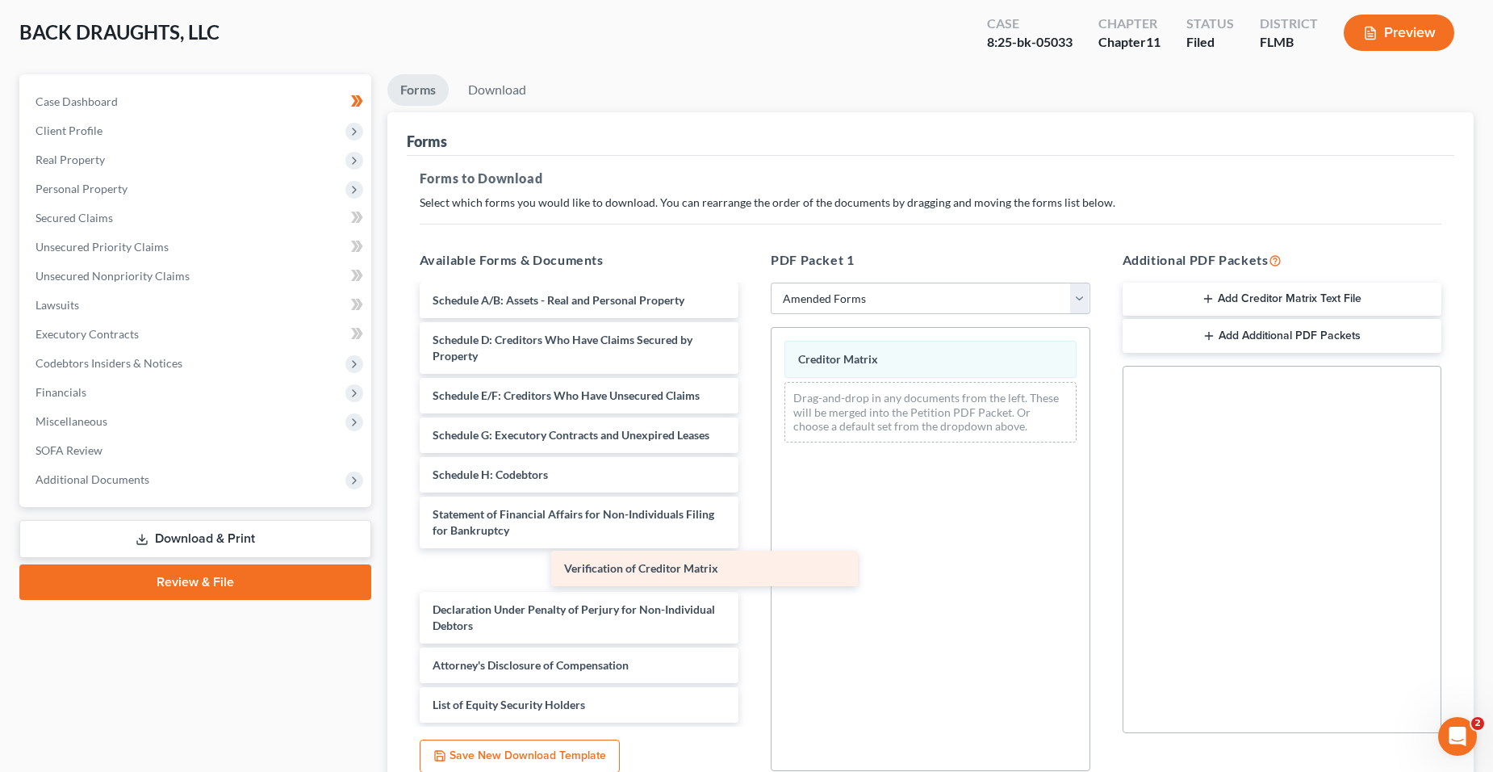
scroll to position [115, 0]
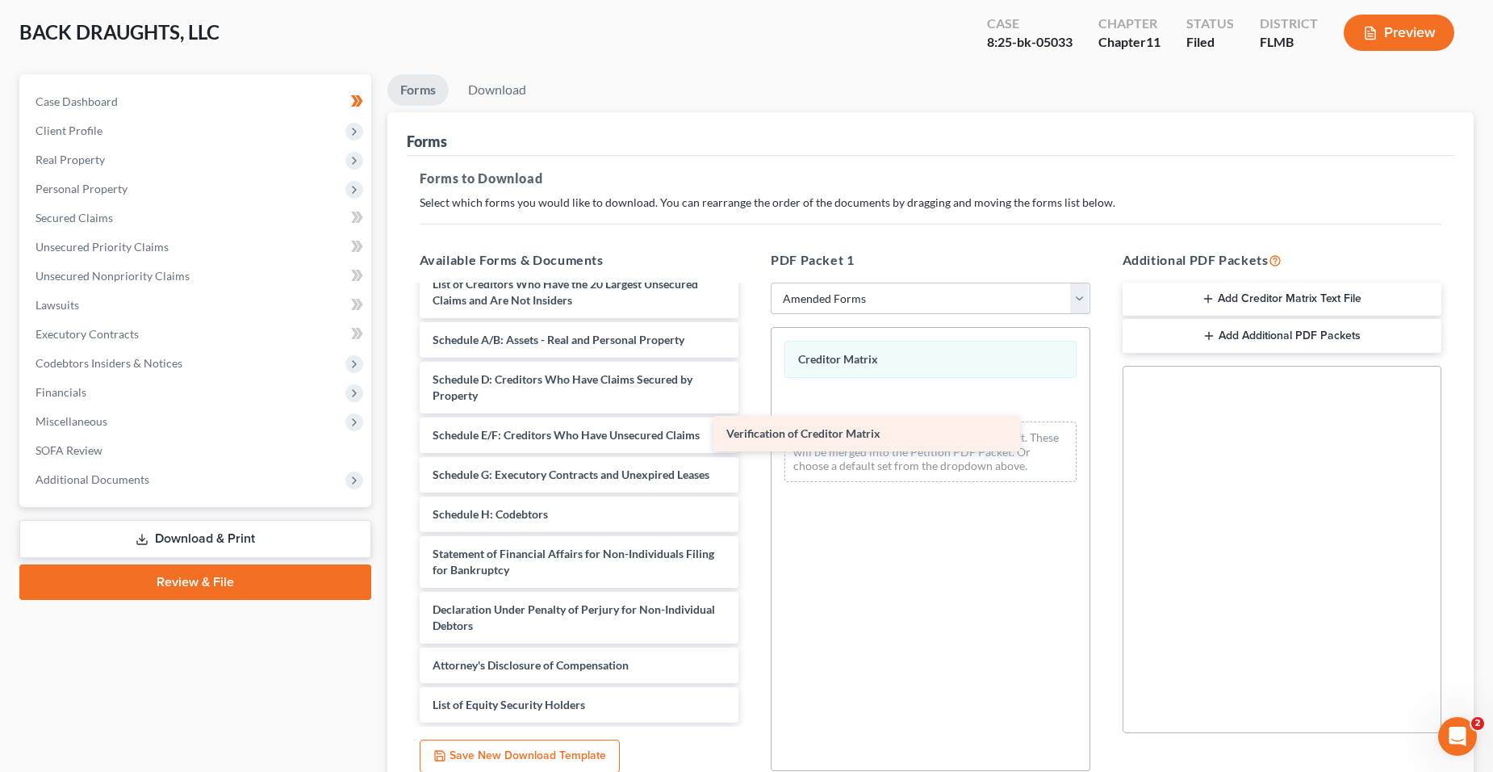
drag, startPoint x: 642, startPoint y: 625, endPoint x: 961, endPoint y: 409, distance: 385.2
click at [752, 409] on div "Verification of Creditor Matrix Voluntary Petition for Non-Individuals Filing f…" at bounding box center [579, 446] width 345 height 551
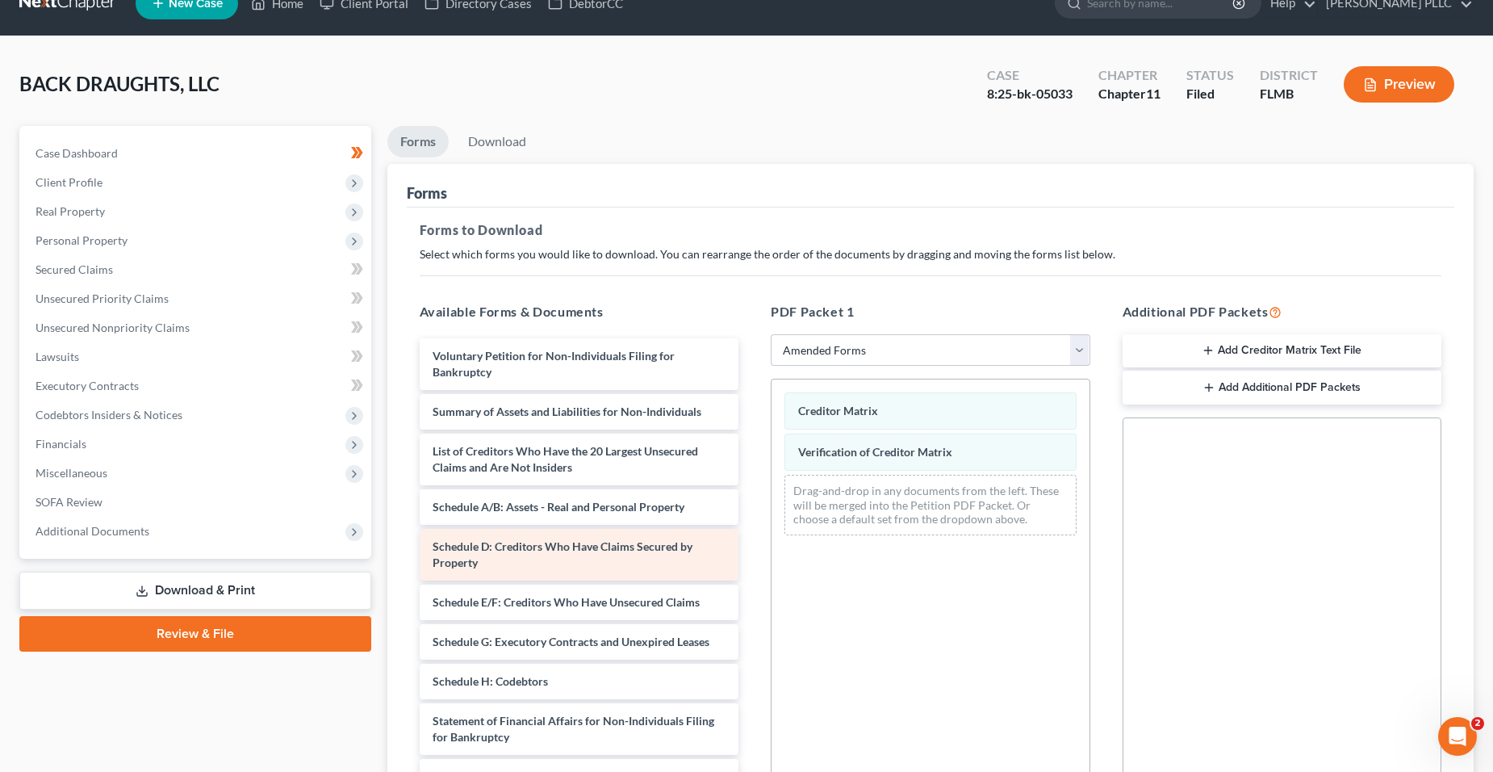
scroll to position [0, 0]
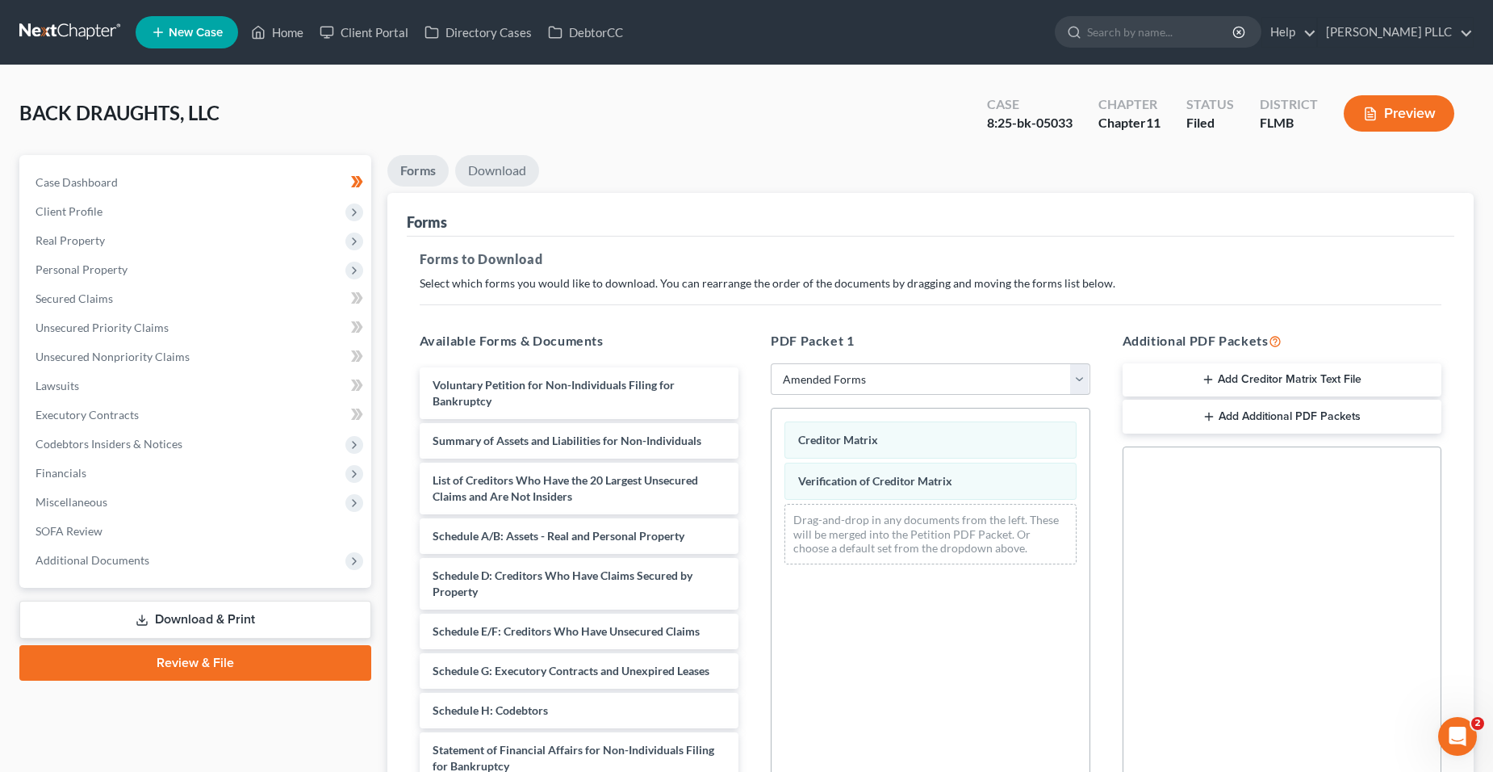
click at [484, 172] on link "Download" at bounding box center [497, 170] width 84 height 31
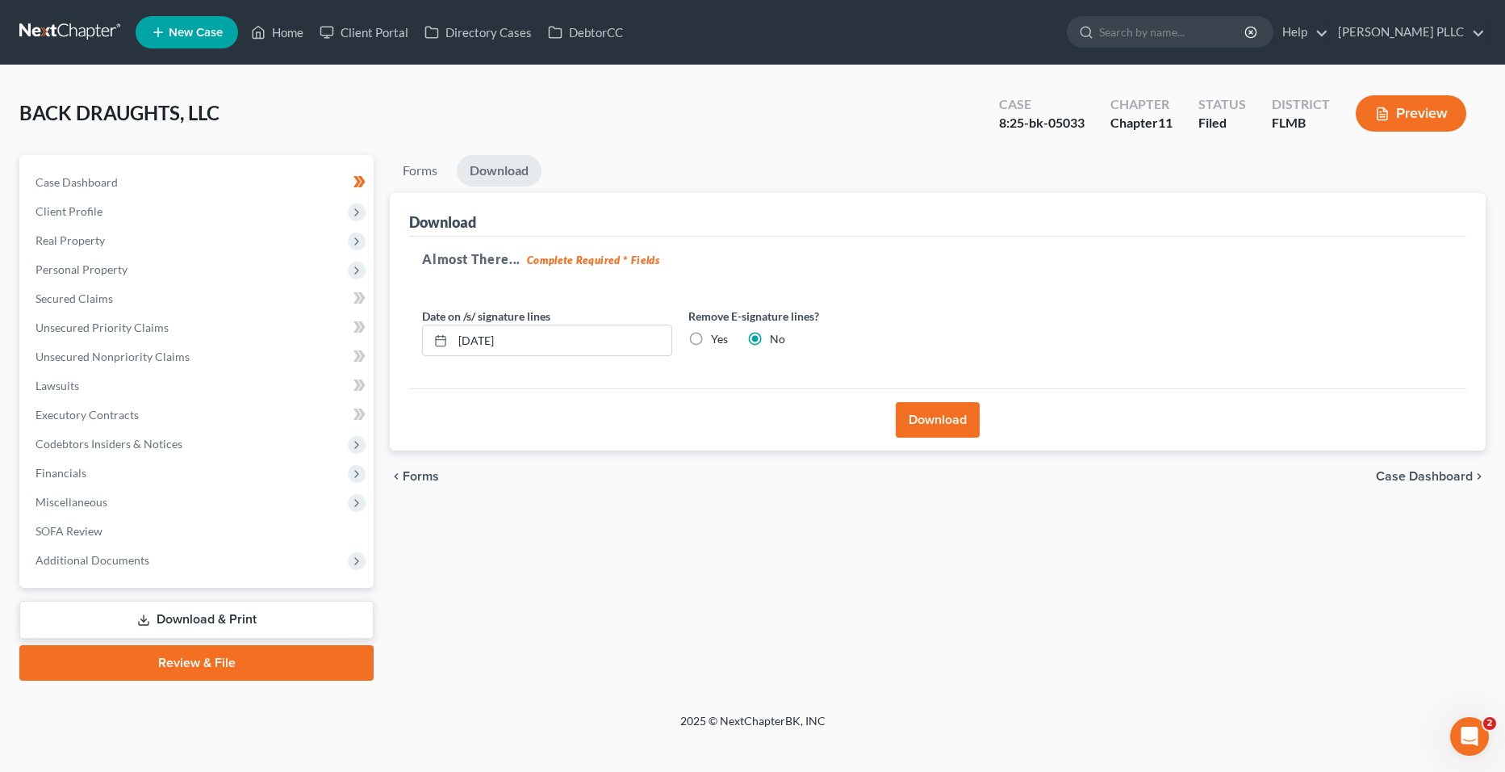
click at [918, 412] on button "Download" at bounding box center [938, 420] width 84 height 36
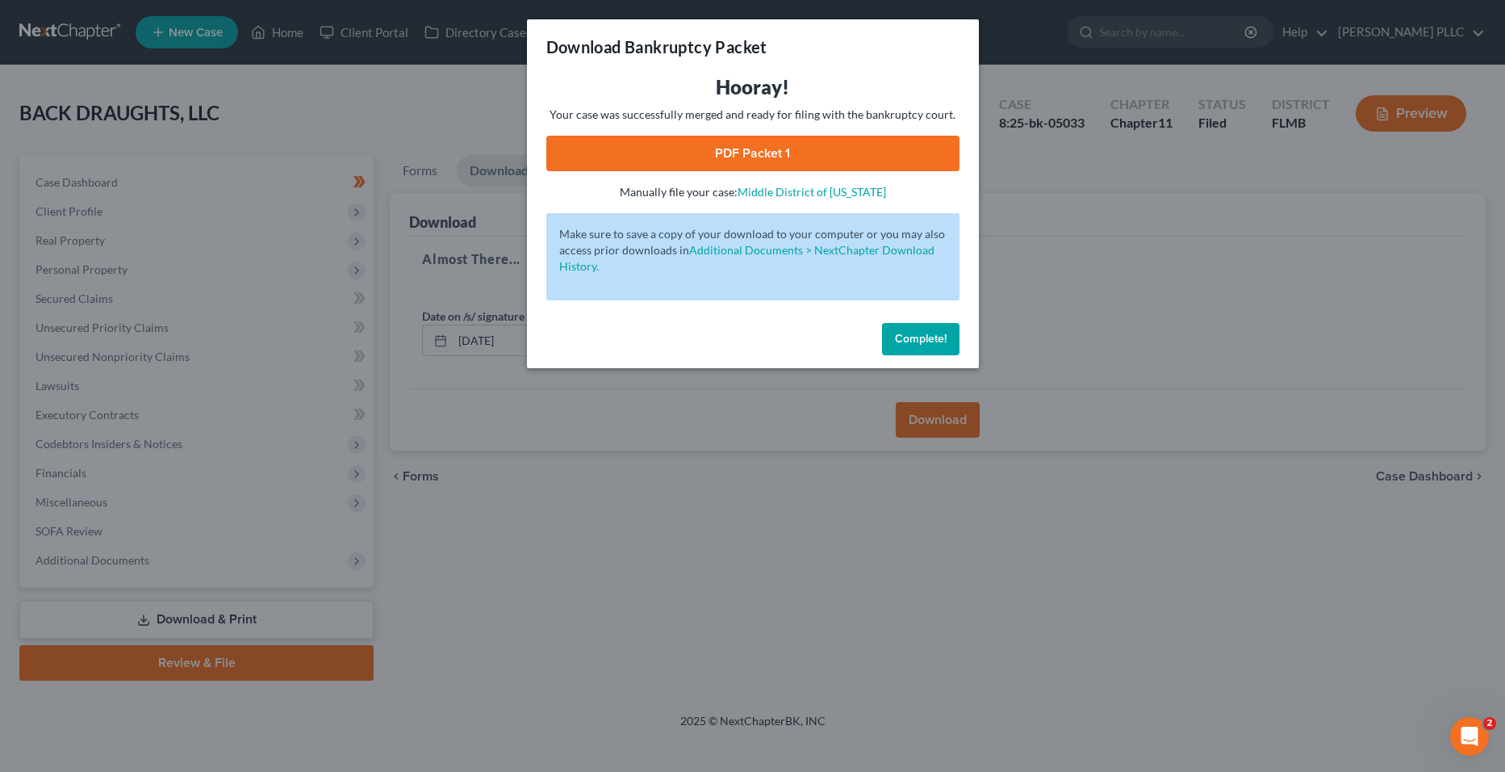
click at [797, 156] on link "PDF Packet 1" at bounding box center [752, 154] width 413 height 36
click at [597, 424] on div "Download Bankruptcy Packet Hooray! Your case was successfully merged and ready …" at bounding box center [752, 386] width 1505 height 772
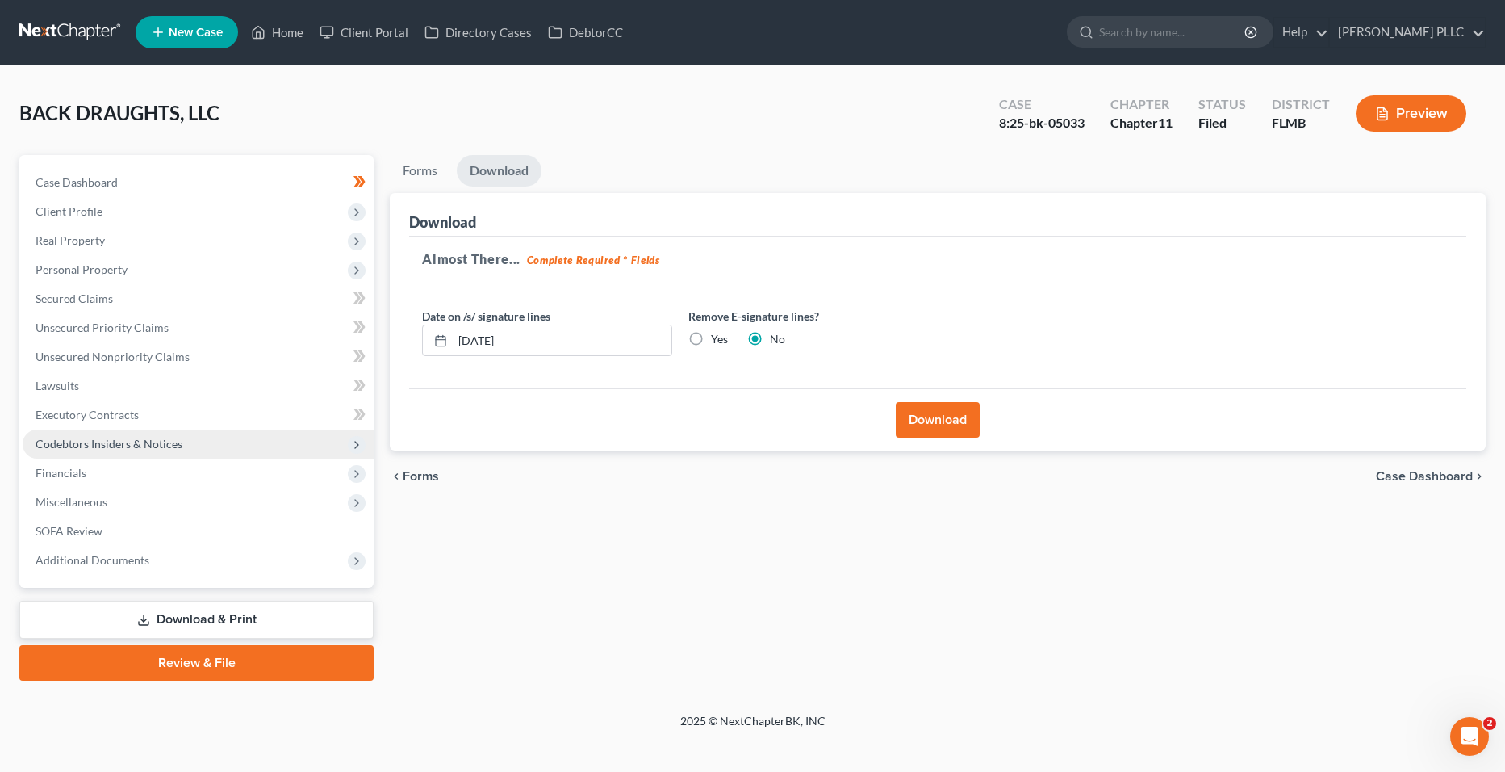
click at [194, 445] on span "Codebtors Insiders & Notices" at bounding box center [198, 443] width 351 height 29
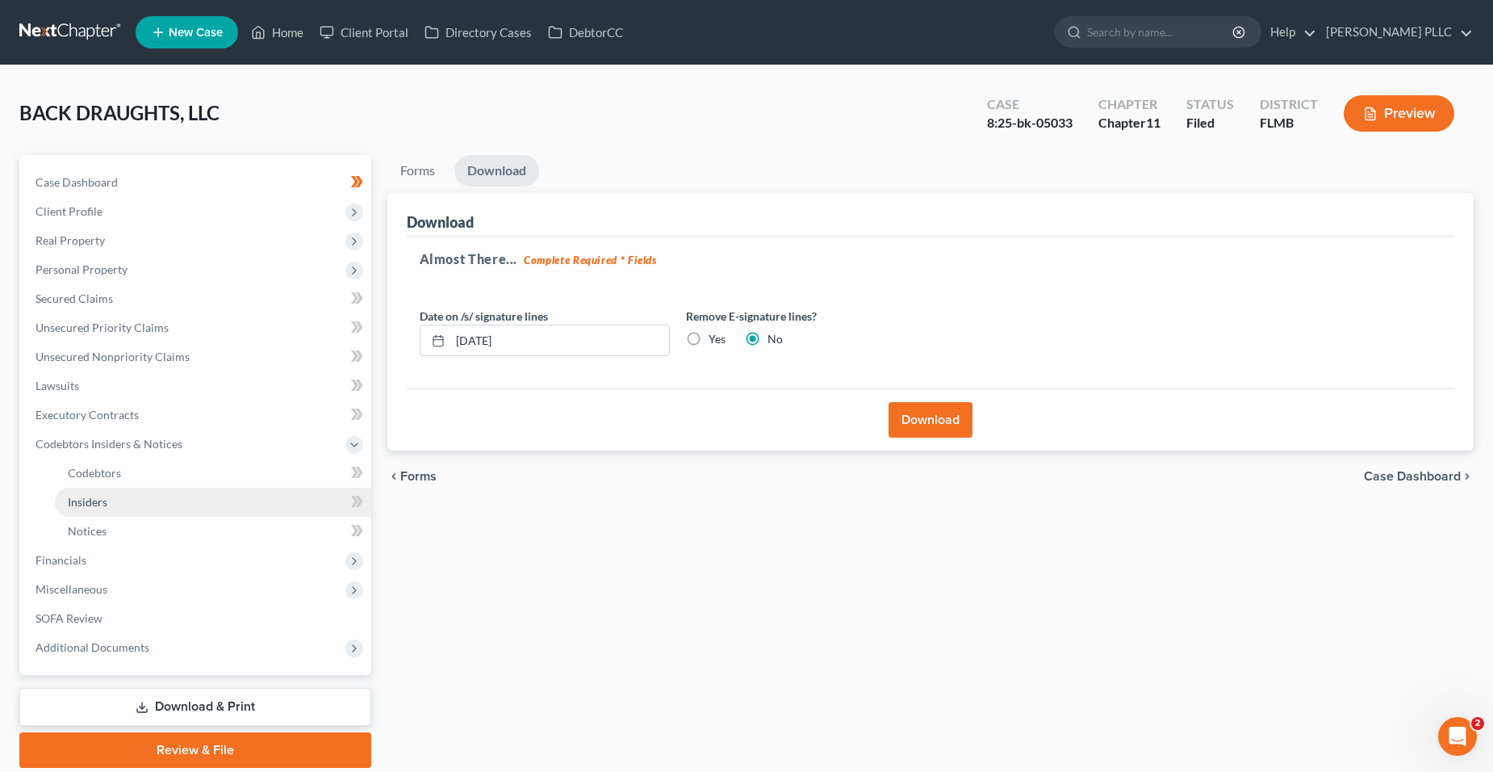
click at [197, 493] on link "Insiders" at bounding box center [213, 501] width 316 height 29
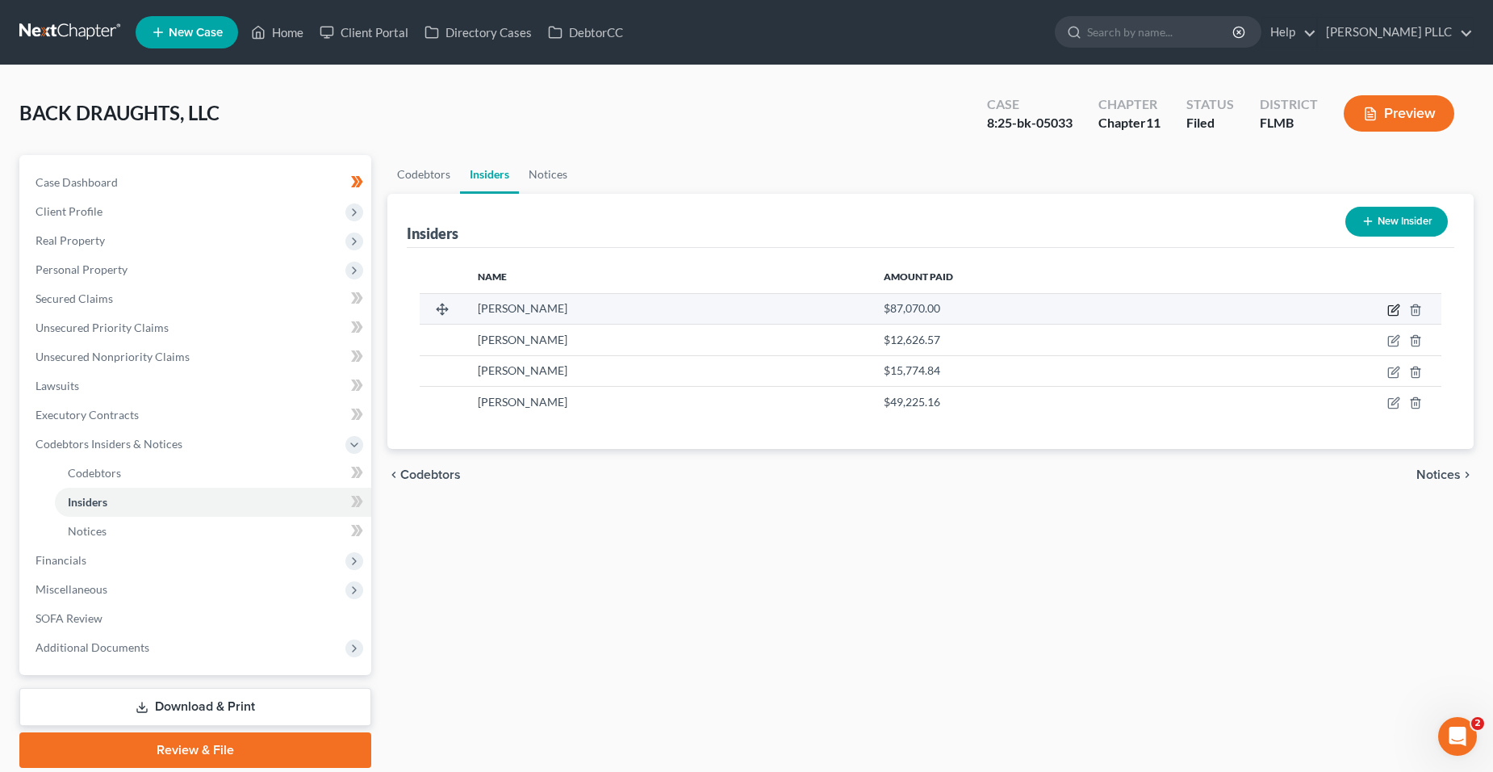
click at [1391, 304] on icon "button" at bounding box center [1393, 309] width 13 height 13
select select "9"
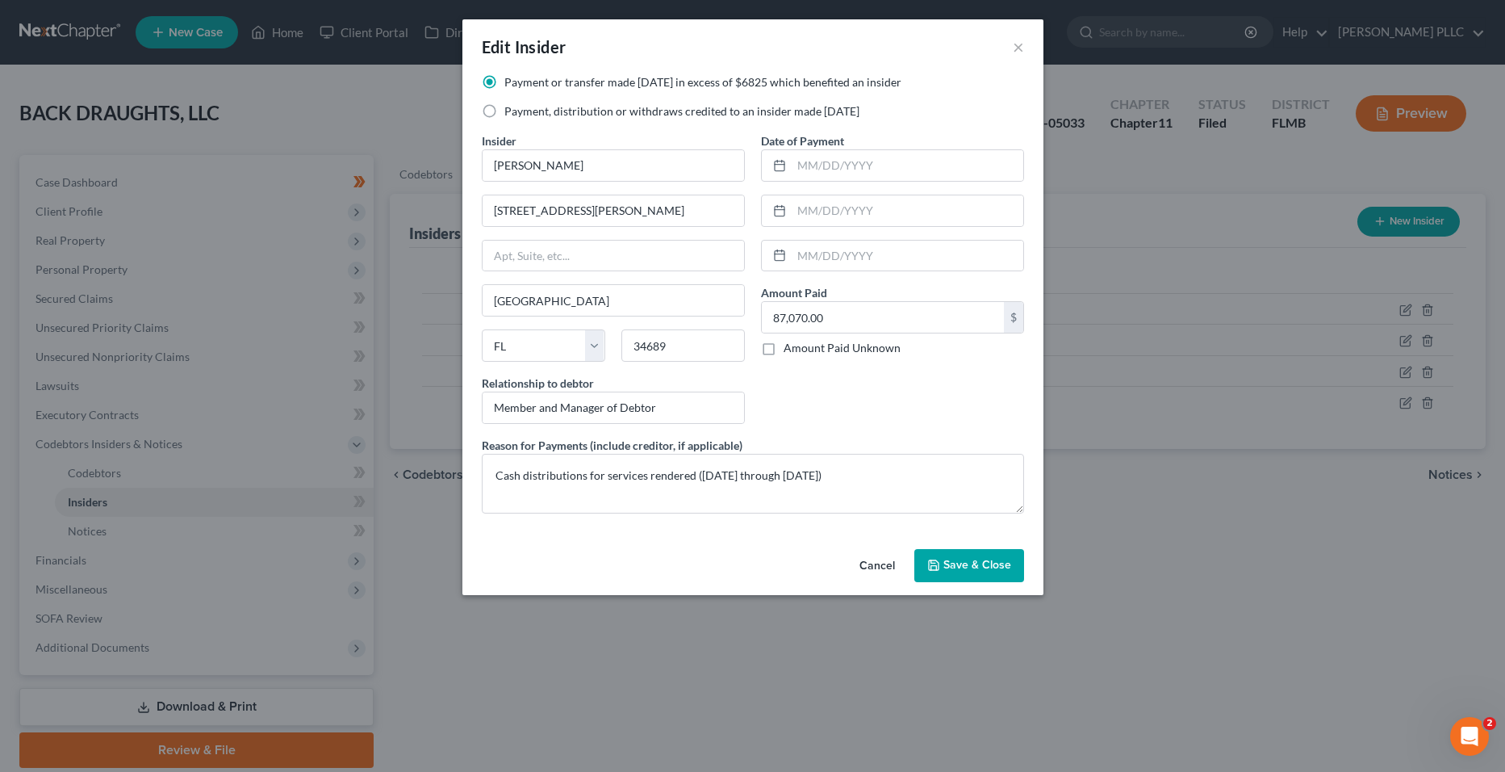
drag, startPoint x: 1143, startPoint y: 469, endPoint x: 1156, endPoint y: 466, distance: 13.3
click at [1149, 468] on div "Edit Insider × Payment or transfer made [DATE] in excess of $6825 which benefit…" at bounding box center [752, 386] width 1505 height 772
click at [1022, 46] on button "×" at bounding box center [1018, 46] width 11 height 19
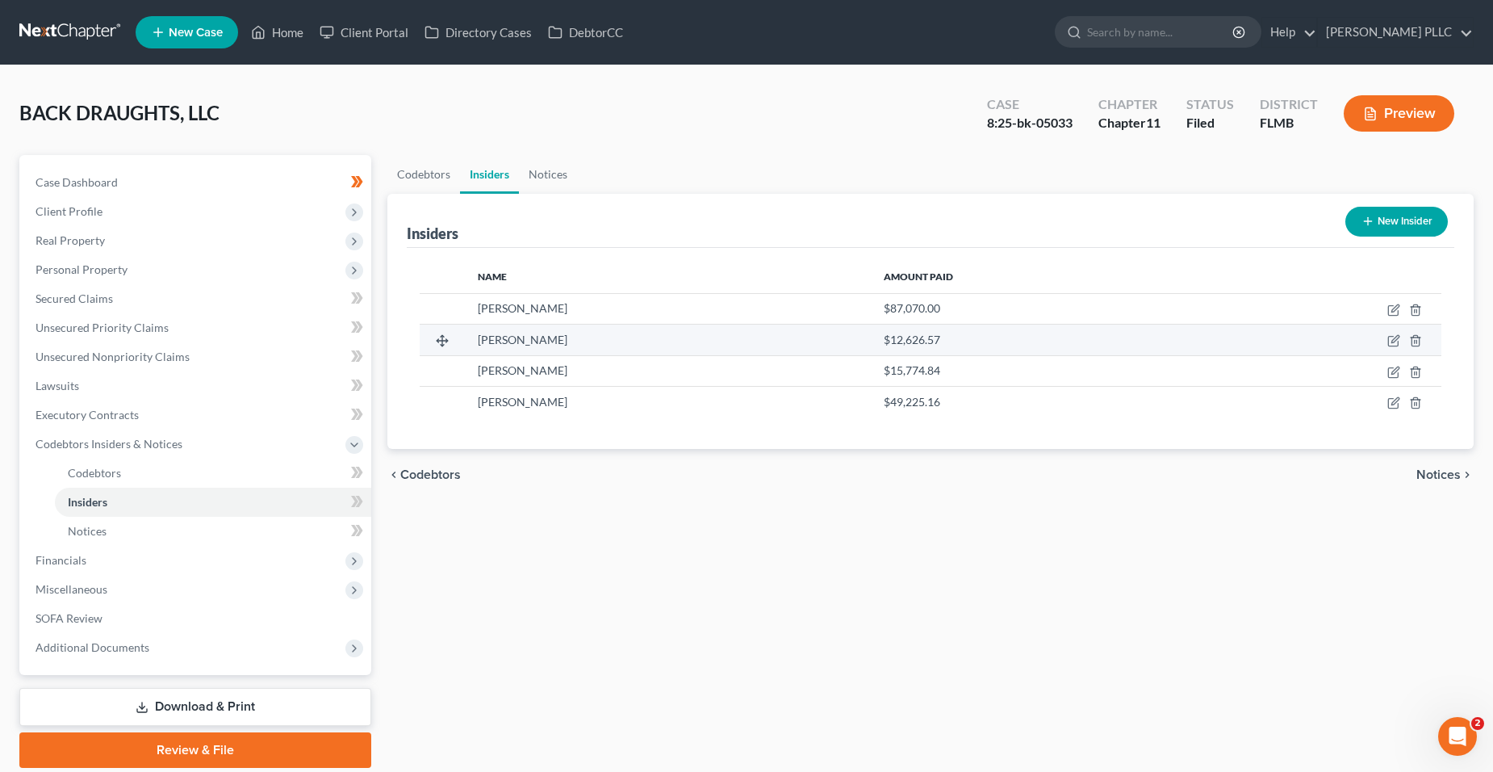
click at [1391, 352] on td at bounding box center [1324, 339] width 236 height 31
click at [1392, 342] on icon "button" at bounding box center [1394, 339] width 7 height 7
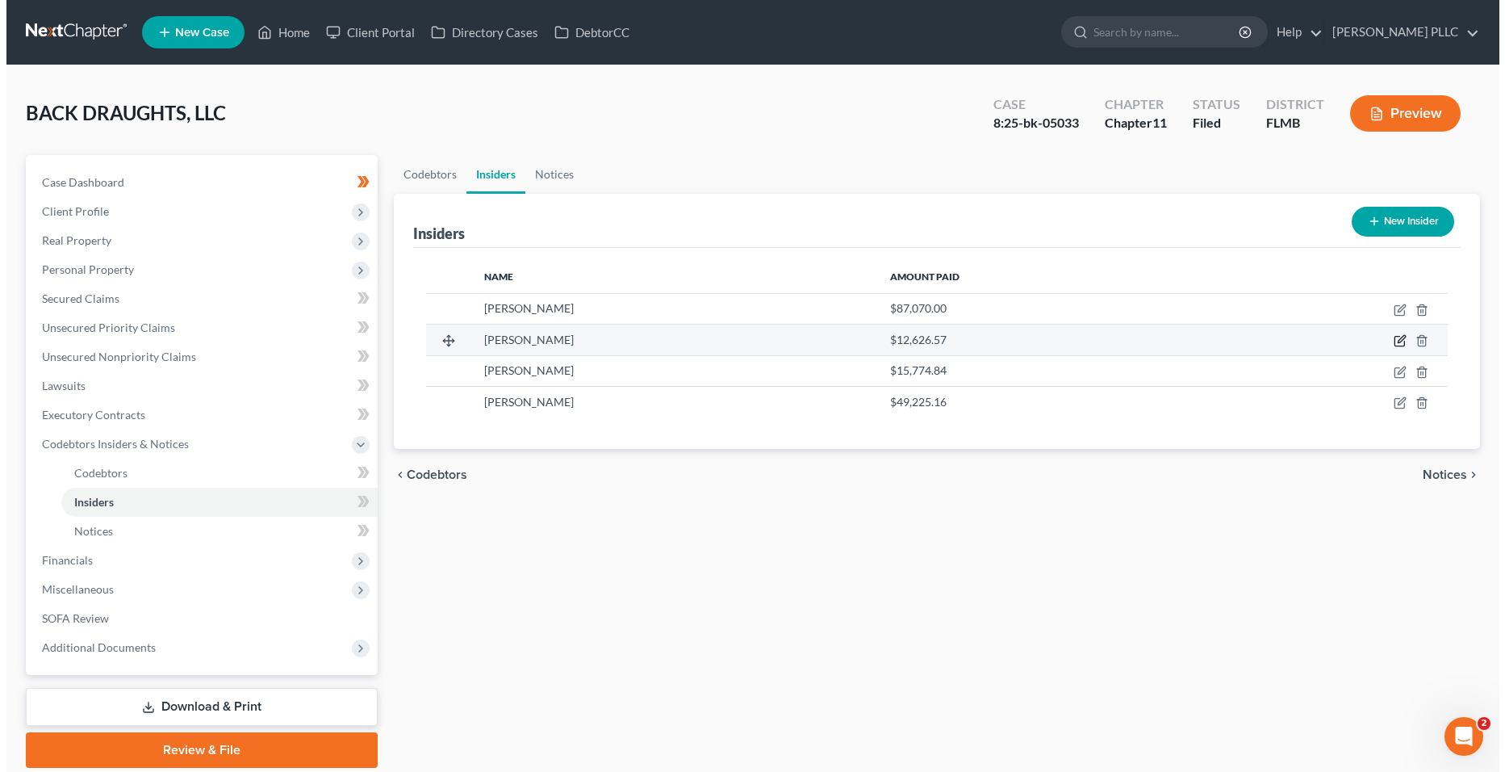
select select "9"
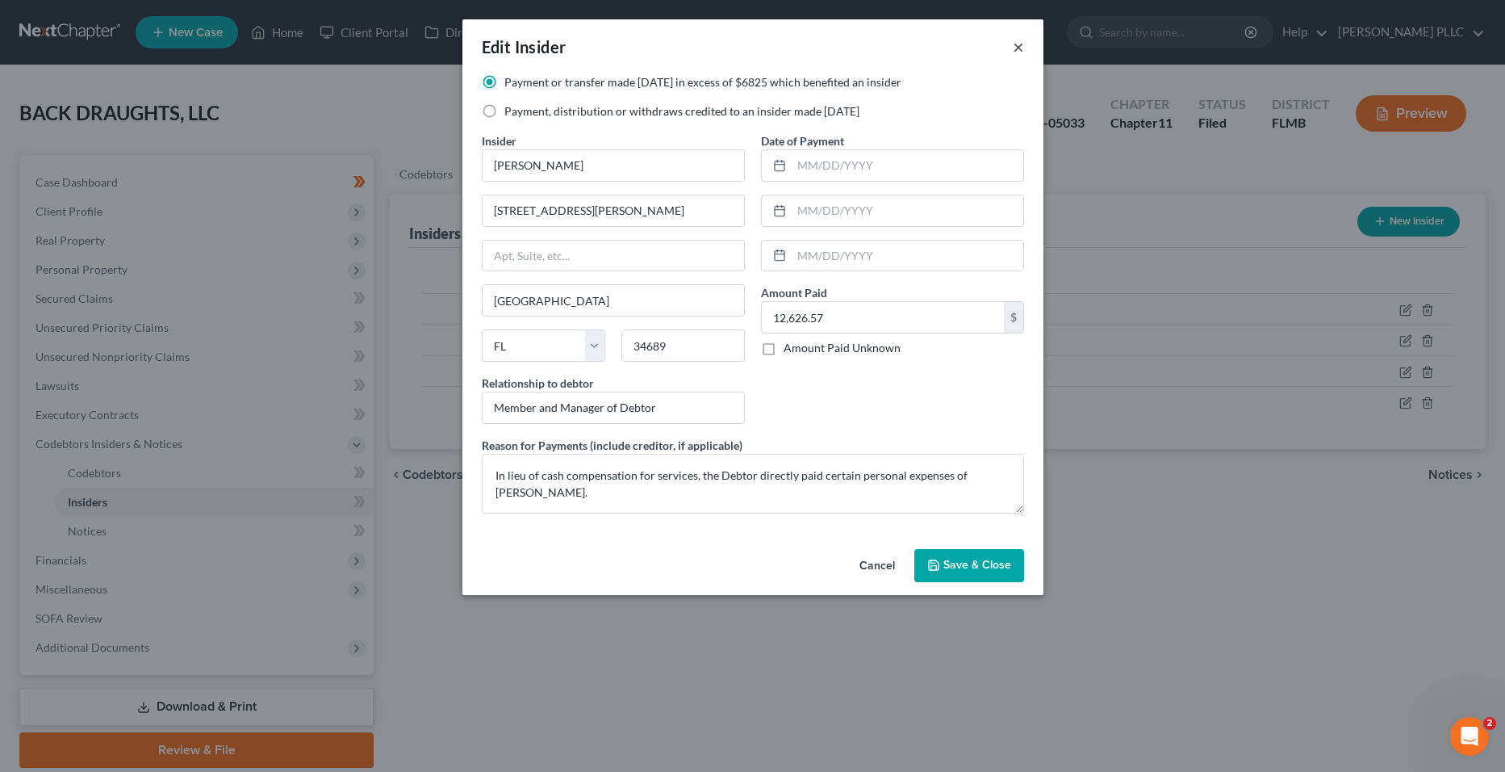
click at [1021, 48] on button "×" at bounding box center [1018, 46] width 11 height 19
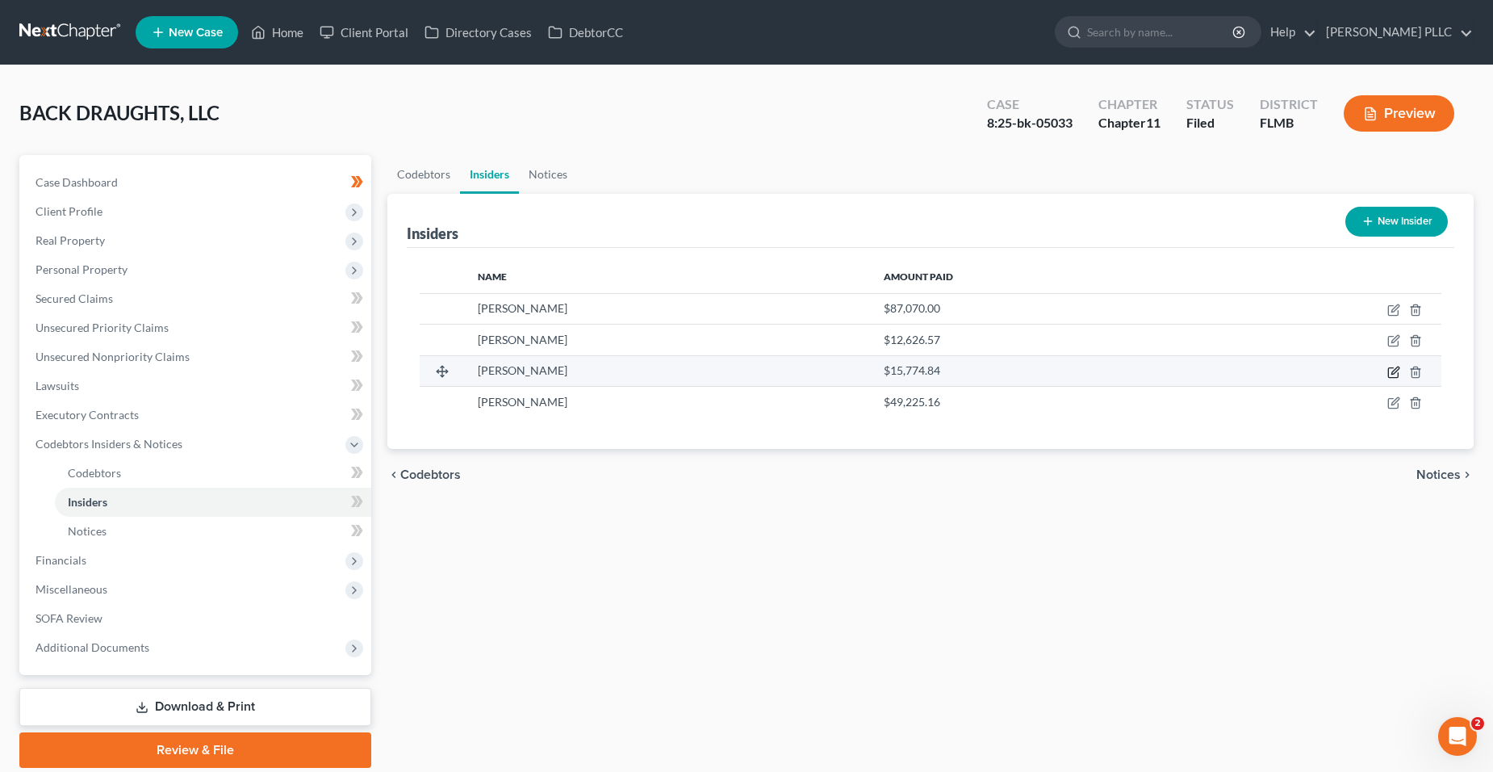
click at [1398, 374] on icon "button" at bounding box center [1393, 372] width 10 height 10
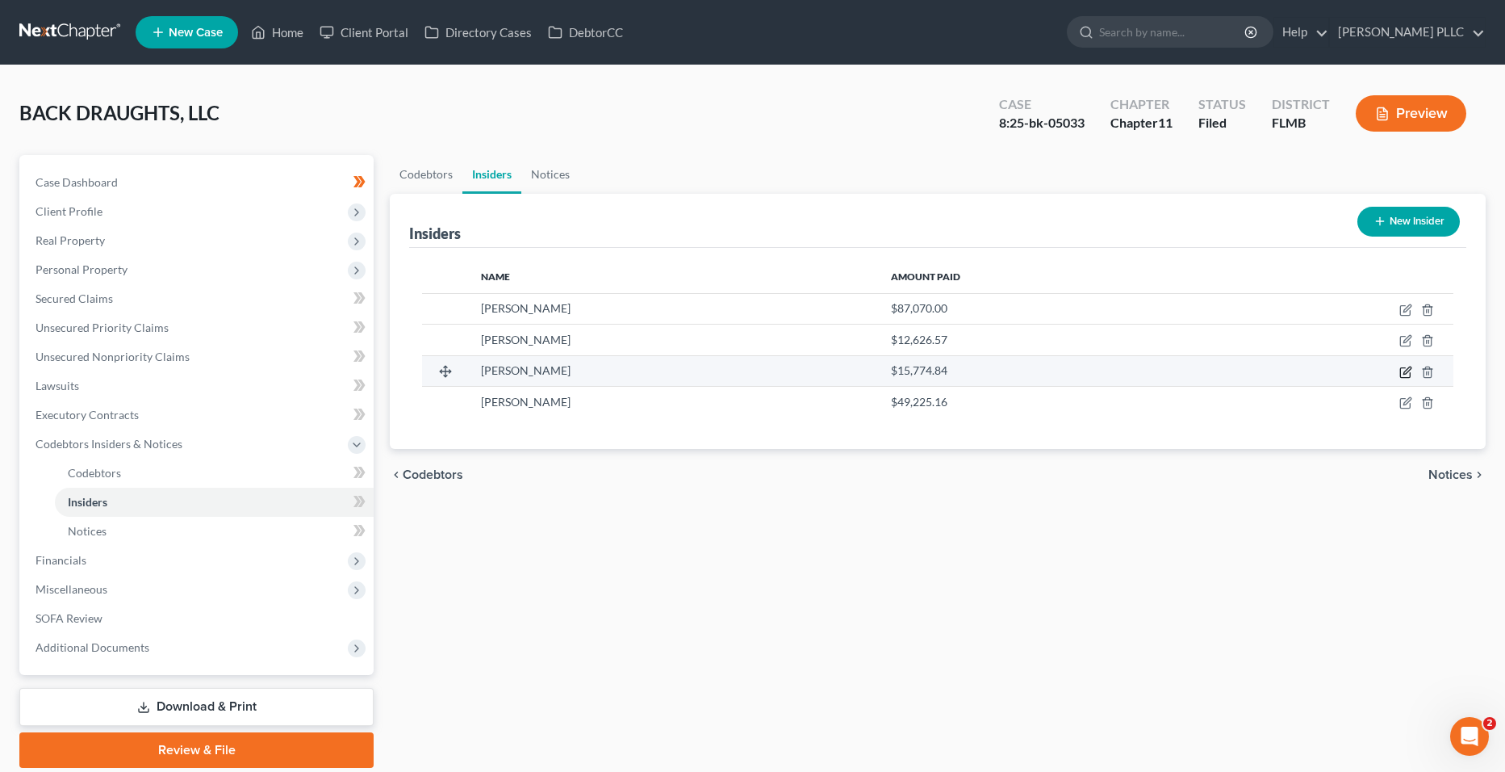
select select "9"
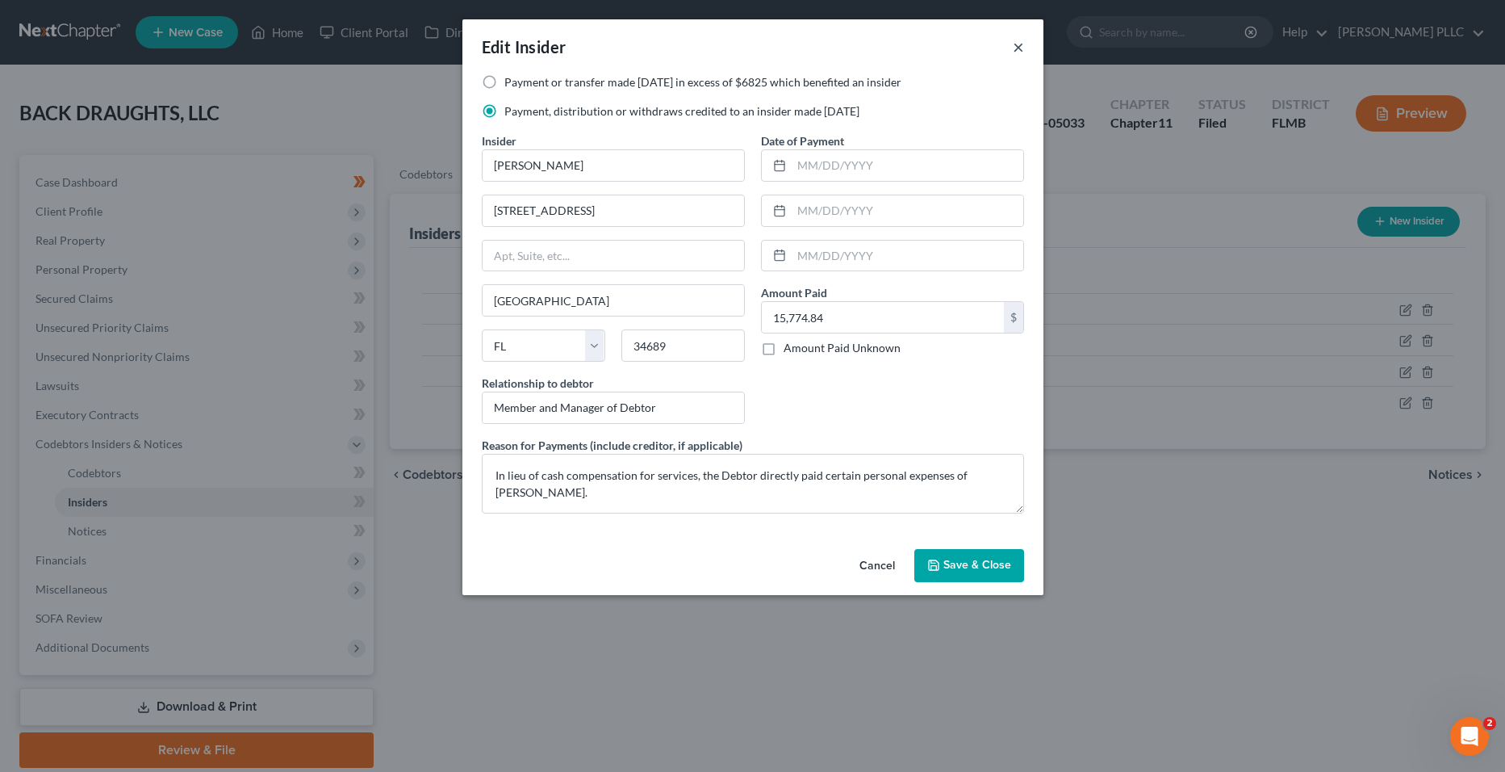
click at [1021, 44] on button "×" at bounding box center [1018, 46] width 11 height 19
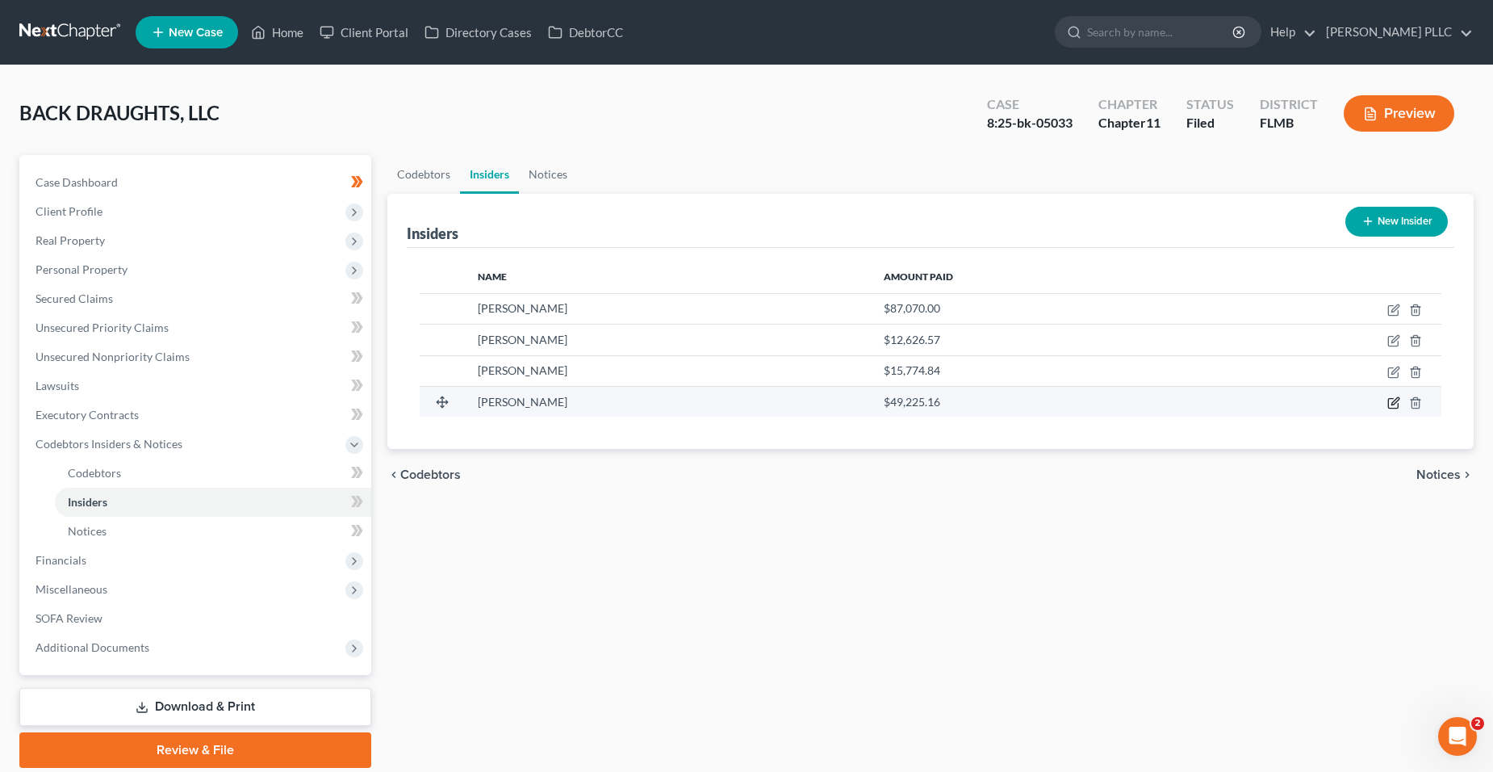
click at [1391, 398] on icon "button" at bounding box center [1393, 402] width 13 height 13
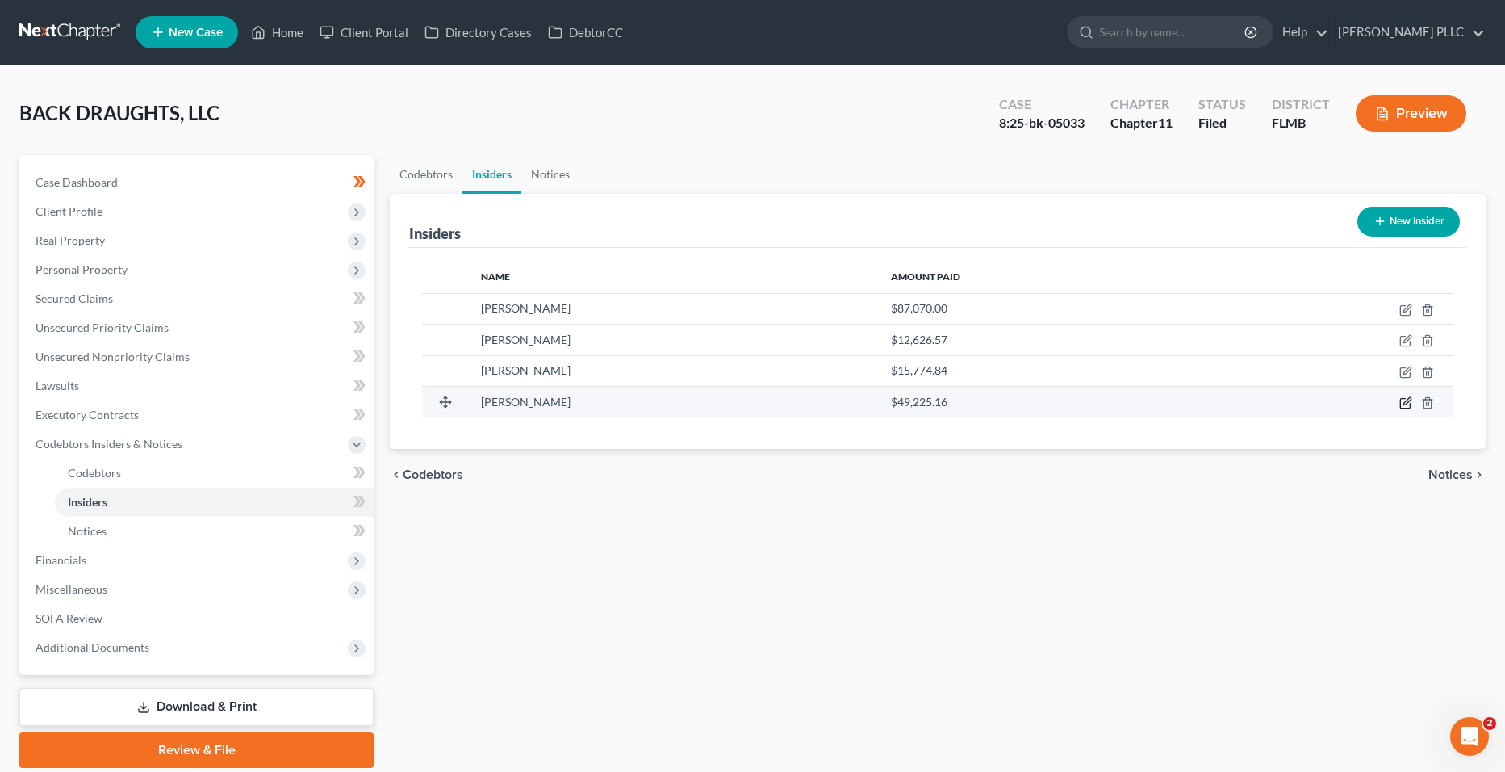
select select "9"
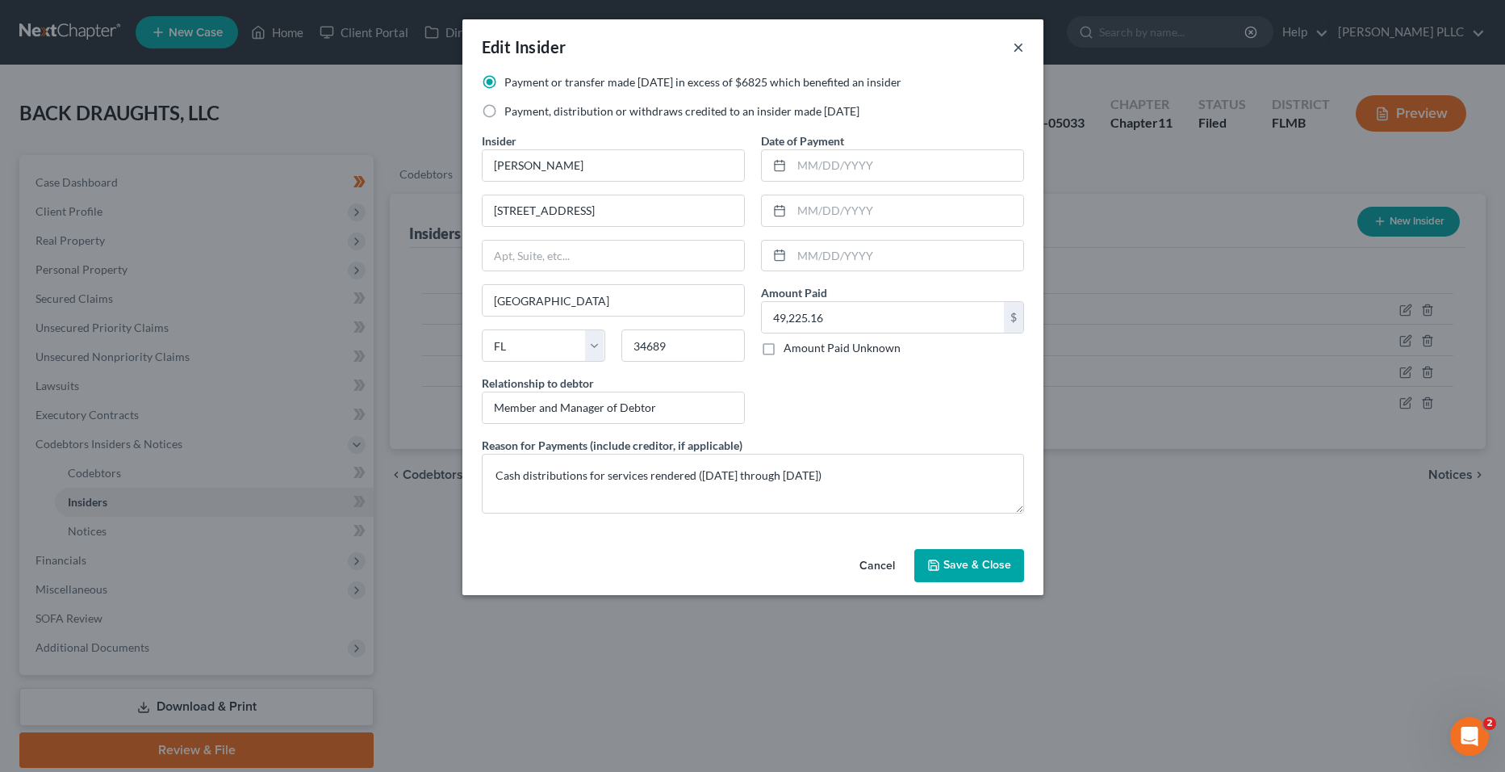
click at [1018, 39] on button "×" at bounding box center [1018, 46] width 11 height 19
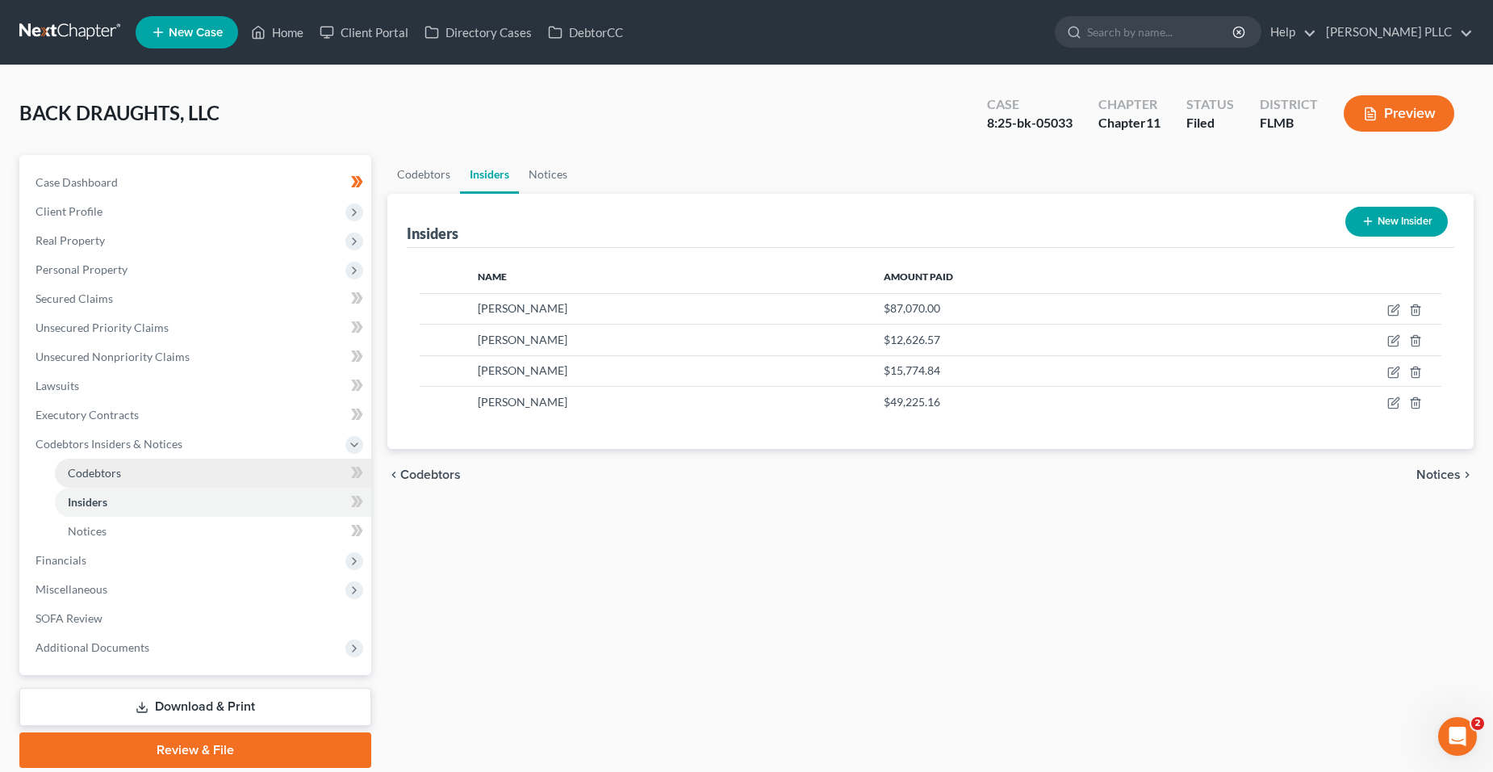
click at [153, 461] on link "Codebtors" at bounding box center [213, 472] width 316 height 29
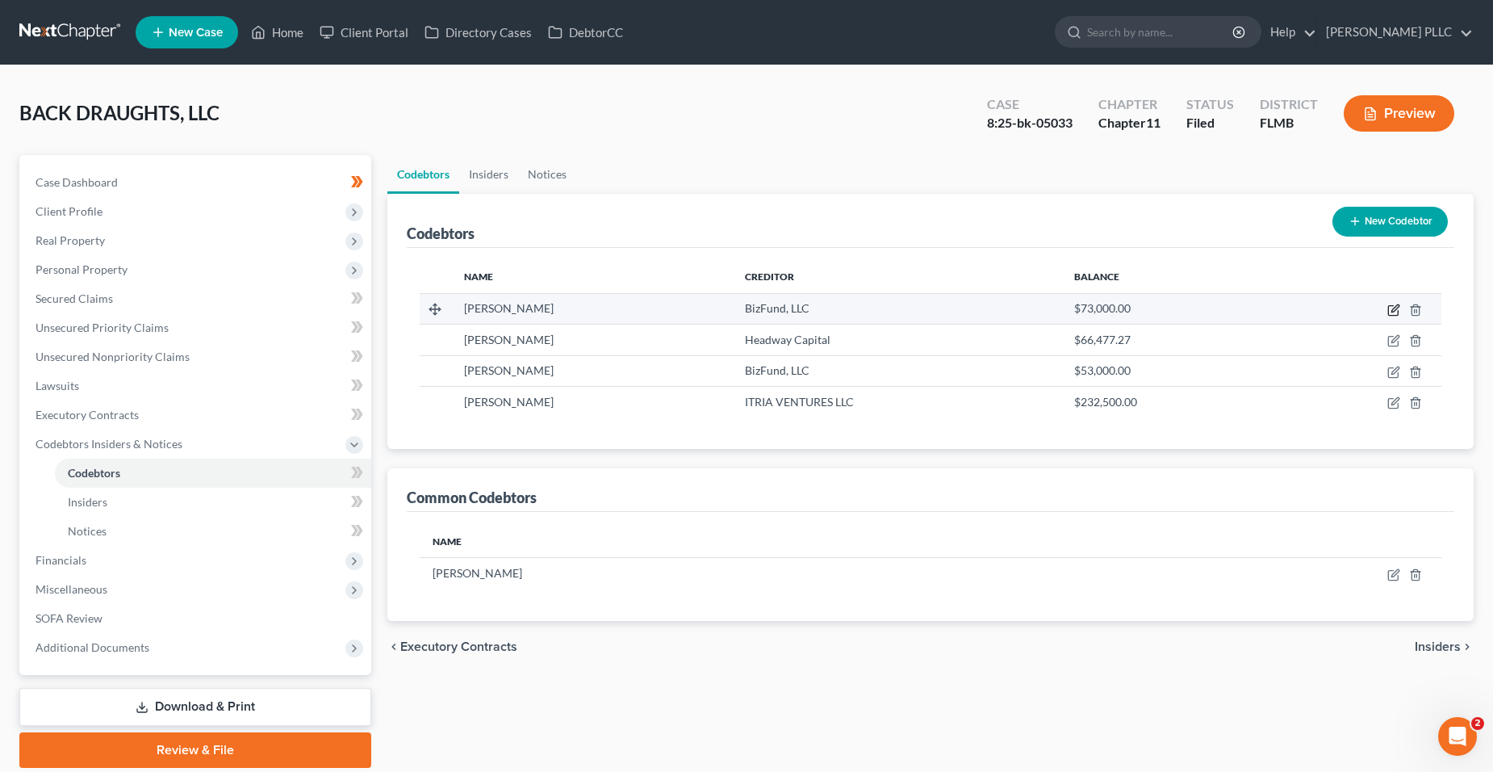
click at [1395, 312] on icon "button" at bounding box center [1393, 309] width 13 height 13
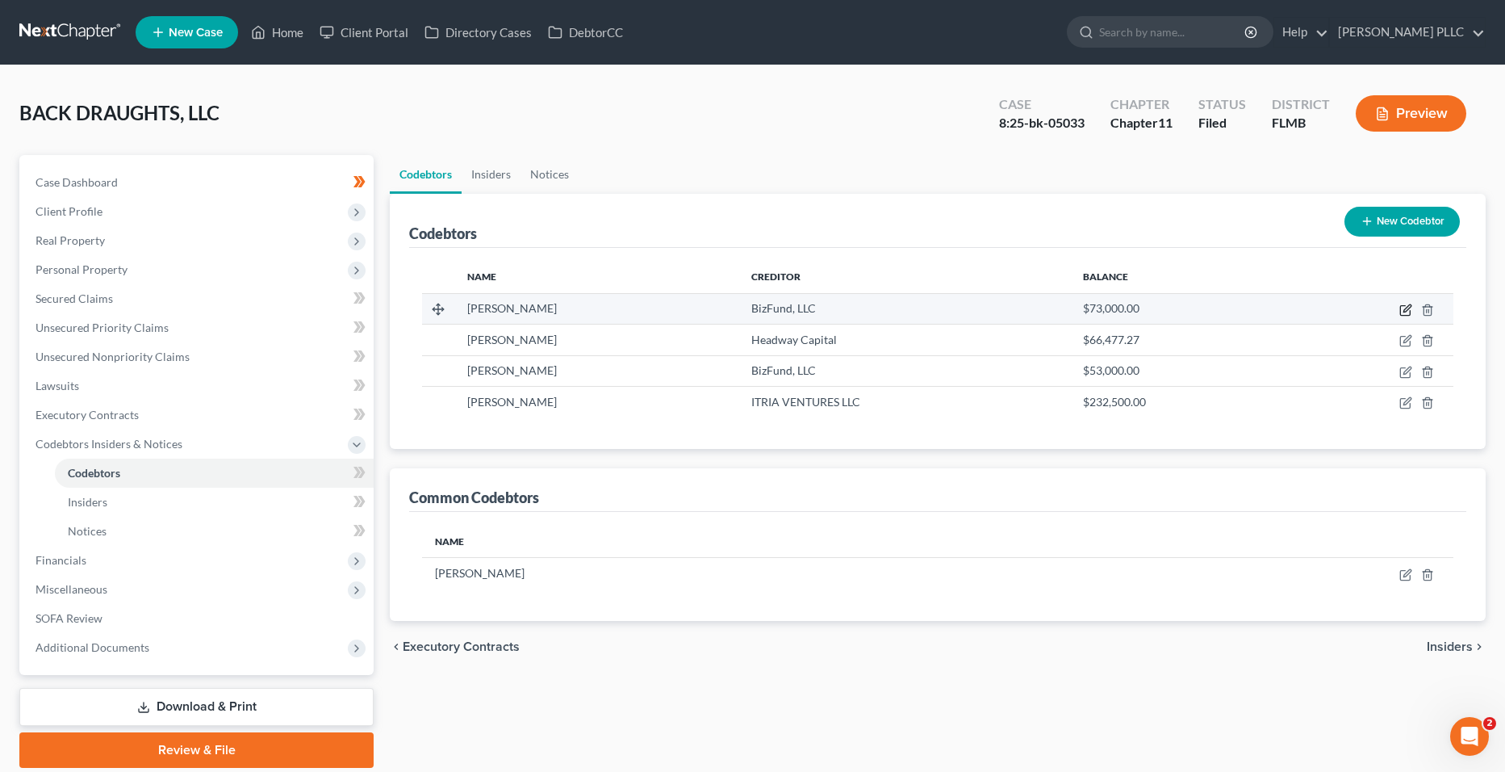
select select "9"
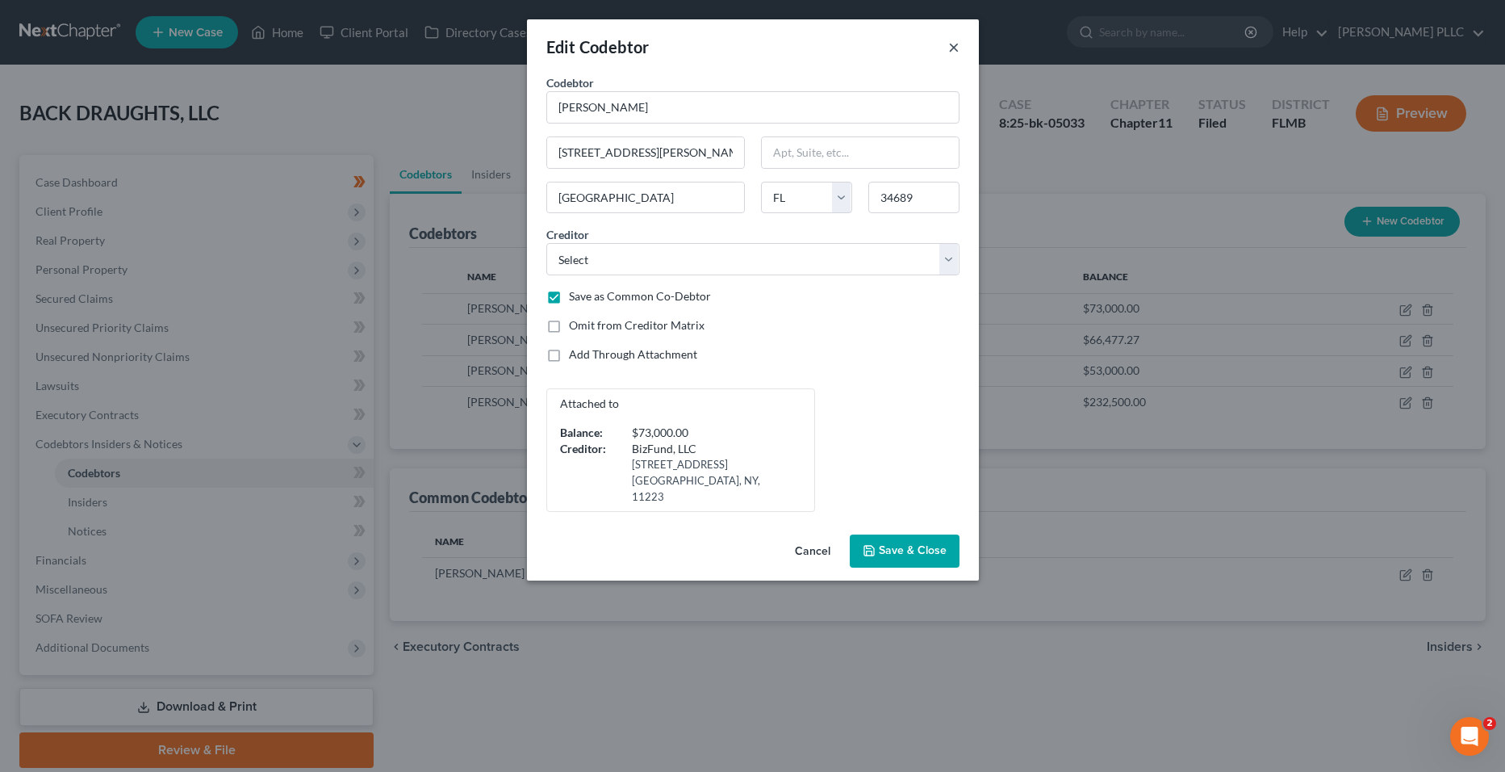
click at [955, 52] on button "×" at bounding box center [953, 46] width 11 height 19
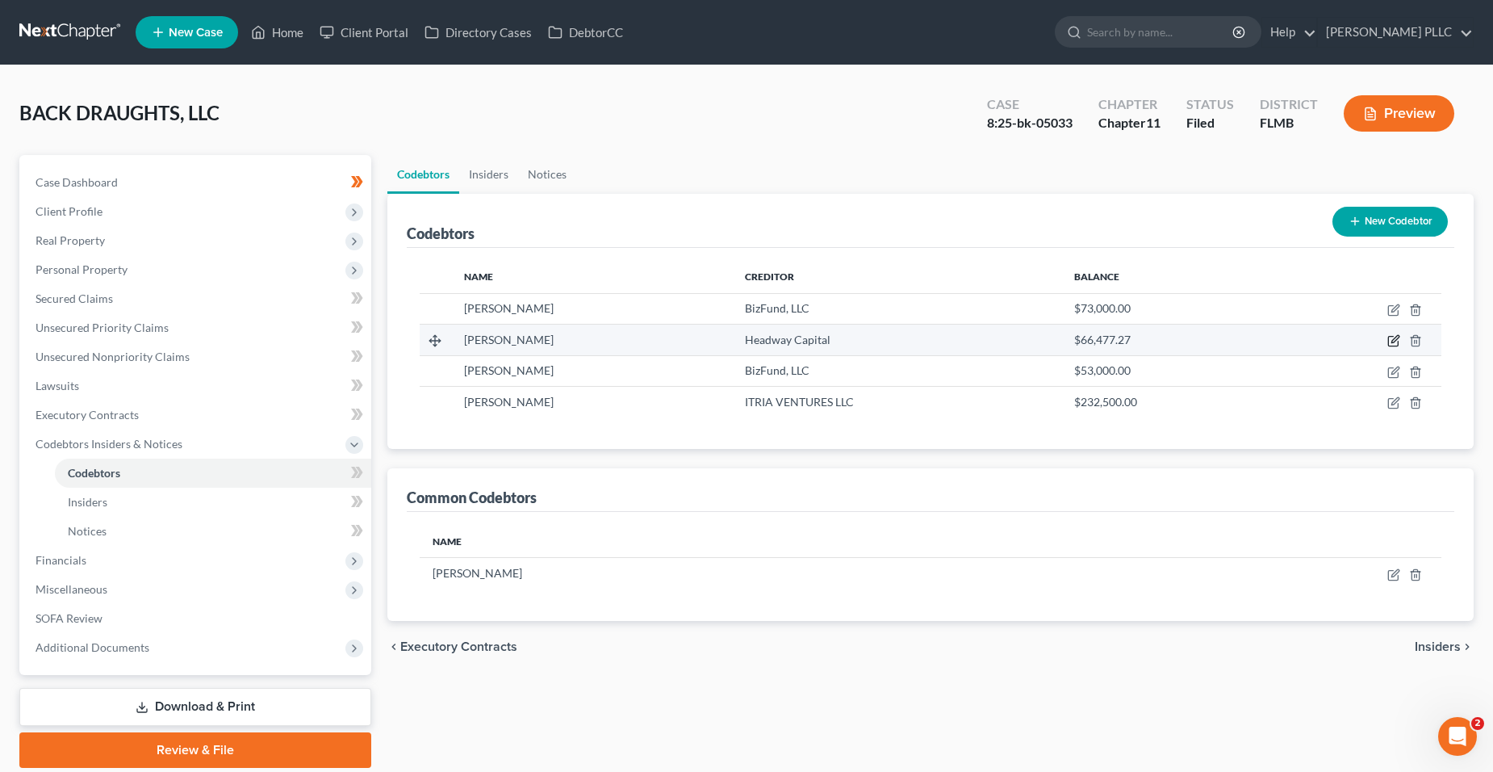
click at [1395, 344] on icon "button" at bounding box center [1393, 340] width 13 height 13
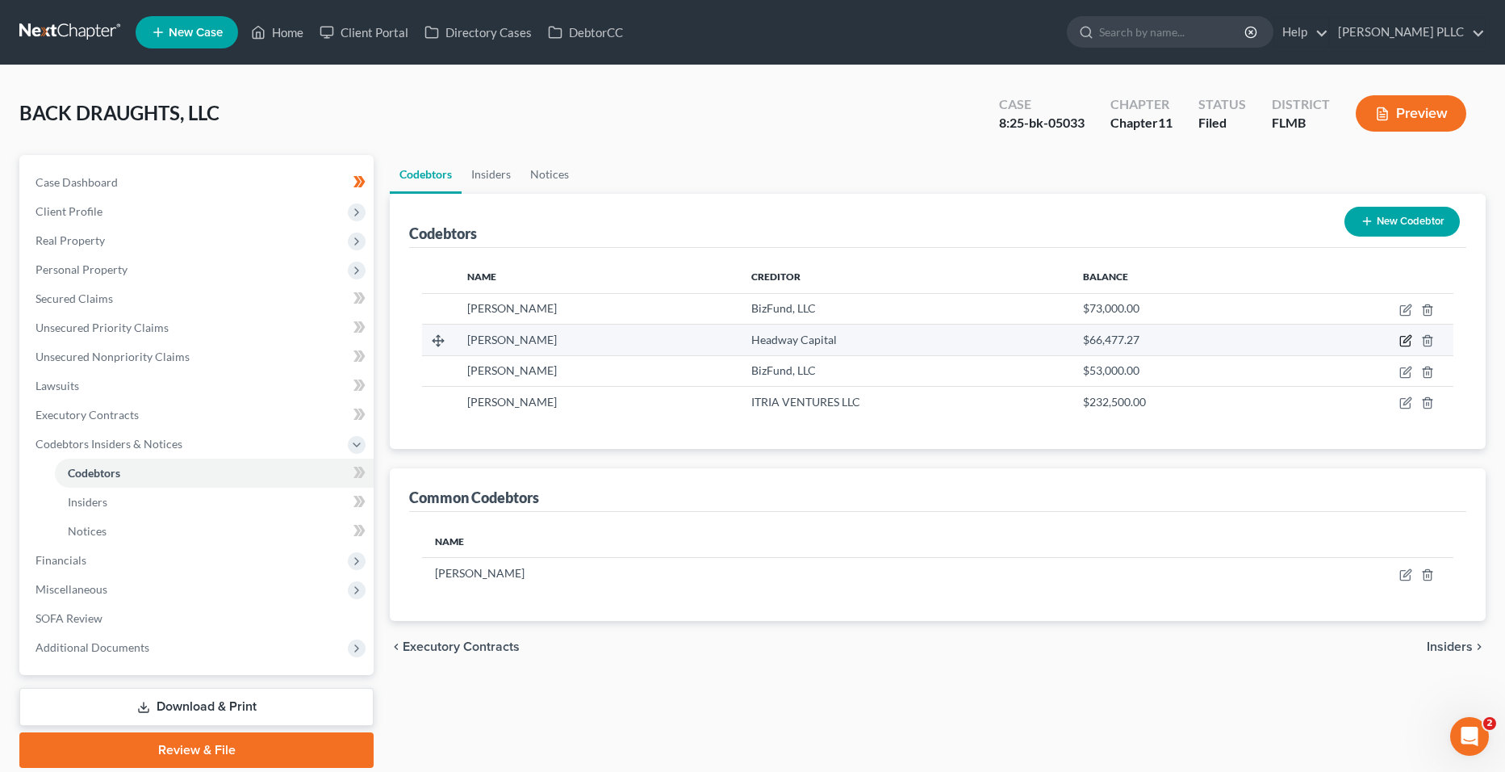
select select "9"
select select "5"
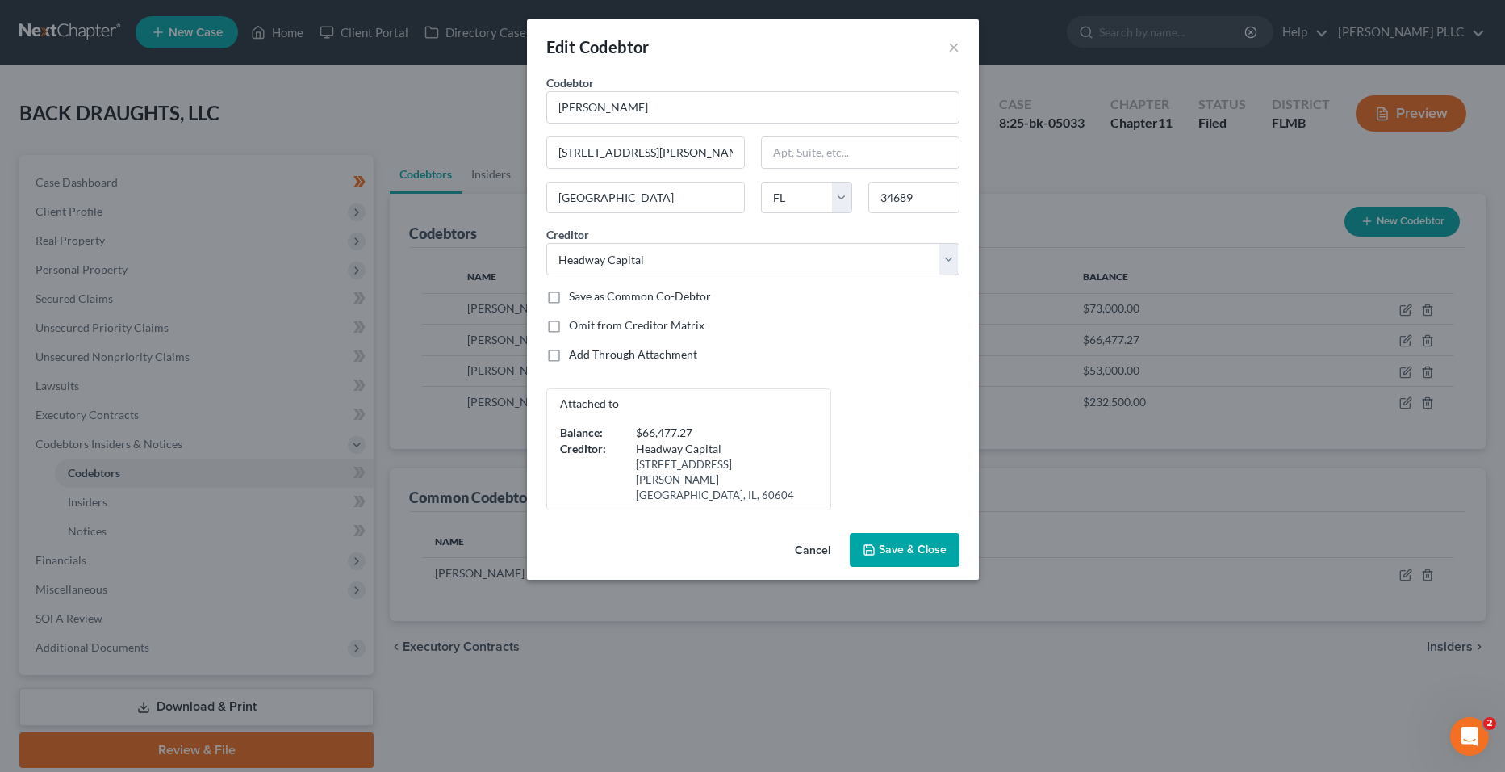
click at [960, 52] on div "Edit Codebtor ×" at bounding box center [753, 46] width 452 height 55
click at [958, 52] on button "×" at bounding box center [953, 46] width 11 height 19
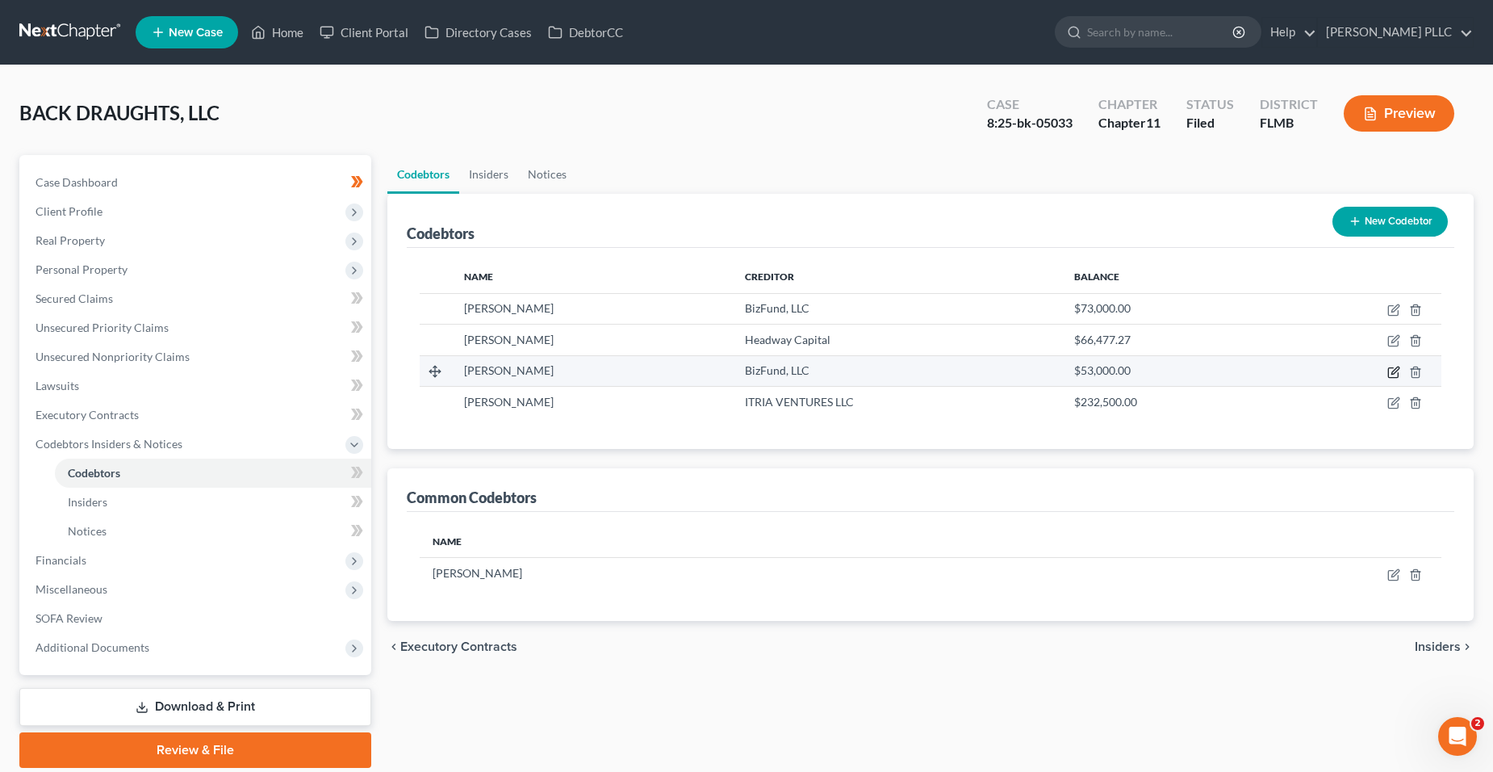
click at [1390, 376] on icon "button" at bounding box center [1393, 372] width 13 height 13
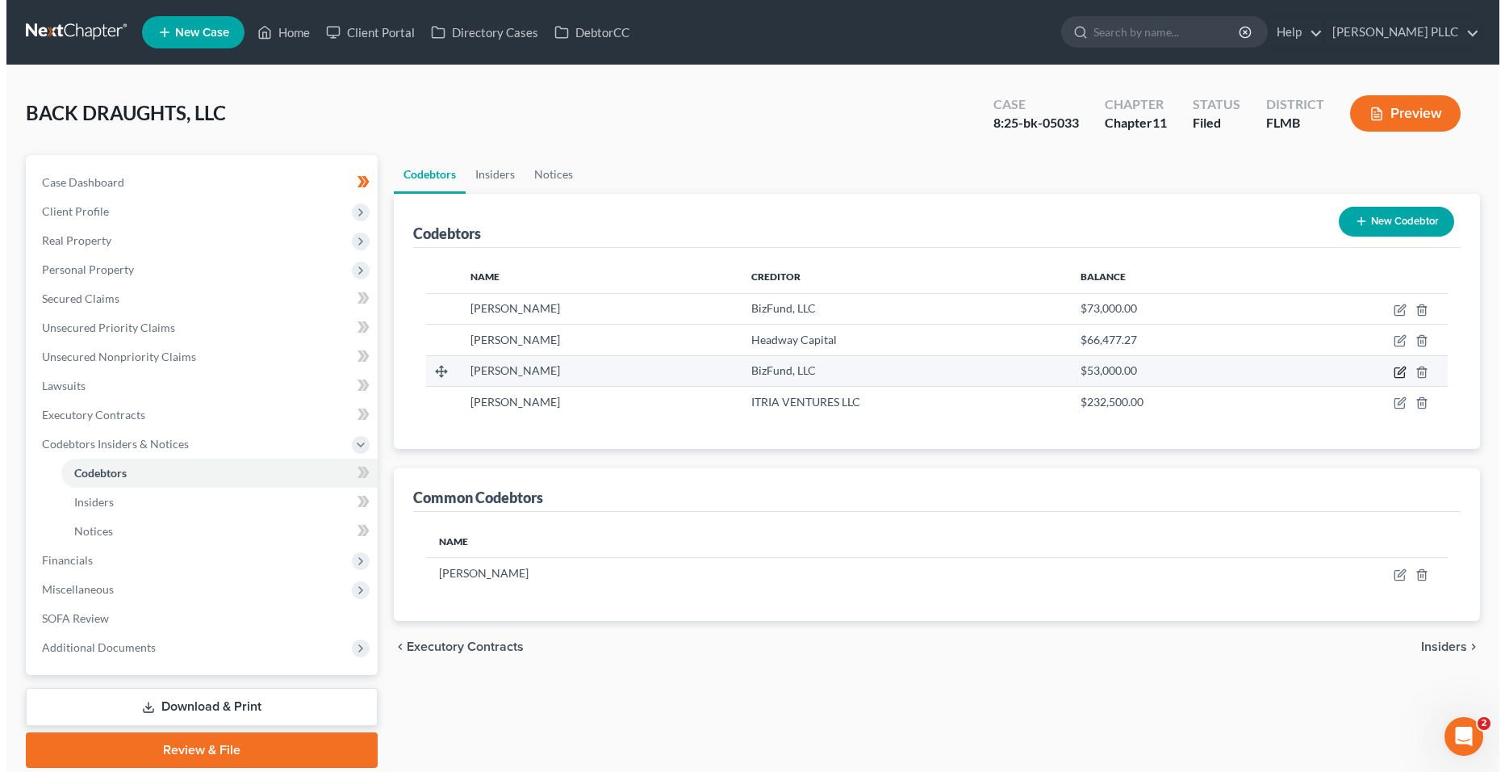
select select "9"
select select "19"
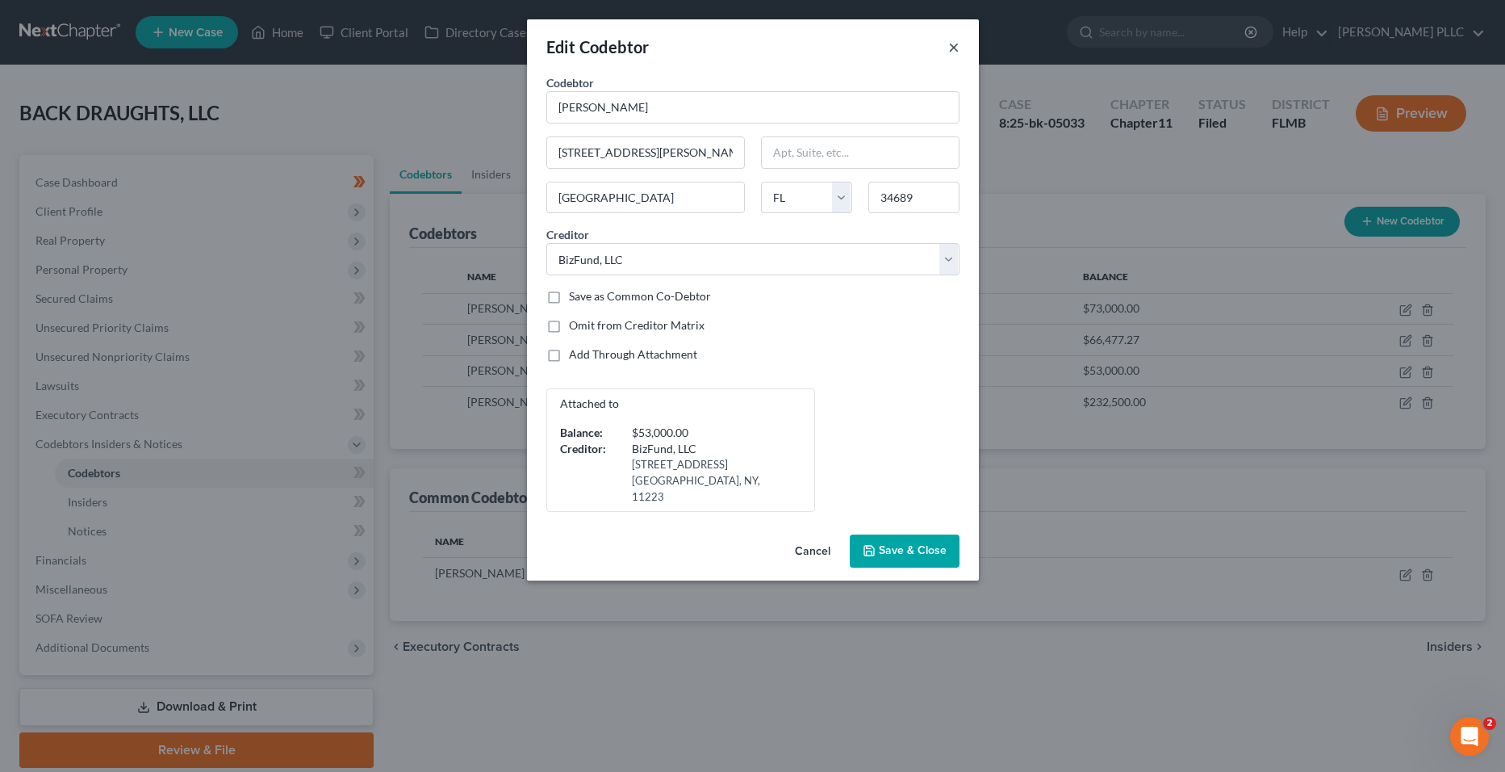
click at [954, 50] on button "×" at bounding box center [953, 46] width 11 height 19
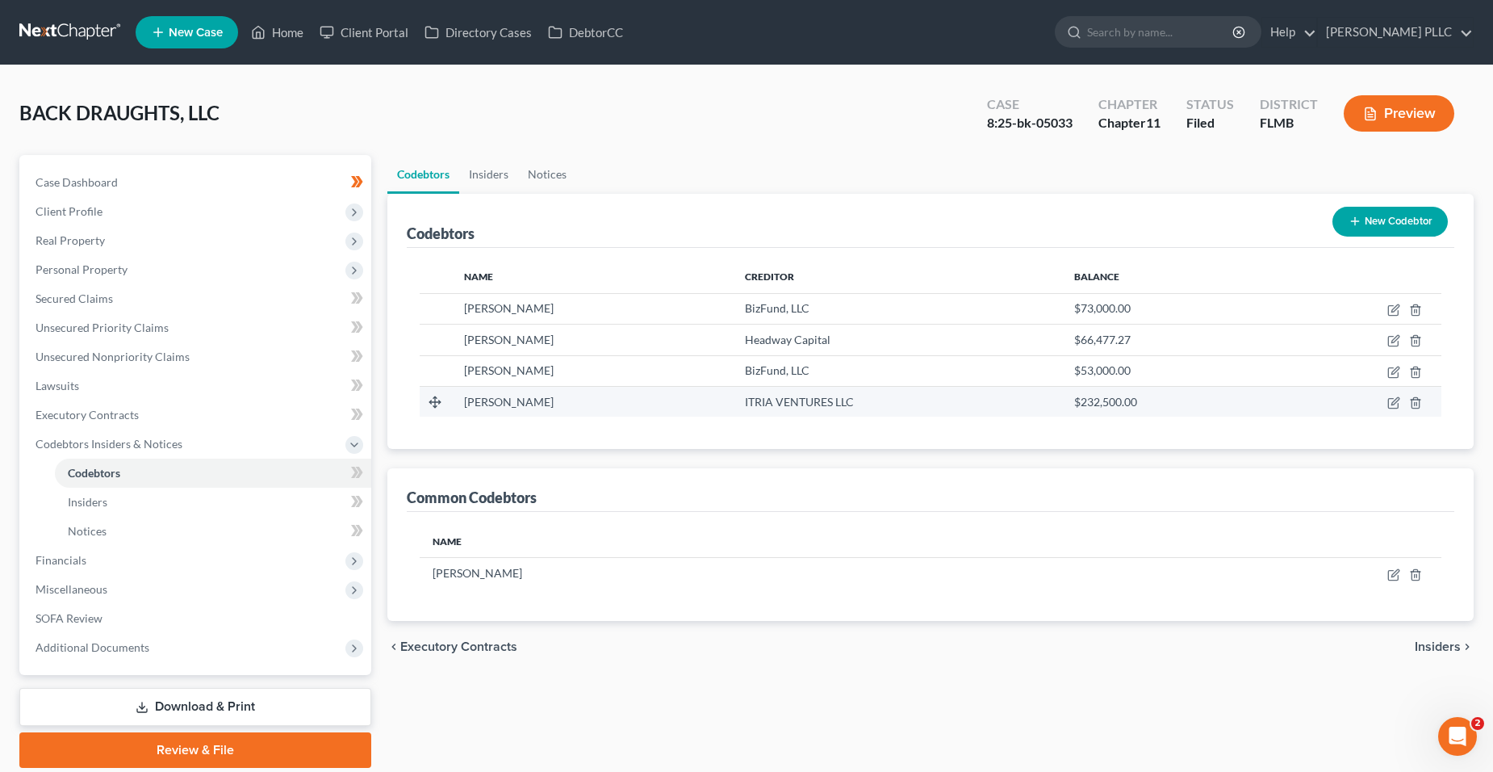
click at [1396, 395] on td at bounding box center [1360, 401] width 164 height 31
click at [1395, 399] on icon "button" at bounding box center [1393, 402] width 13 height 13
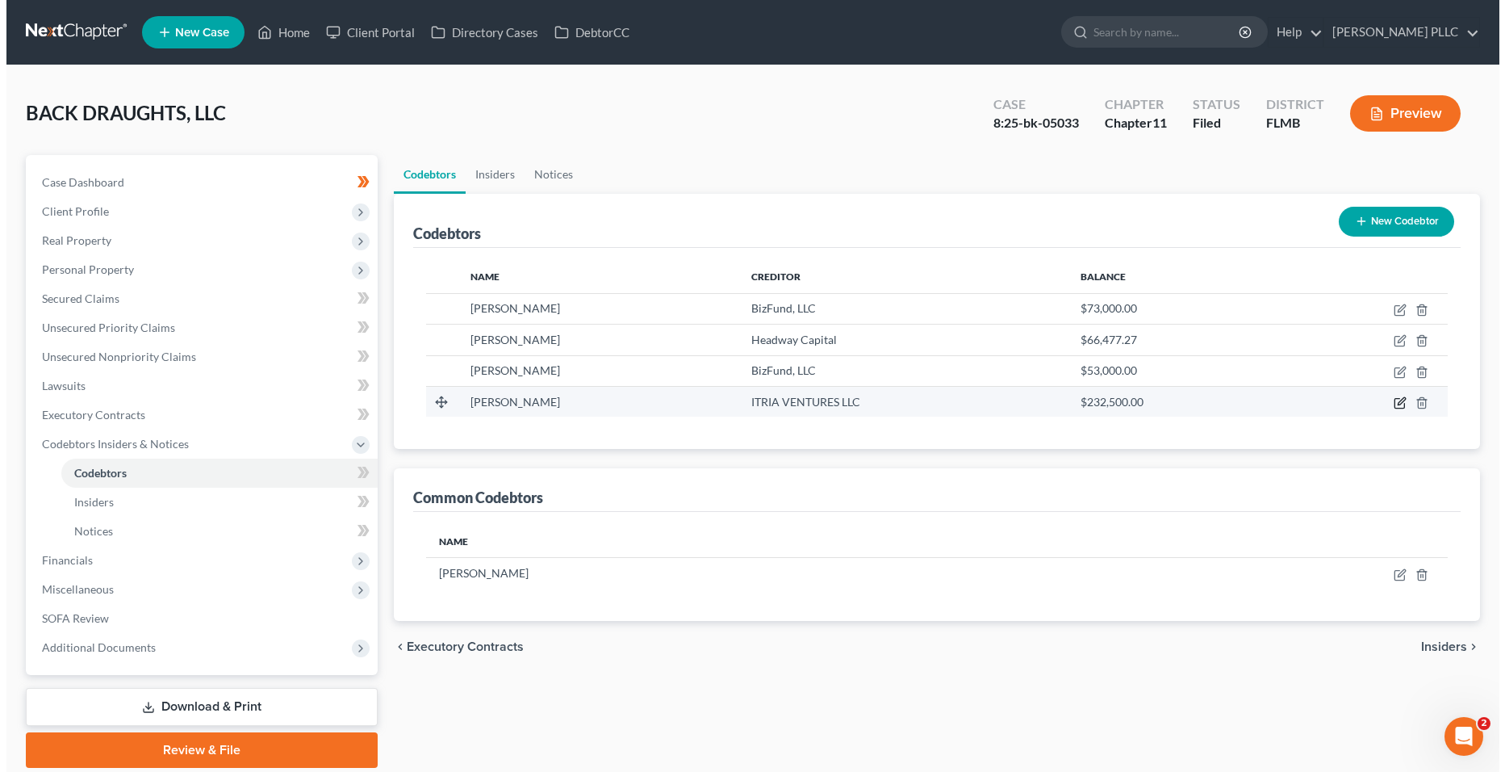
select select "9"
select select "18"
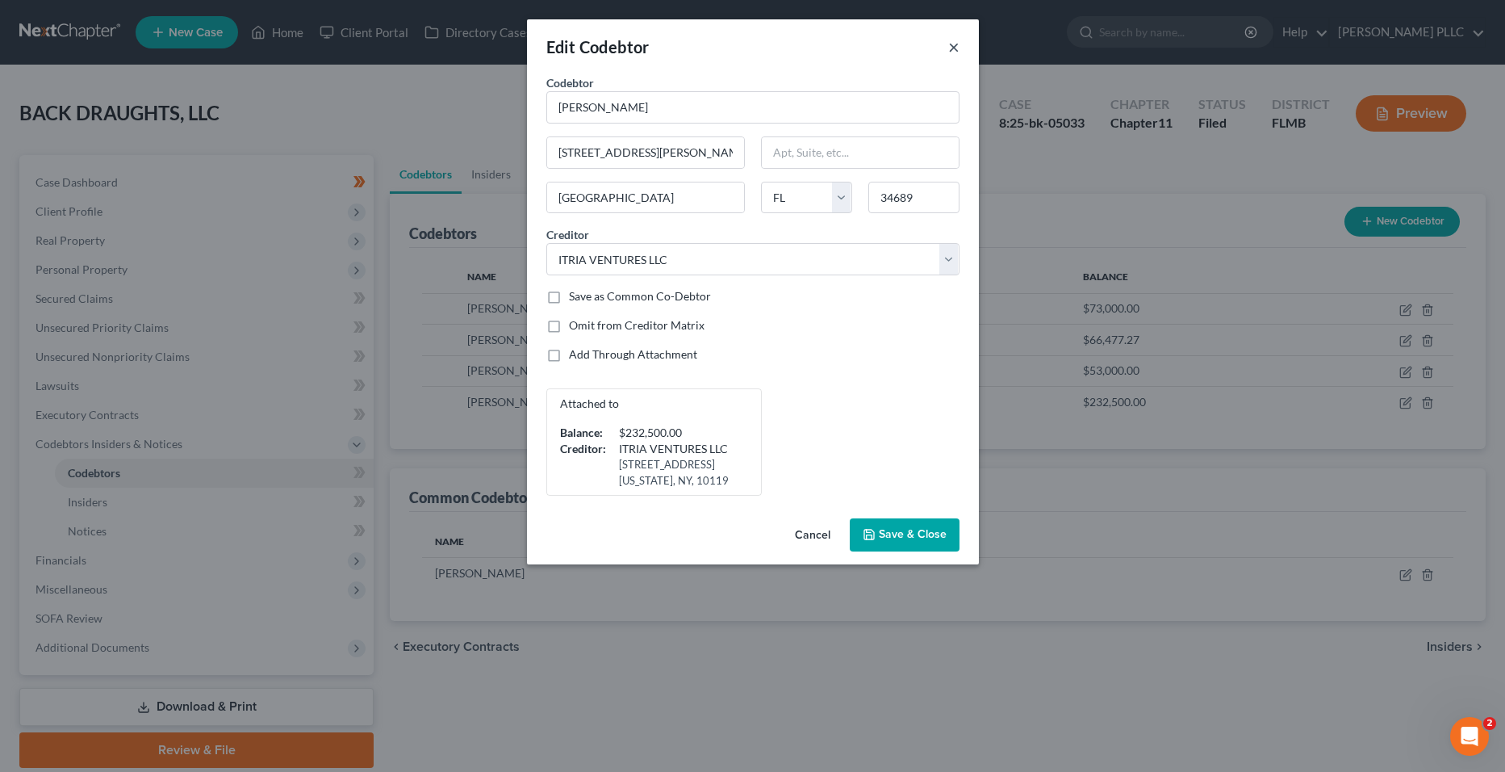
click at [958, 45] on button "×" at bounding box center [953, 46] width 11 height 19
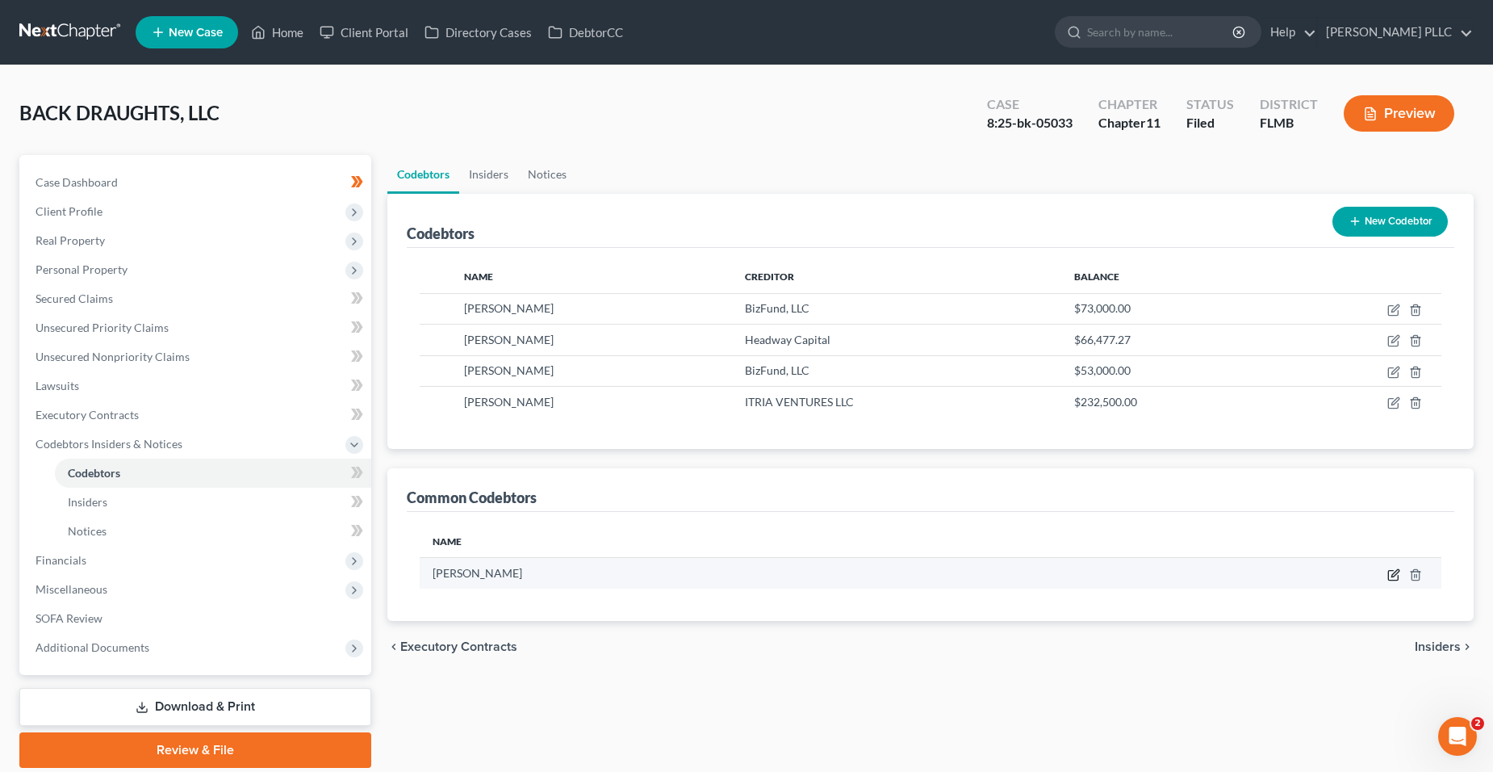
click at [1396, 576] on icon "button" at bounding box center [1393, 574] width 13 height 13
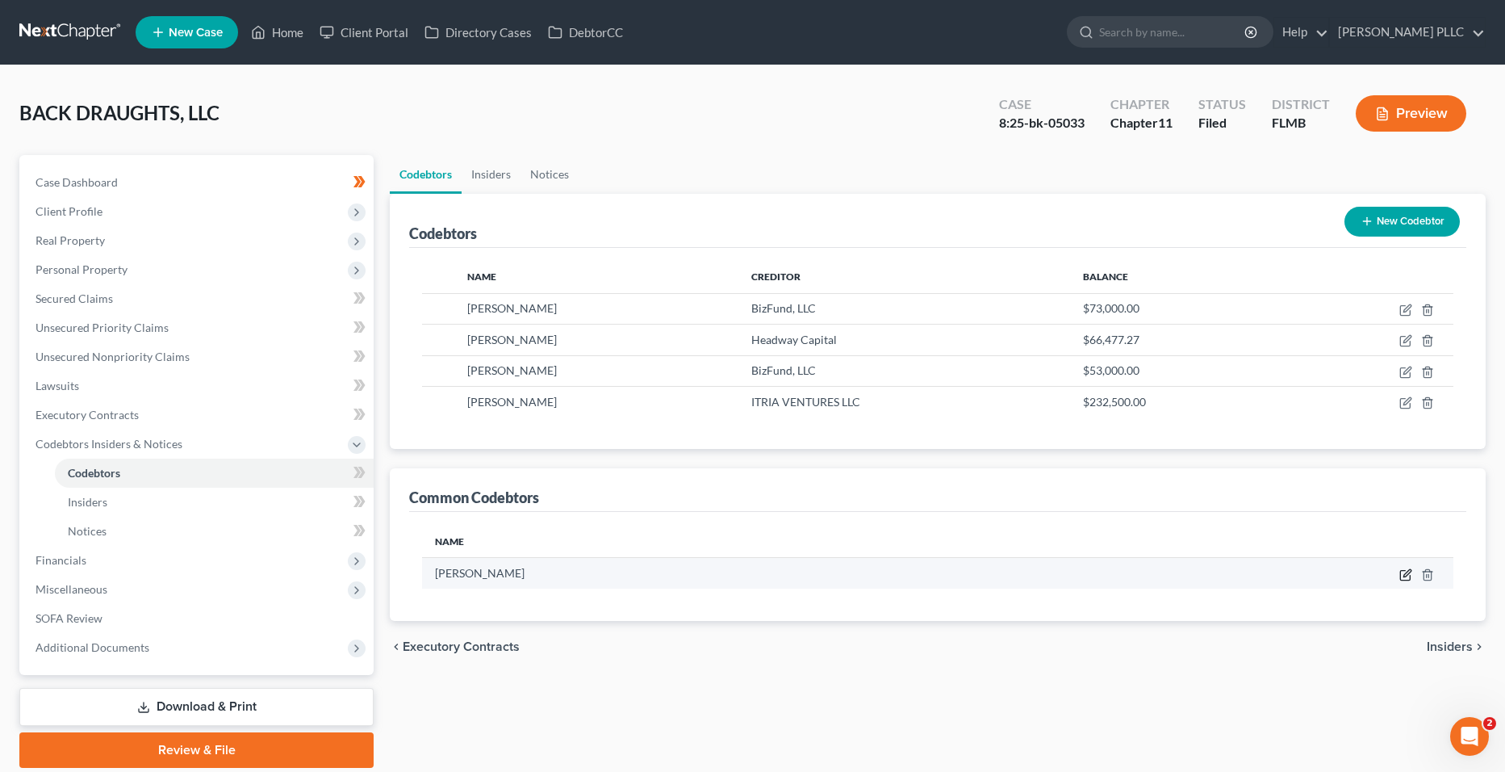
select select "9"
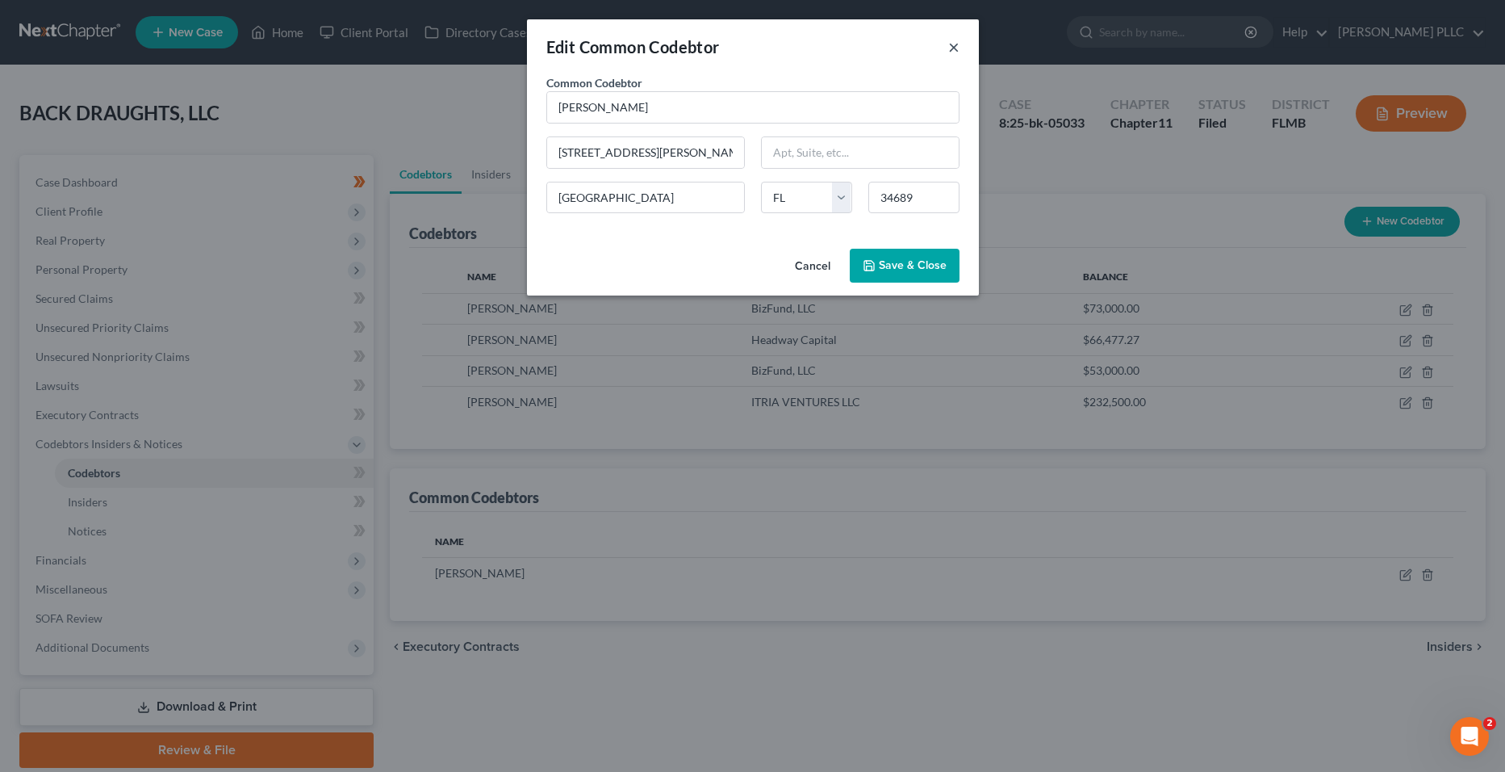
click at [956, 40] on button "×" at bounding box center [953, 46] width 11 height 19
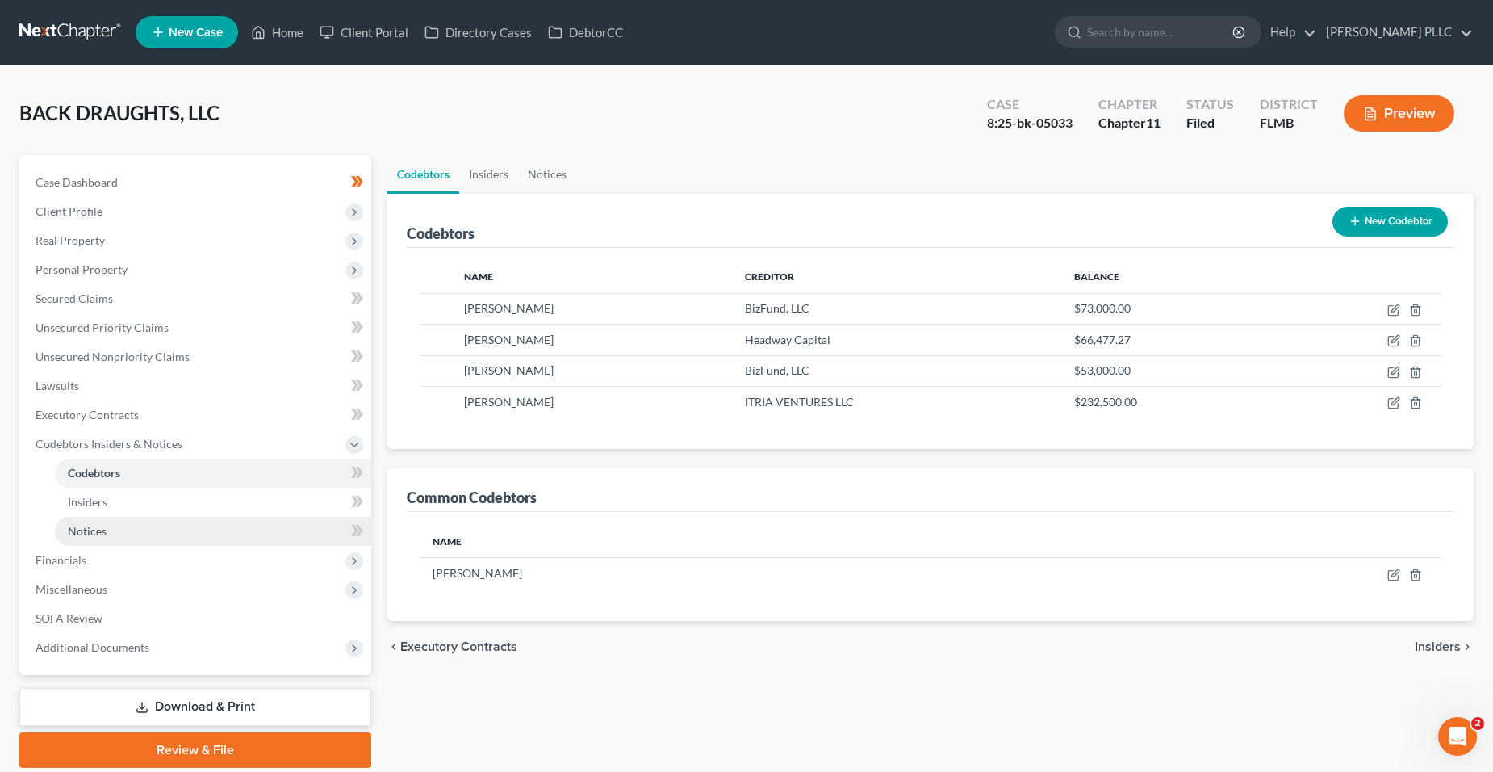
click at [203, 519] on link "Notices" at bounding box center [213, 531] width 316 height 29
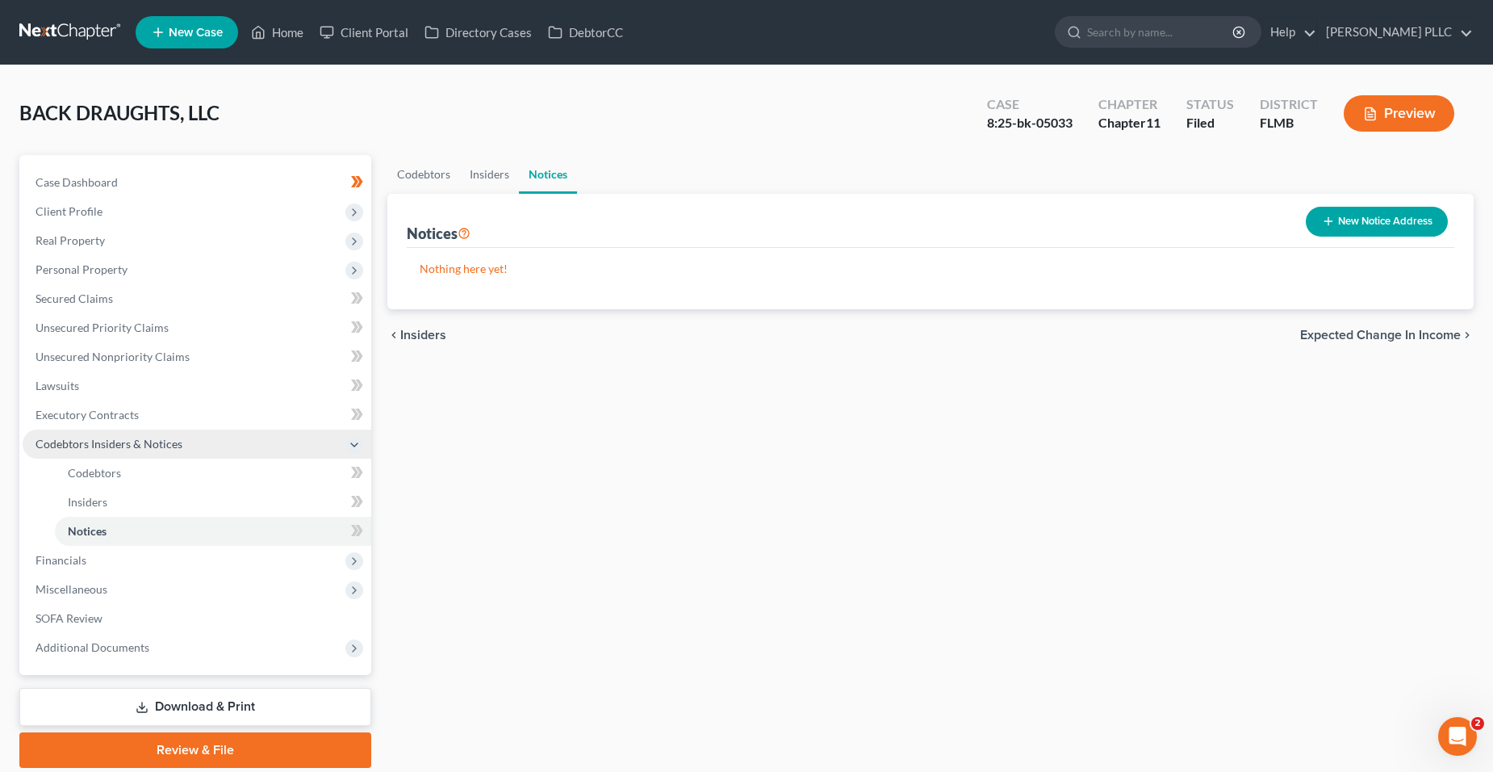
click at [199, 438] on span "Codebtors Insiders & Notices" at bounding box center [197, 443] width 349 height 29
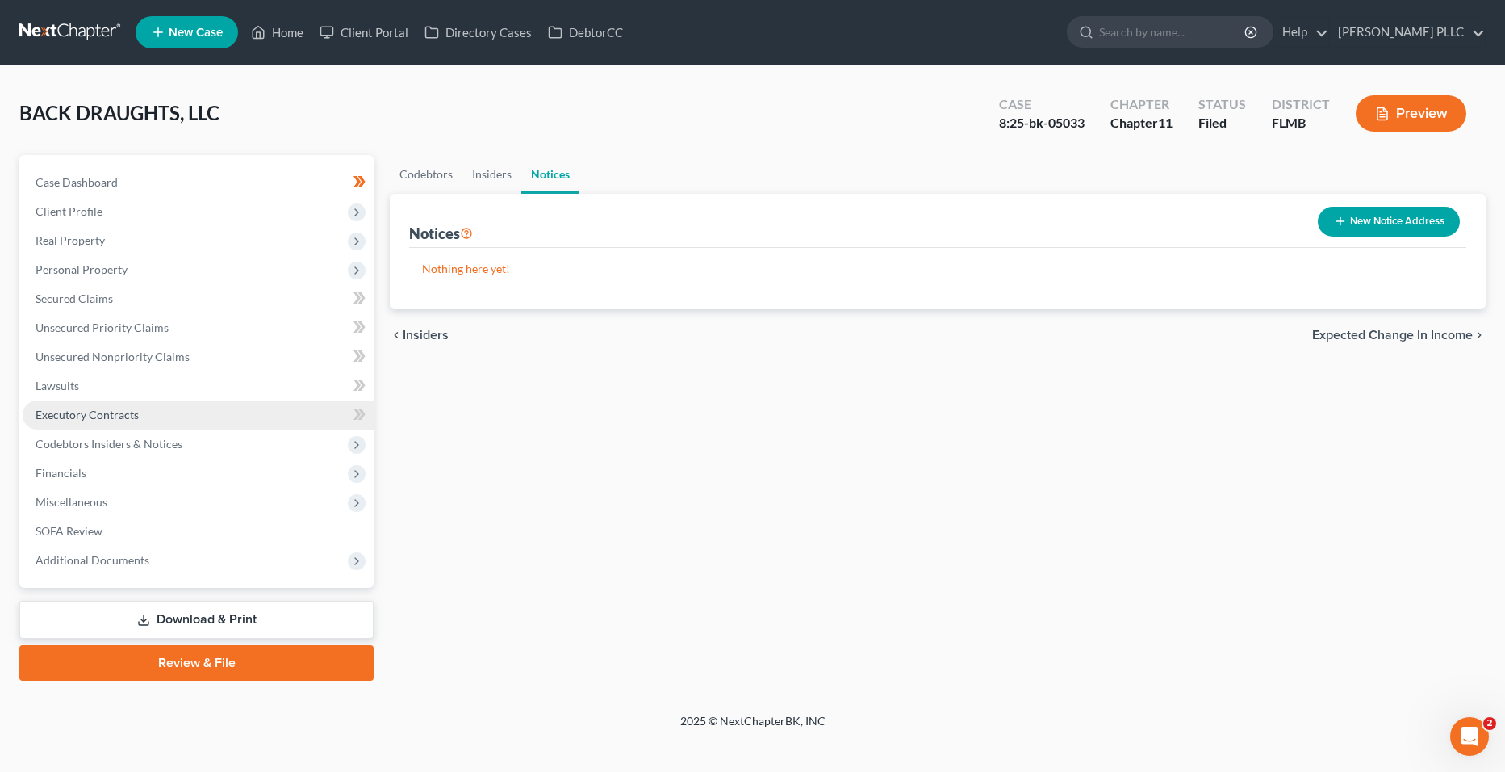
click at [185, 416] on link "Executory Contracts" at bounding box center [198, 414] width 351 height 29
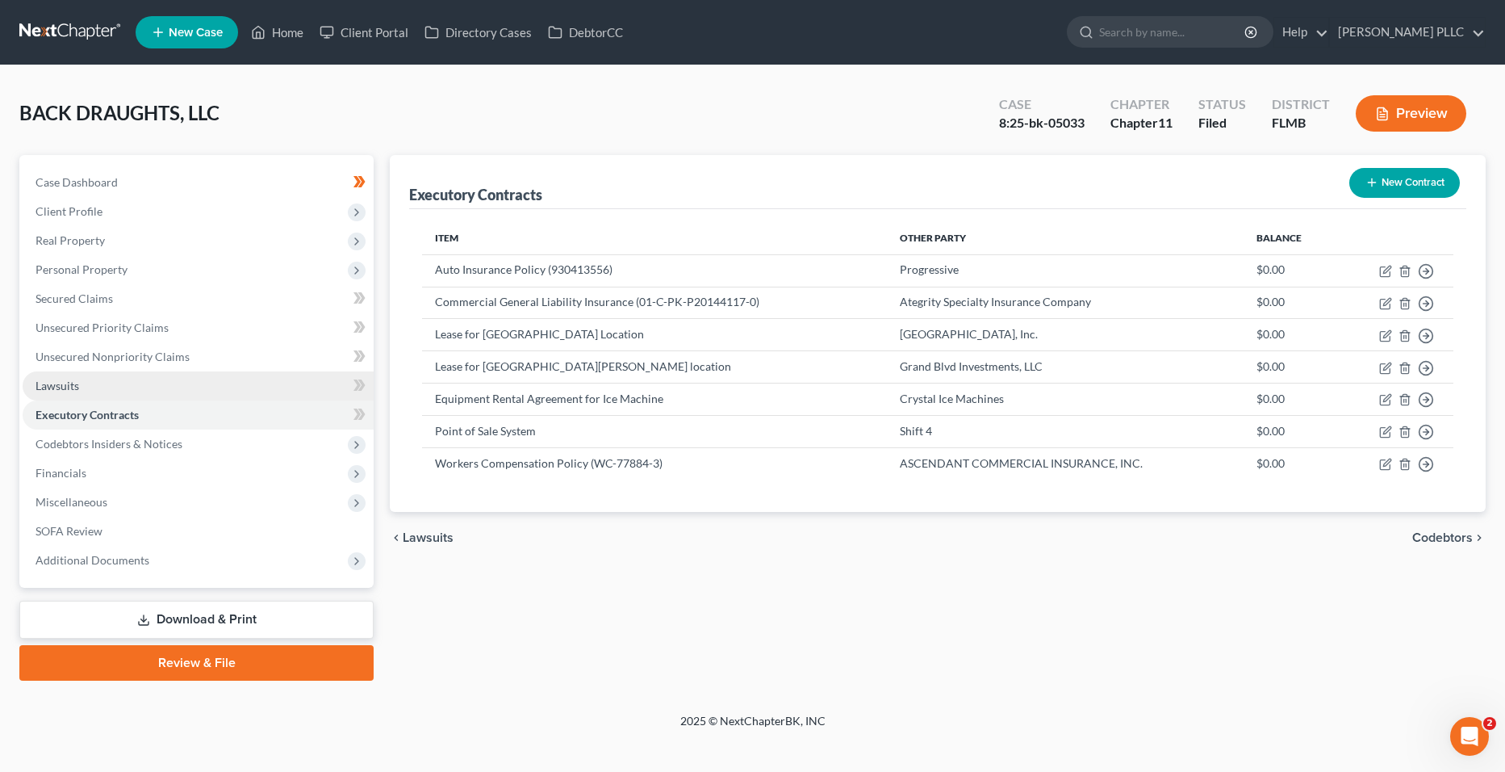
click at [173, 391] on link "Lawsuits" at bounding box center [198, 385] width 351 height 29
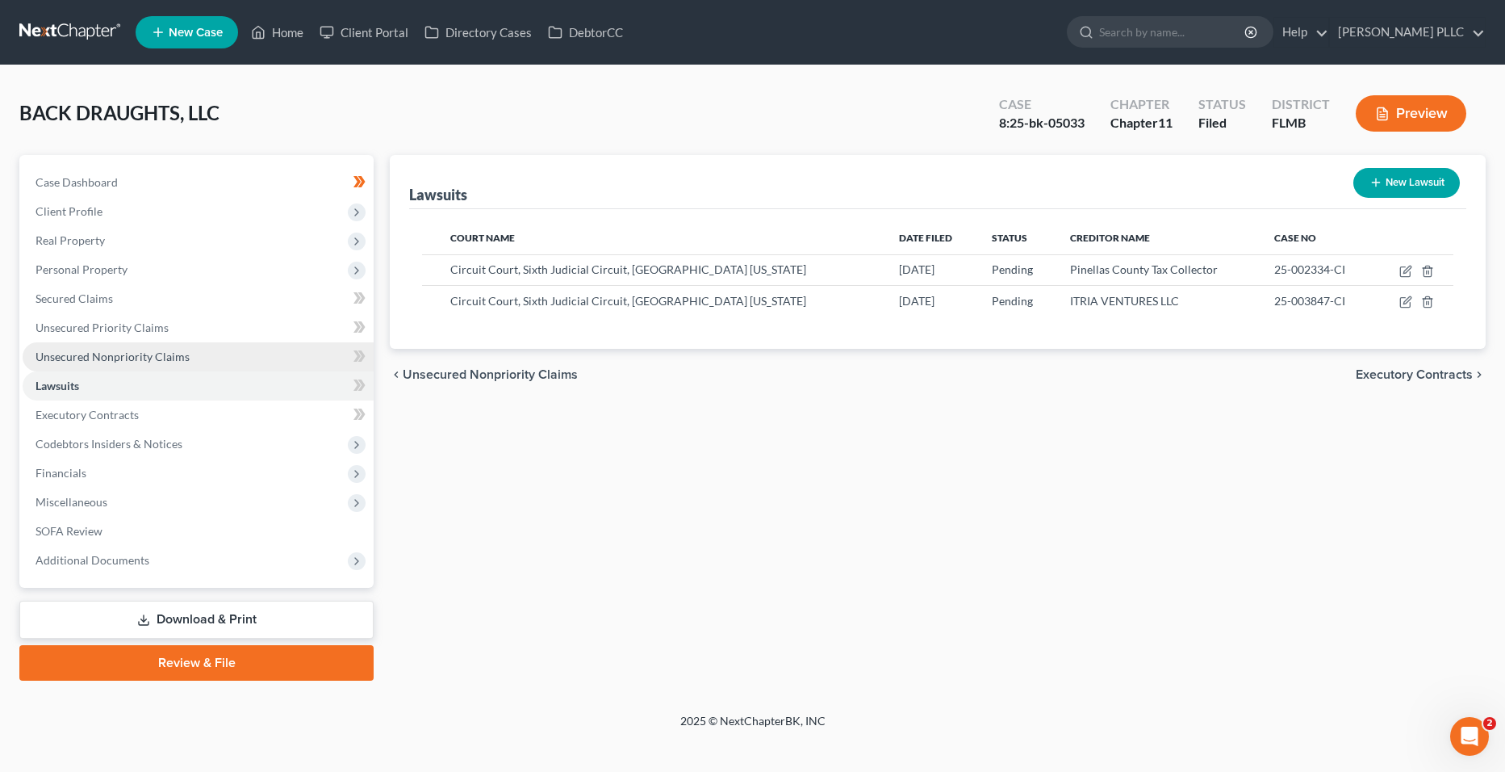
click at [173, 366] on link "Unsecured Nonpriority Claims" at bounding box center [198, 356] width 351 height 29
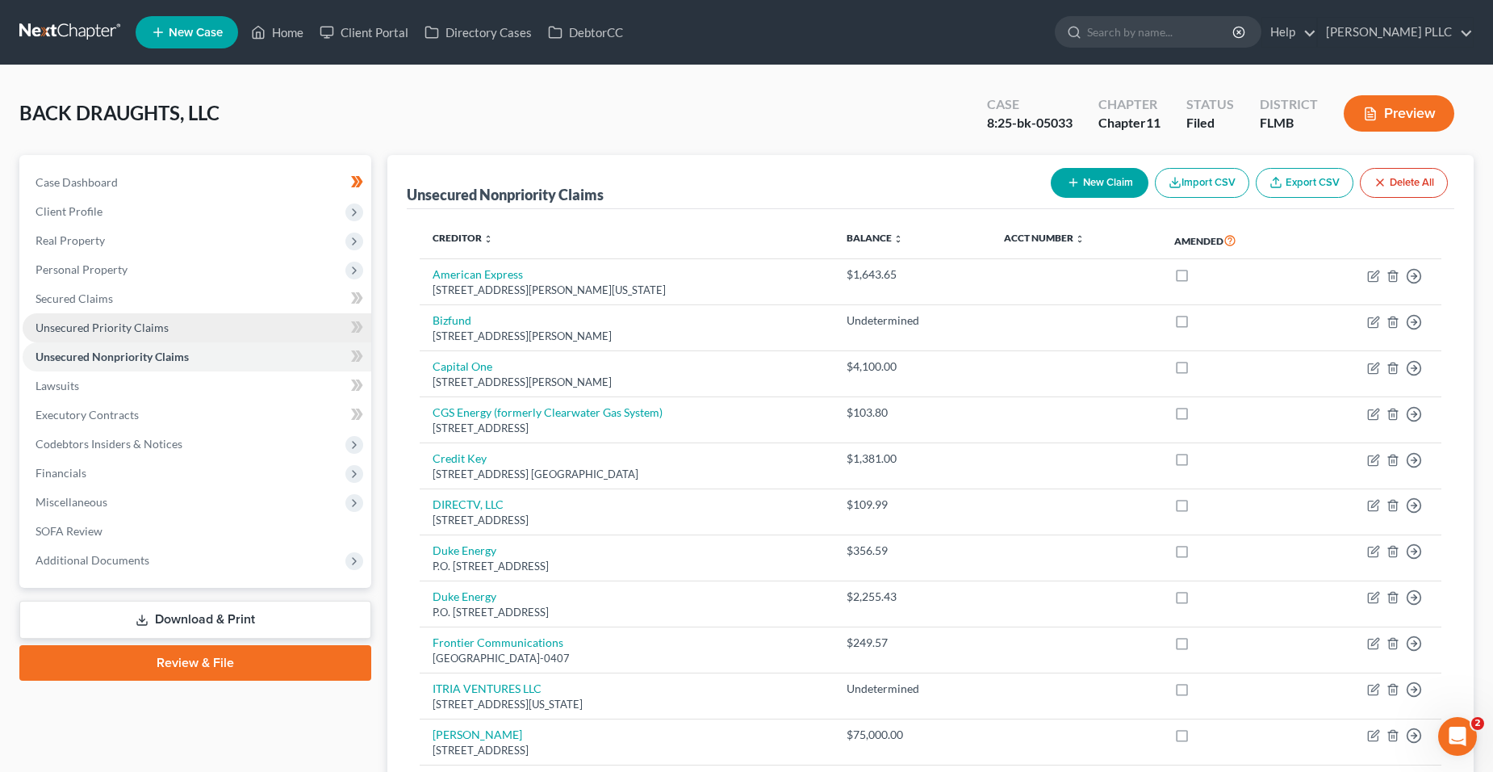
click at [174, 339] on link "Unsecured Priority Claims" at bounding box center [197, 327] width 349 height 29
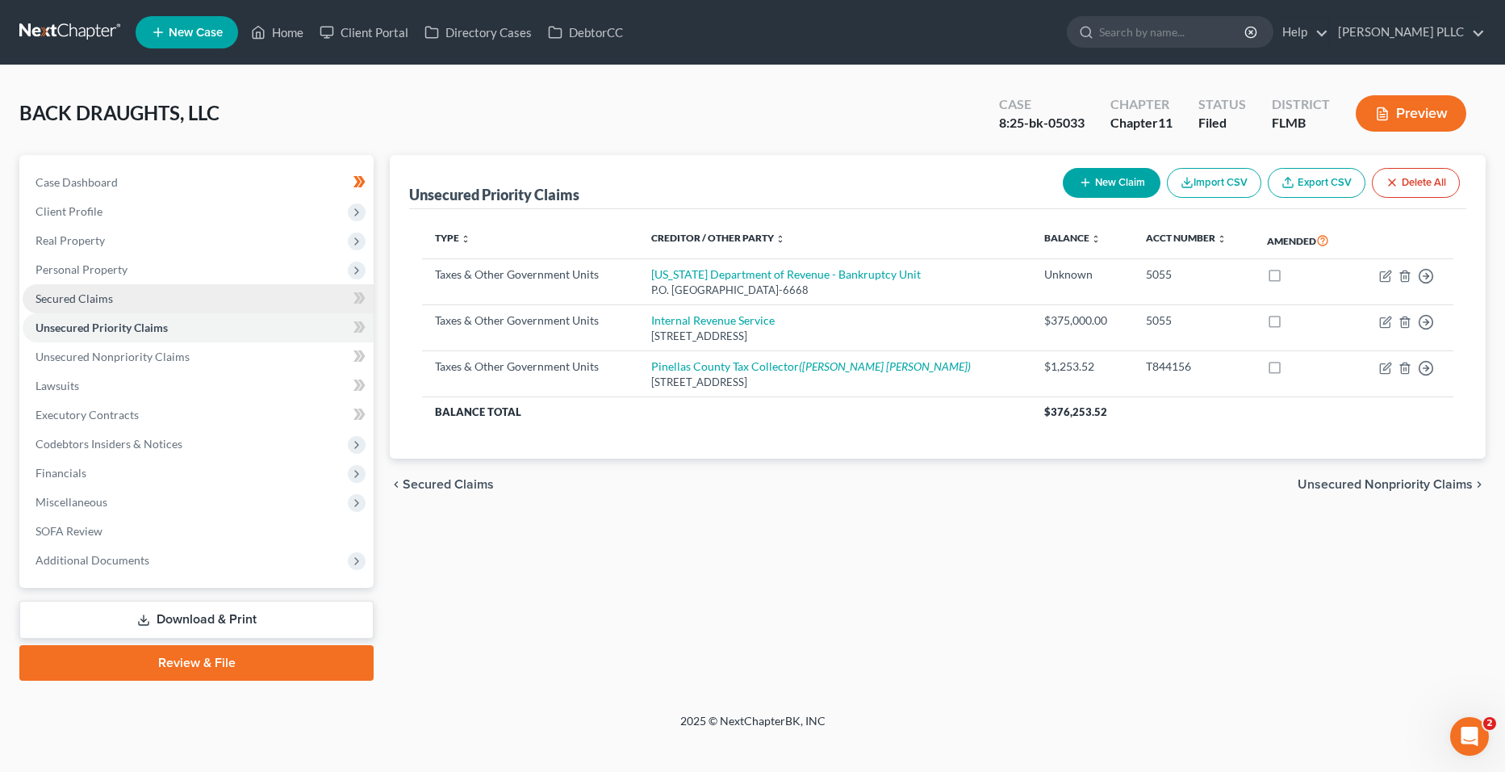
click at [164, 303] on link "Secured Claims" at bounding box center [198, 298] width 351 height 29
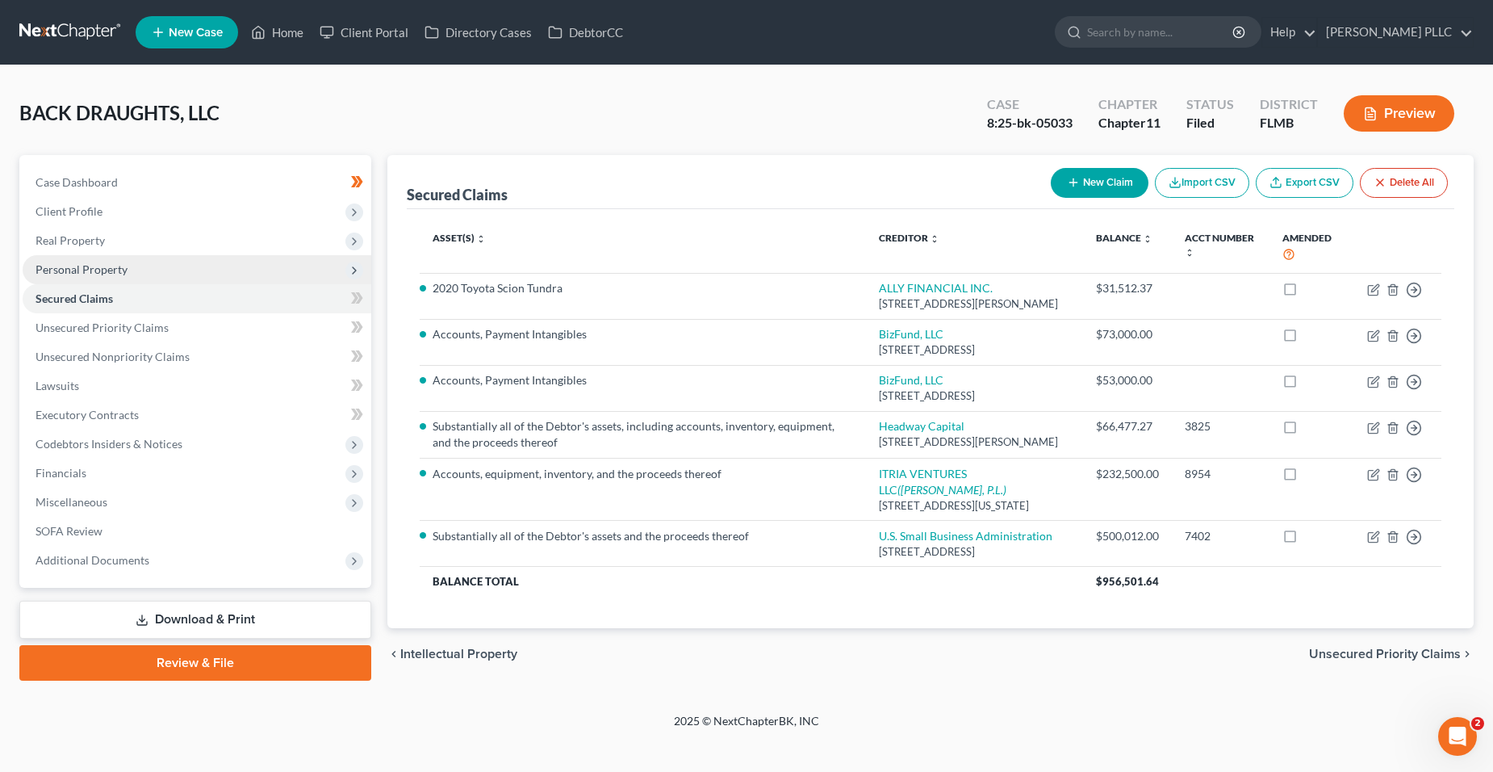
click at [164, 274] on span "Personal Property" at bounding box center [197, 269] width 349 height 29
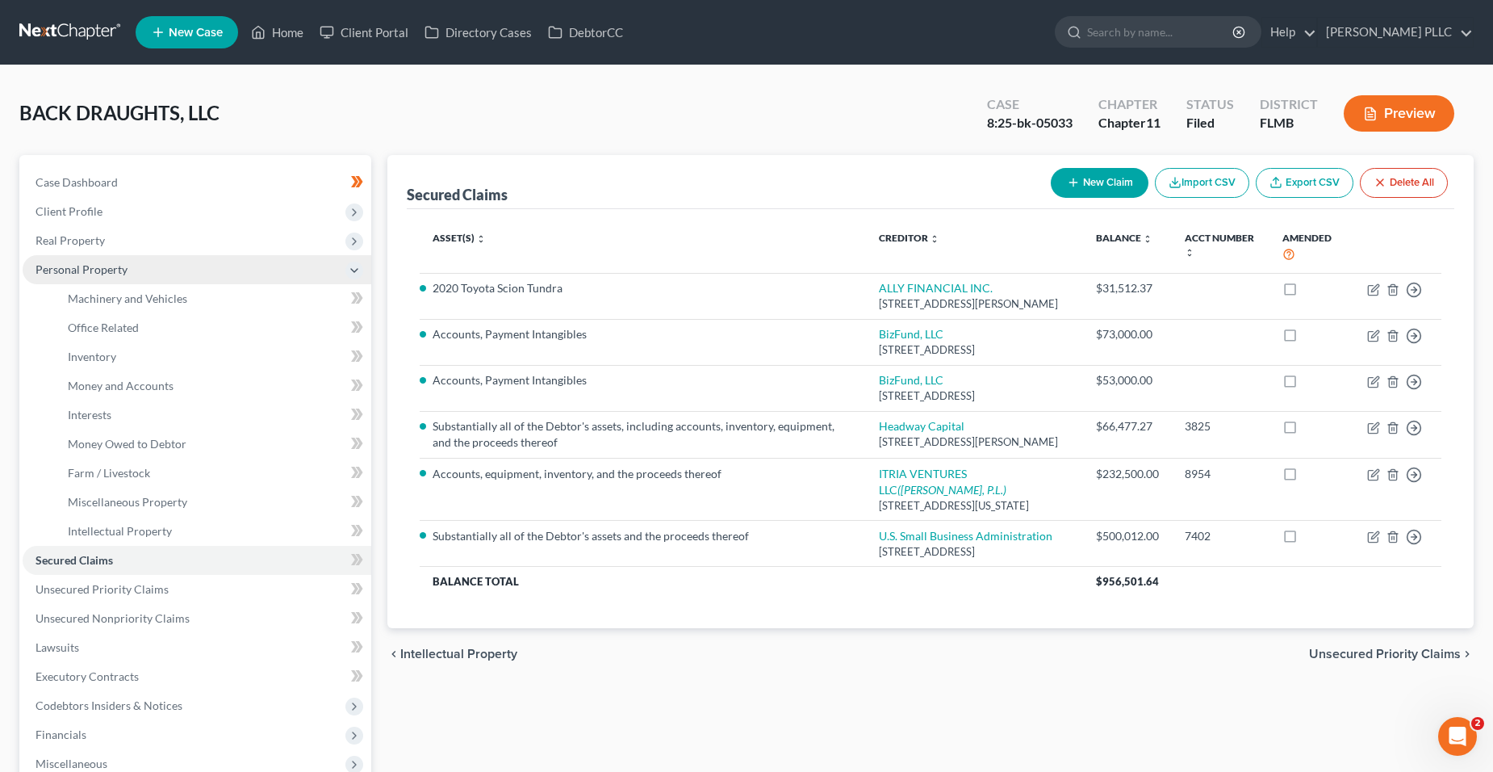
click at [160, 255] on span "Personal Property" at bounding box center [197, 269] width 349 height 29
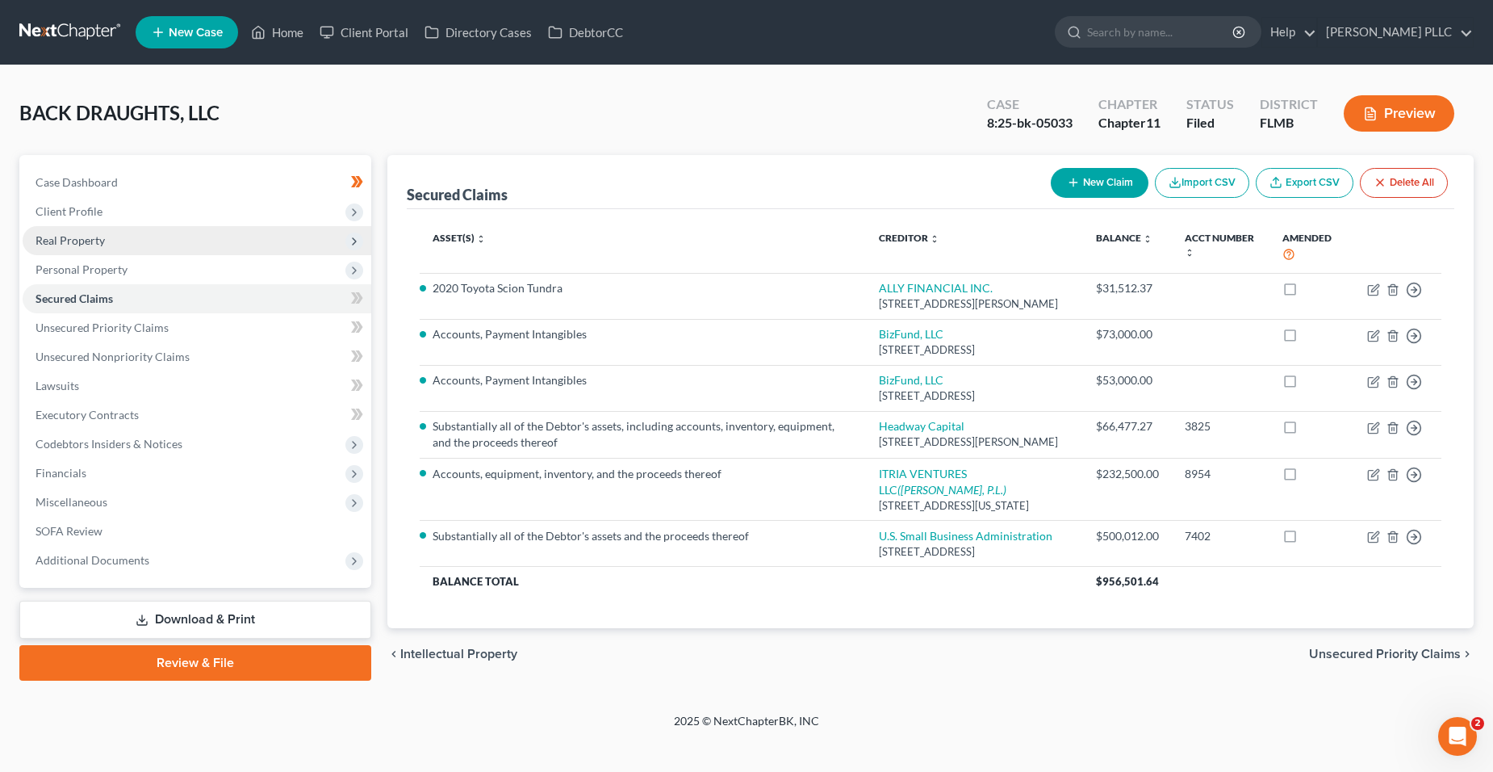
click at [161, 249] on span "Real Property" at bounding box center [197, 240] width 349 height 29
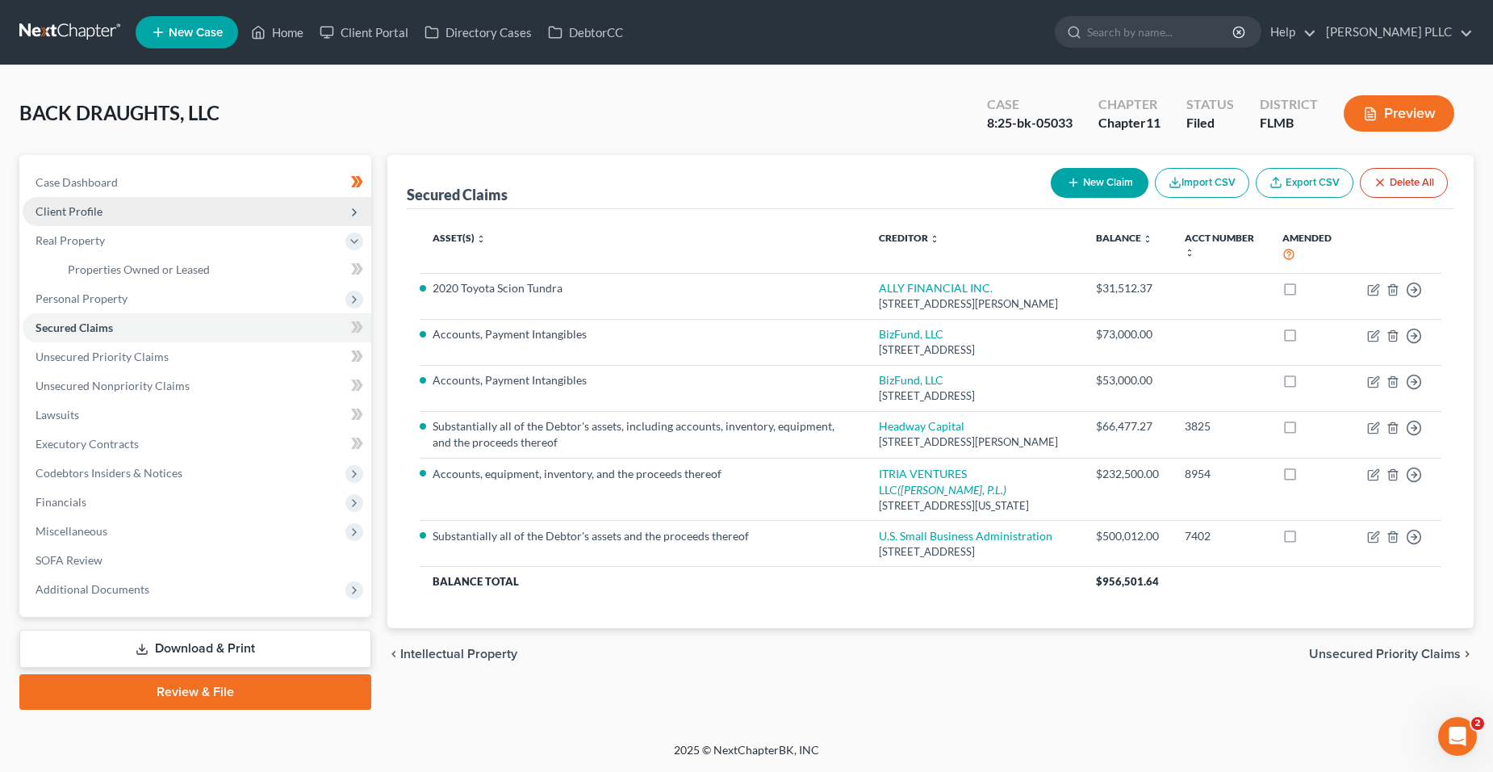
click at [165, 207] on span "Client Profile" at bounding box center [197, 211] width 349 height 29
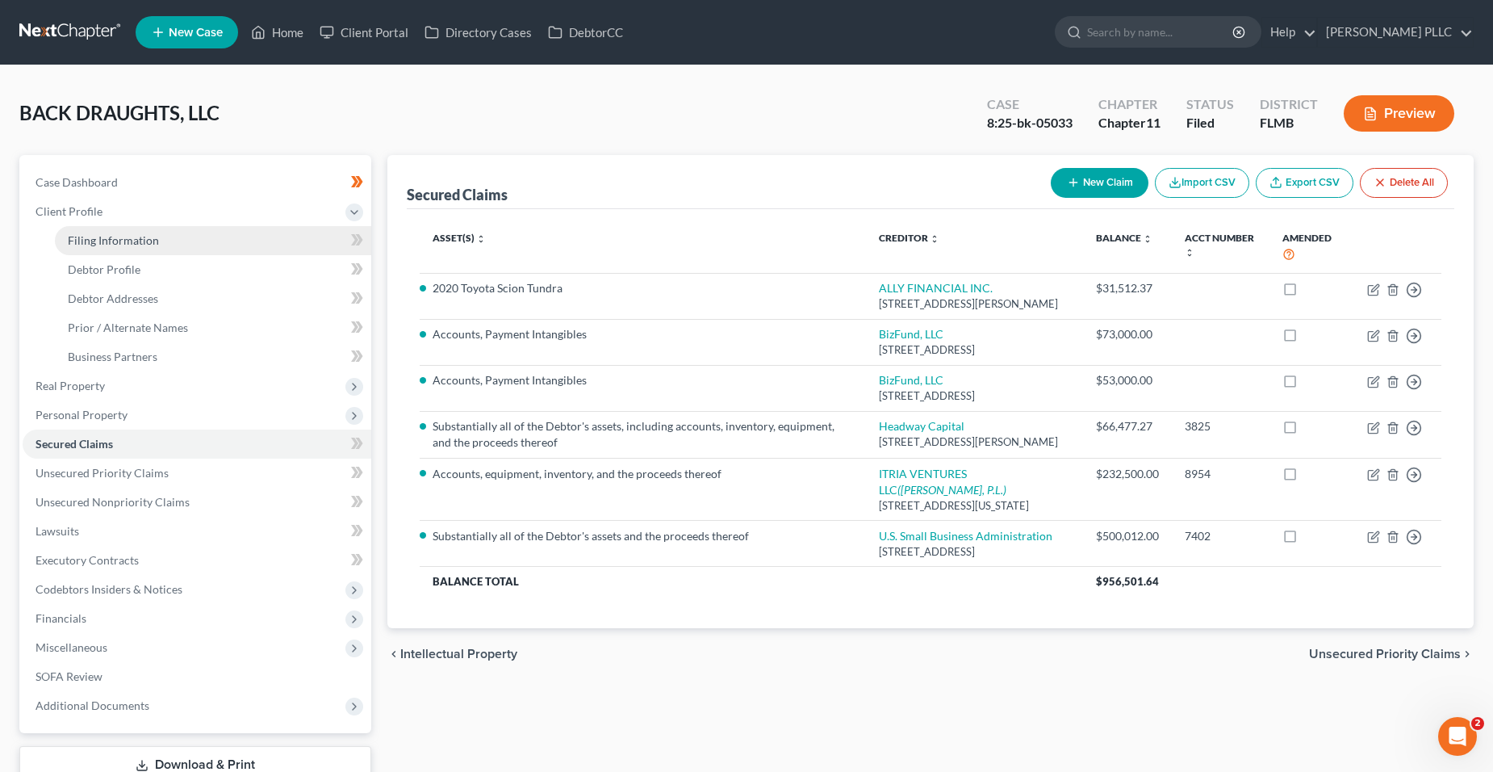
click at [165, 236] on link "Filing Information" at bounding box center [213, 240] width 316 height 29
select select "3"
select select "1"
select select "15"
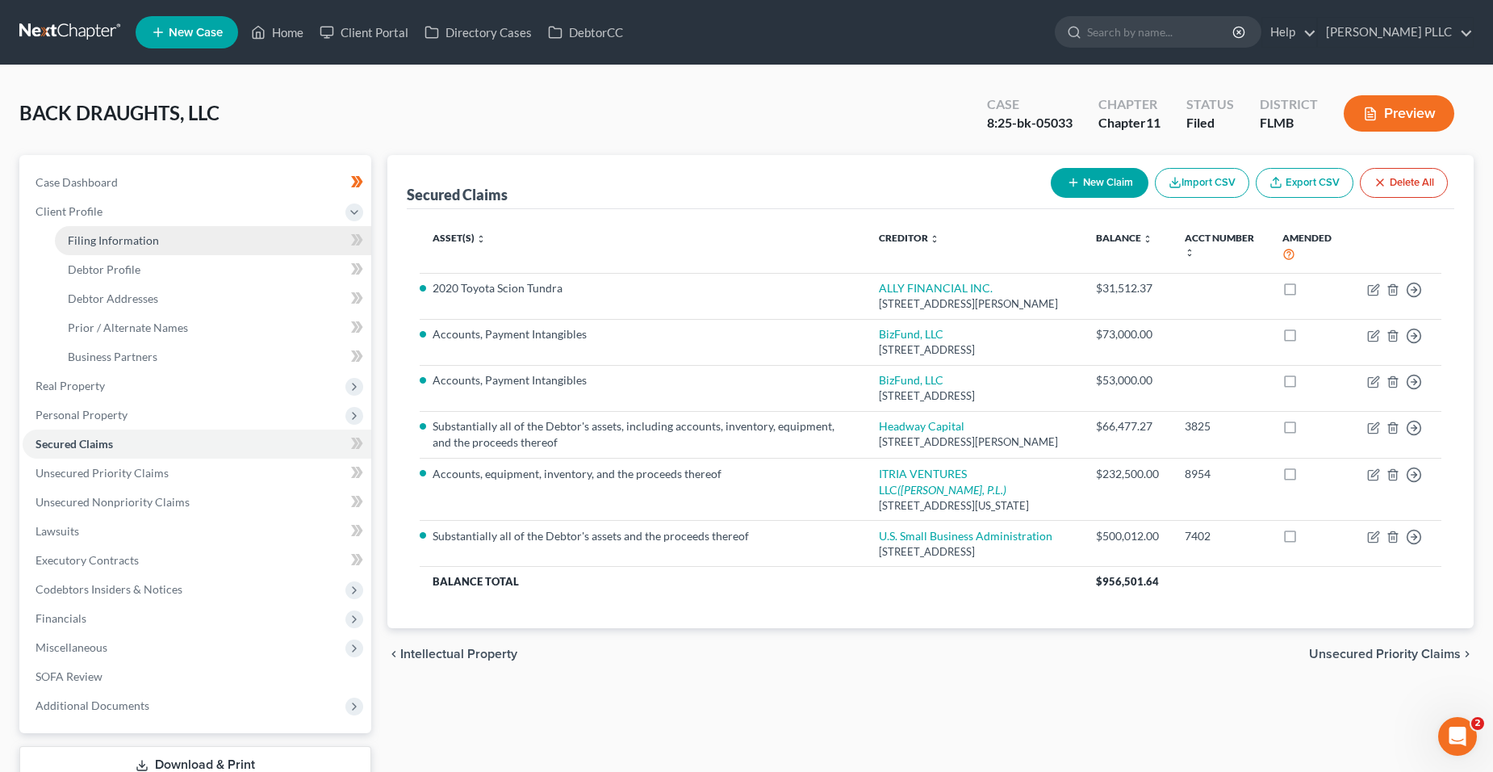
select select "0"
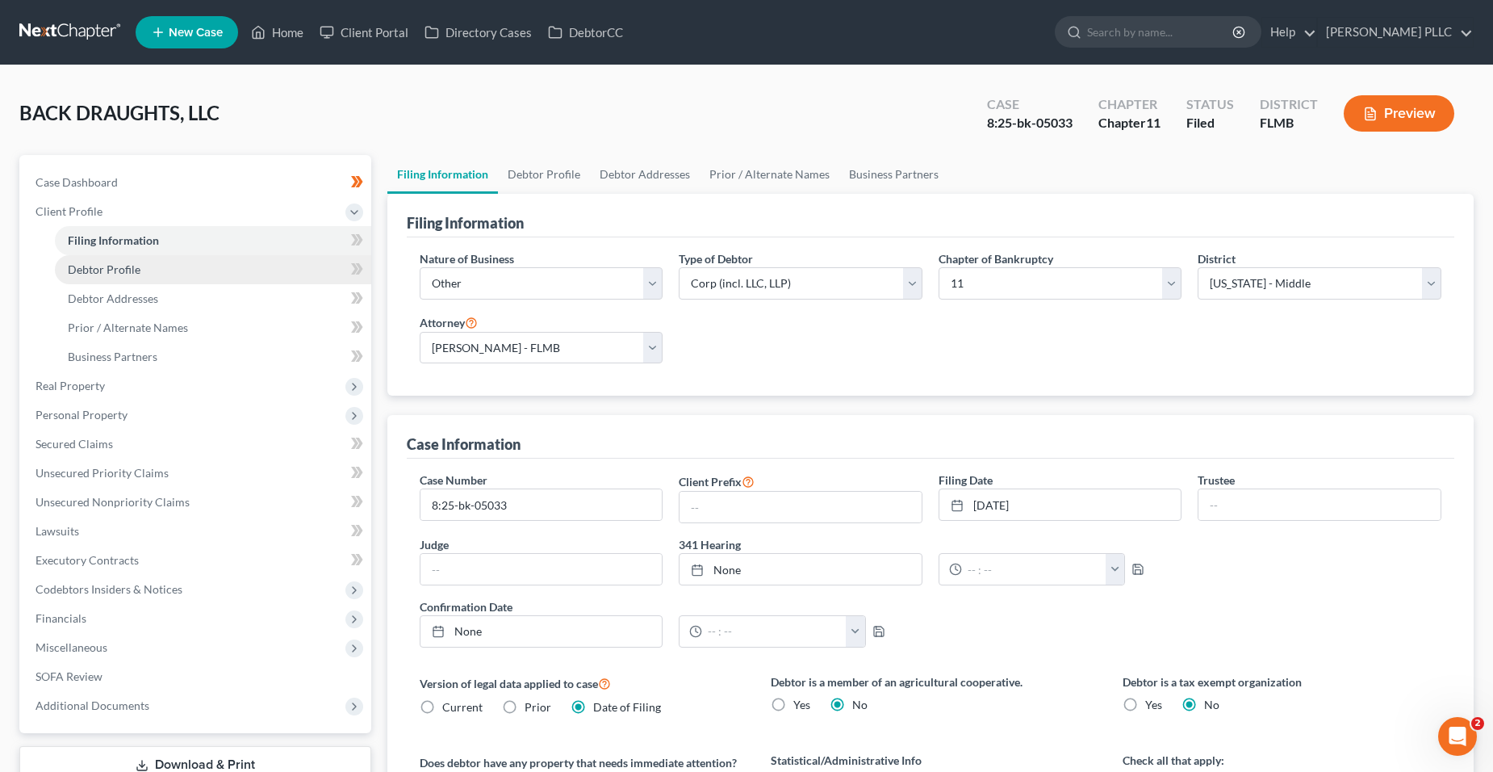
click at [195, 281] on link "Debtor Profile" at bounding box center [213, 269] width 316 height 29
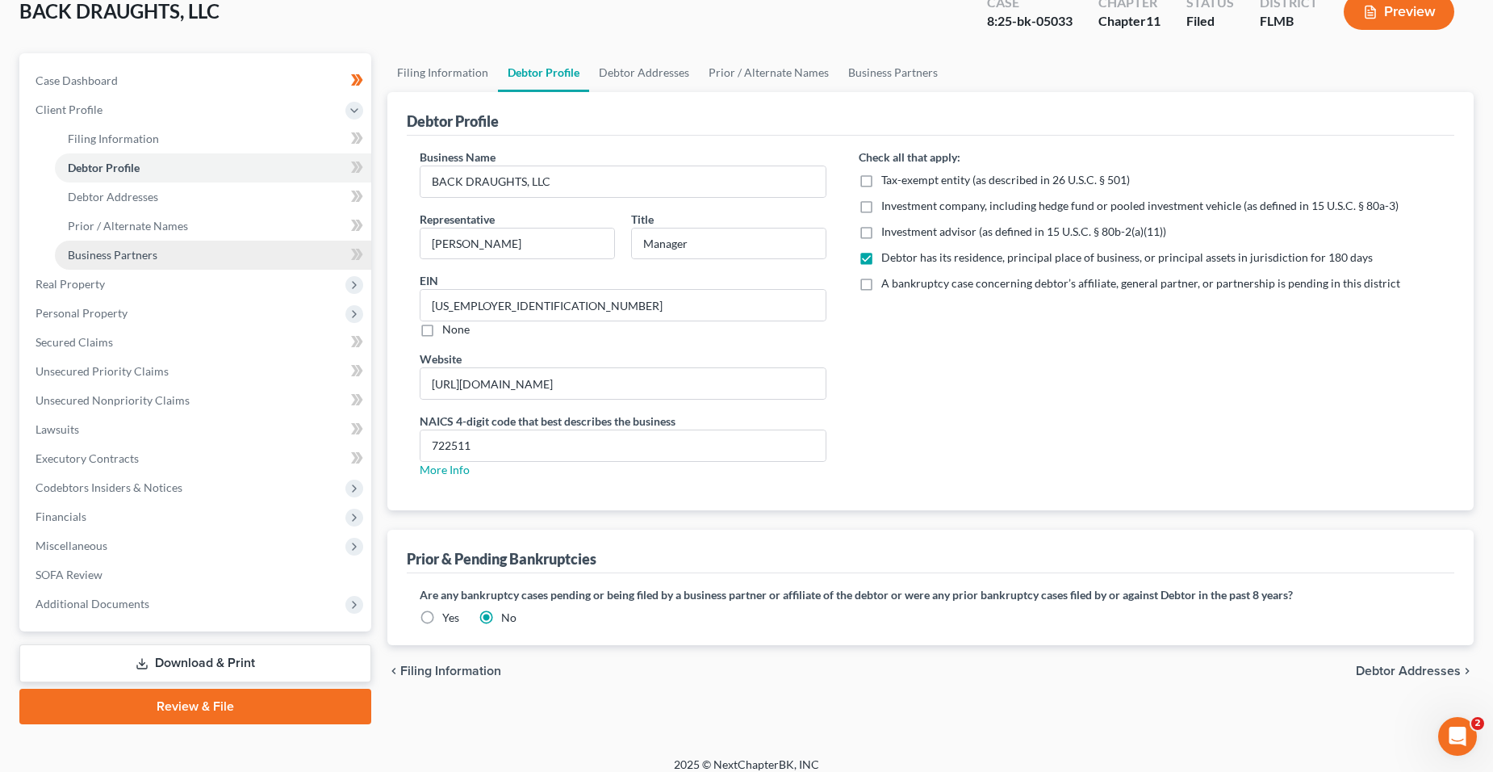
scroll to position [115, 0]
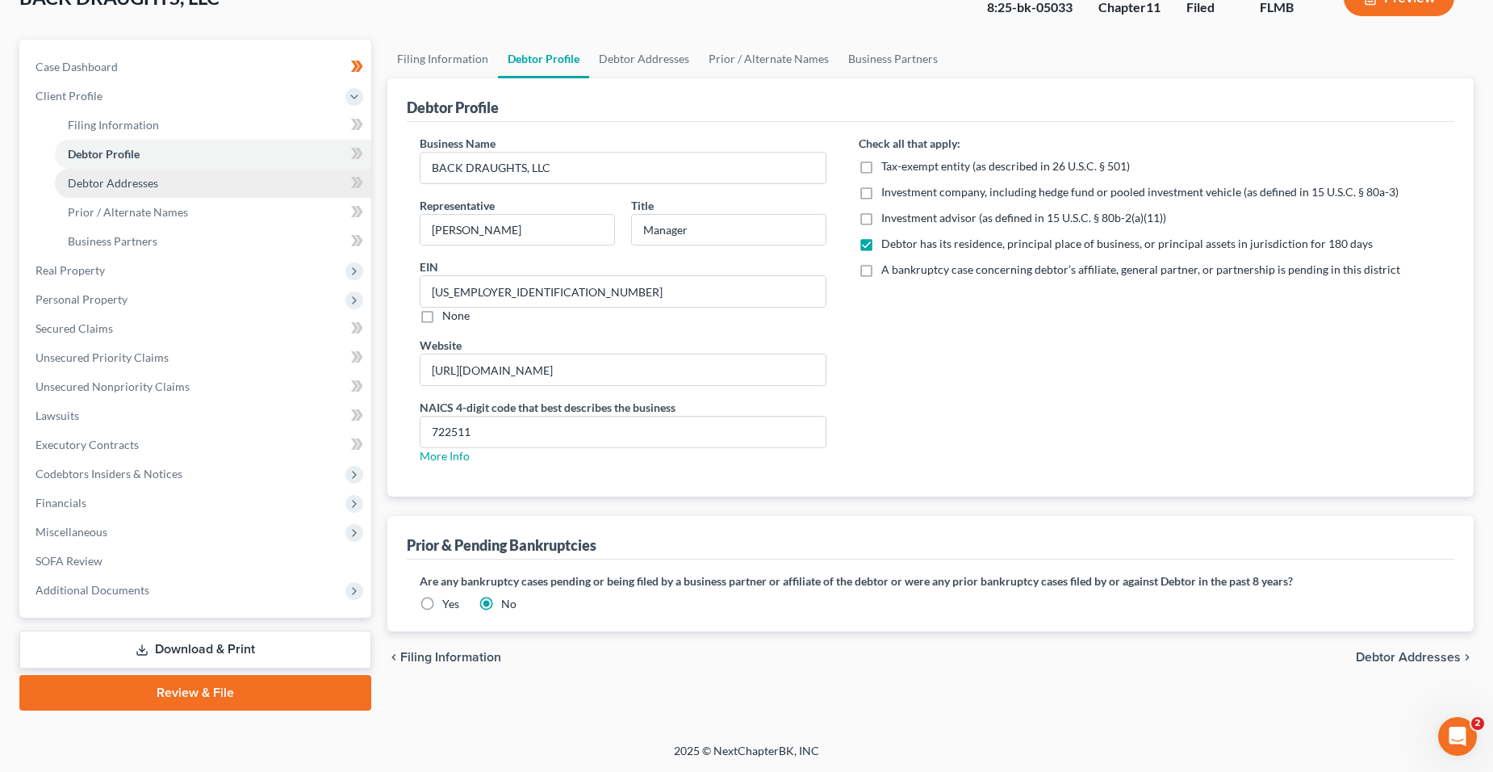
click at [189, 194] on link "Debtor Addresses" at bounding box center [213, 183] width 316 height 29
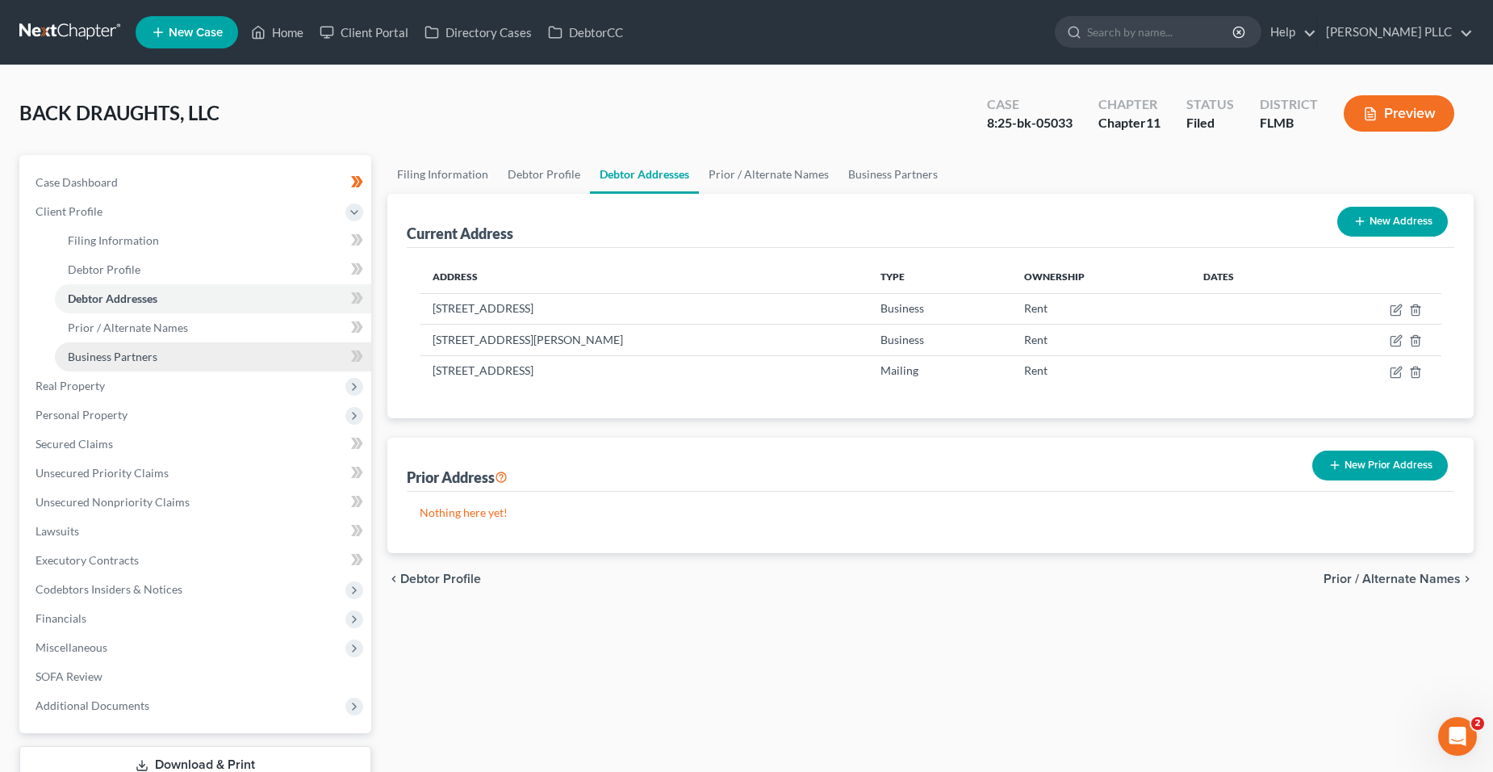
click at [247, 349] on link "Business Partners" at bounding box center [213, 356] width 316 height 29
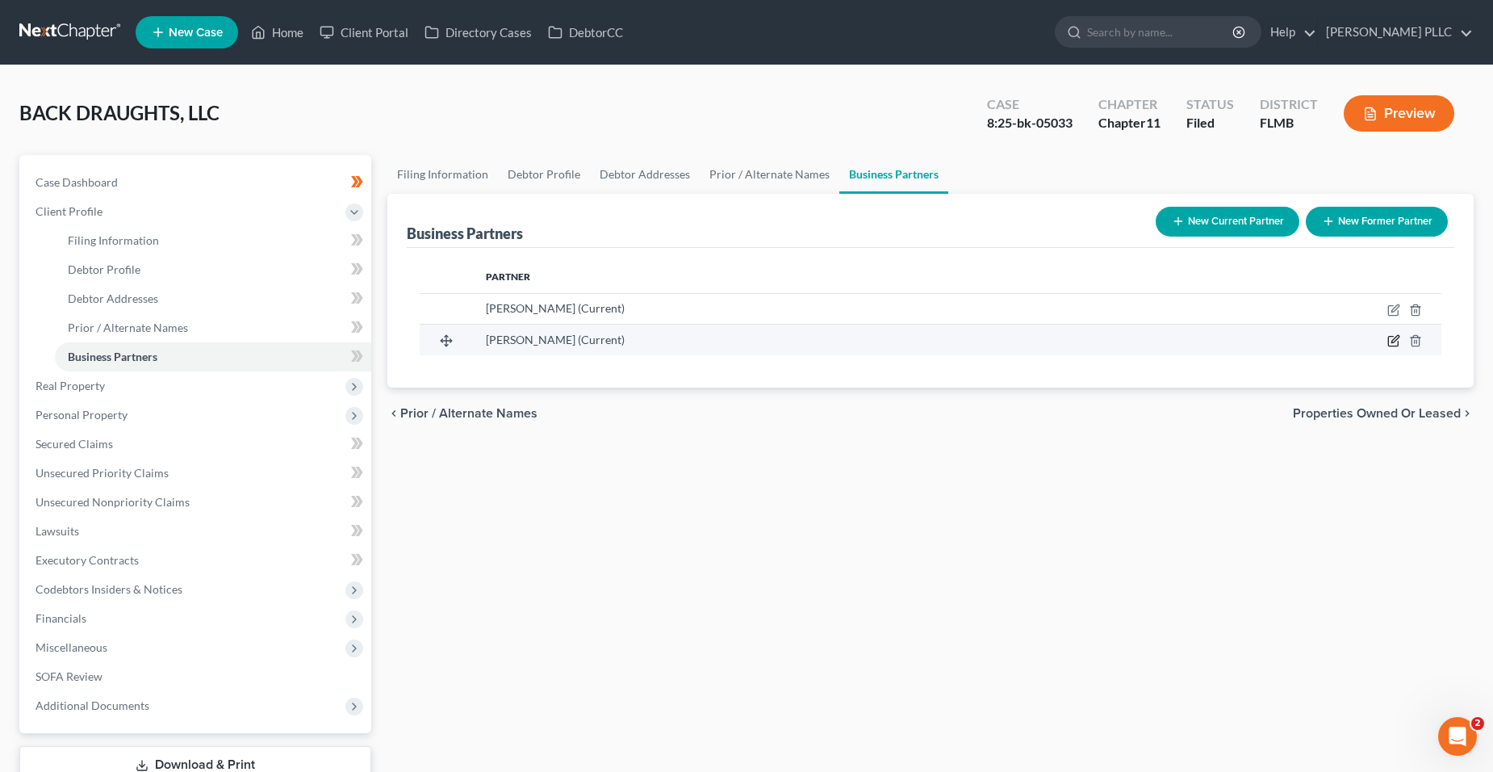
click at [1389, 338] on icon "button" at bounding box center [1393, 342] width 10 height 10
select select "9"
select select "3"
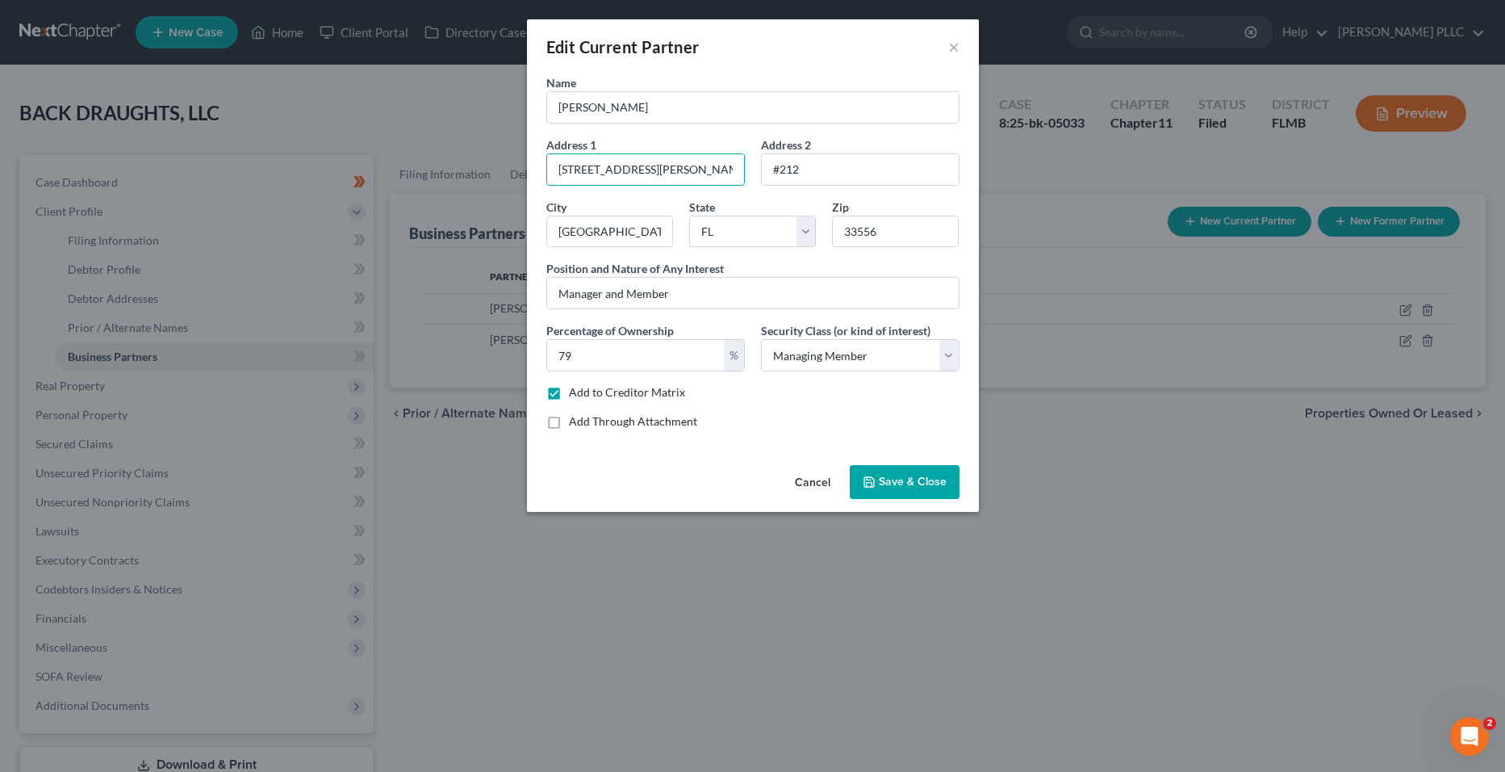
drag, startPoint x: 655, startPoint y: 180, endPoint x: 498, endPoint y: 174, distance: 156.7
click at [498, 174] on div "Edit Current Partner × Name [PERSON_NAME] Address 1 [GEOGRAPHIC_DATA][PERSON_NA…" at bounding box center [752, 386] width 1505 height 772
type input "[STREET_ADDRESS][PERSON_NAME]"
click at [747, 116] on input "[PERSON_NAME]" at bounding box center [753, 107] width 412 height 31
drag, startPoint x: 867, startPoint y: 144, endPoint x: 869, endPoint y: 156, distance: 11.6
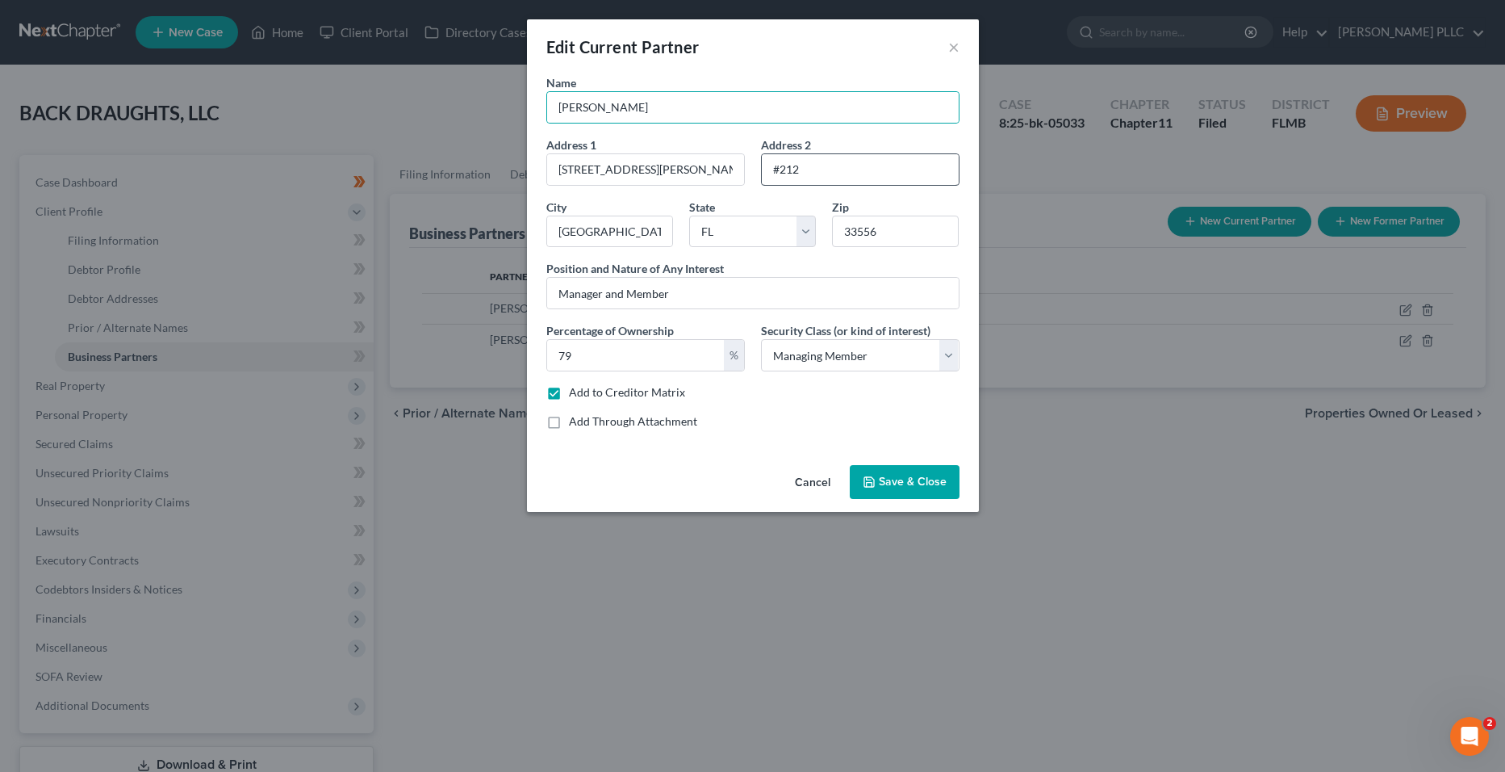
click at [868, 146] on div "Address 2 #212" at bounding box center [860, 160] width 215 height 49
drag, startPoint x: 869, startPoint y: 162, endPoint x: 758, endPoint y: 161, distance: 111.4
click at [758, 161] on div "Address 2 #212" at bounding box center [860, 160] width 215 height 49
drag, startPoint x: 613, startPoint y: 228, endPoint x: 504, endPoint y: 224, distance: 109.0
click at [504, 224] on div "Edit Current Partner × Name [PERSON_NAME] Address 1 [GEOGRAPHIC_DATA][PERSON_NA…" at bounding box center [752, 386] width 1505 height 772
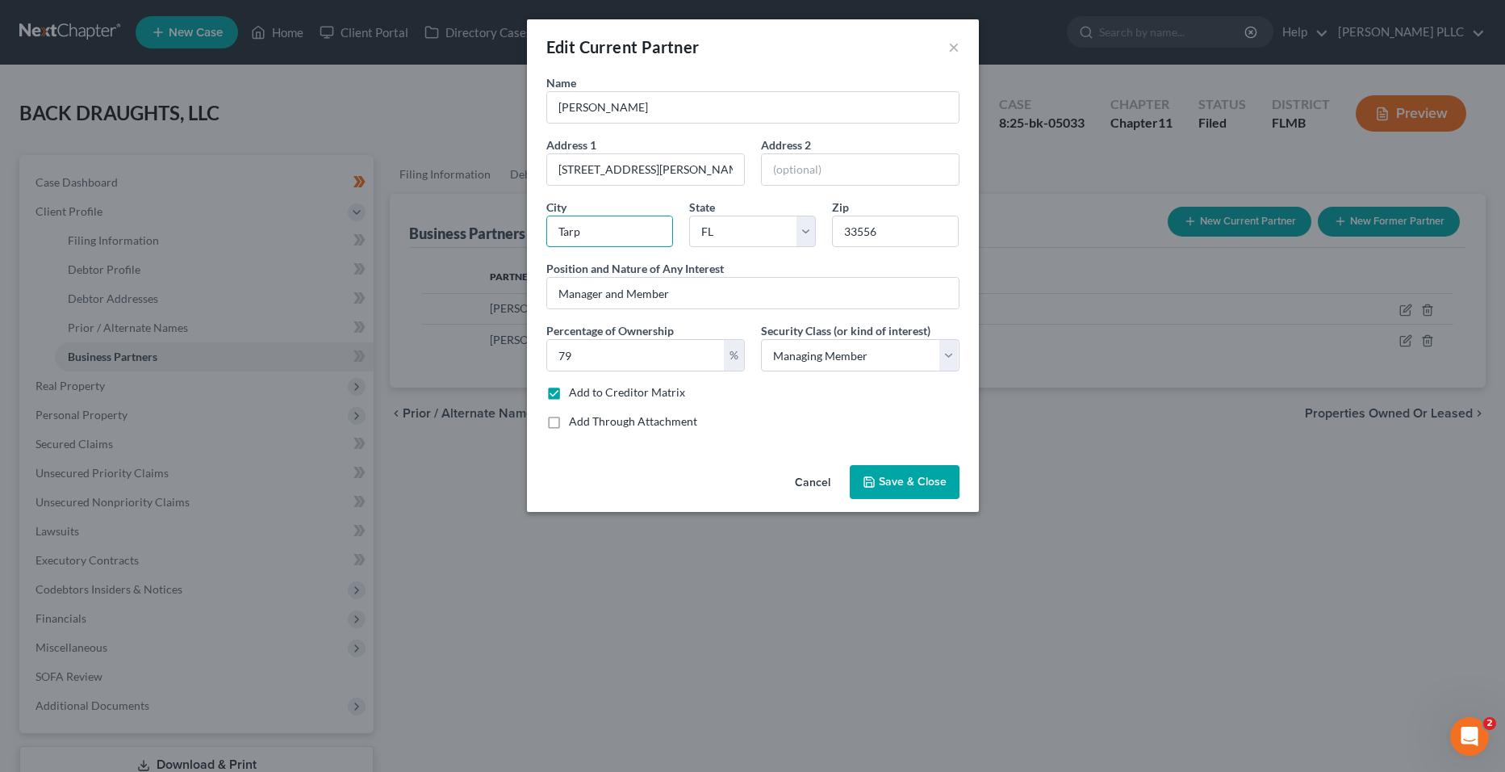
type input "[GEOGRAPHIC_DATA]"
drag, startPoint x: 878, startPoint y: 231, endPoint x: 892, endPoint y: 232, distance: 13.7
click at [891, 233] on input "33556" at bounding box center [895, 231] width 127 height 32
type input "34689"
click at [810, 407] on div "Name [PERSON_NAME] Address 1 [GEOGRAPHIC_DATA][PERSON_NAME] Address [GEOGRAPHIC…" at bounding box center [752, 258] width 429 height 368
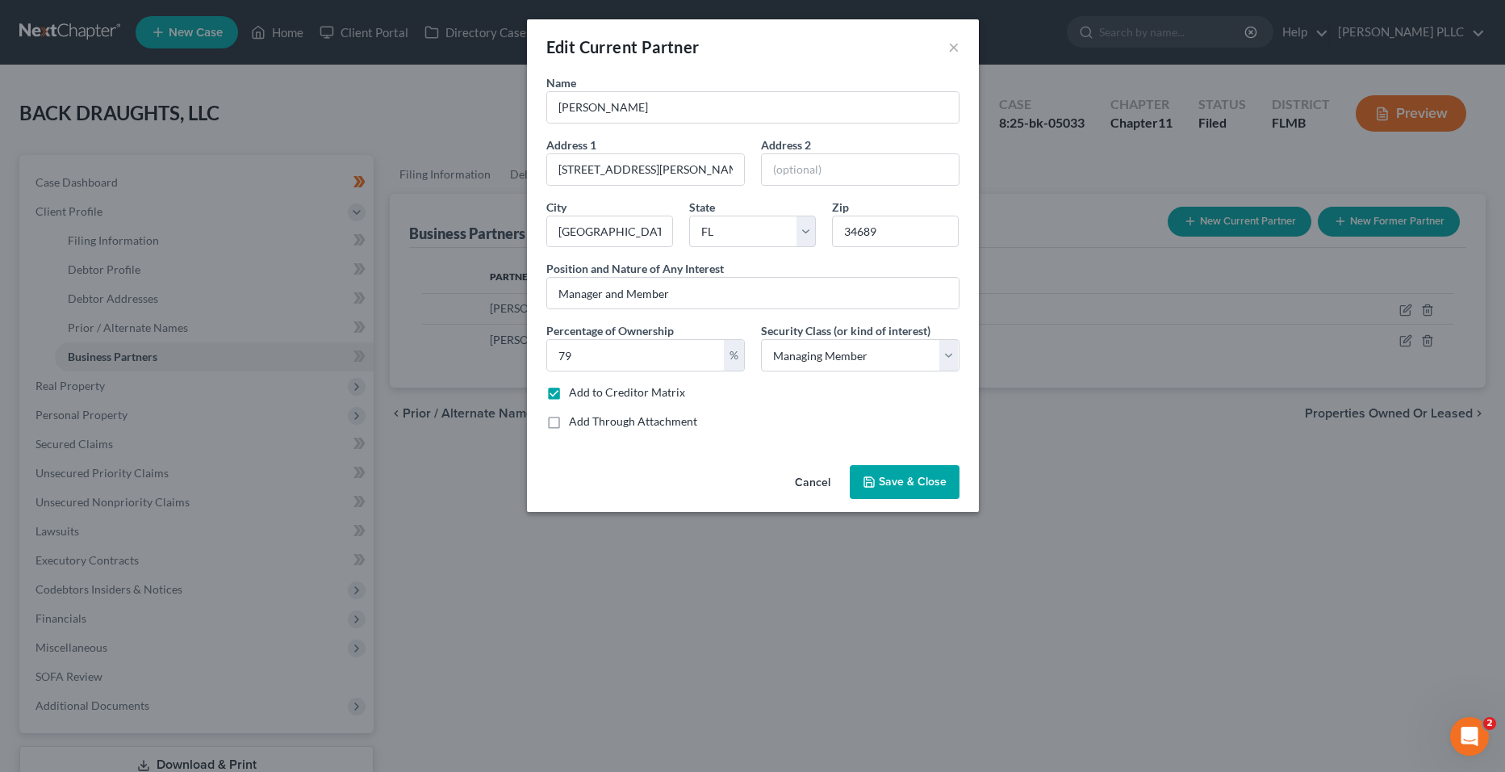
click at [655, 399] on label "Add to Creditor Matrix" at bounding box center [627, 392] width 116 height 16
click at [586, 395] on input "Add to Creditor Matrix" at bounding box center [580, 389] width 10 height 10
checkbox input "false"
click at [876, 472] on button "Save & Close" at bounding box center [905, 482] width 110 height 34
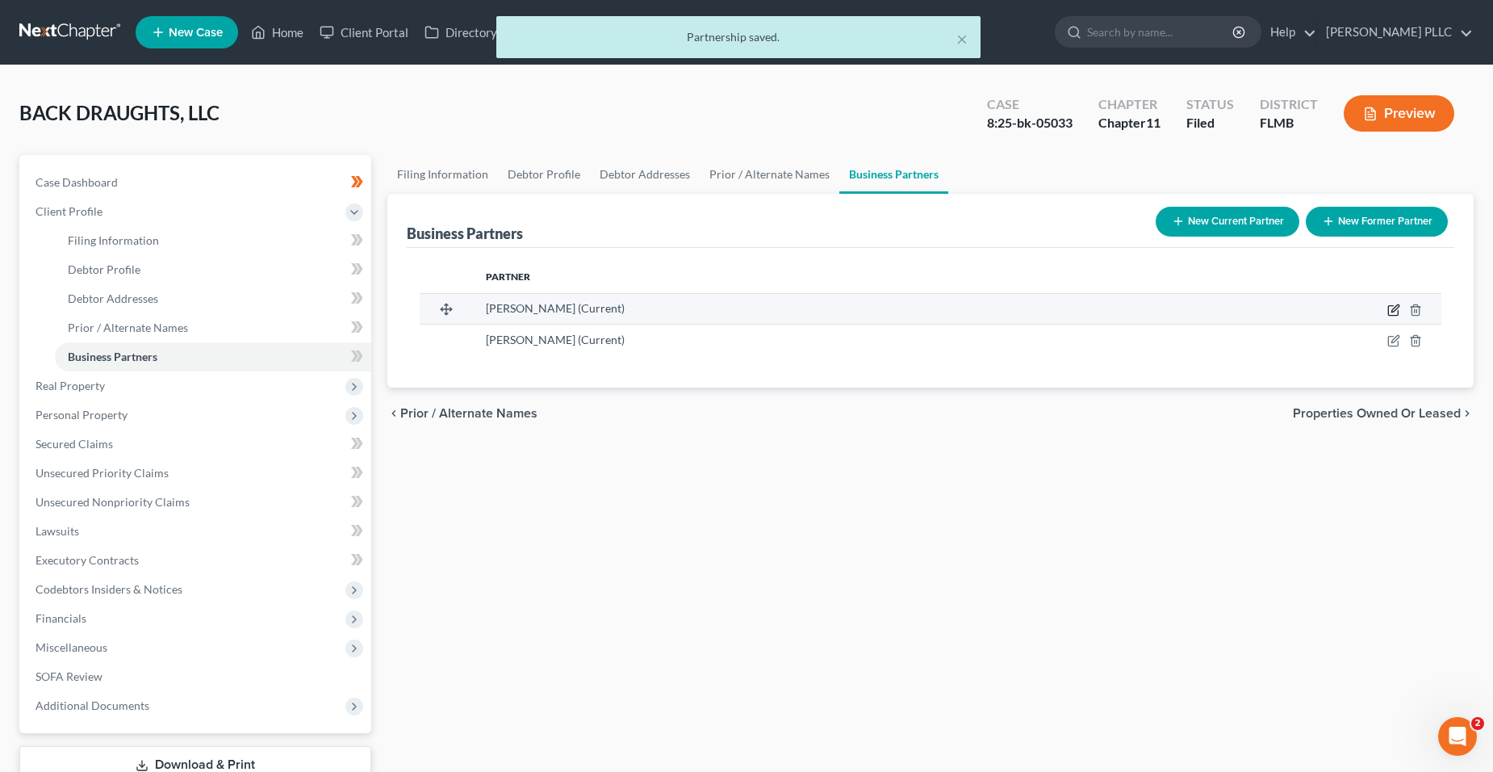
click at [1391, 306] on icon "button" at bounding box center [1393, 311] width 10 height 10
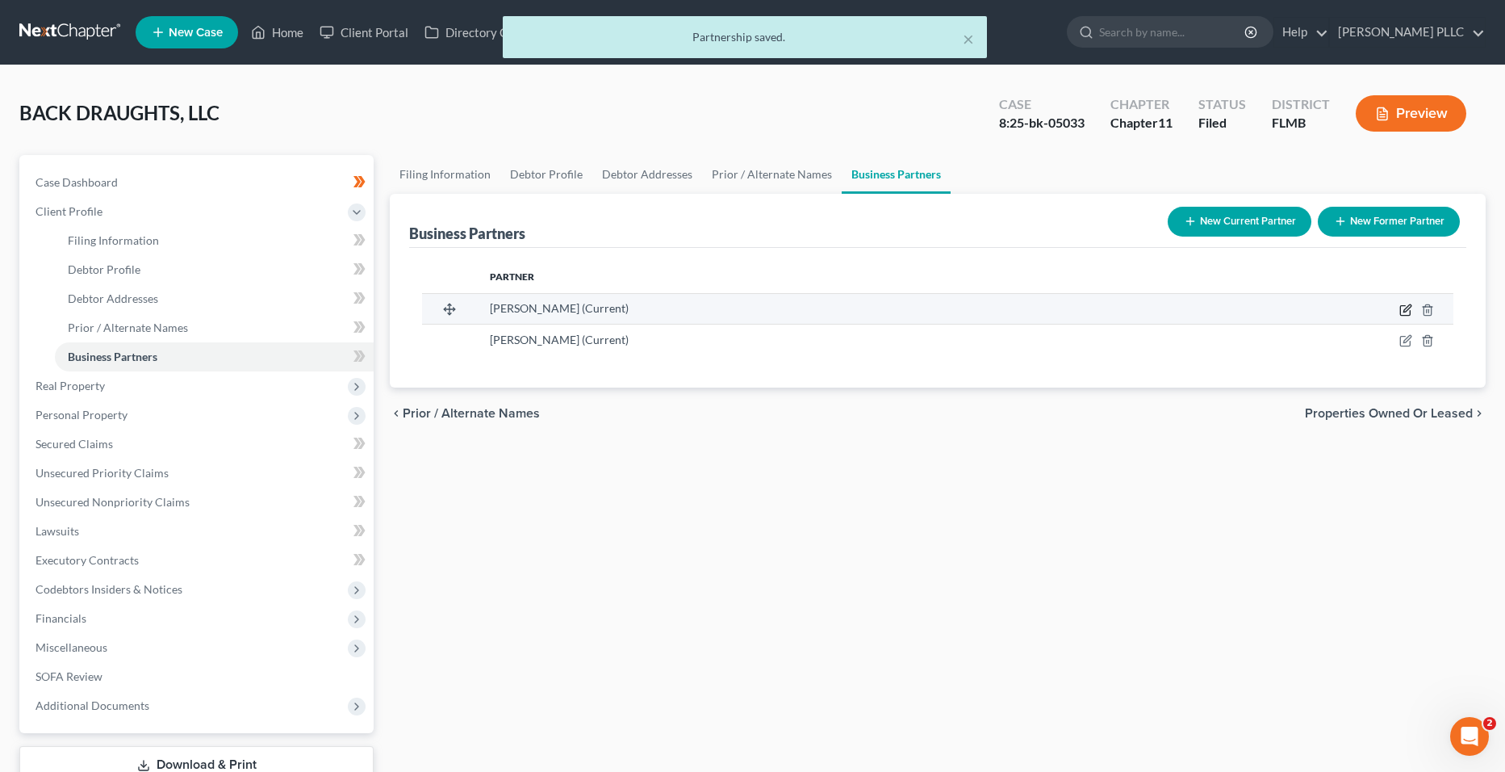
select select "9"
select select "3"
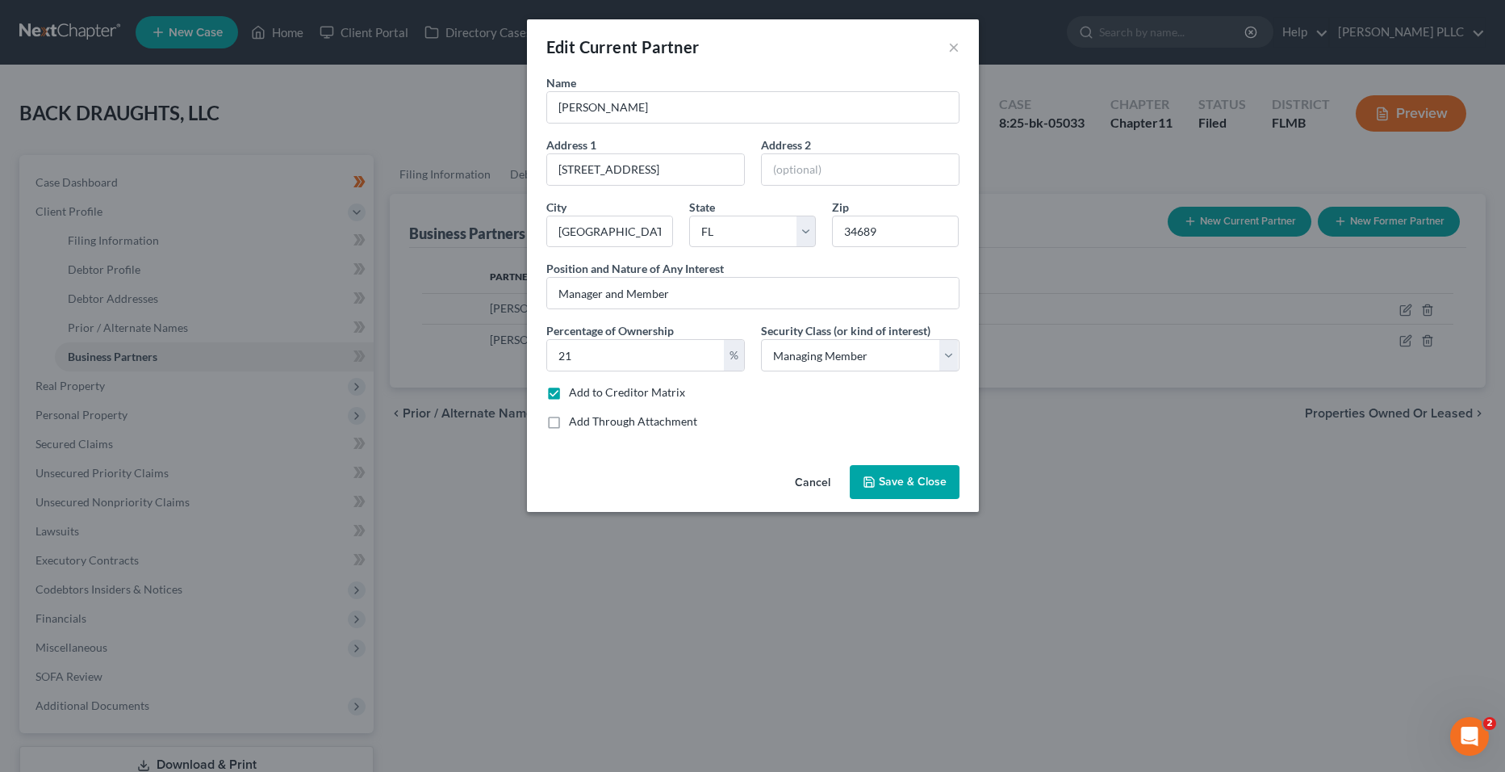
click at [872, 478] on icon "button" at bounding box center [869, 481] width 13 height 13
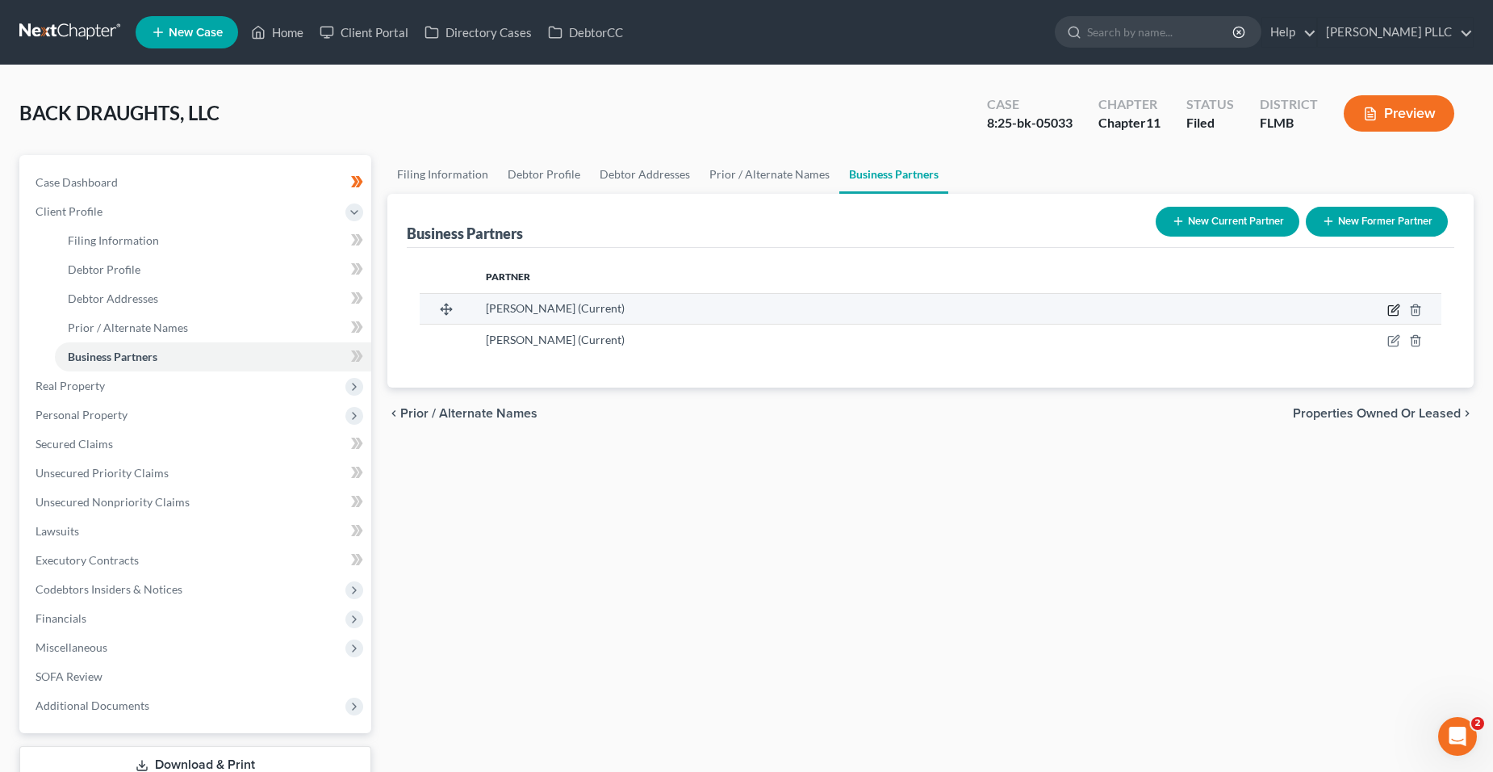
click at [1398, 315] on icon "button" at bounding box center [1393, 311] width 10 height 10
select select "9"
select select "3"
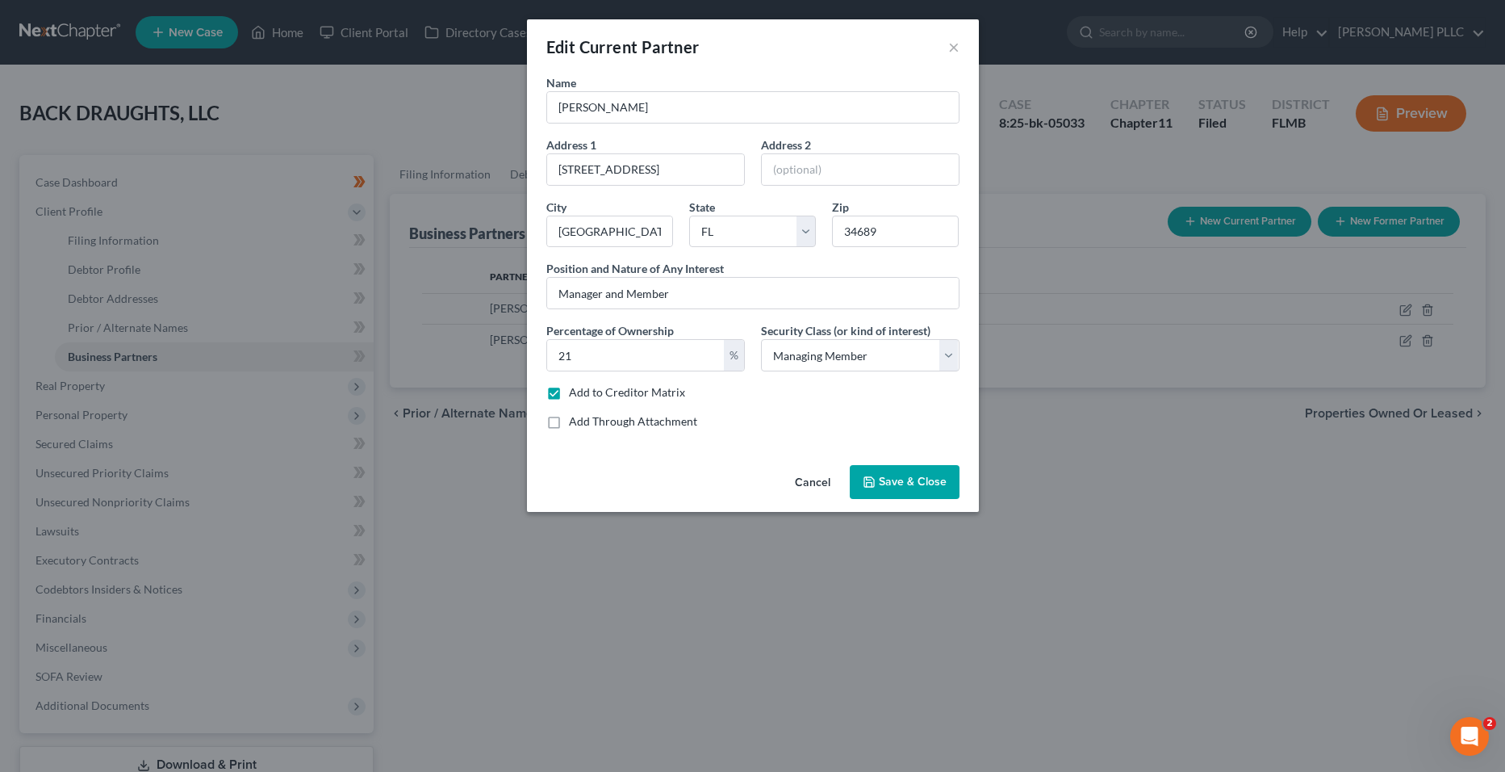
click at [933, 481] on span "Save & Close" at bounding box center [913, 482] width 68 height 14
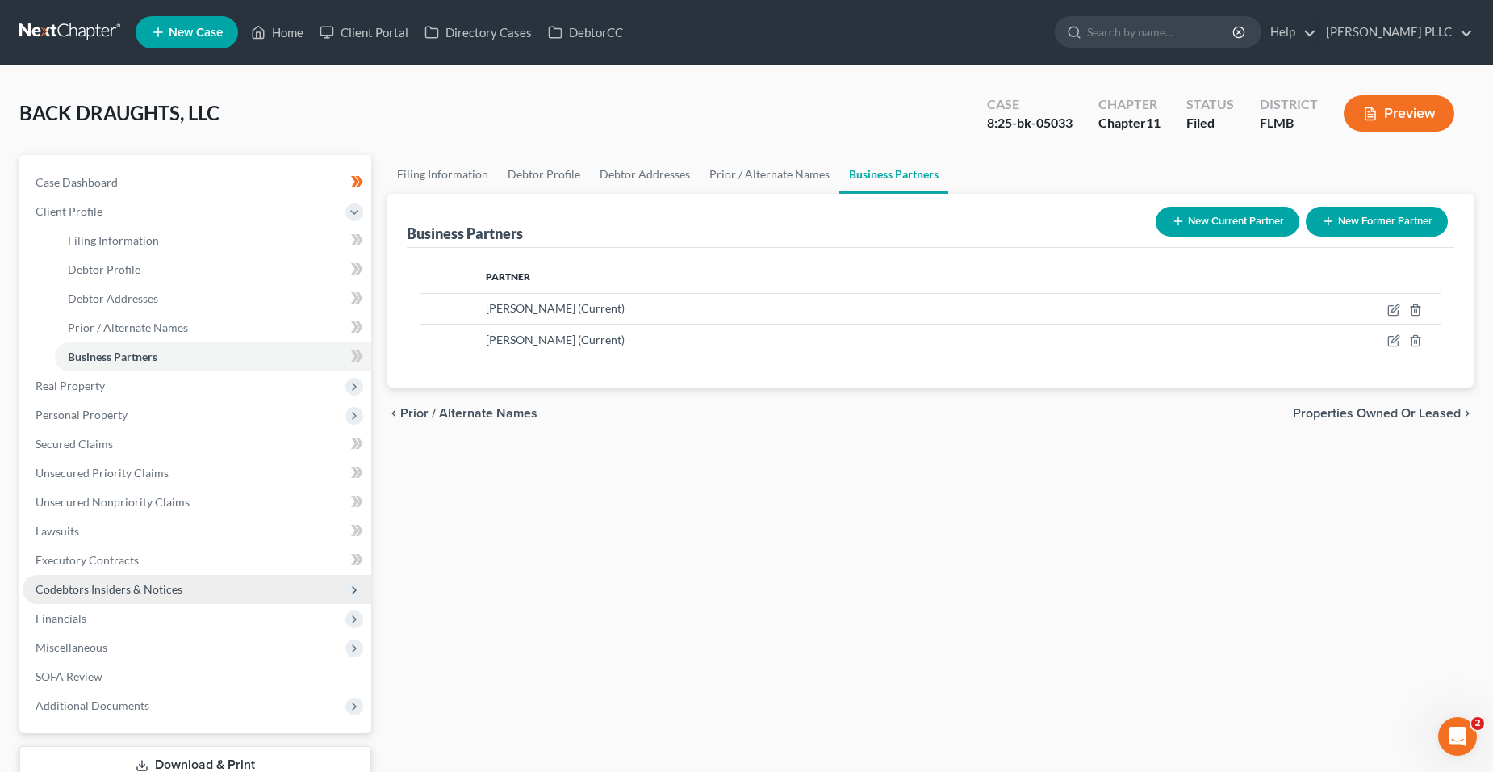
click at [149, 583] on span "Codebtors Insiders & Notices" at bounding box center [109, 589] width 147 height 14
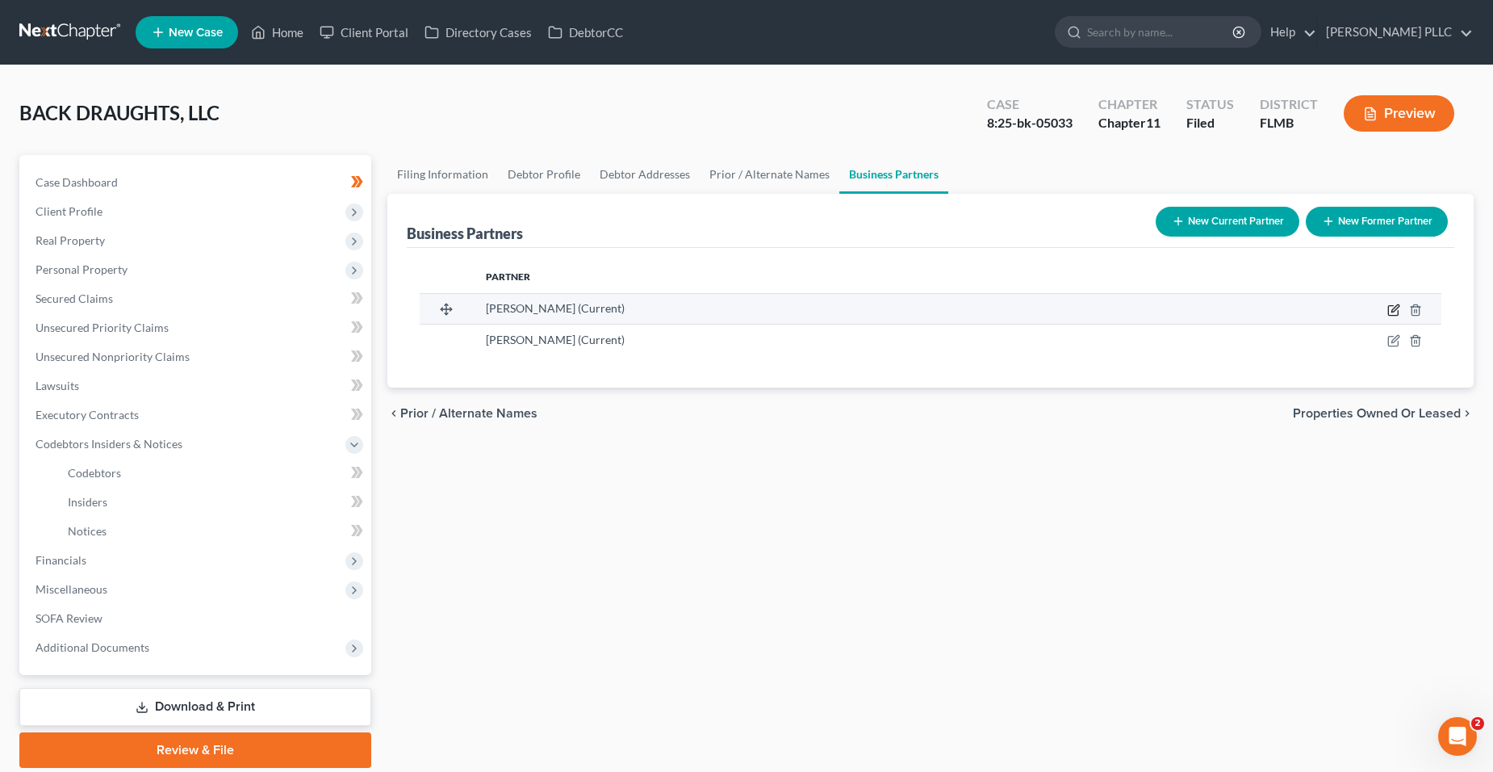
click at [1398, 312] on icon "button" at bounding box center [1393, 311] width 10 height 10
select select "9"
select select "3"
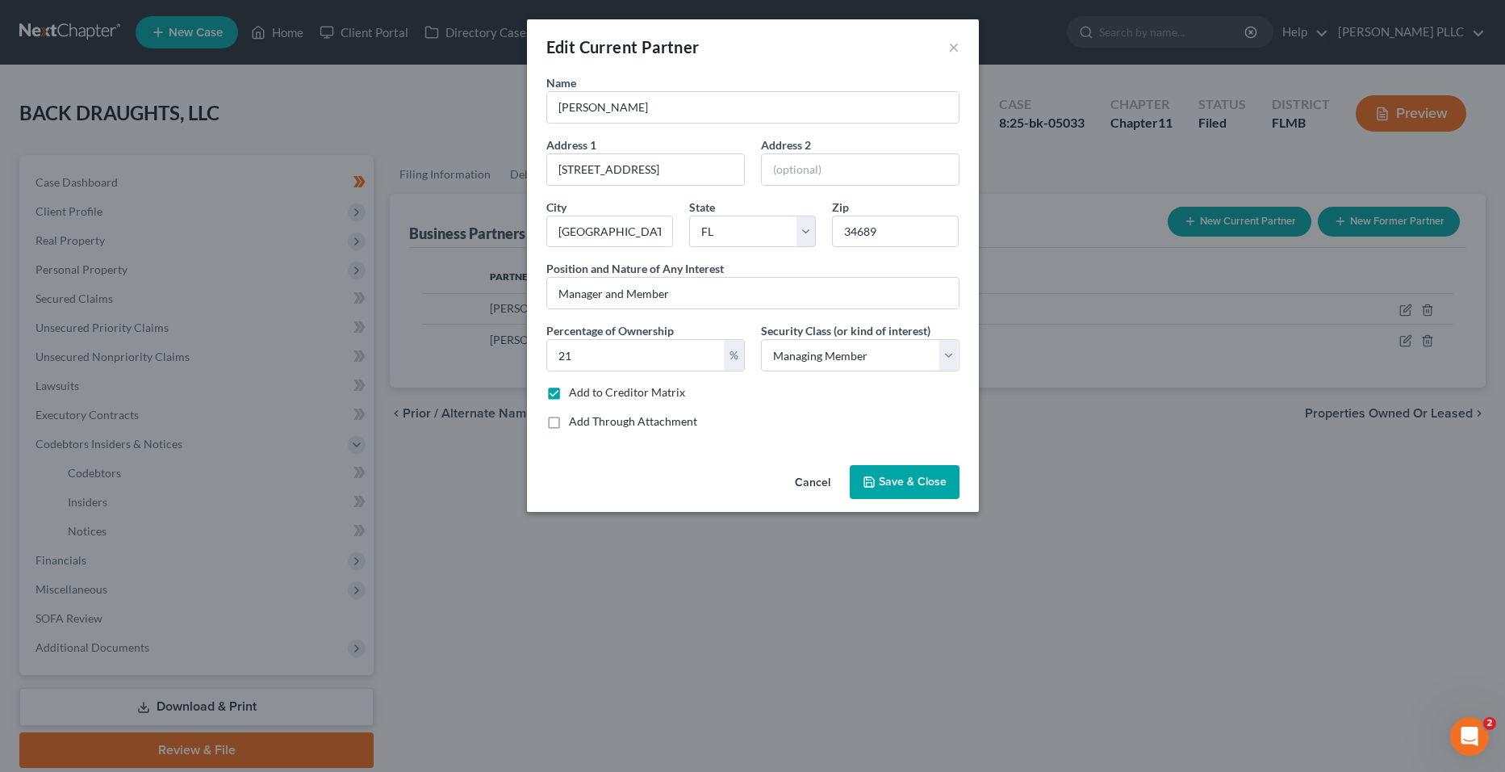
click at [882, 477] on span "Save & Close" at bounding box center [913, 482] width 68 height 14
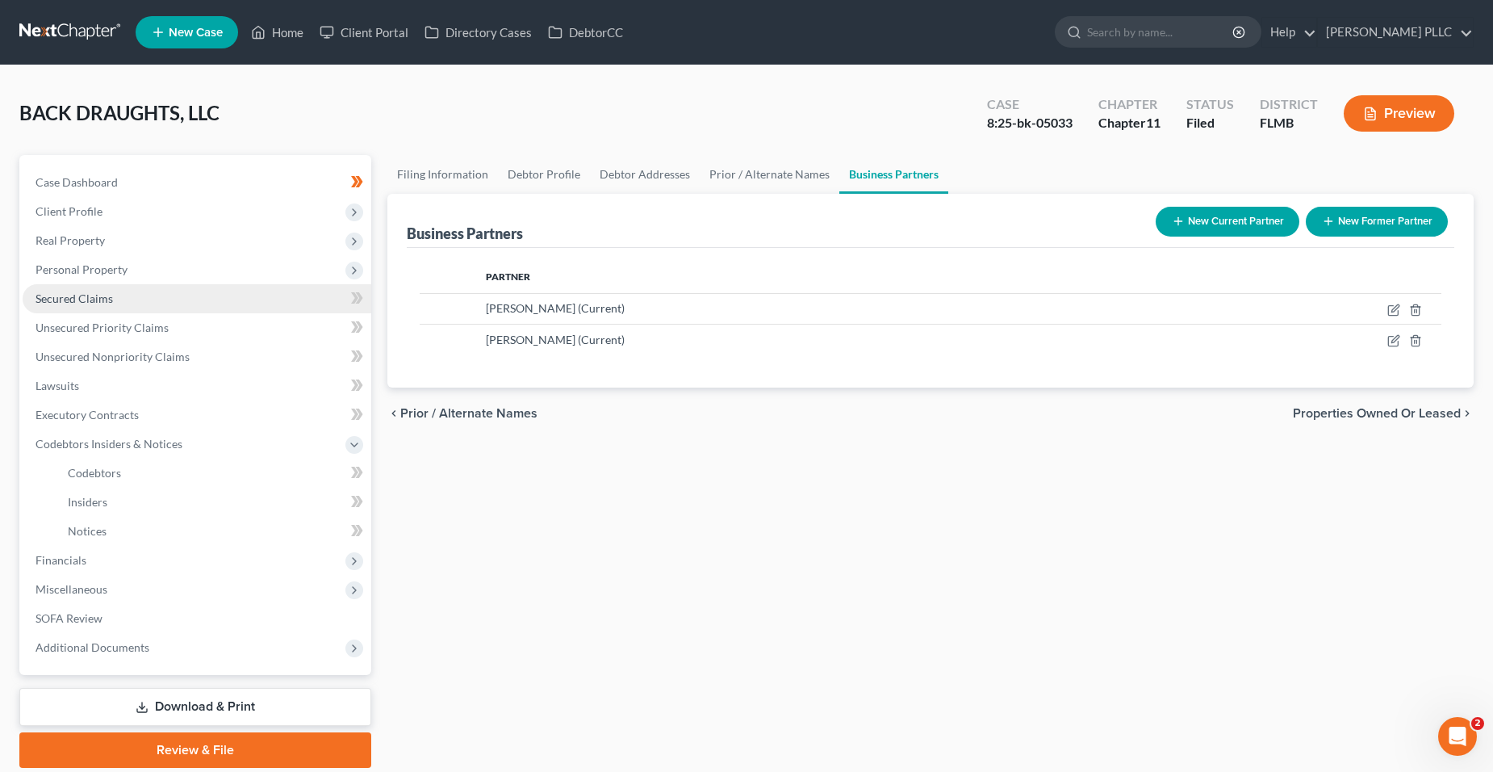
drag, startPoint x: 212, startPoint y: 308, endPoint x: 226, endPoint y: 312, distance: 14.1
click at [212, 308] on link "Secured Claims" at bounding box center [197, 298] width 349 height 29
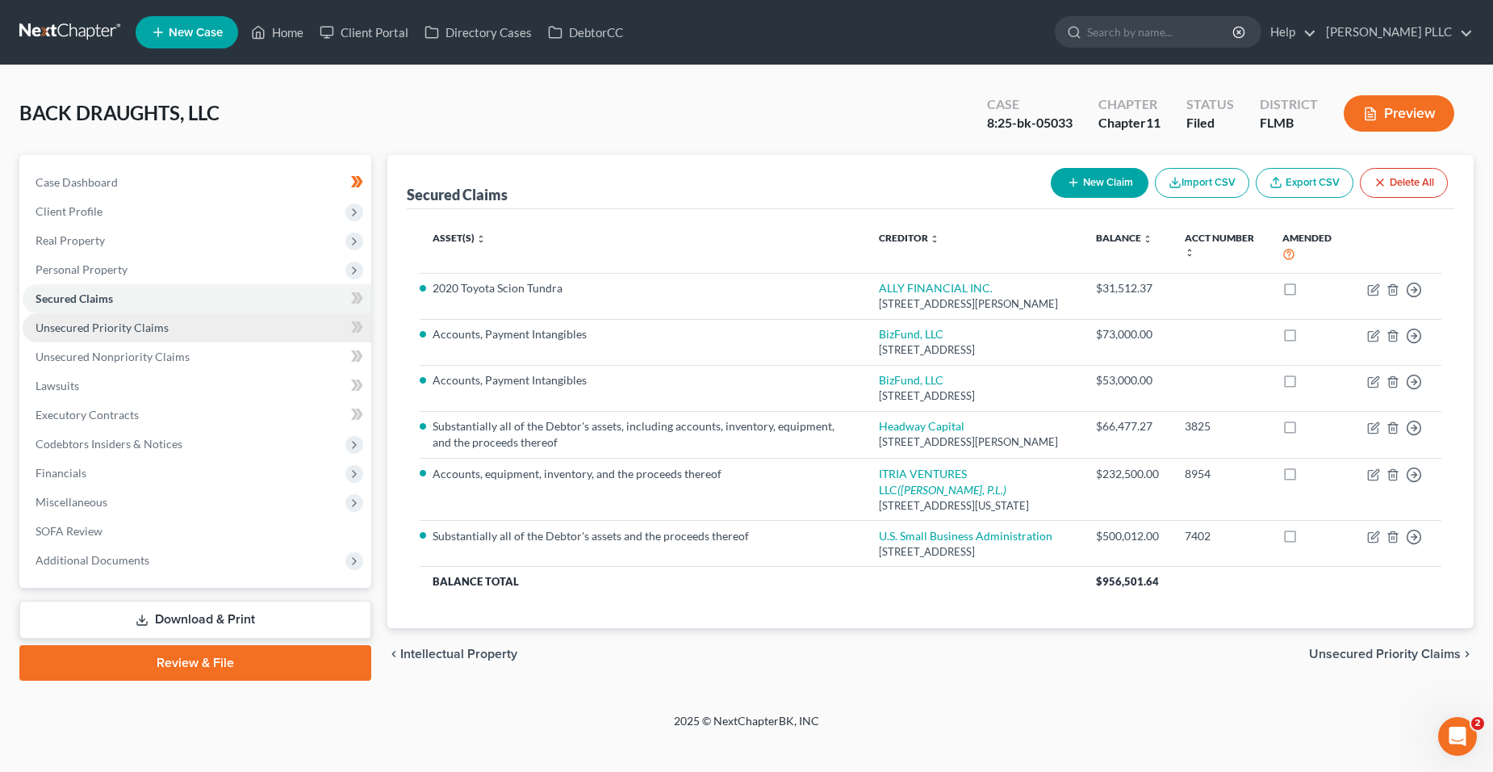
click at [140, 335] on link "Unsecured Priority Claims" at bounding box center [197, 327] width 349 height 29
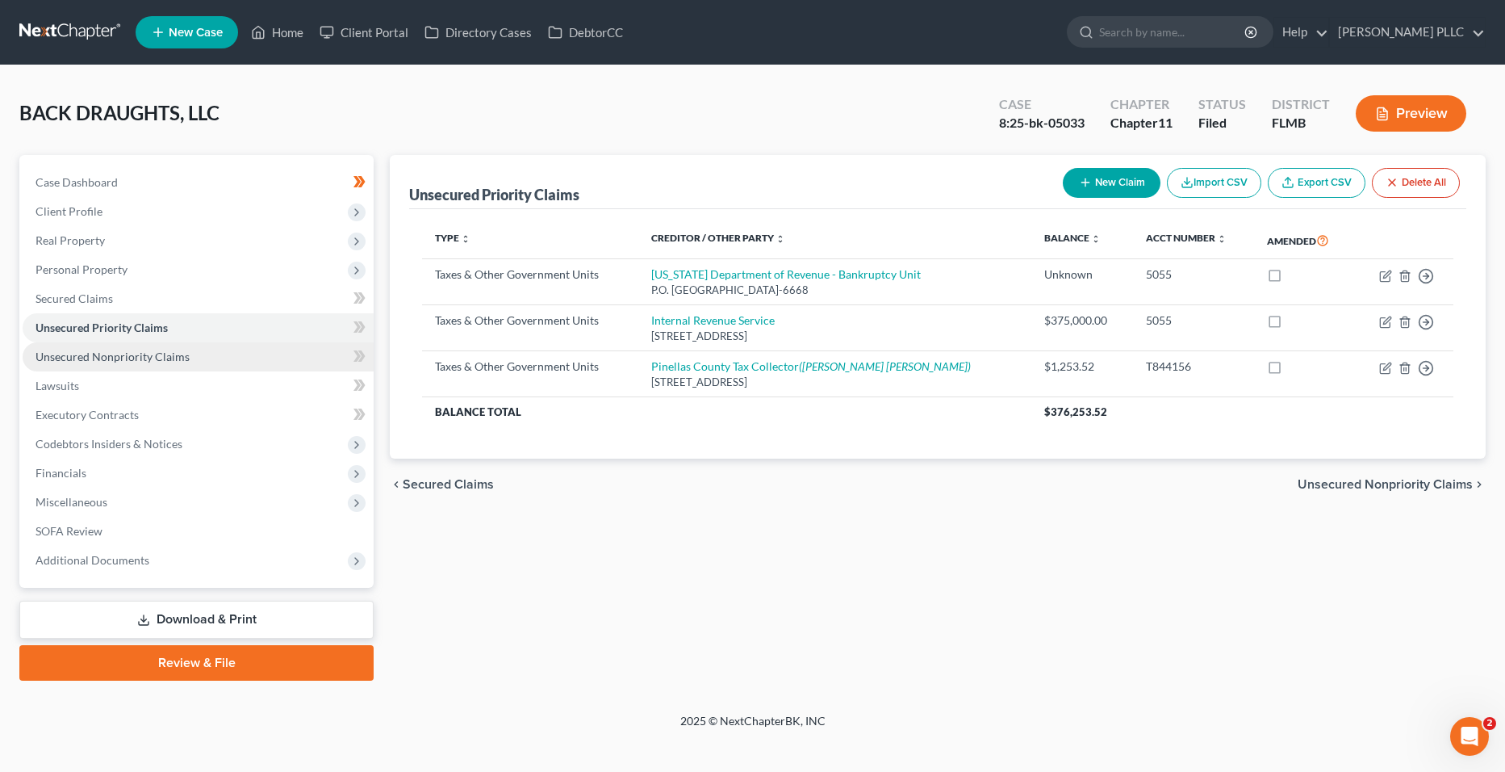
click at [157, 349] on span "Unsecured Nonpriority Claims" at bounding box center [113, 356] width 154 height 14
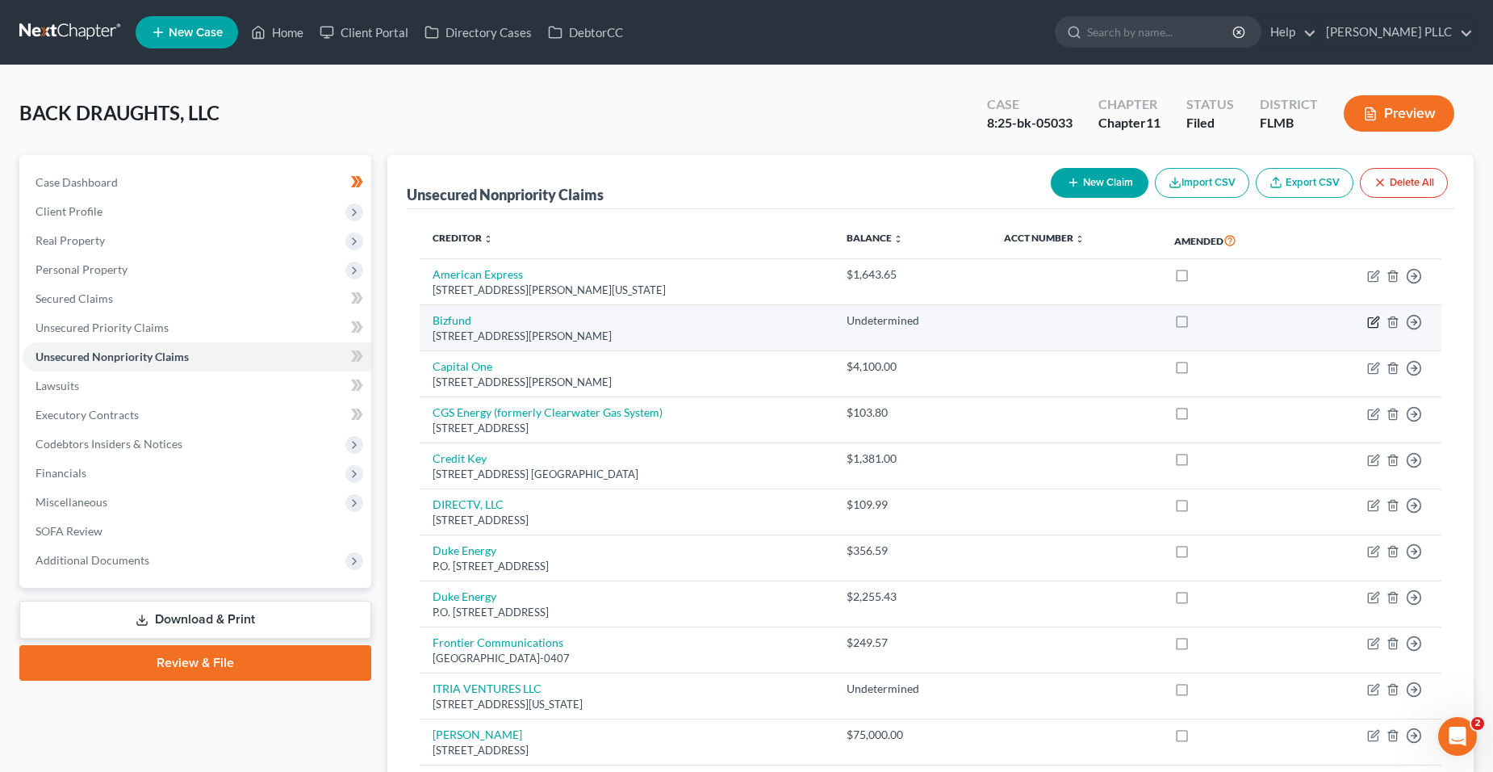
click at [1378, 321] on icon "button" at bounding box center [1373, 322] width 13 height 13
select select "35"
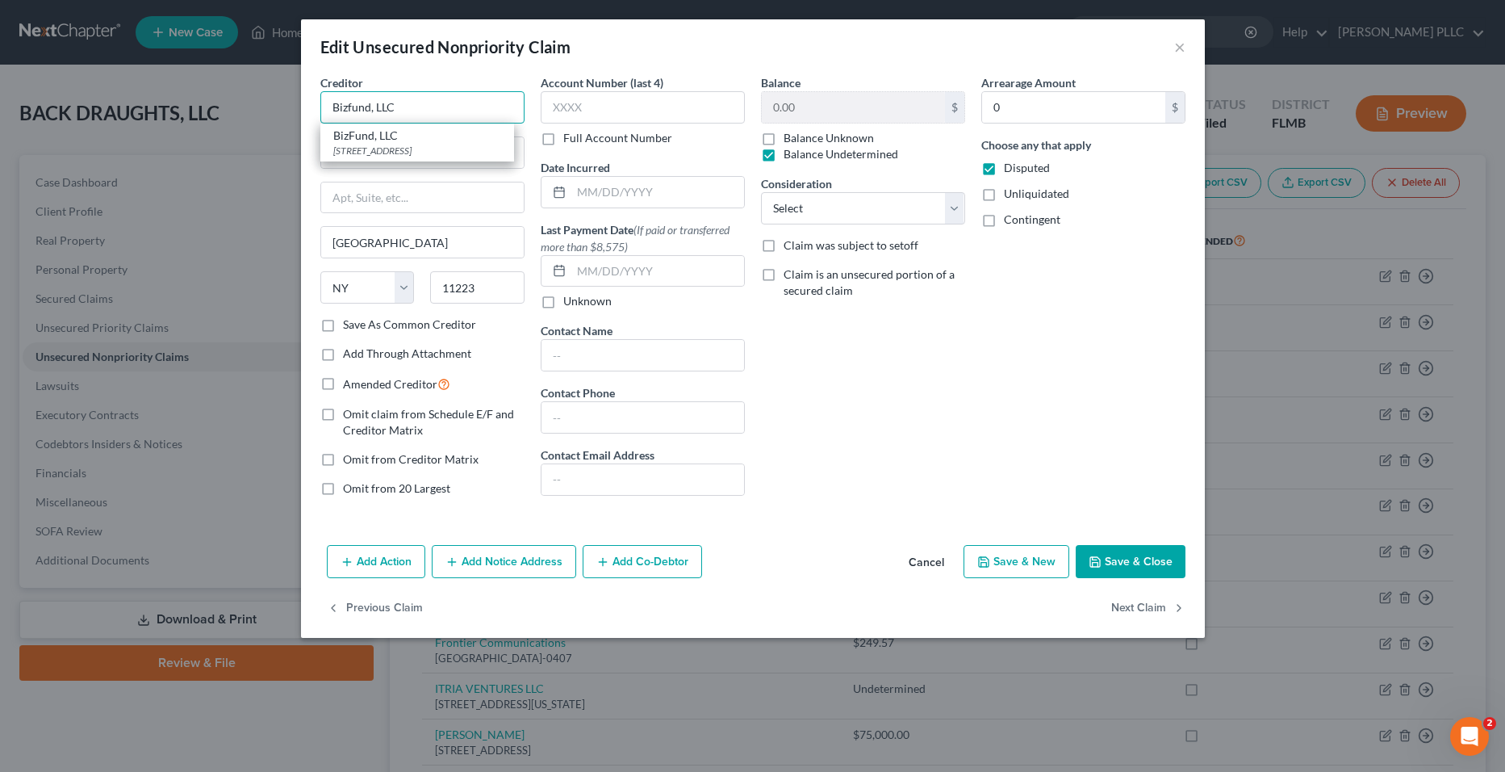
type input "Bizfund, LLC"
click at [1174, 561] on button "Save & Close" at bounding box center [1131, 562] width 110 height 34
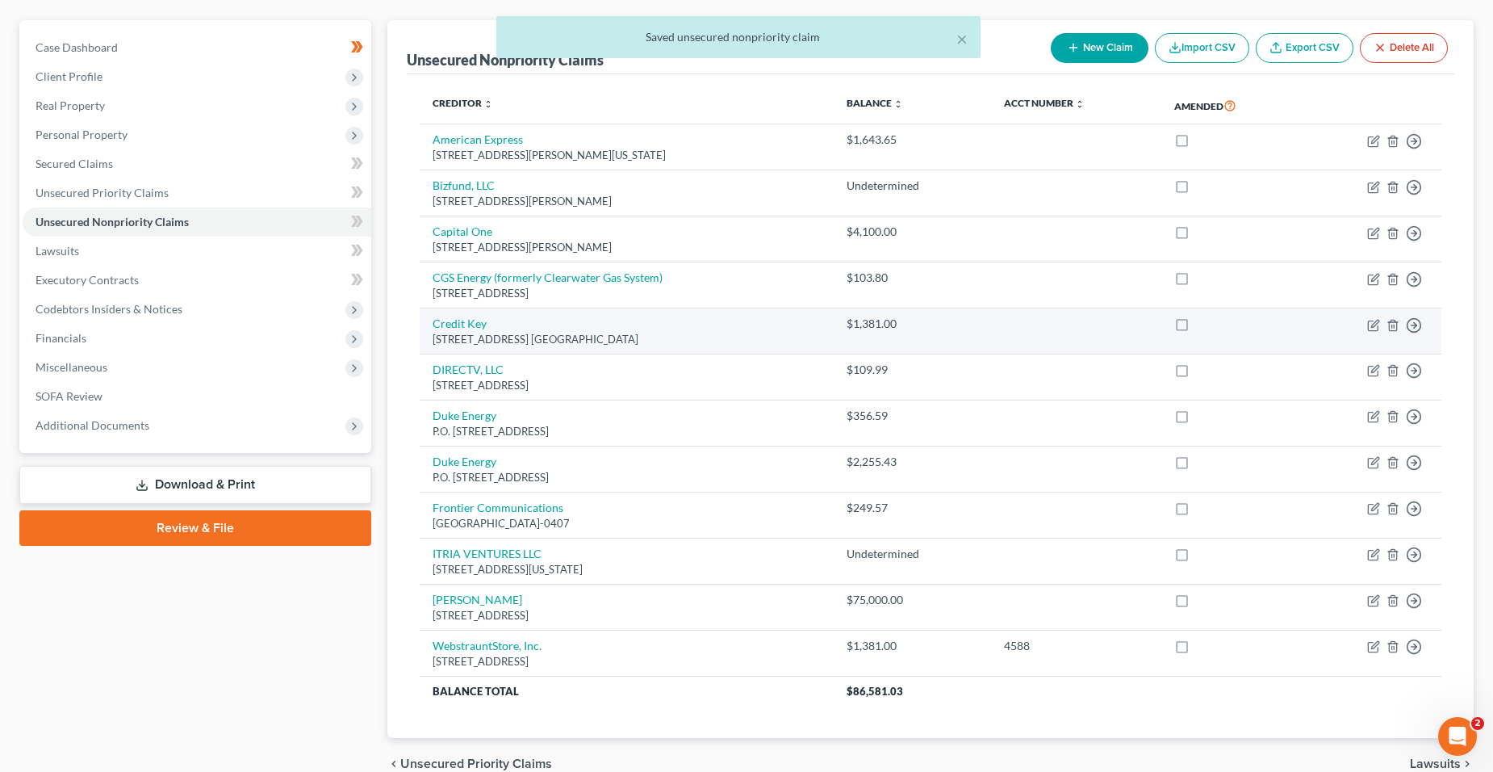
scroll to position [214, 0]
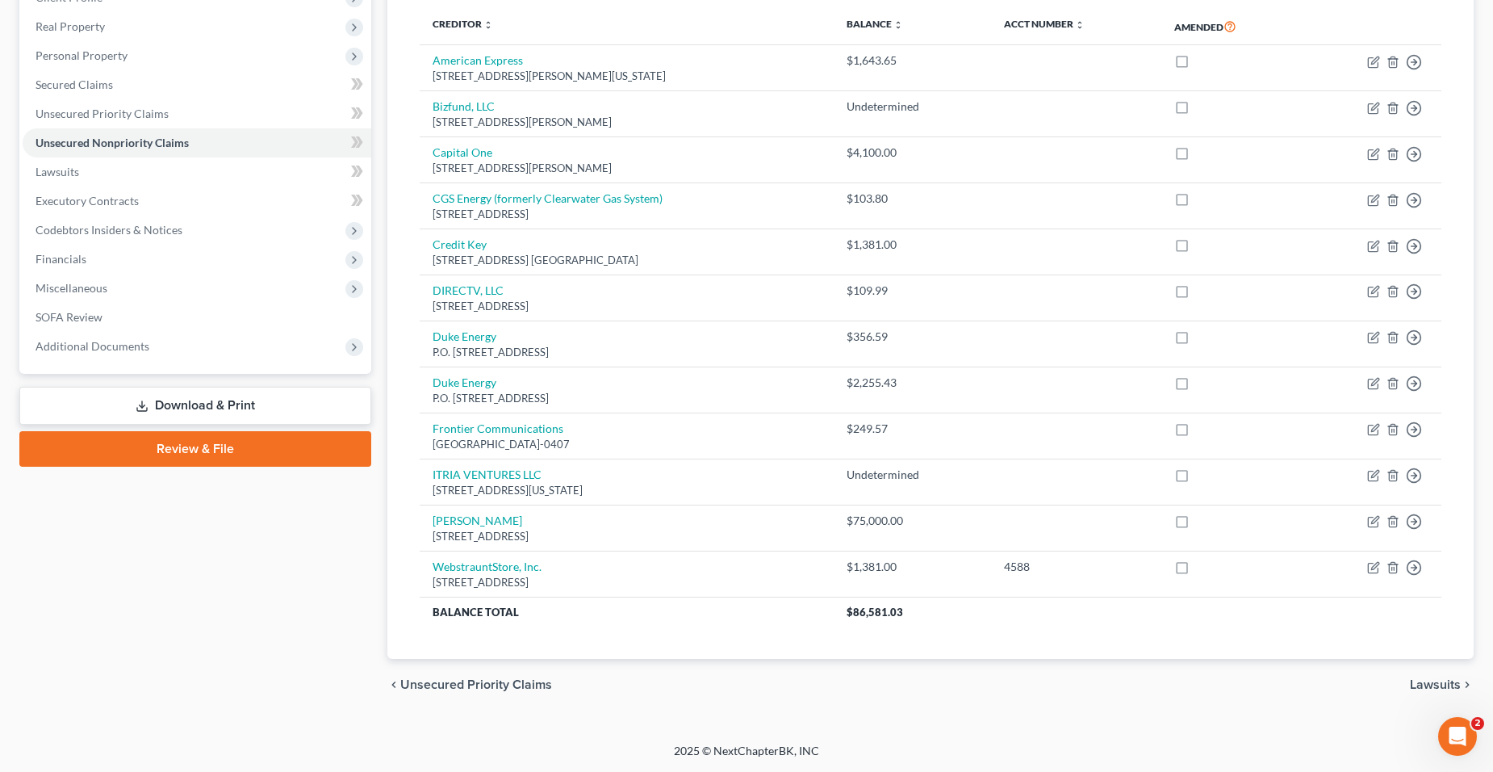
click at [198, 400] on link "Download & Print" at bounding box center [195, 406] width 352 height 38
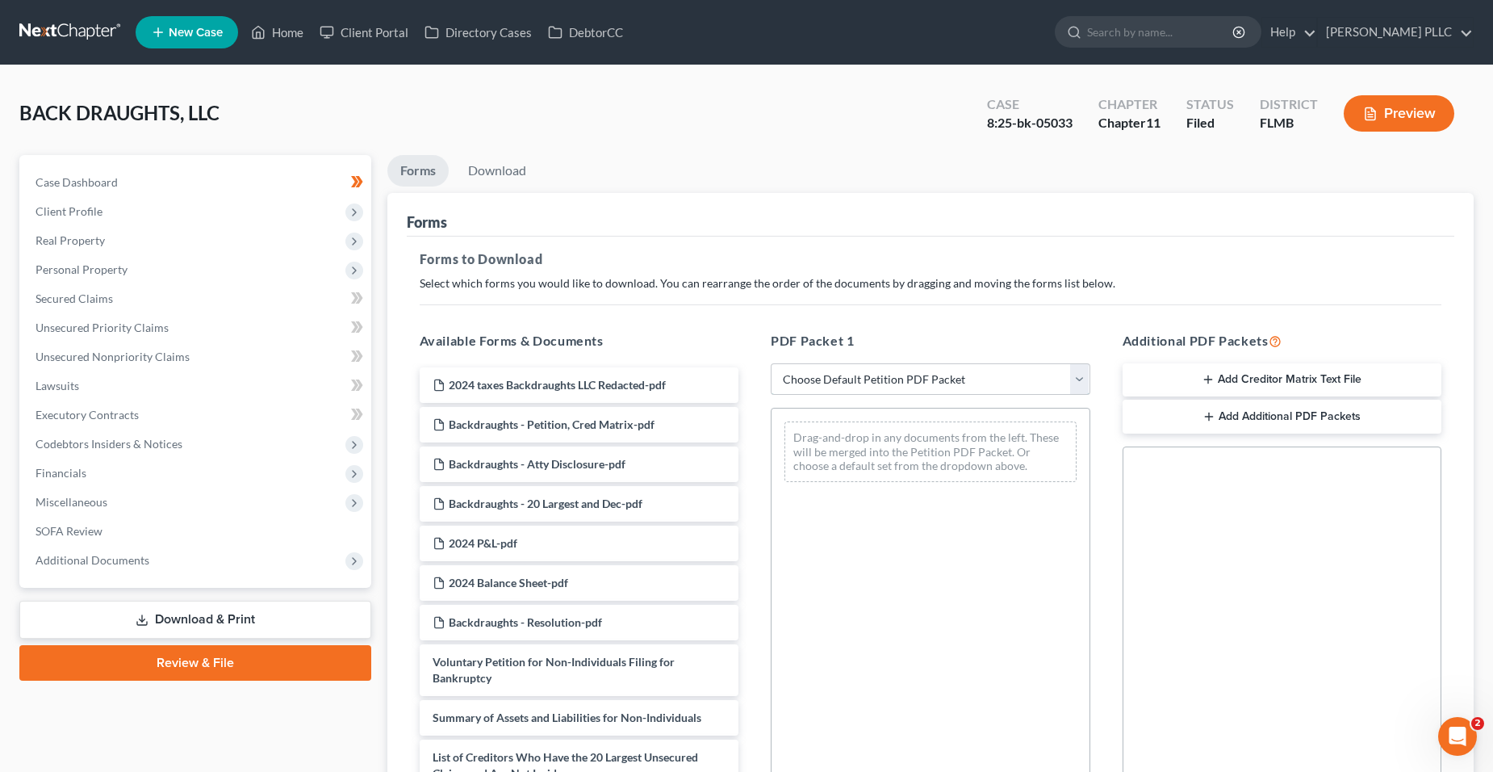
click at [793, 376] on select "Choose Default Petition PDF Packet Complete Bankruptcy Petition (all forms and …" at bounding box center [931, 379] width 320 height 32
select select "2"
click at [771, 363] on select "Choose Default Petition PDF Packet Complete Bankruptcy Petition (all forms and …" at bounding box center [931, 379] width 320 height 32
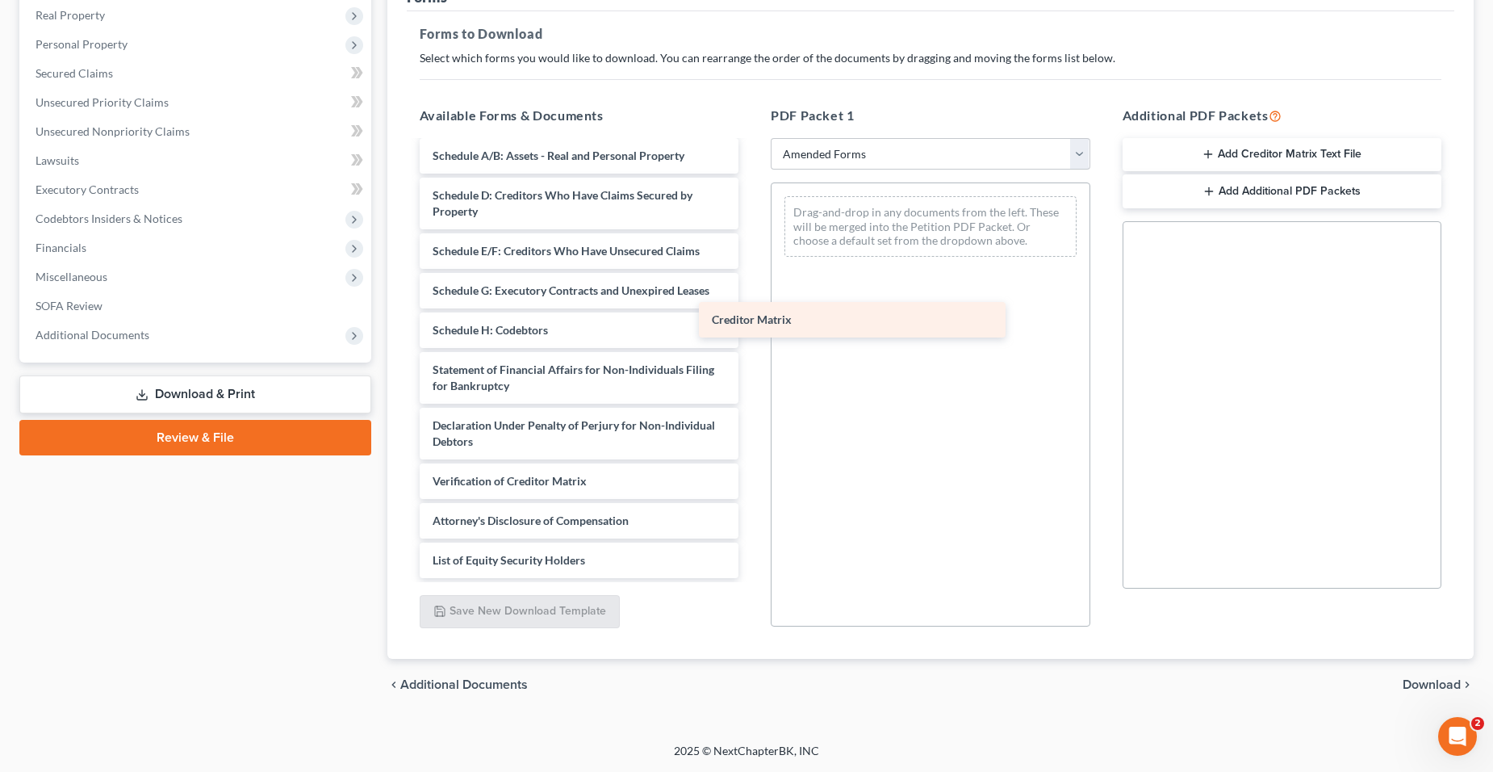
scroll to position [155, 0]
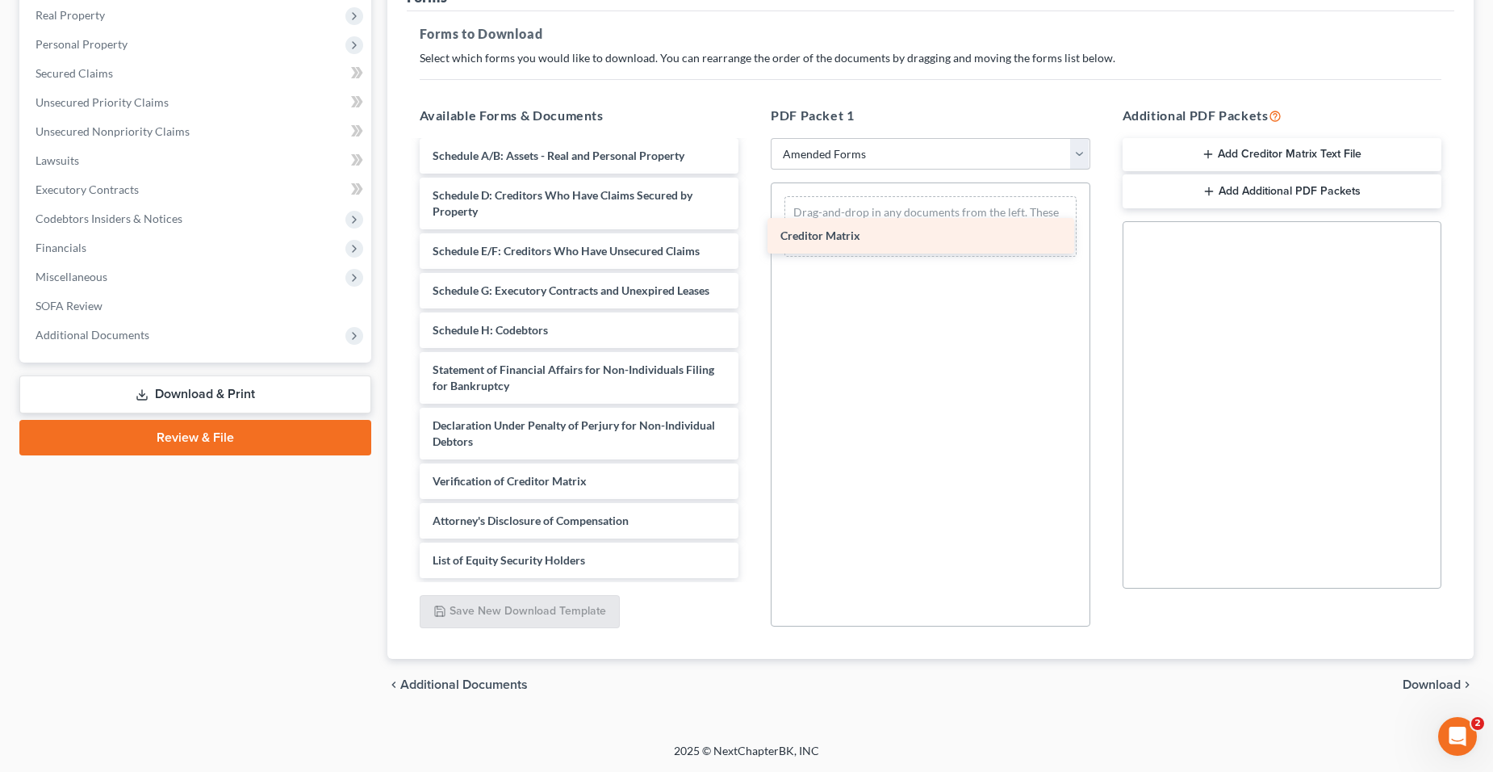
drag, startPoint x: 608, startPoint y: 452, endPoint x: 956, endPoint y: 246, distance: 404.2
click at [752, 246] on div "Creditor Matrix Voluntary Petition for Non-Individuals Filing for Bankruptcy Su…" at bounding box center [579, 282] width 345 height 591
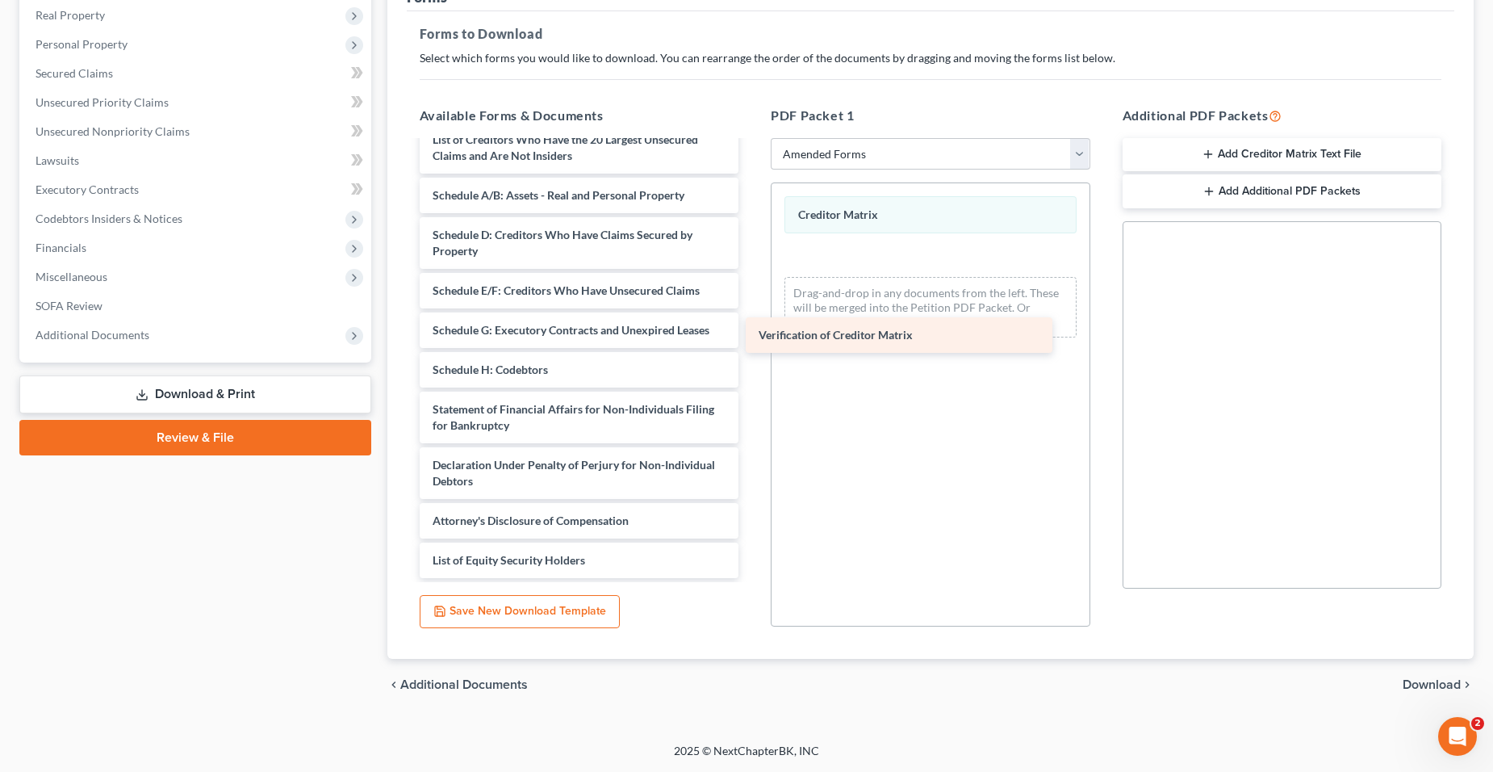
scroll to position [115, 0]
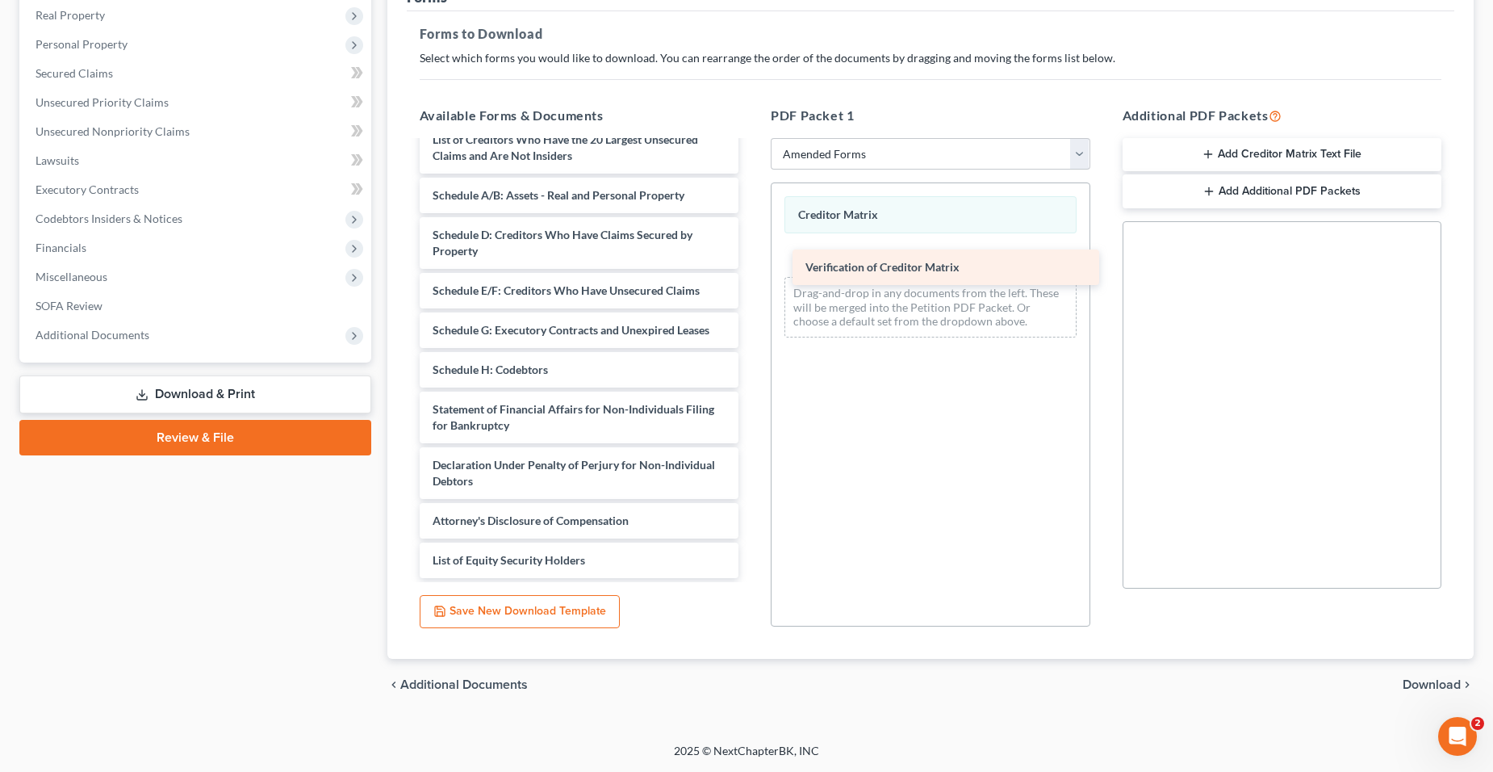
drag, startPoint x: 572, startPoint y: 479, endPoint x: 945, endPoint y: 265, distance: 429.8
click at [752, 265] on div "Verification of Creditor Matrix Voluntary Petition for Non-Individuals Filing f…" at bounding box center [579, 302] width 345 height 551
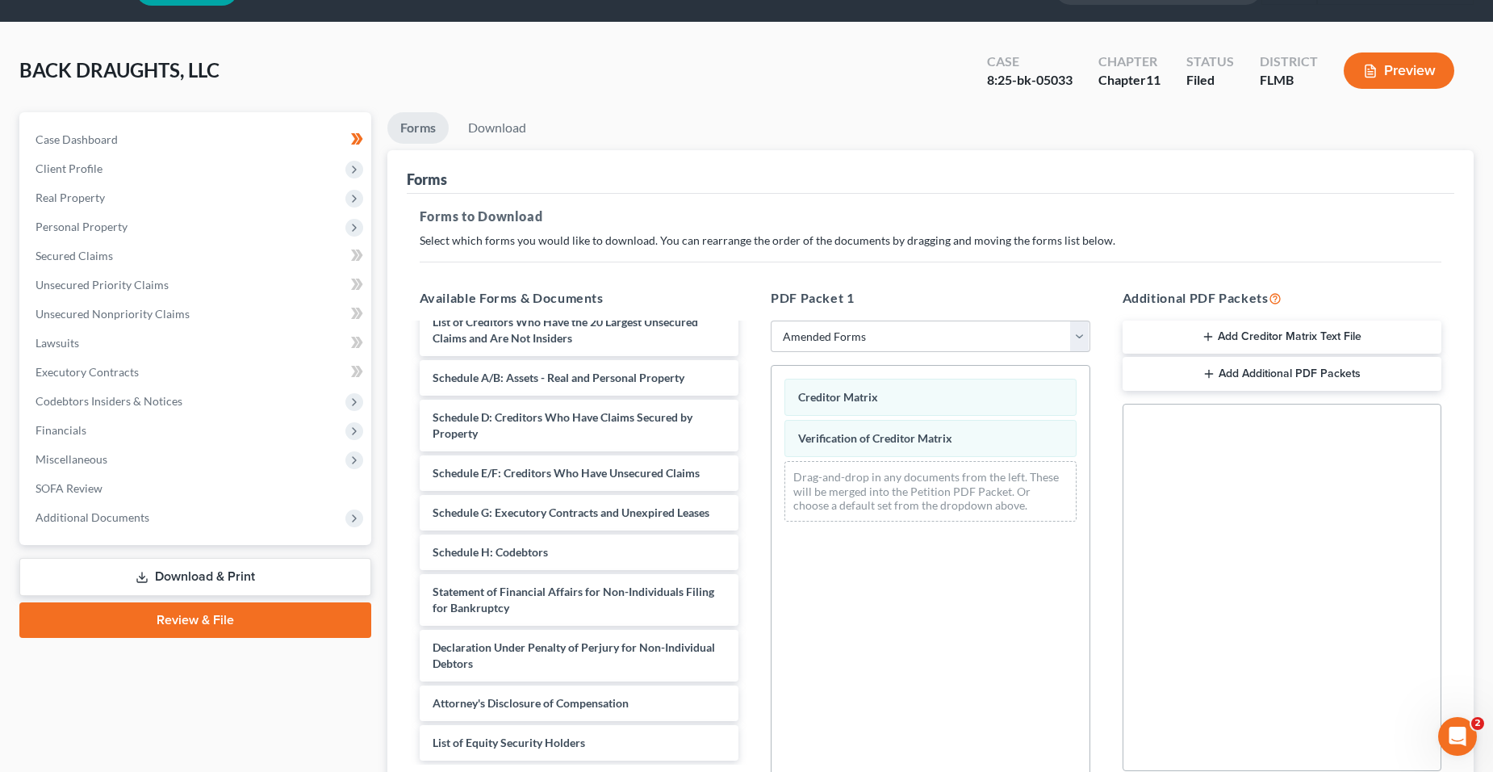
scroll to position [81, 0]
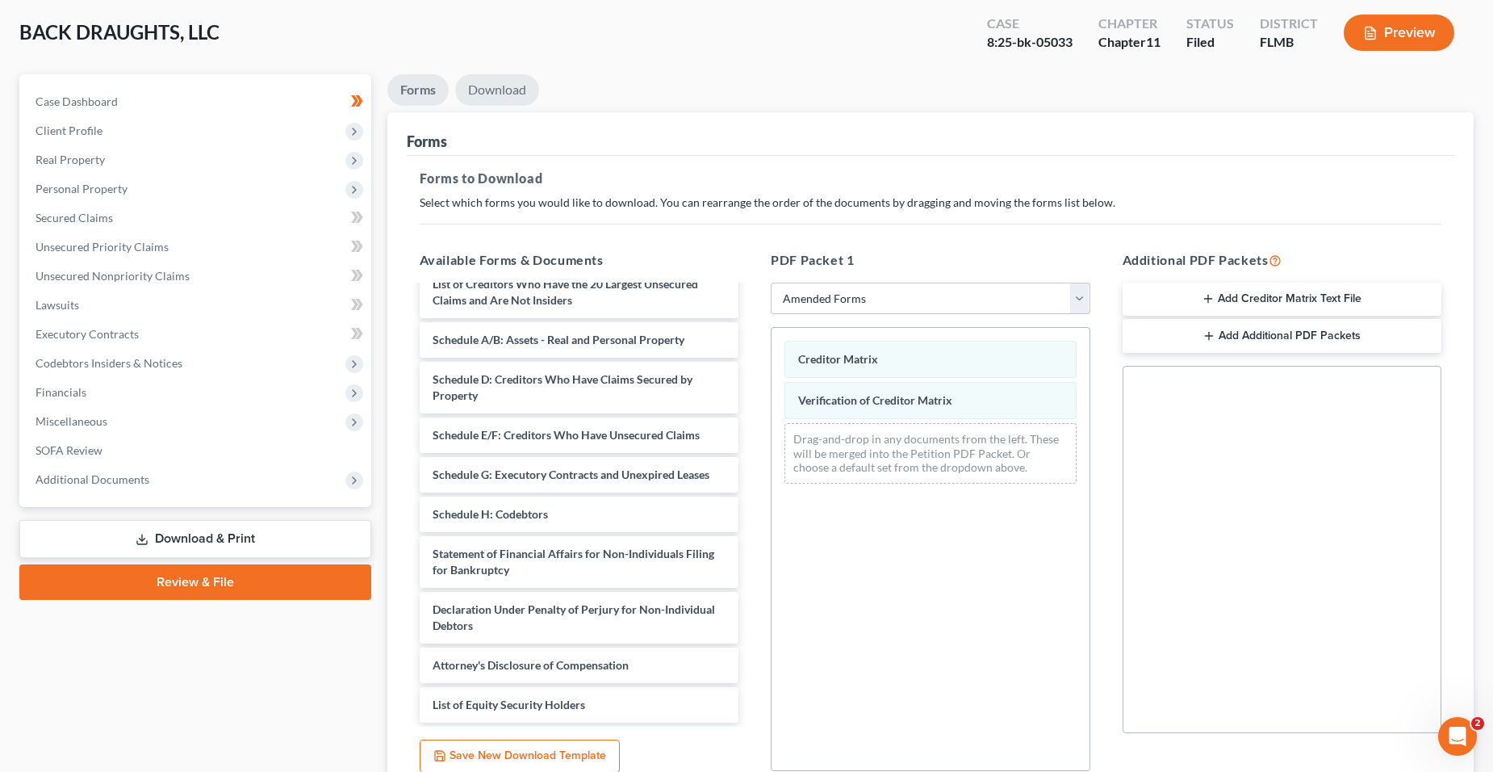
click at [512, 98] on link "Download" at bounding box center [497, 89] width 84 height 31
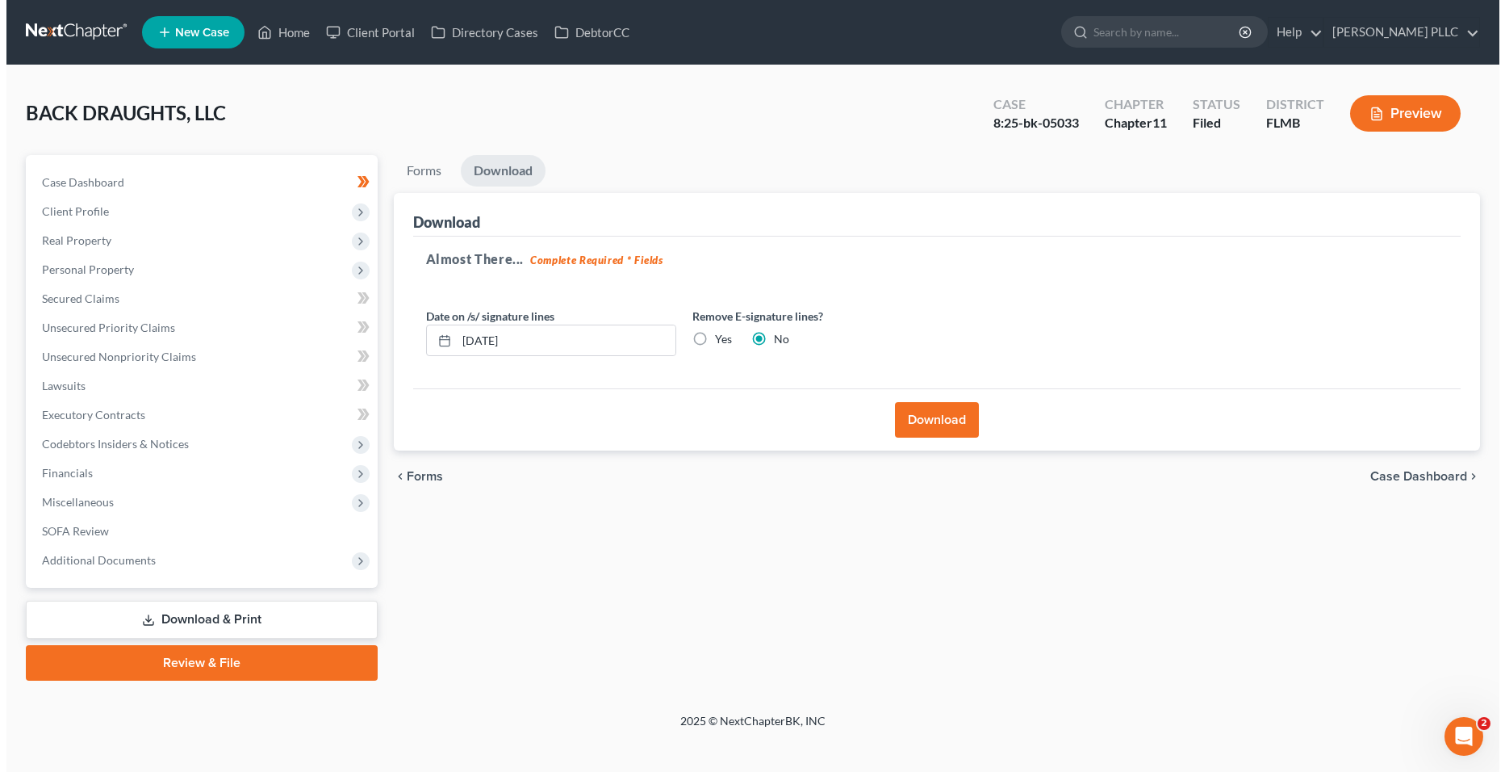
scroll to position [0, 0]
click at [920, 425] on button "Download" at bounding box center [938, 420] width 84 height 36
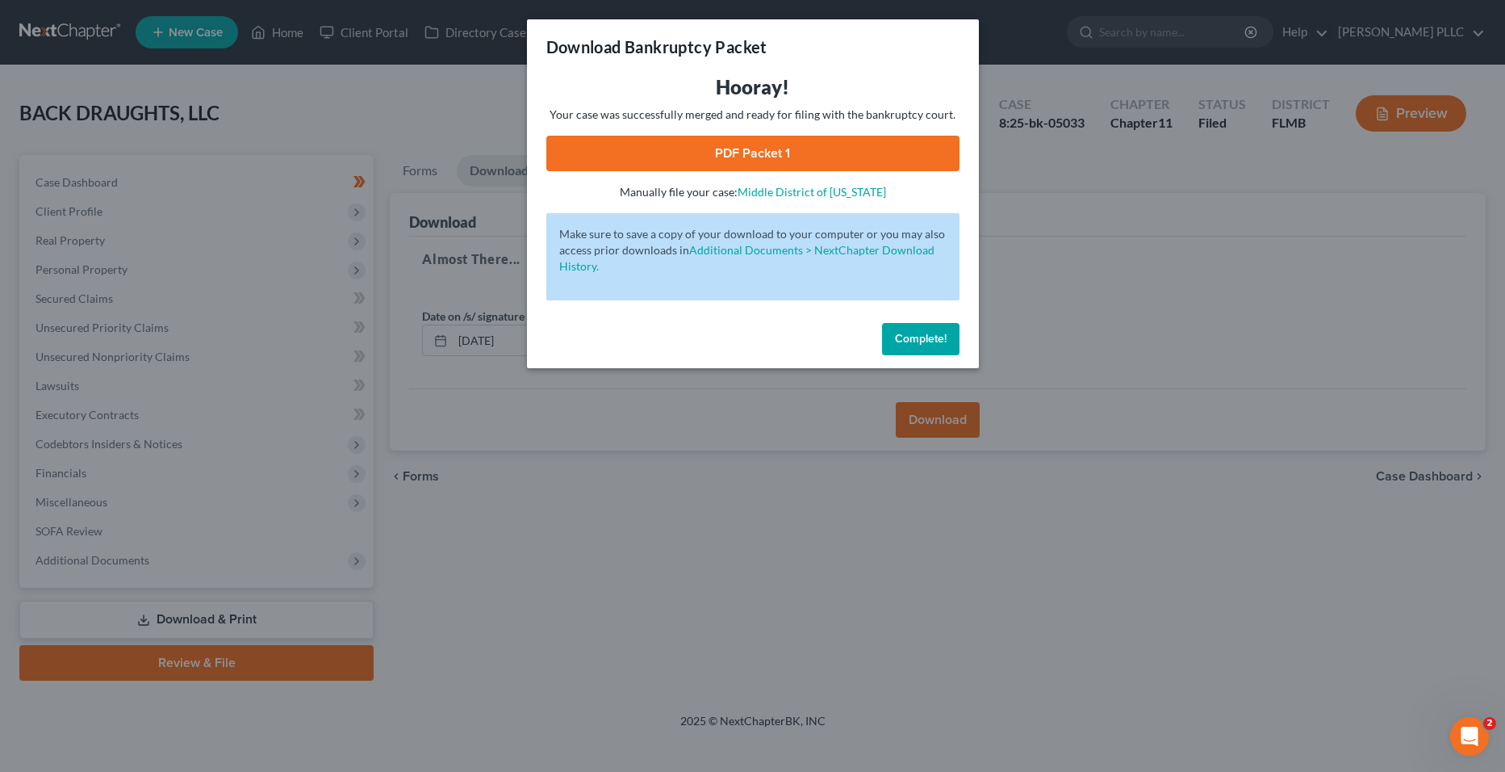
click at [822, 138] on link "PDF Packet 1" at bounding box center [752, 154] width 413 height 36
